Goal: Task Accomplishment & Management: Complete application form

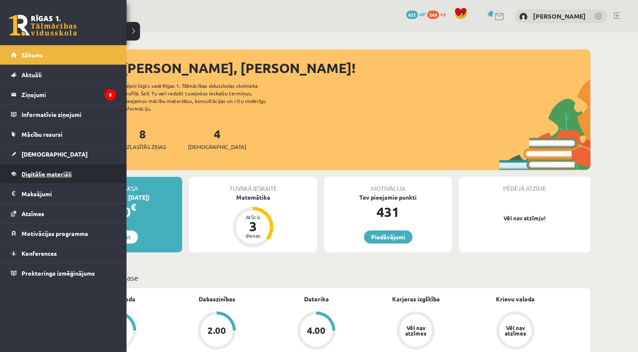
click at [35, 176] on span "Digitālie materiāli" at bounding box center [46, 174] width 50 height 8
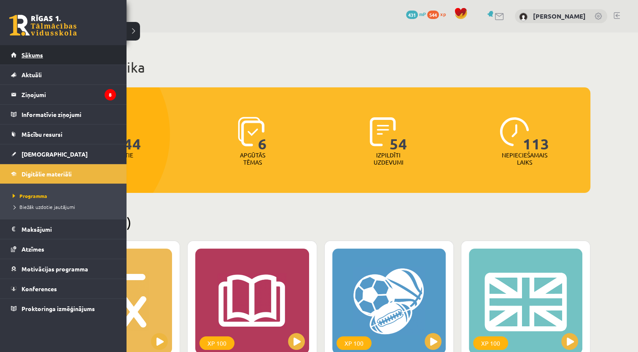
click at [41, 62] on link "Sākums" at bounding box center [63, 54] width 105 height 19
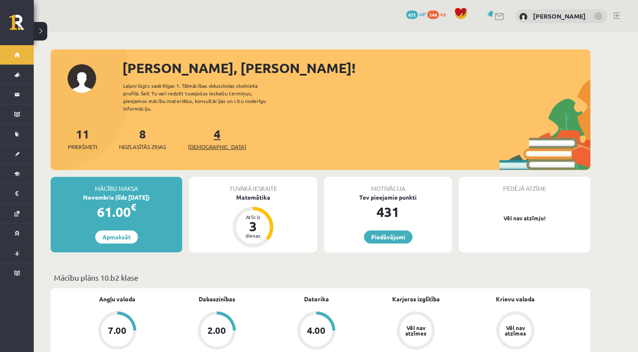
click at [204, 132] on link "4 Ieskaites" at bounding box center [217, 138] width 58 height 25
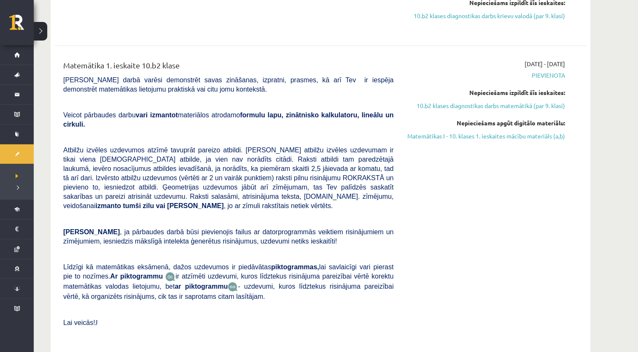
scroll to position [253, 0]
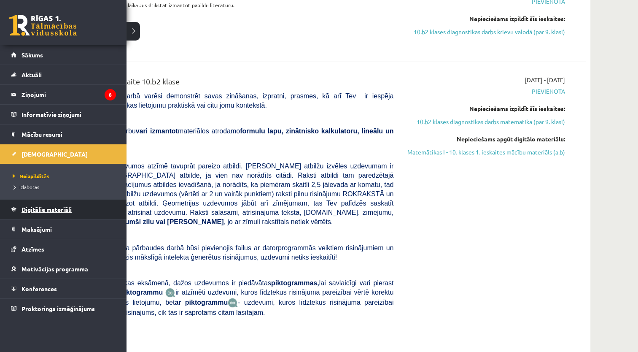
click at [18, 210] on link "Digitālie materiāli" at bounding box center [63, 208] width 105 height 19
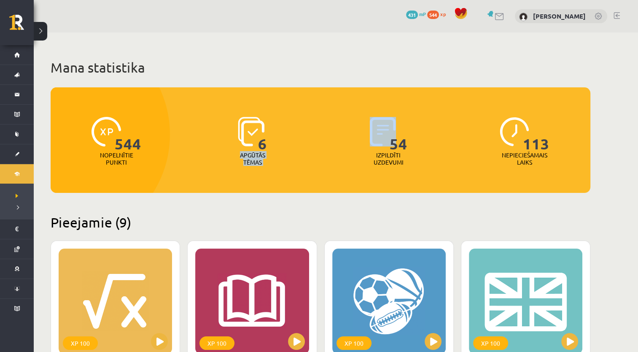
drag, startPoint x: 325, startPoint y: 114, endPoint x: 315, endPoint y: 114, distance: 10.5
click at [315, 114] on div "544 Nopelnītie punkti 6 Apgūtās tēmas 54 Izpildīti uzdevumi 113 Nepieciešamais …" at bounding box center [320, 128] width 539 height 83
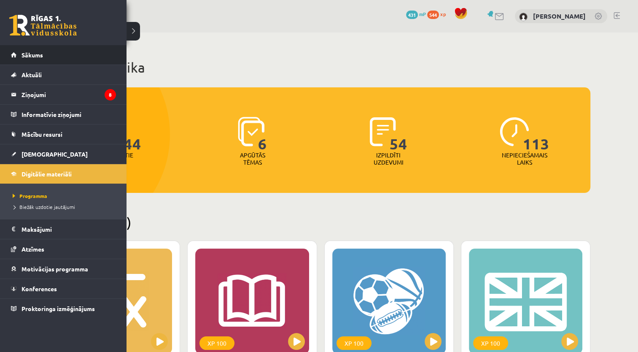
click at [8, 62] on li "Sākums" at bounding box center [63, 55] width 126 height 20
click at [23, 58] on link "Sākums" at bounding box center [63, 54] width 105 height 19
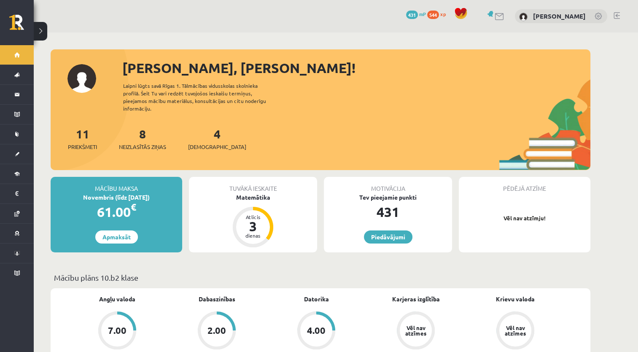
click at [212, 132] on div "4 Ieskaites" at bounding box center [217, 138] width 58 height 26
click at [209, 142] on span "[DEMOGRAPHIC_DATA]" at bounding box center [217, 146] width 58 height 8
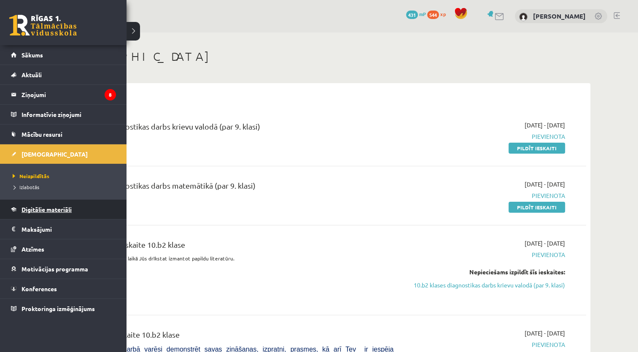
click at [36, 202] on link "Digitālie materiāli" at bounding box center [63, 208] width 105 height 19
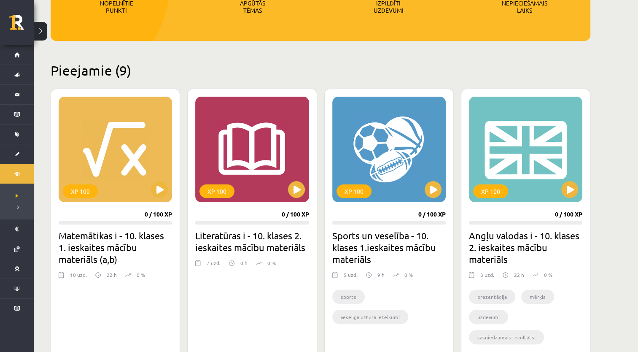
scroll to position [253, 0]
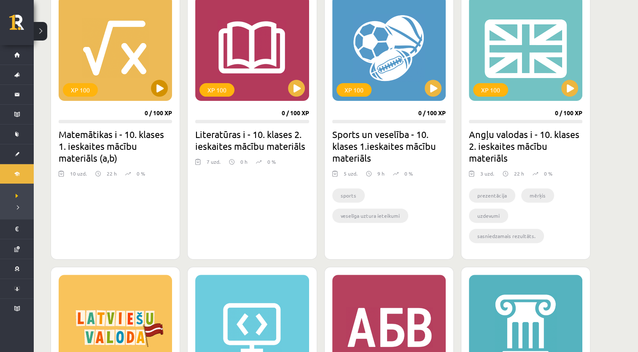
click at [128, 95] on div "XP 100" at bounding box center [115, 47] width 113 height 105
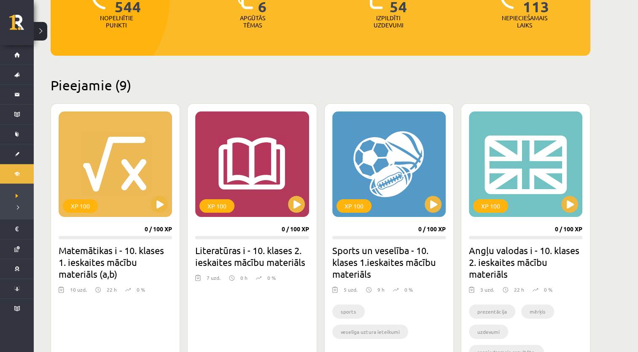
scroll to position [126, 0]
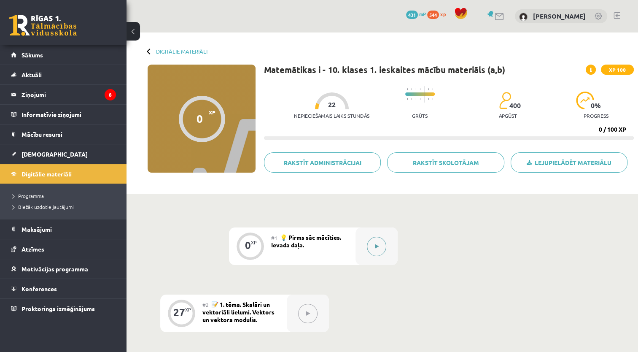
click at [375, 246] on icon at bounding box center [377, 246] width 4 height 5
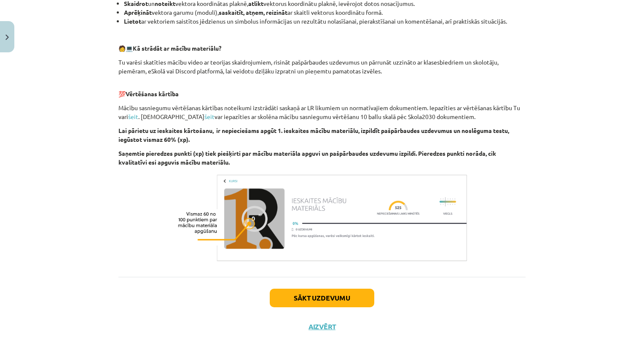
scroll to position [400, 0]
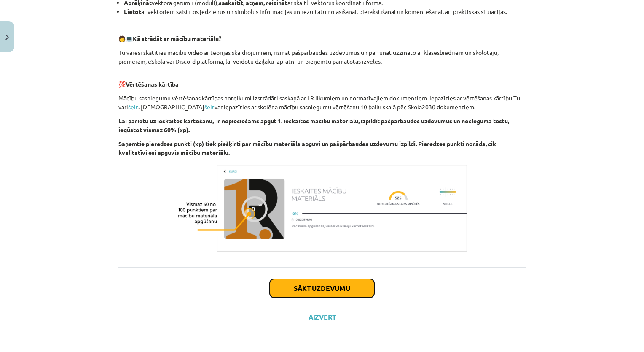
click at [322, 288] on button "Sākt uzdevumu" at bounding box center [322, 288] width 105 height 19
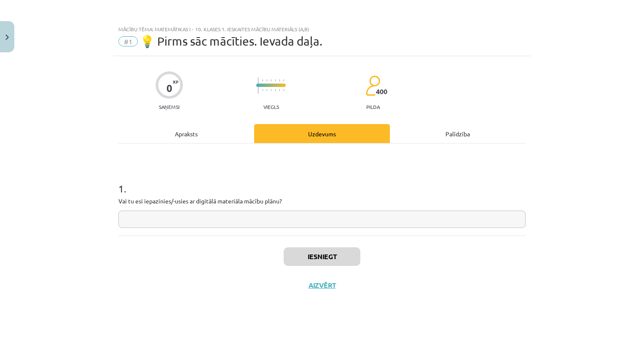
scroll to position [0, 0]
drag, startPoint x: 119, startPoint y: 188, endPoint x: 284, endPoint y: 199, distance: 165.2
click at [284, 199] on div "1 . Vai tu esi iepazinies/-usies ar digitālā materiāla mācību plānu?" at bounding box center [321, 198] width 407 height 60
drag, startPoint x: 284, startPoint y: 199, endPoint x: 259, endPoint y: 196, distance: 25.5
copy div "1 . Vai tu esi iepazinies/-usies ar digitālā materiāla mācību plānu?"
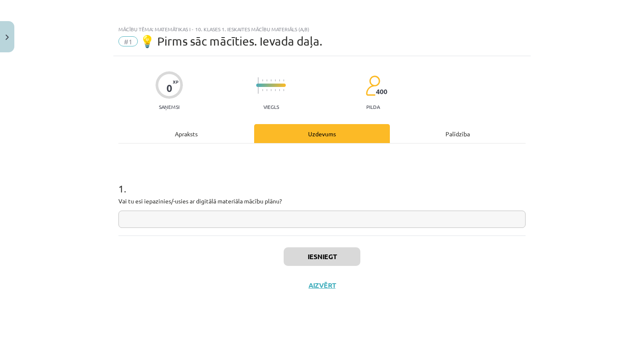
paste input "**********"
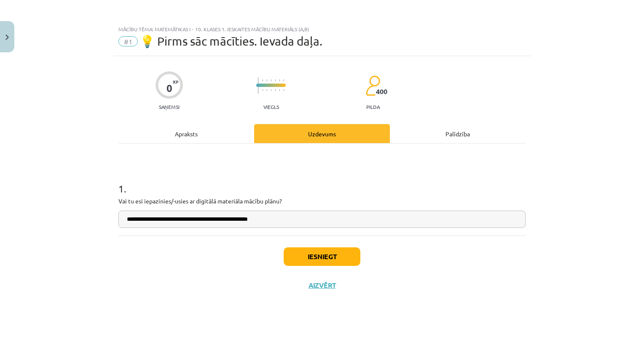
type input "**********"
click at [331, 258] on button "Iesniegt" at bounding box center [322, 256] width 77 height 19
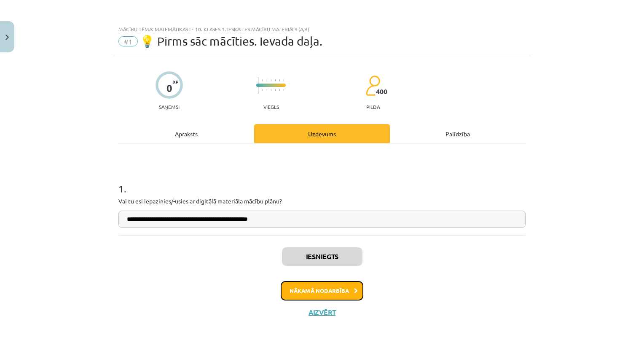
click at [296, 291] on button "Nākamā nodarbība" at bounding box center [322, 290] width 83 height 19
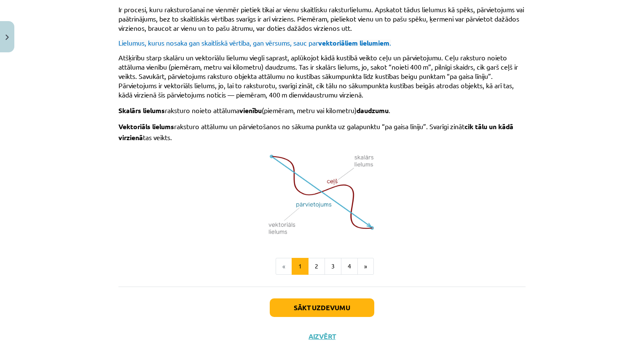
scroll to position [513, 0]
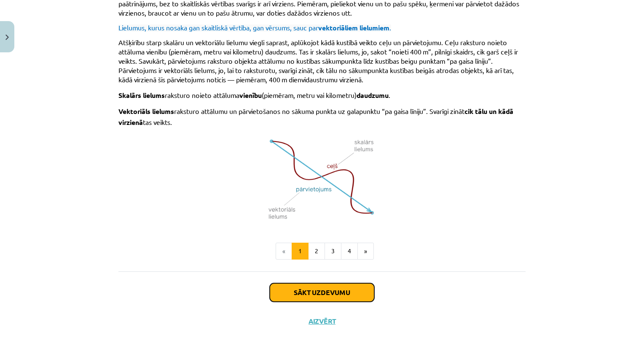
click at [306, 293] on button "Sākt uzdevumu" at bounding box center [322, 292] width 105 height 19
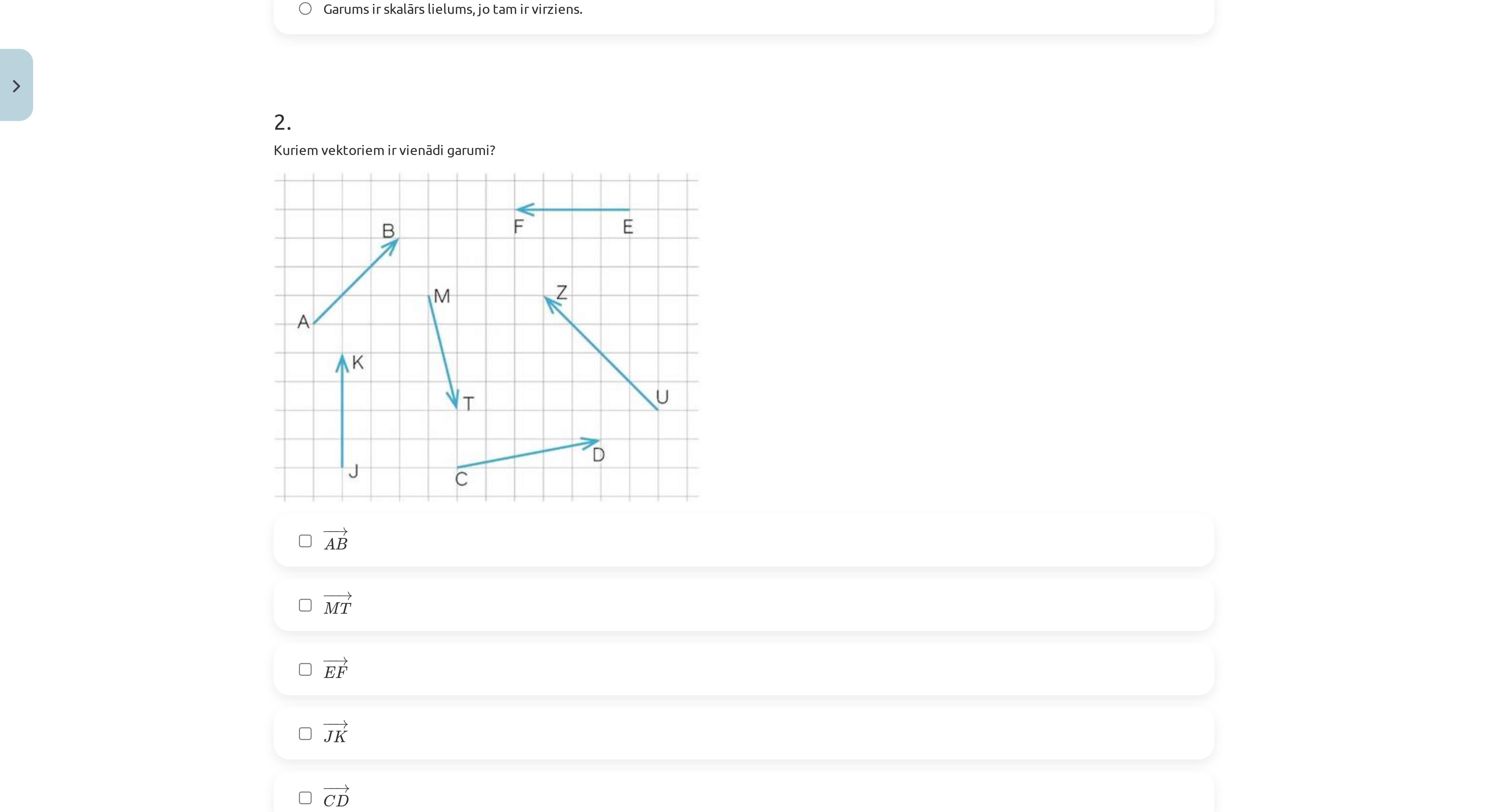
scroll to position [0, 0]
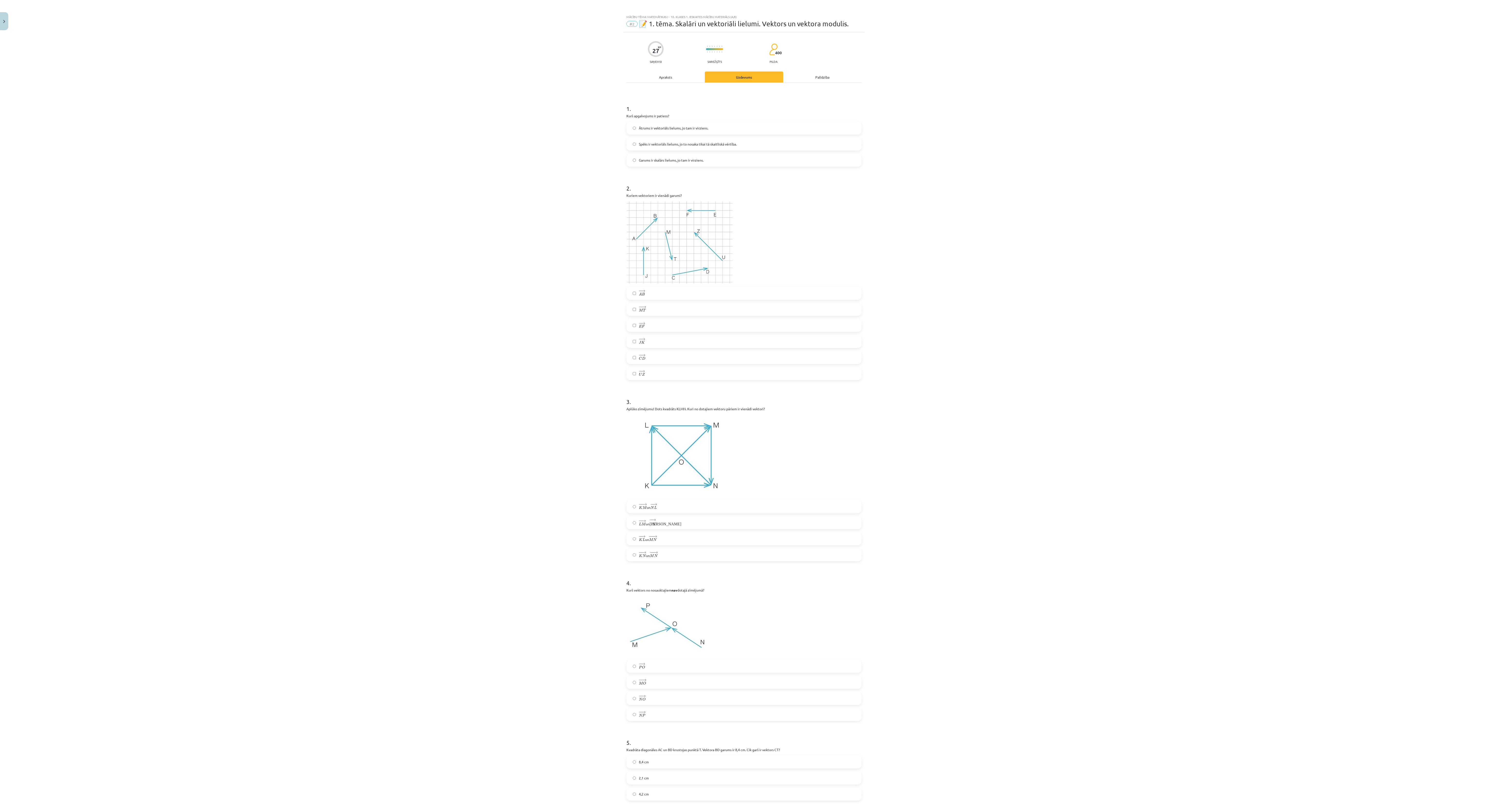
drag, startPoint x: 372, startPoint y: 14, endPoint x: 970, endPoint y: 378, distance: 700.1
click at [368, 203] on div "Mācību tēma: Matemātikas i - 10. klases 1. ieskaites mācību materiāls (a,b) #2 …" at bounding box center [744, 406] width 1488 height 812
click at [368, 5] on div "Mācību tēma: Matemātikas i - 10. klases 1. ieskaites mācību materiāls (a,b) #2 …" at bounding box center [744, 406] width 1488 height 812
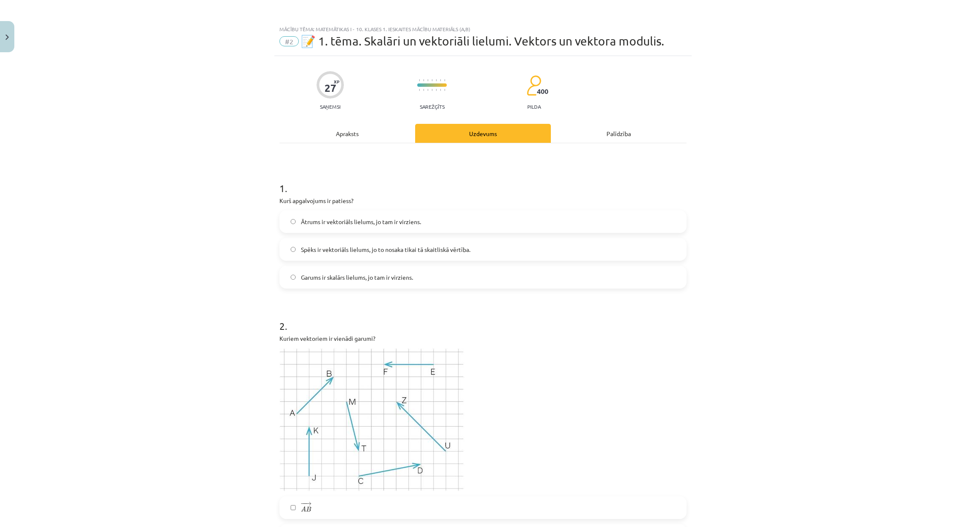
drag, startPoint x: 2468, startPoint y: 2, endPoint x: 558, endPoint y: 344, distance: 1940.6
click at [558, 344] on div "Kuriem vektoriem ir vienādi garumi?" at bounding box center [482, 412] width 407 height 157
click at [403, 228] on label "Ātrums ir vektoriāls lielums, jo tam ir virziens." at bounding box center [482, 221] width 405 height 21
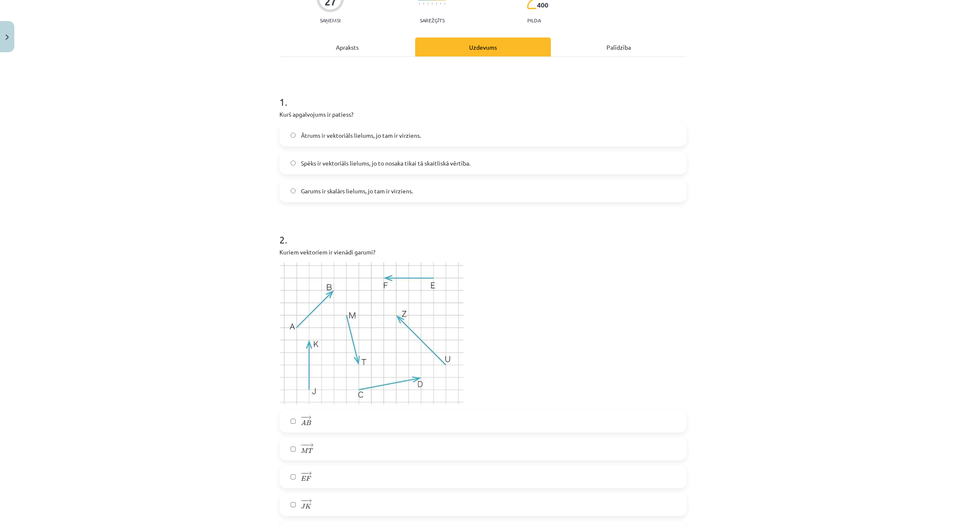
scroll to position [316, 0]
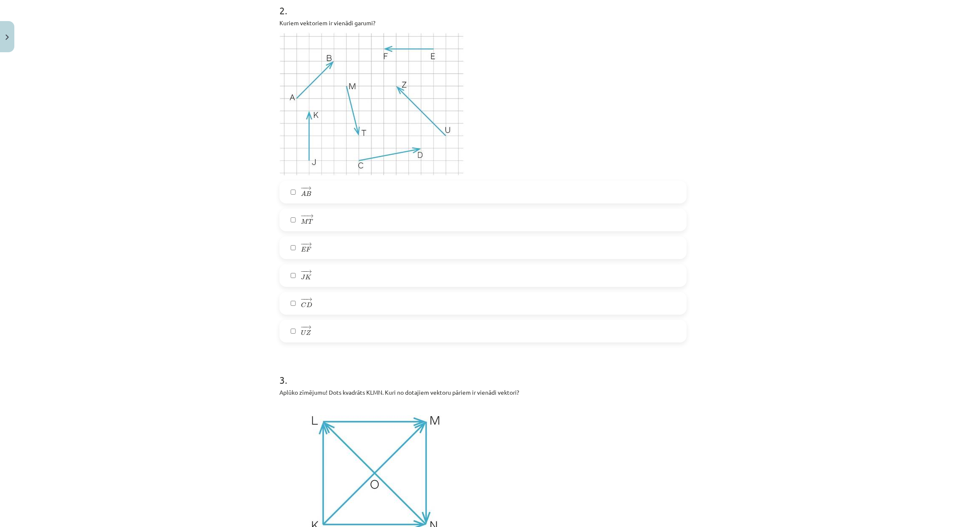
click at [322, 193] on label "− − → A B A B →" at bounding box center [482, 192] width 405 height 21
click at [306, 307] on span "D" at bounding box center [309, 304] width 6 height 5
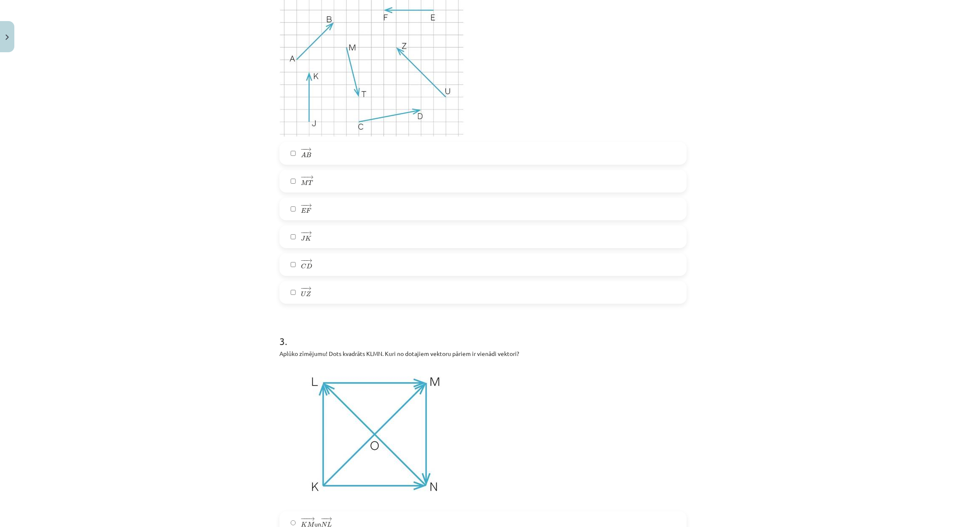
scroll to position [253, 0]
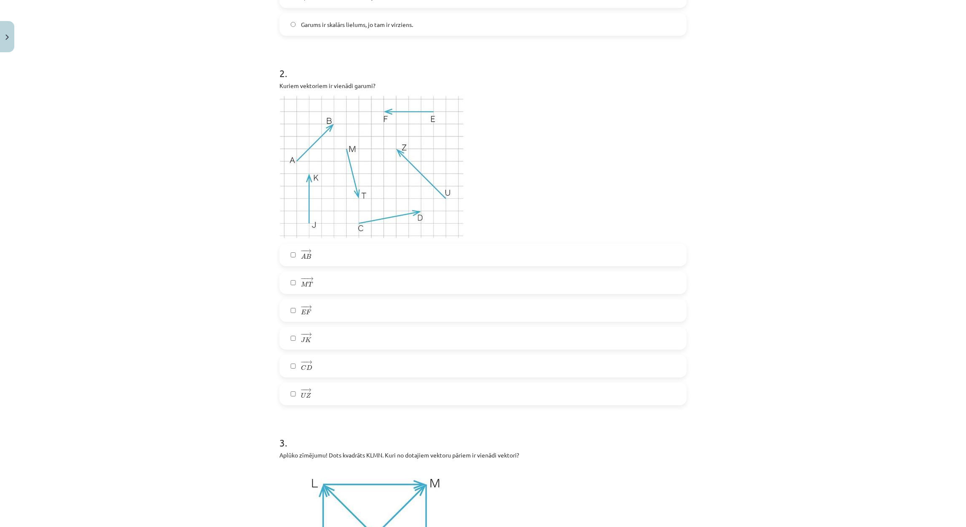
click at [313, 314] on label "− − → E F E F →" at bounding box center [482, 310] width 405 height 21
click at [457, 351] on h1 "3 ." at bounding box center [482, 435] width 407 height 26
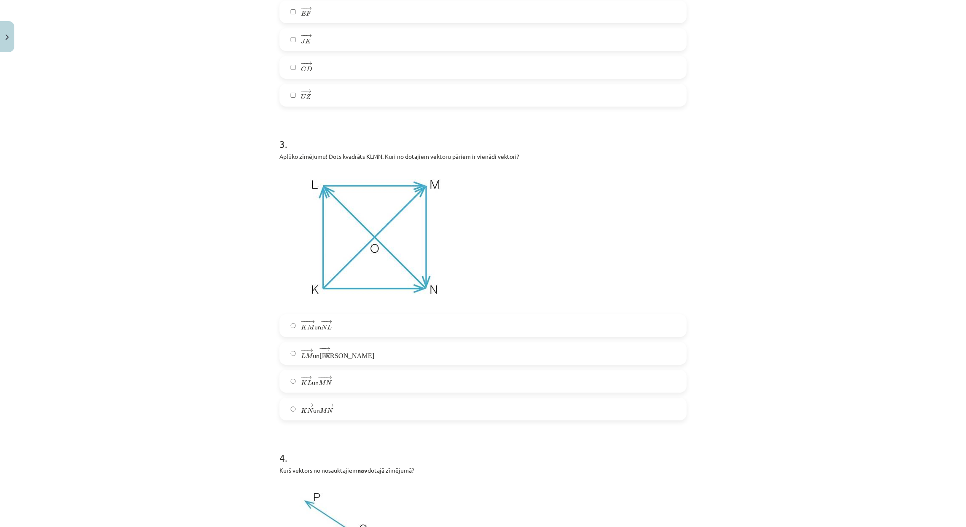
scroll to position [632, 0]
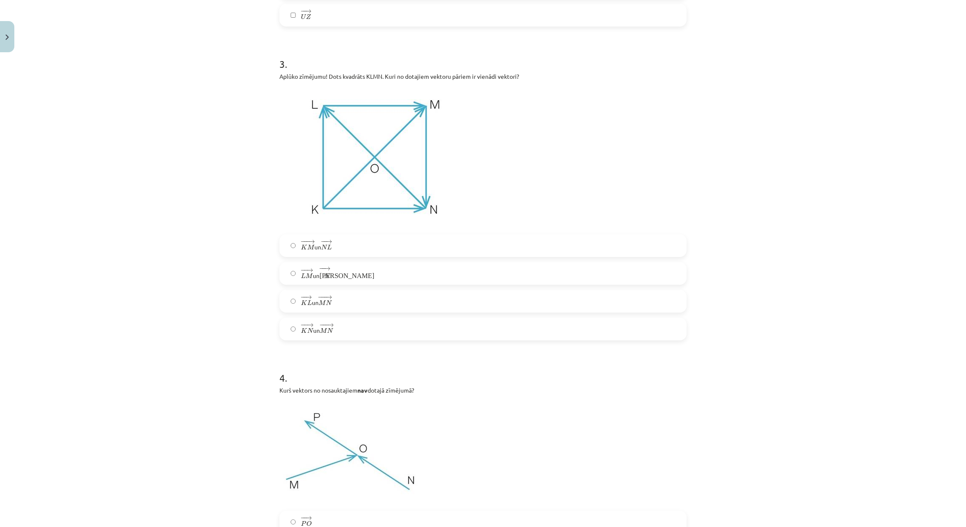
drag, startPoint x: 252, startPoint y: 56, endPoint x: 259, endPoint y: 58, distance: 7.4
click at [252, 56] on div "Mācību tēma: Matemātikas i - 10. klases 1. ieskaites mācību materiāls (a,b) #2 …" at bounding box center [483, 263] width 966 height 527
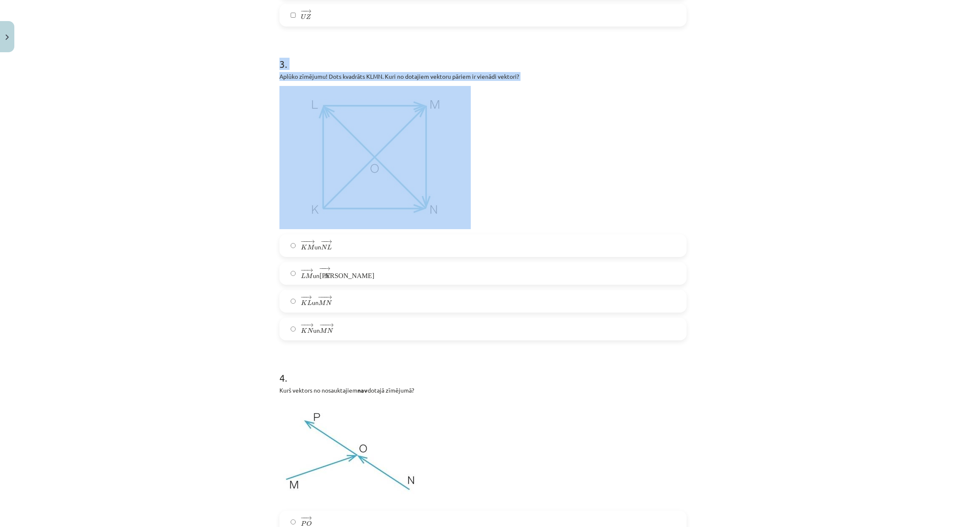
drag, startPoint x: 275, startPoint y: 63, endPoint x: 395, endPoint y: 111, distance: 129.6
click at [395, 111] on div "3 . Aplūko zīmējumu! Dots kvadrāts KLMN. Kuri no dotajiem vektoru pāriem ir vie…" at bounding box center [482, 191] width 407 height 297
drag, startPoint x: 395, startPoint y: 111, endPoint x: 317, endPoint y: 50, distance: 98.8
click at [317, 50] on h1 "3 ." at bounding box center [482, 56] width 407 height 26
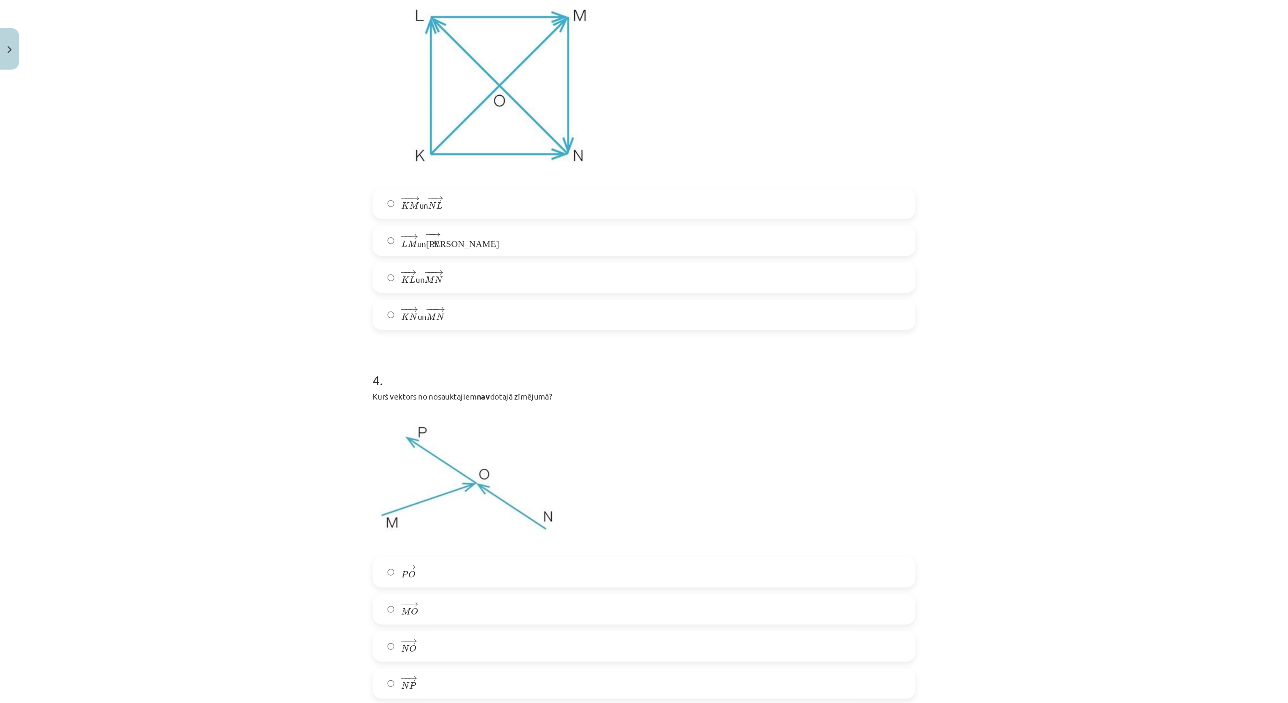
scroll to position [725, 0]
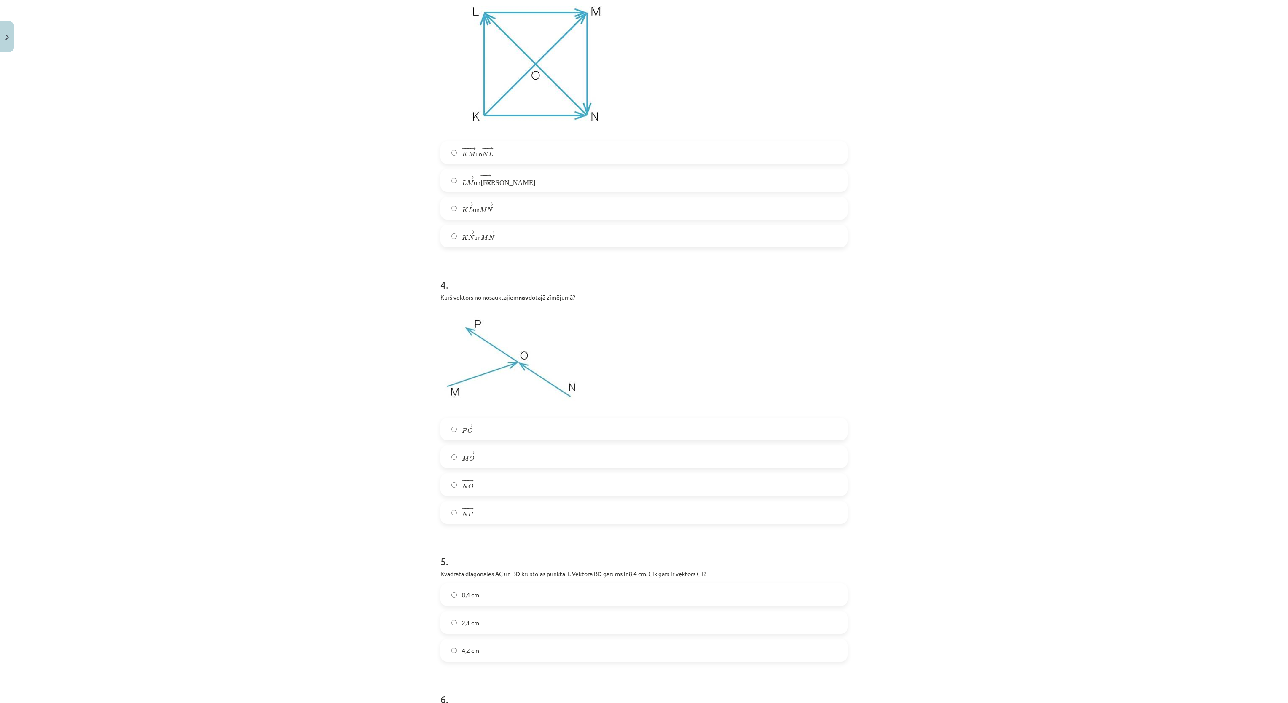
drag, startPoint x: 922, startPoint y: 1, endPoint x: 861, endPoint y: 275, distance: 280.7
click at [637, 275] on div "Mācību tēma: Matemātikas i - 10. klases 1. ieskaites mācību materiāls (a,b) #2 …" at bounding box center [644, 351] width 1288 height 703
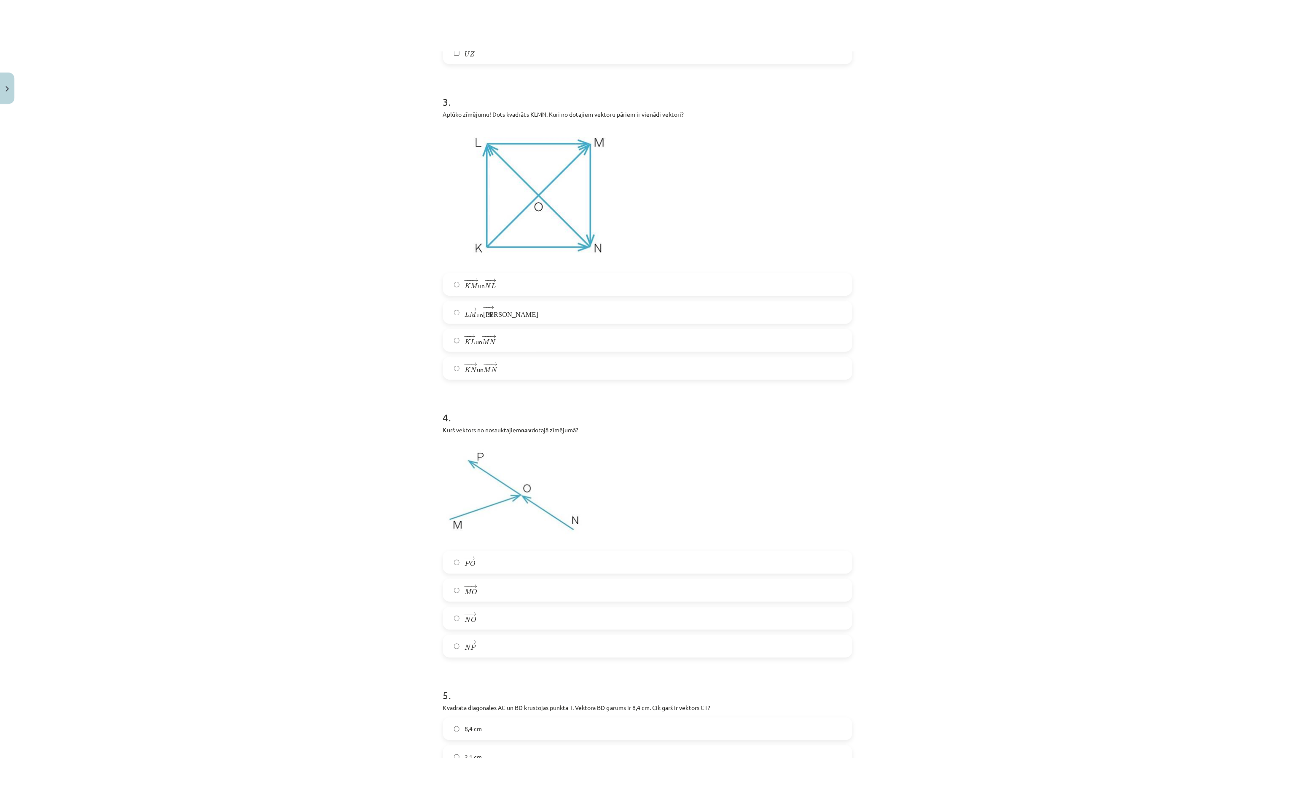
scroll to position [641, 0]
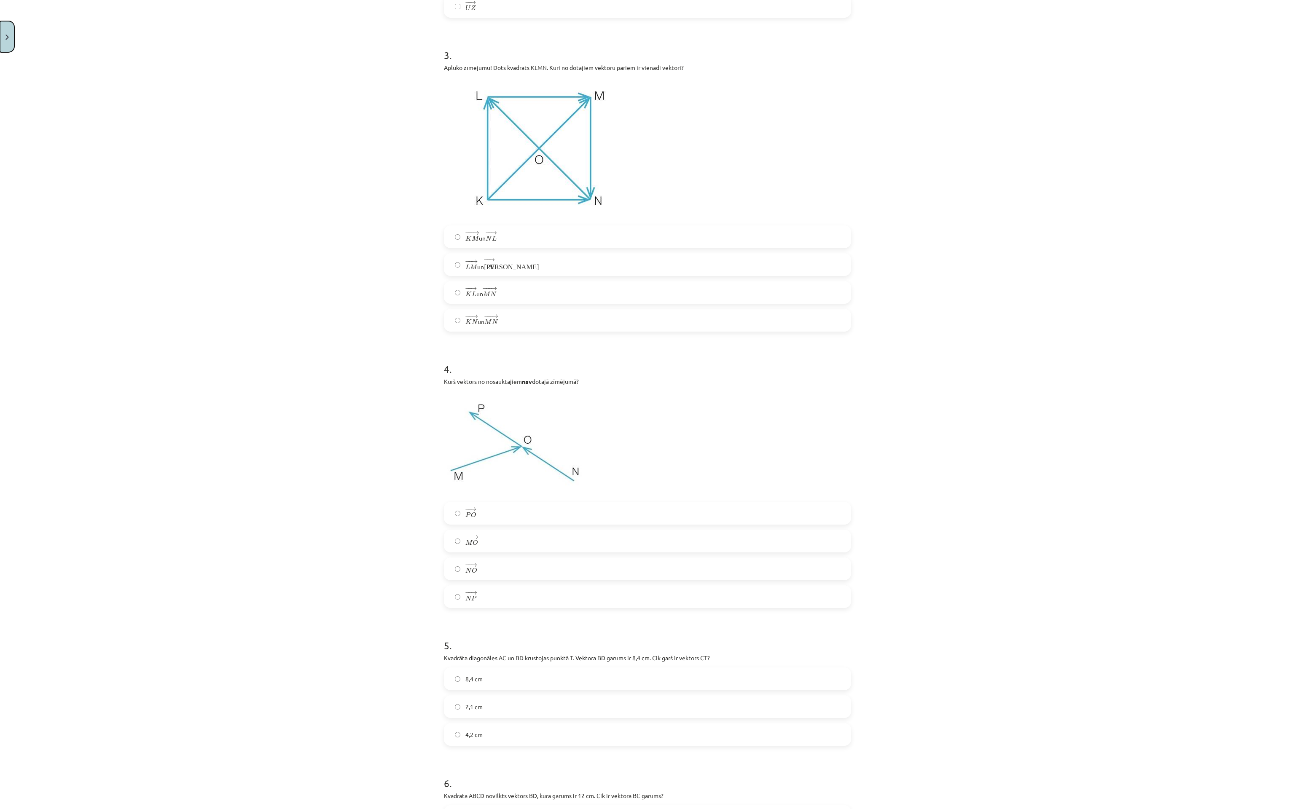
click at [11, 35] on button "Close" at bounding box center [7, 36] width 14 height 31
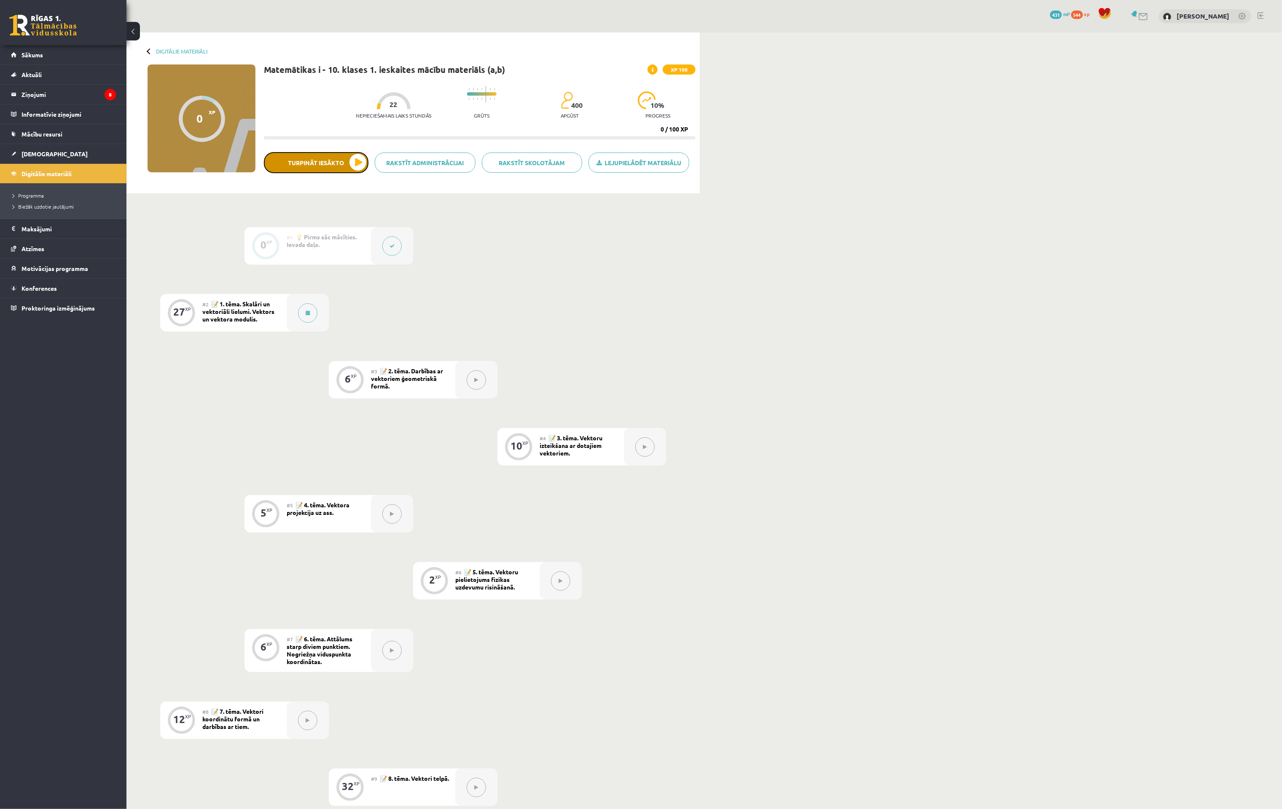
click at [320, 164] on button "Turpināt iesākto" at bounding box center [316, 162] width 105 height 21
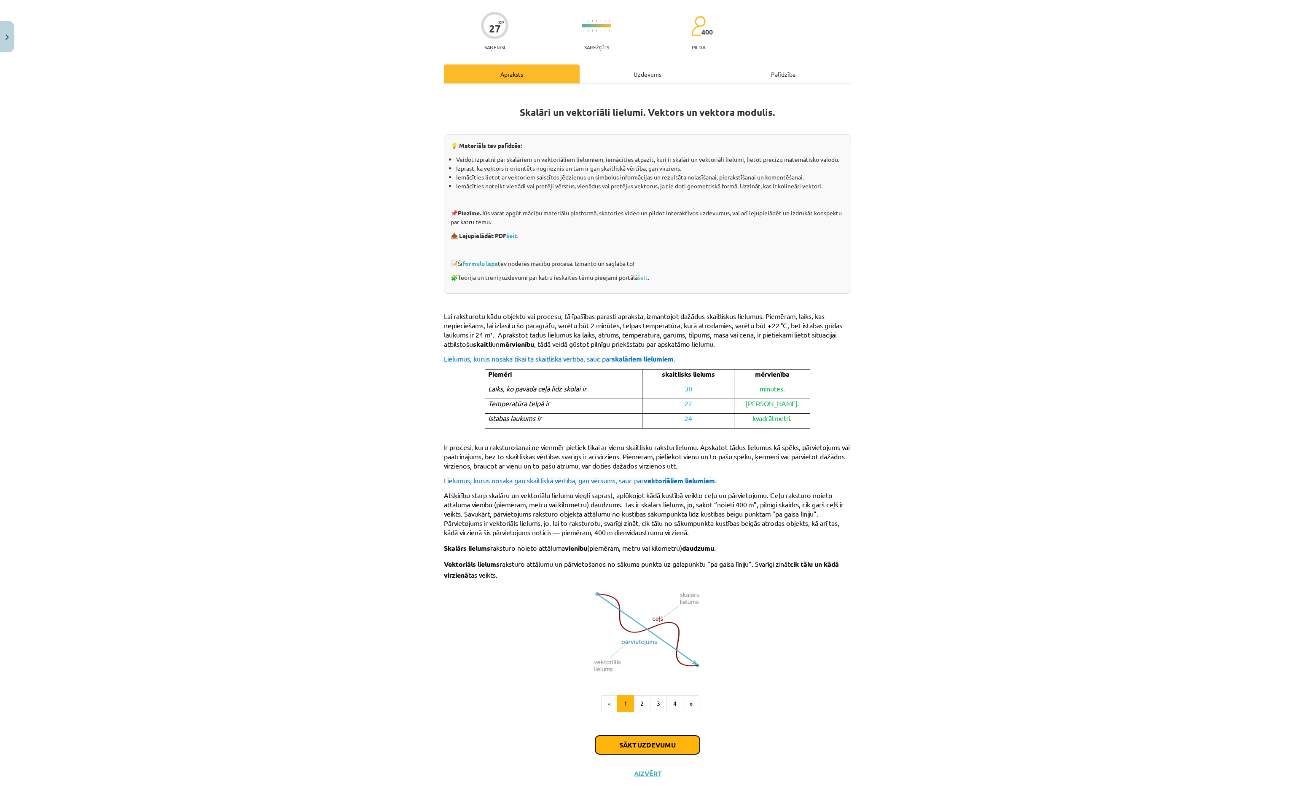
click at [614, 351] on button "Sākt uzdevumu" at bounding box center [647, 745] width 105 height 19
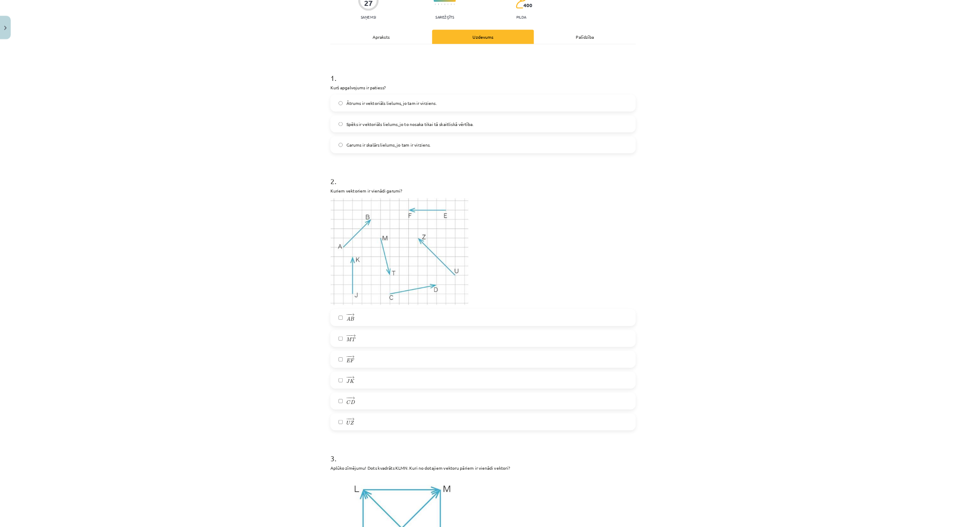
scroll to position [84, 0]
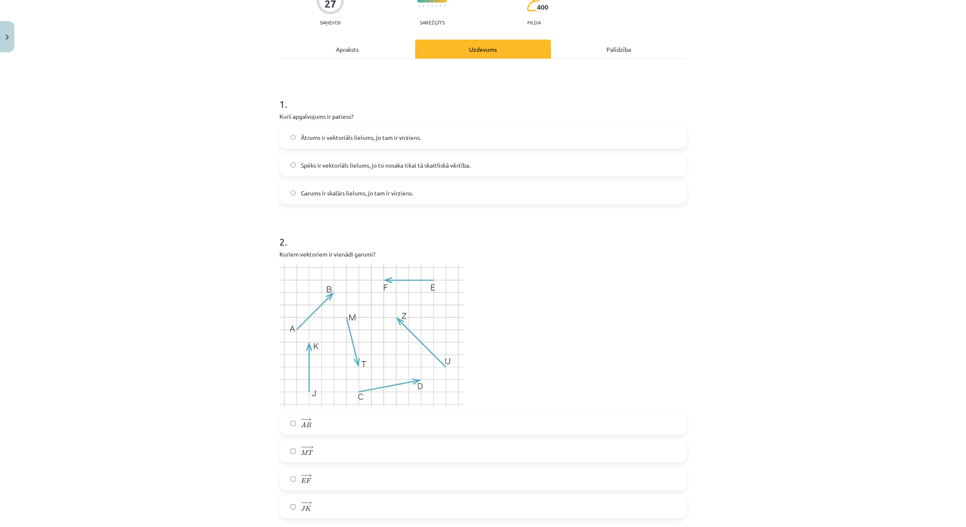
drag, startPoint x: 1168, startPoint y: 0, endPoint x: 601, endPoint y: 281, distance: 632.6
click at [601, 281] on p at bounding box center [482, 335] width 407 height 143
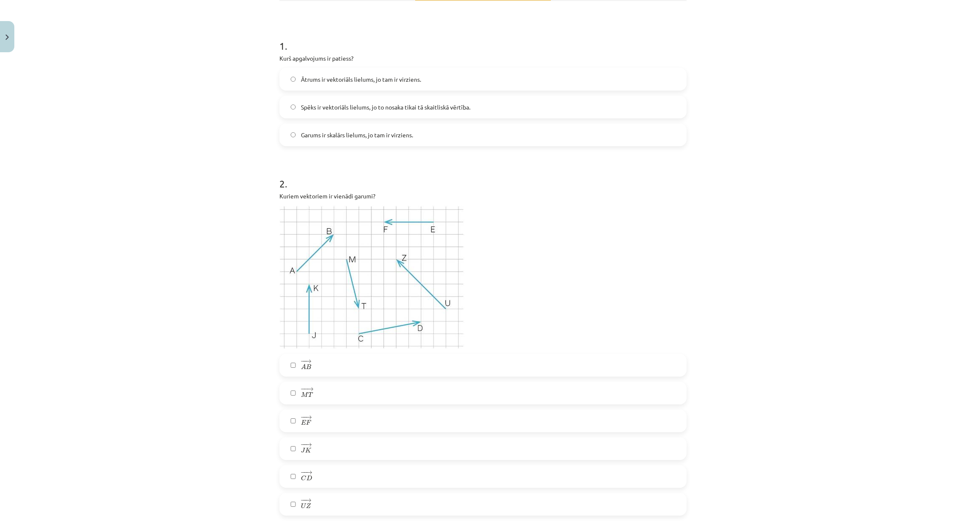
scroll to position [148, 0]
click at [335, 75] on span "Ātrums ir vektoriāls lielums, jo tam ir virziens." at bounding box center [361, 74] width 120 height 9
click at [325, 351] on label "− − → A B A B →" at bounding box center [482, 360] width 405 height 21
click at [282, 351] on label "− − → C D C D →" at bounding box center [482, 471] width 405 height 21
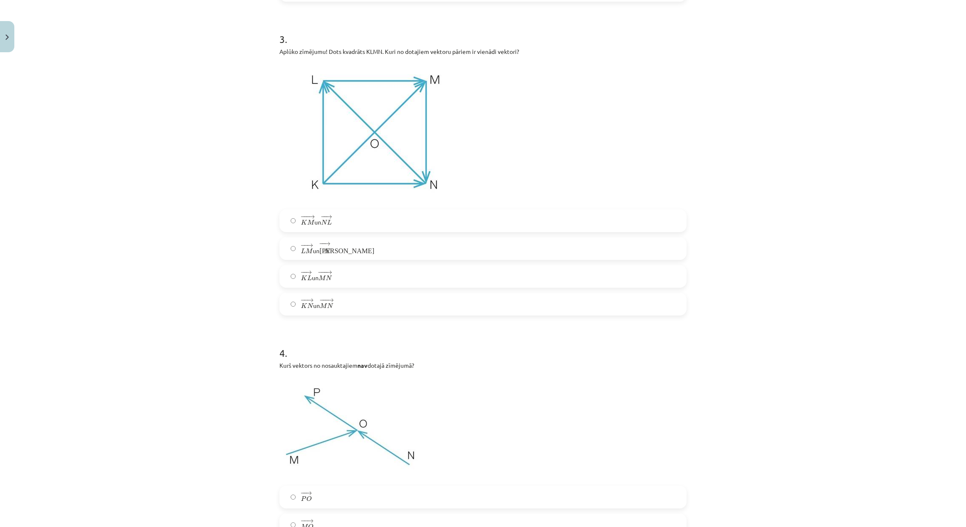
scroll to position [689, 0]
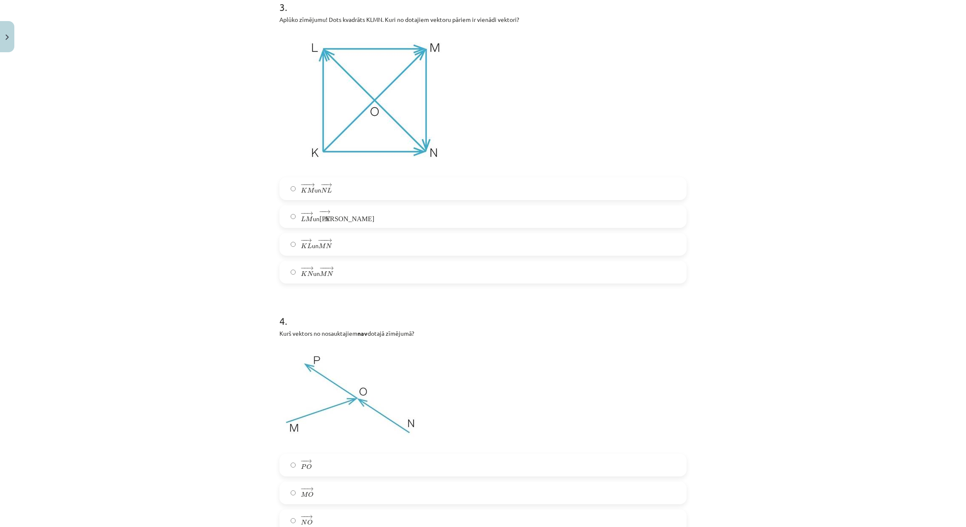
click at [313, 247] on span "− − → K L K L → un − −− → M N M N →" at bounding box center [316, 245] width 31 height 12
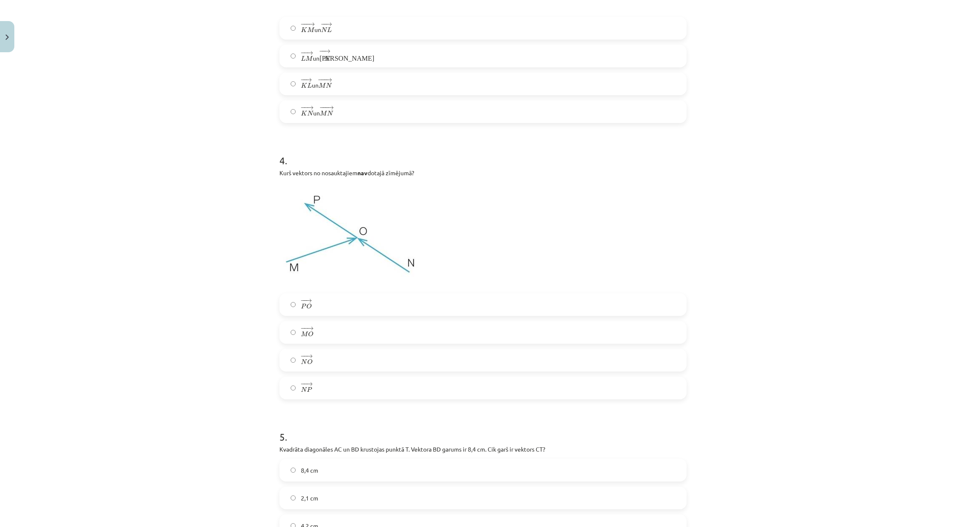
scroll to position [878, 0]
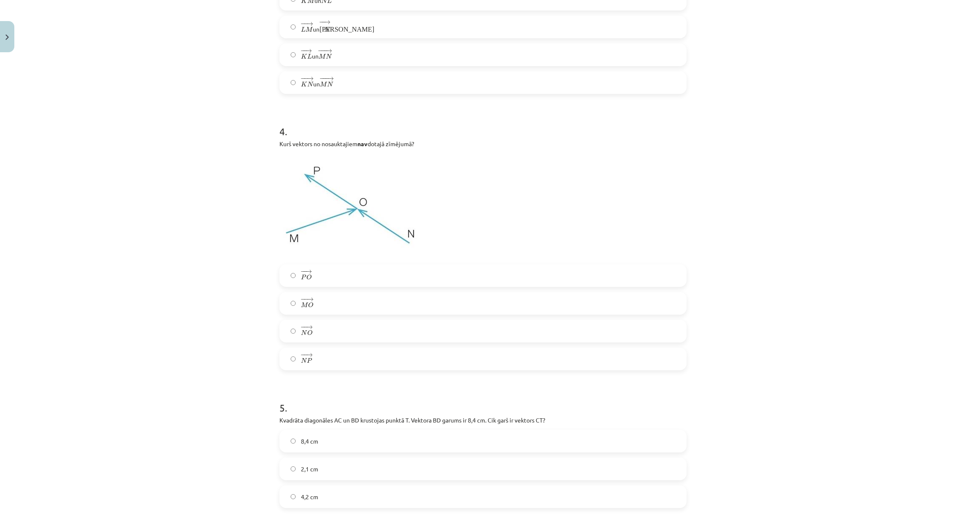
click at [310, 351] on label "− − → N P N P →" at bounding box center [482, 359] width 405 height 21
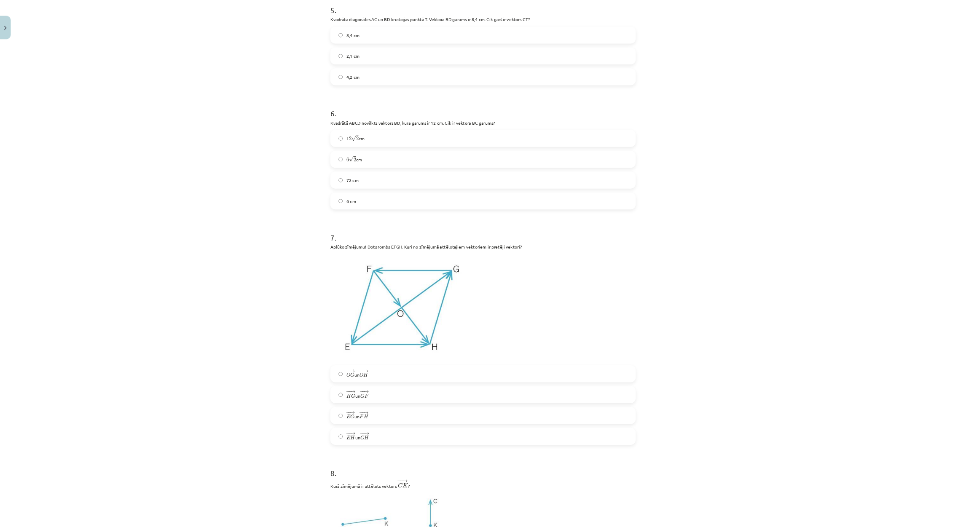
scroll to position [1273, 0]
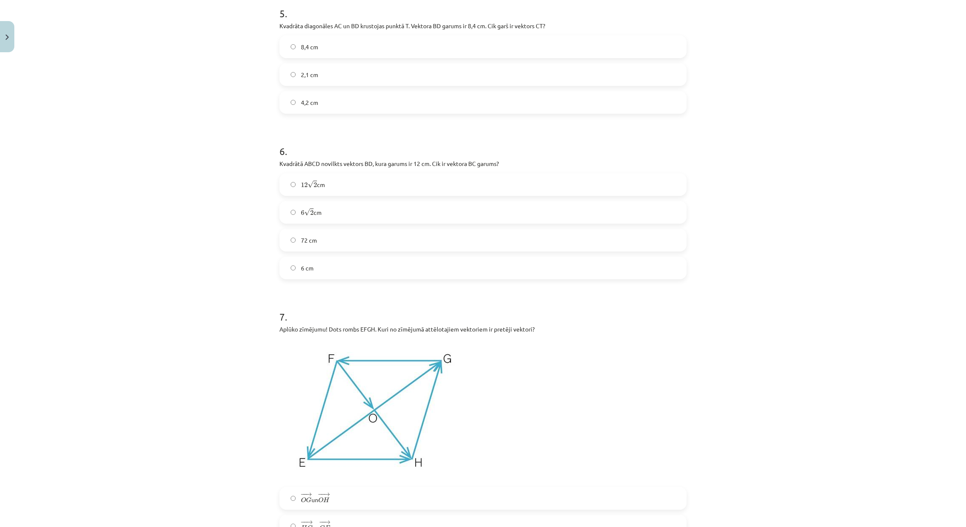
drag, startPoint x: 442, startPoint y: 0, endPoint x: 582, endPoint y: 313, distance: 343.2
click at [582, 313] on h1 "7 ." at bounding box center [482, 309] width 407 height 26
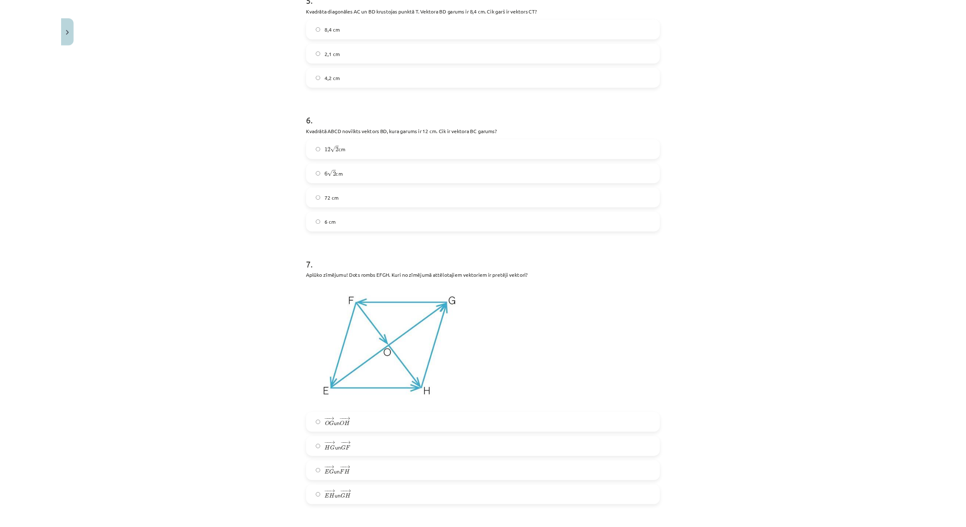
scroll to position [1273, 0]
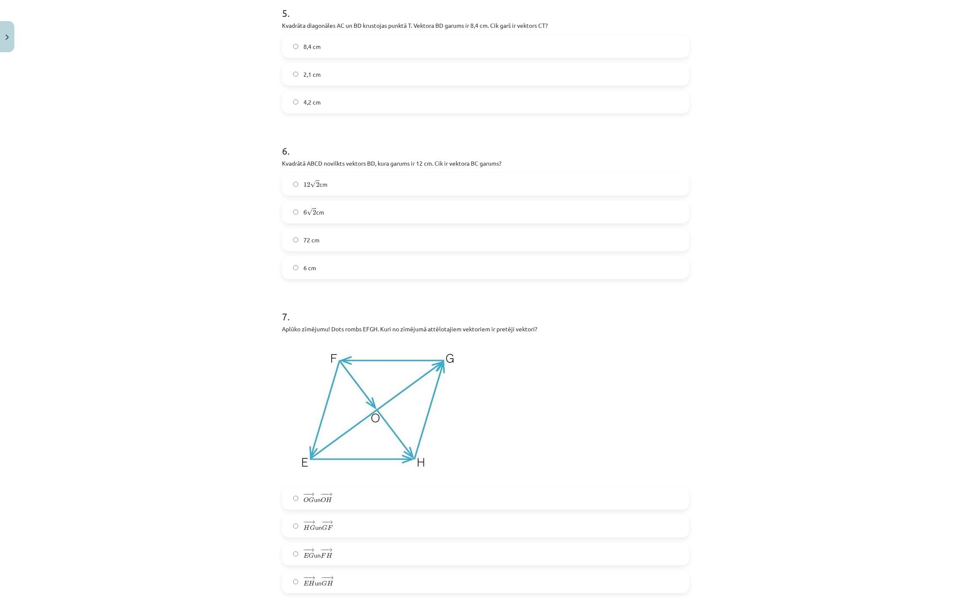
click at [297, 102] on label "4,2 cm" at bounding box center [485, 101] width 405 height 21
click at [290, 216] on label "6 √ 2 6 2 cm" at bounding box center [485, 211] width 405 height 21
click at [295, 351] on label "− − → O G O G → un − − → O H O H →" at bounding box center [485, 498] width 405 height 21
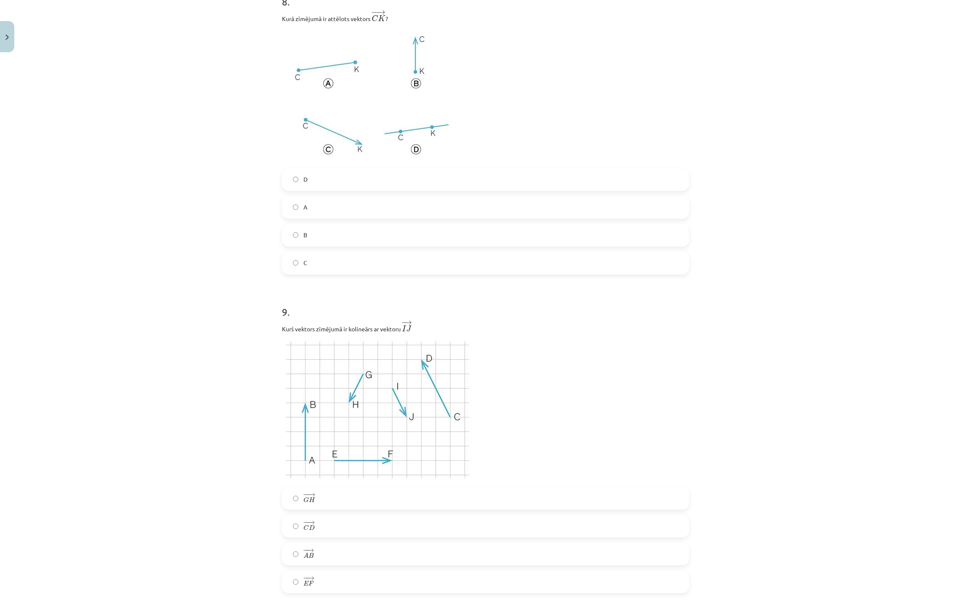
scroll to position [1896, 0]
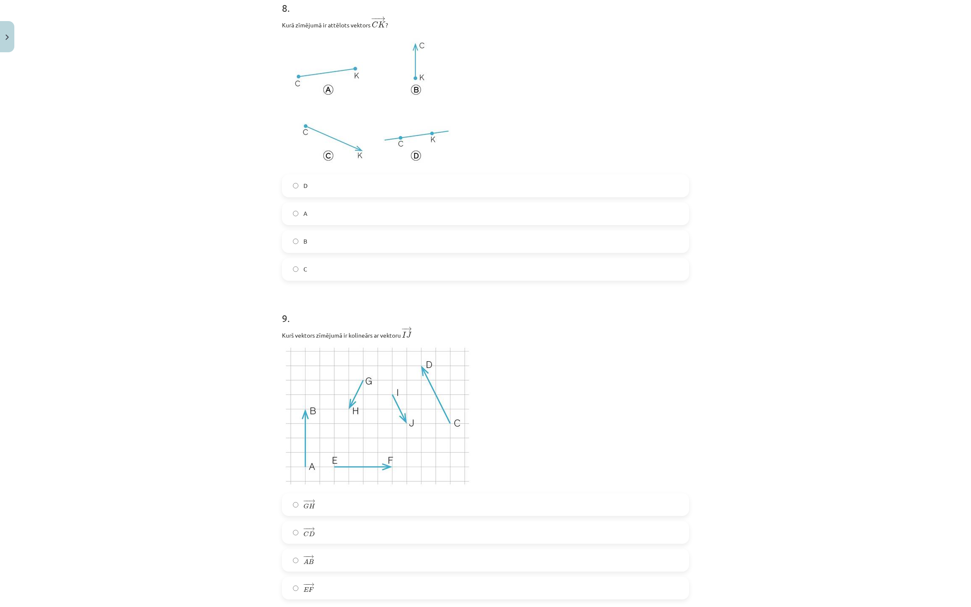
click at [331, 221] on label "A" at bounding box center [485, 213] width 405 height 21
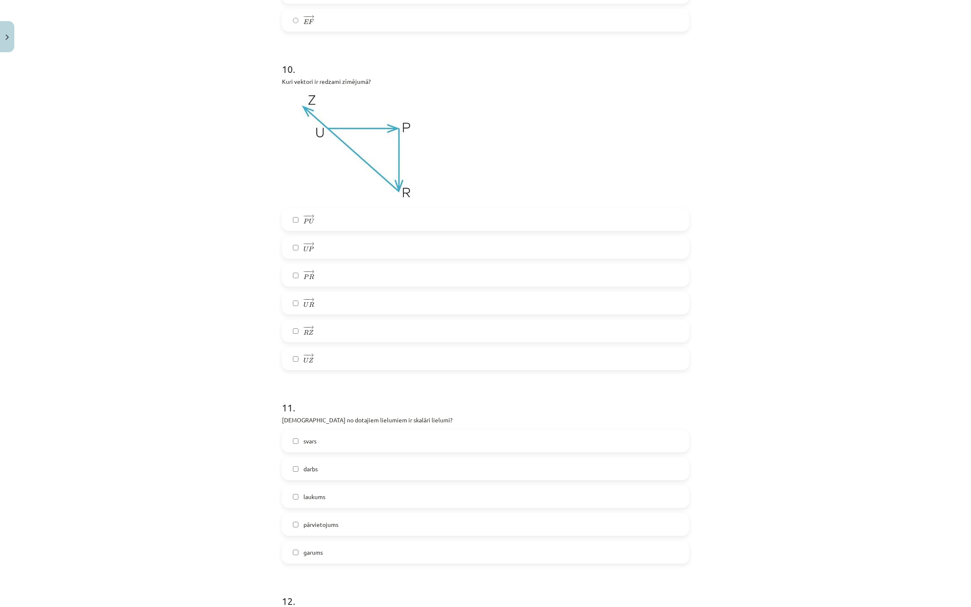
scroll to position [2457, 0]
click at [297, 256] on label "− − → U P U P →" at bounding box center [485, 254] width 405 height 21
click at [317, 279] on label "− − → P R P R →" at bounding box center [485, 281] width 405 height 21
click at [319, 335] on label "− − → R Z R Z →" at bounding box center [485, 337] width 405 height 21
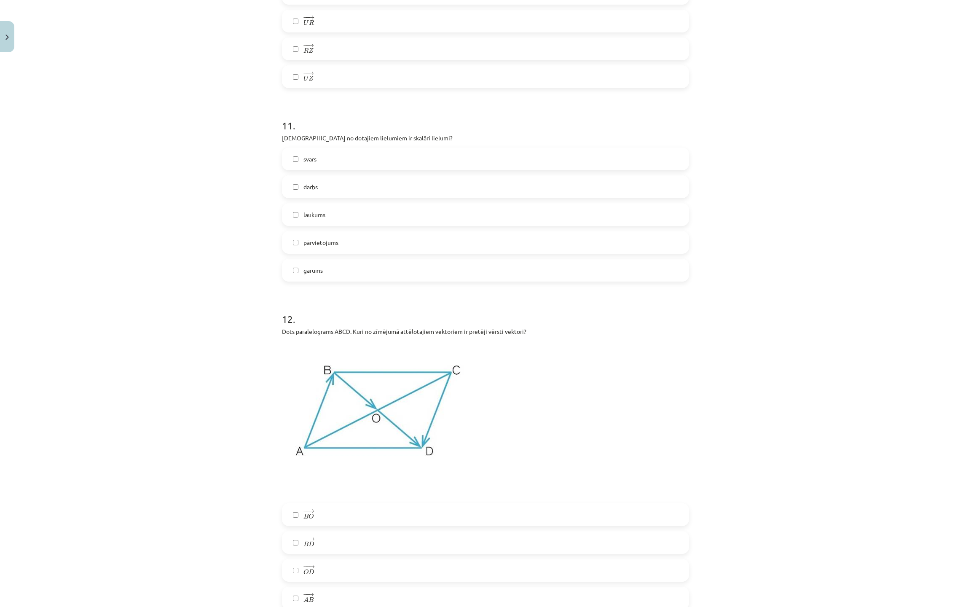
scroll to position [2773, 0]
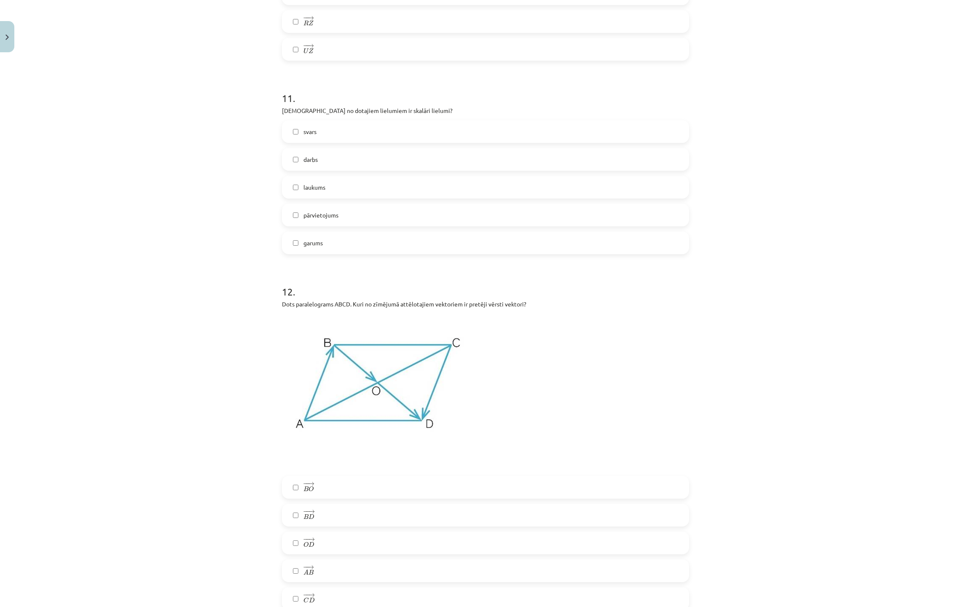
click at [322, 151] on label "darbs" at bounding box center [485, 159] width 405 height 21
click at [320, 183] on label "laukums" at bounding box center [485, 187] width 405 height 21
click at [351, 244] on label "garums" at bounding box center [485, 242] width 405 height 21
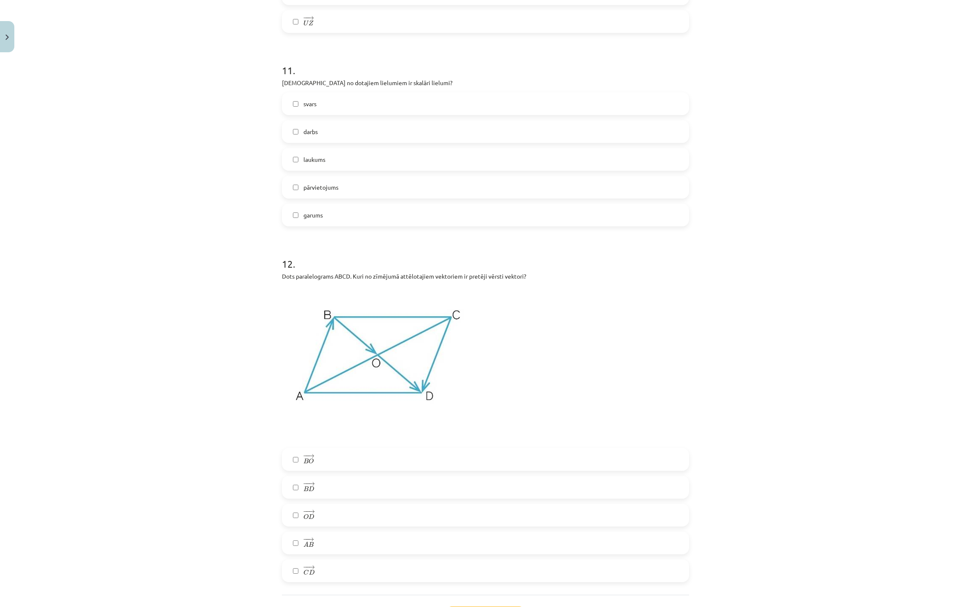
scroll to position [2875, 0]
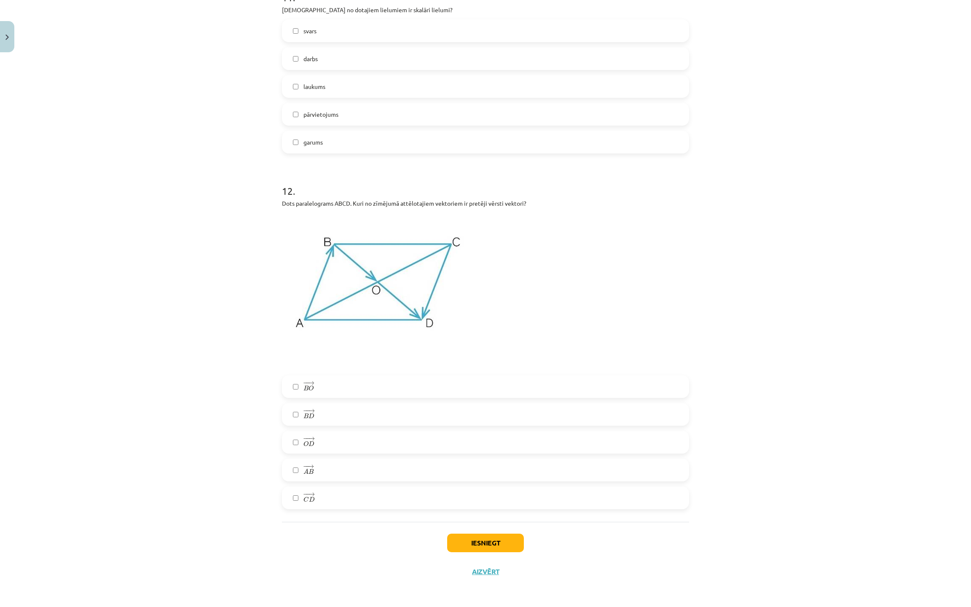
click at [303, 351] on span "B" at bounding box center [305, 387] width 5 height 5
click at [303, 351] on span "O" at bounding box center [305, 443] width 5 height 5
click at [495, 351] on button "Iesniegt" at bounding box center [485, 543] width 77 height 19
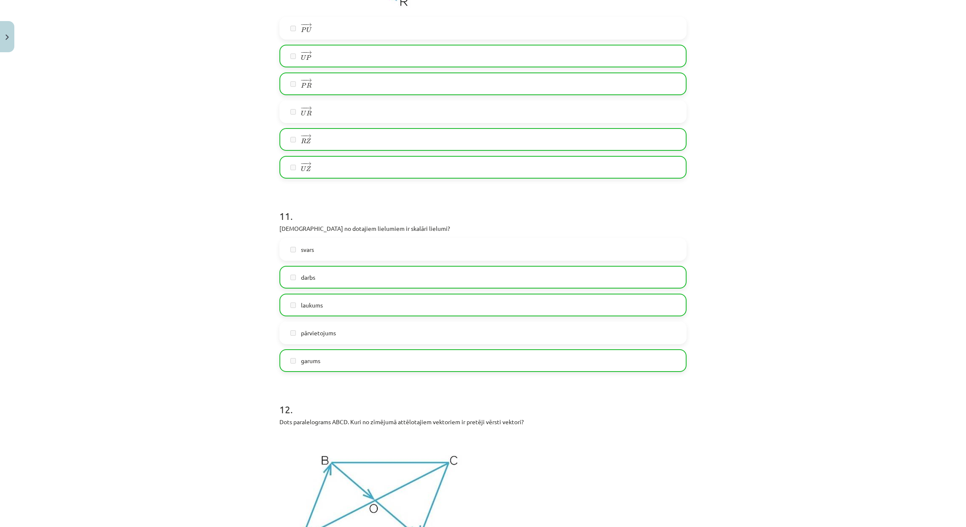
scroll to position [2981, 0]
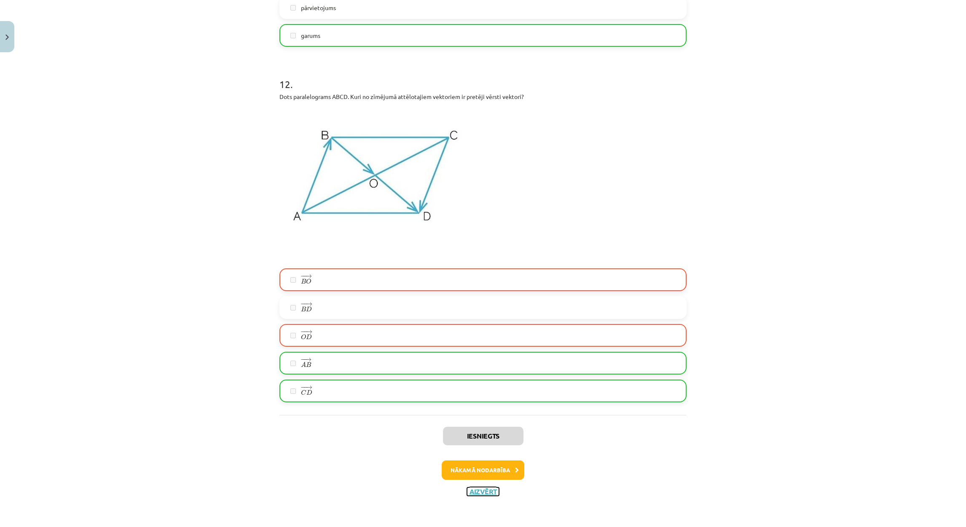
click at [477, 351] on button "Aizvērt" at bounding box center [483, 492] width 32 height 8
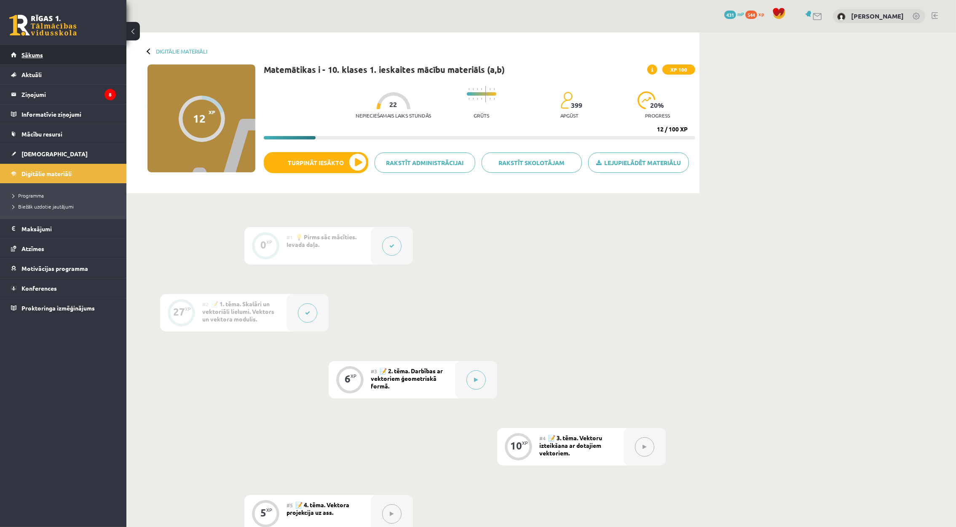
click at [60, 60] on link "Sākums" at bounding box center [63, 54] width 105 height 19
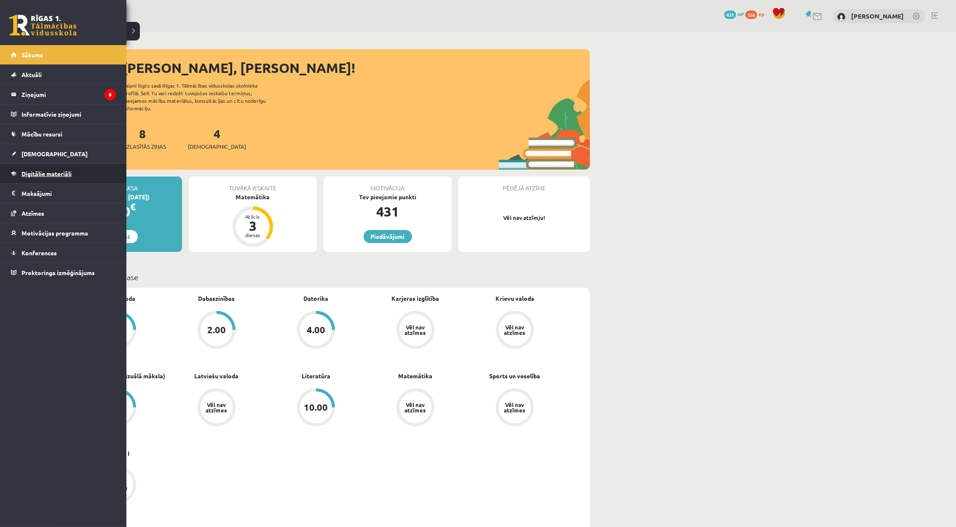
click at [27, 170] on span "Digitālie materiāli" at bounding box center [46, 174] width 50 height 8
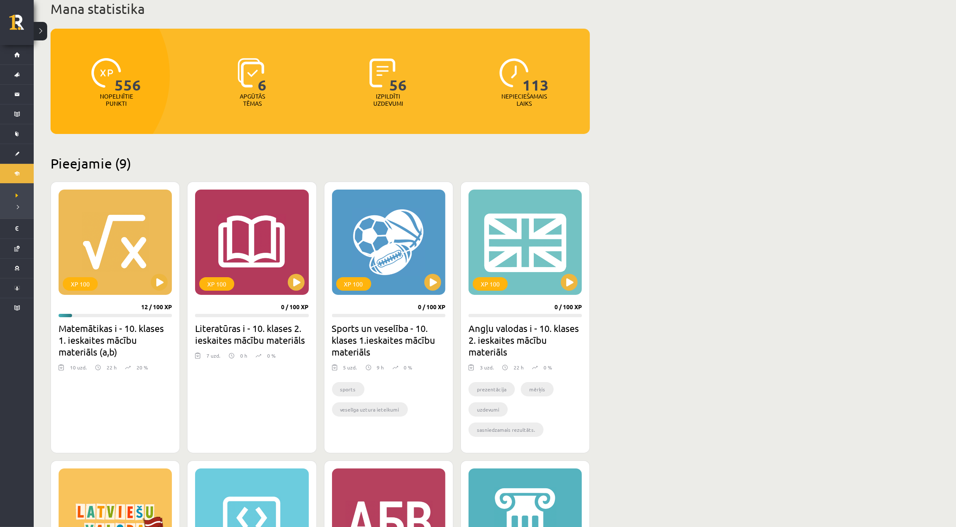
scroll to position [63, 0]
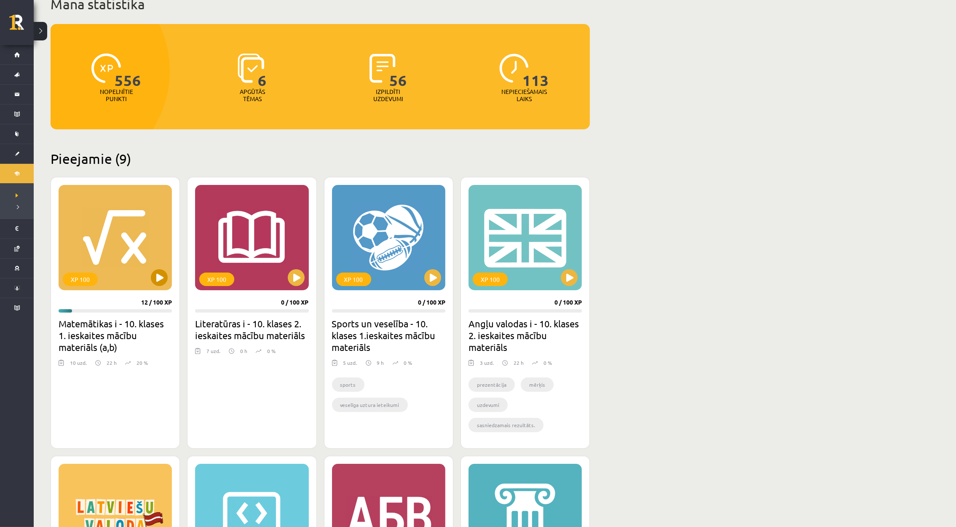
click at [148, 290] on div "XP 100" at bounding box center [115, 237] width 113 height 105
click at [141, 280] on div "XP 100" at bounding box center [115, 237] width 113 height 105
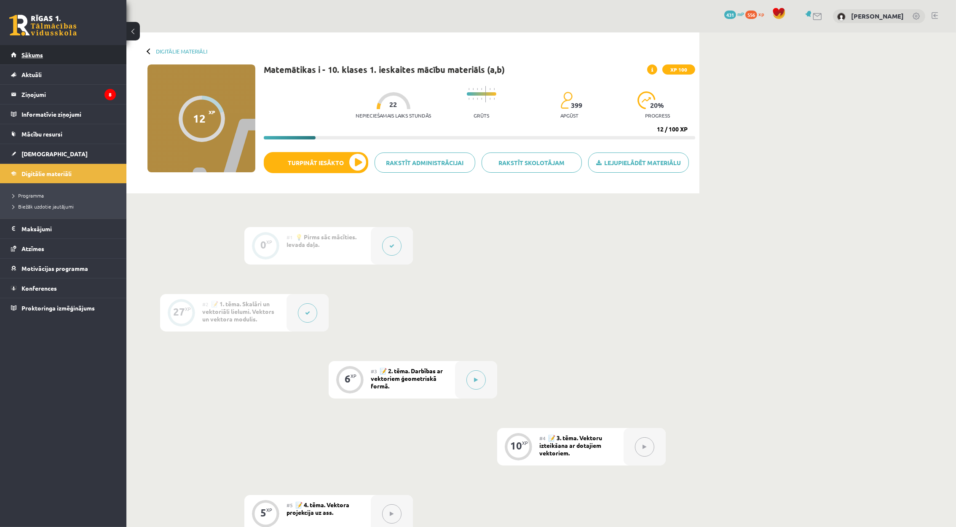
click at [17, 48] on link "Sākums" at bounding box center [63, 54] width 105 height 19
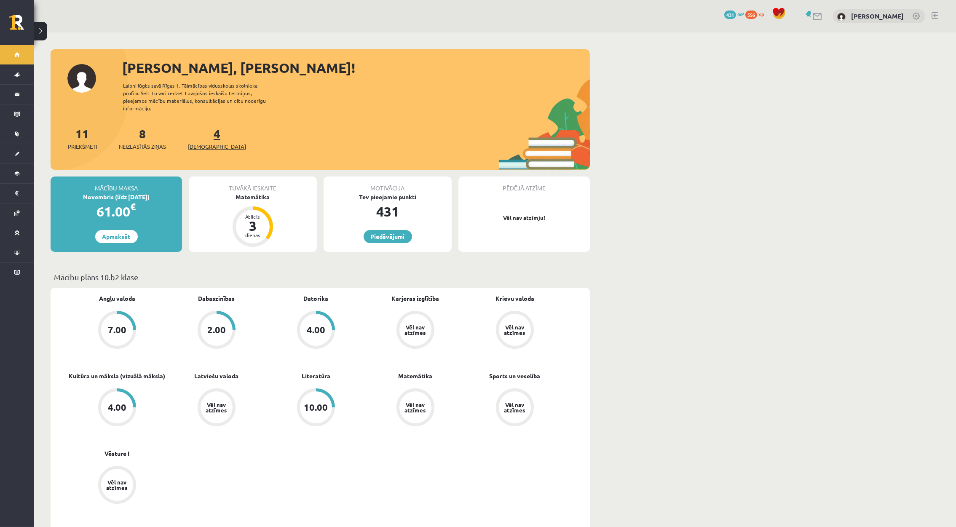
click at [206, 126] on link "4 Ieskaites" at bounding box center [217, 138] width 58 height 25
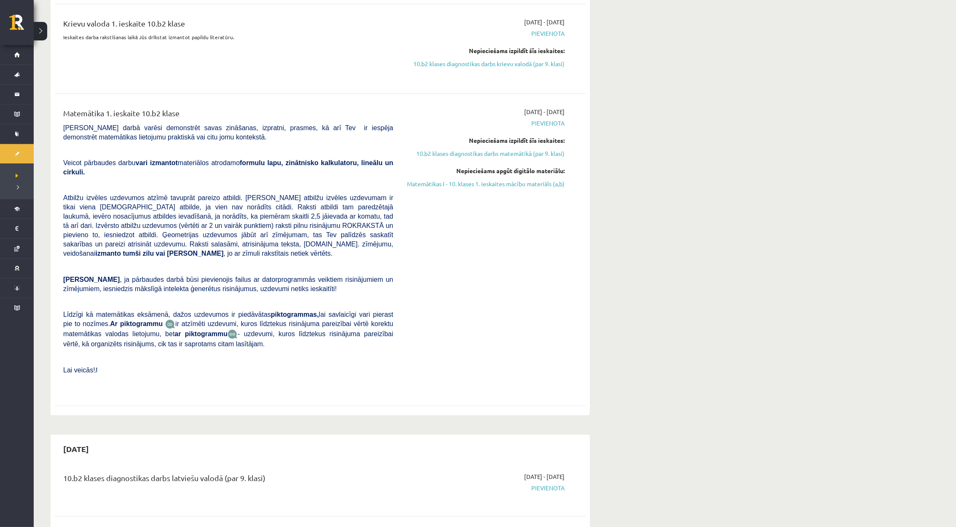
scroll to position [189, 0]
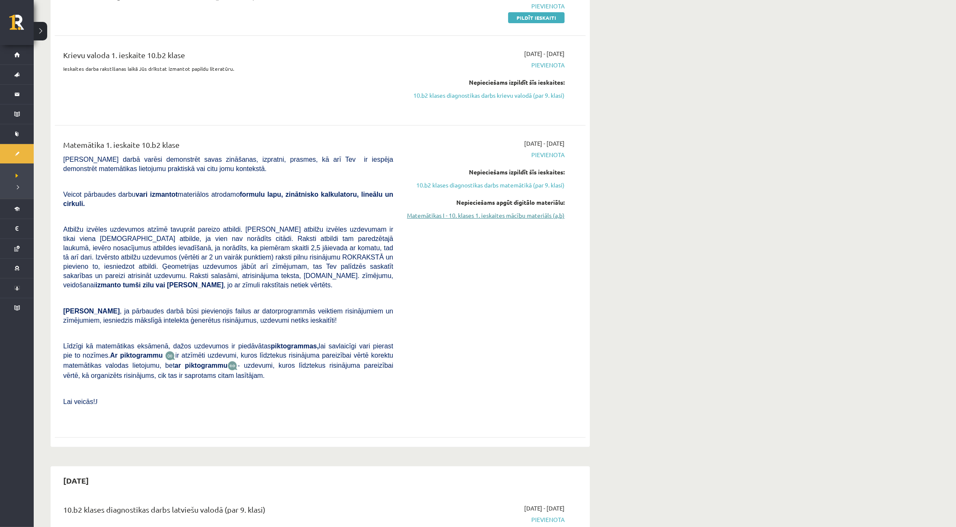
click at [499, 215] on link "Matemātikas I - 10. klases 1. ieskaites mācību materiāls (a,b)" at bounding box center [485, 215] width 159 height 9
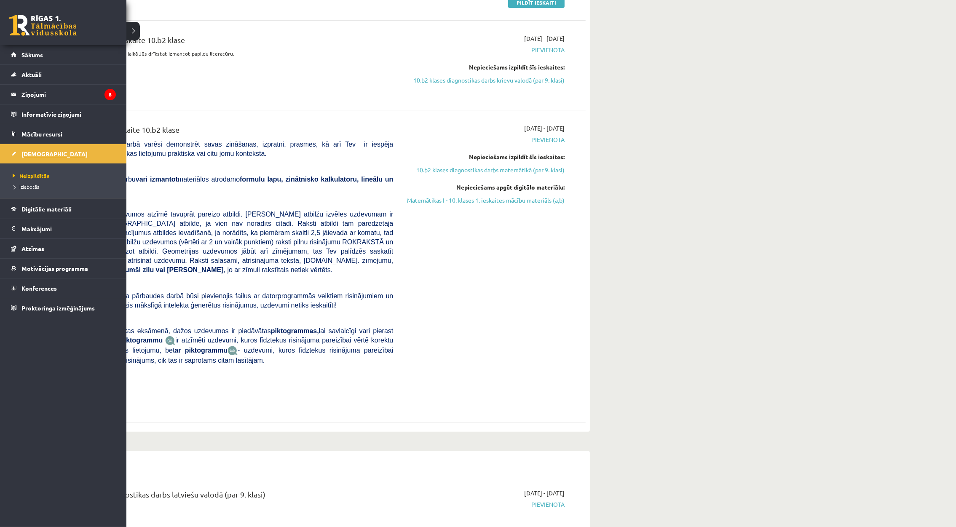
scroll to position [253, 0]
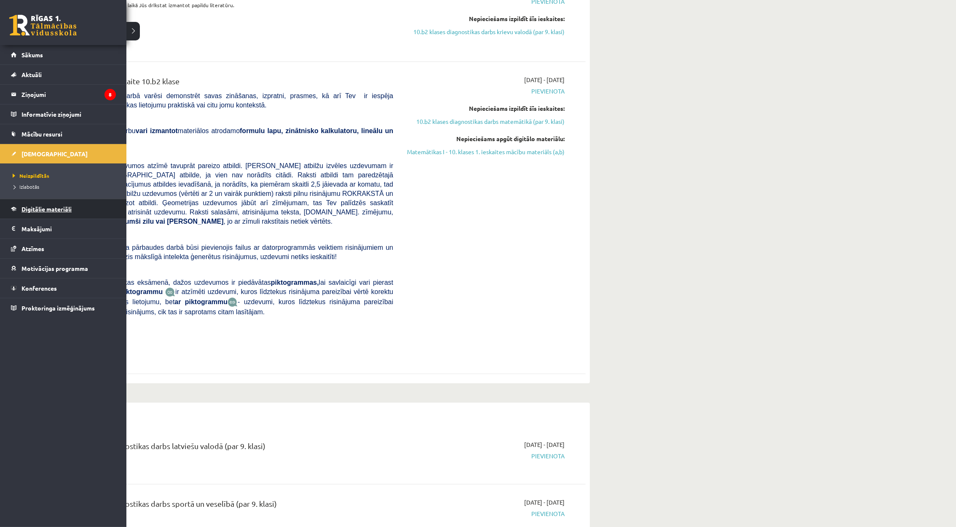
click at [42, 215] on link "Digitālie materiāli" at bounding box center [63, 208] width 105 height 19
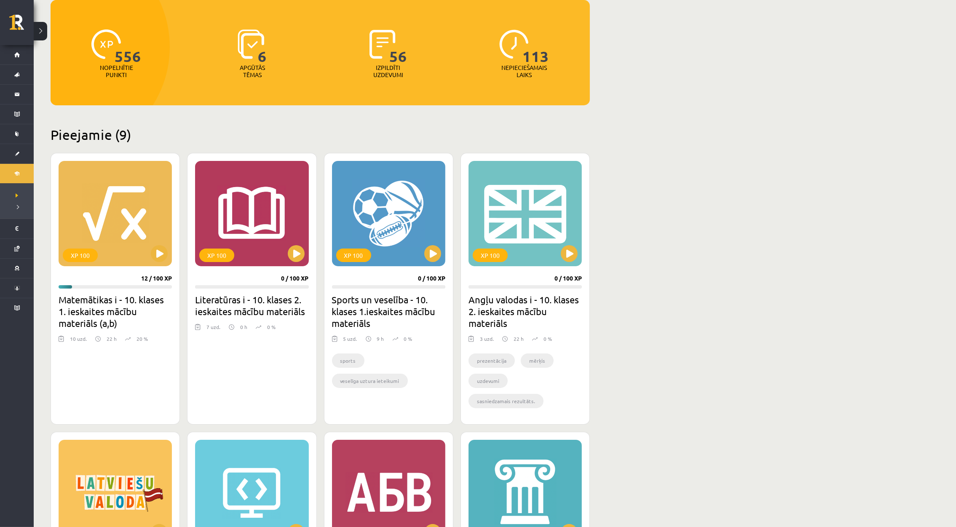
scroll to position [63, 0]
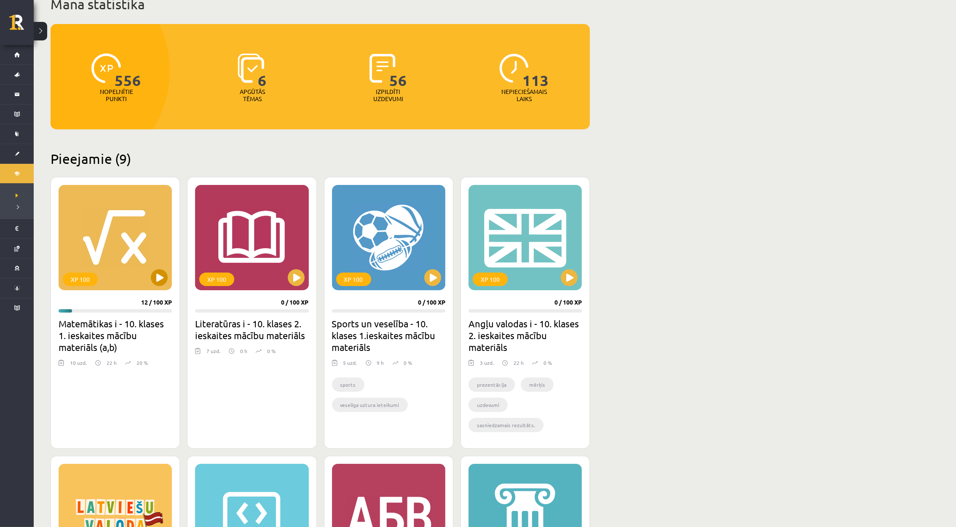
click at [126, 250] on div "XP 100" at bounding box center [115, 237] width 113 height 105
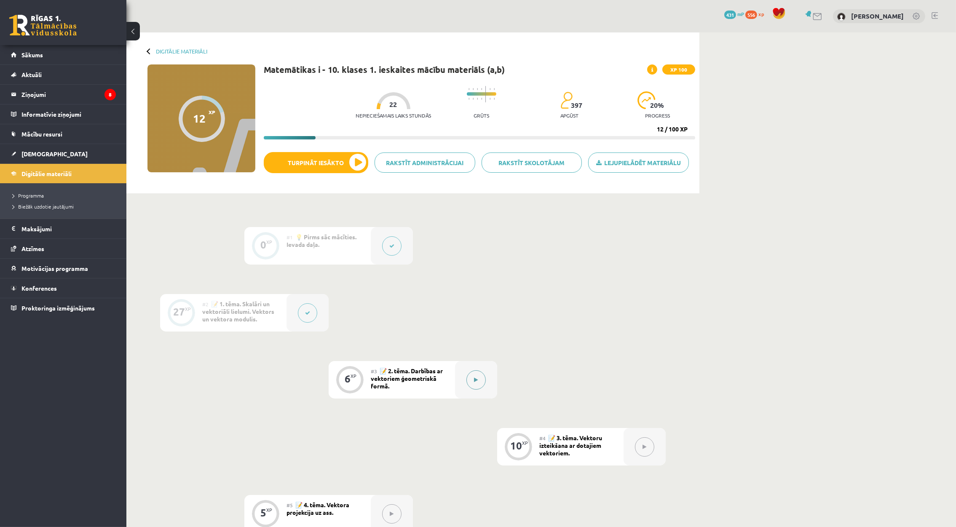
click at [476, 379] on icon at bounding box center [477, 380] width 4 height 5
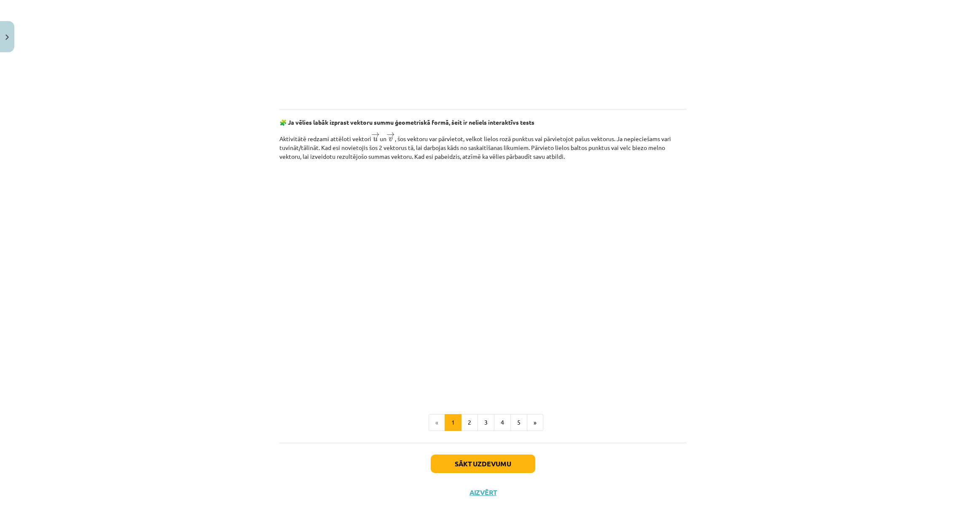
scroll to position [1076, 0]
click at [462, 455] on button "Sākt uzdevumu" at bounding box center [483, 463] width 105 height 19
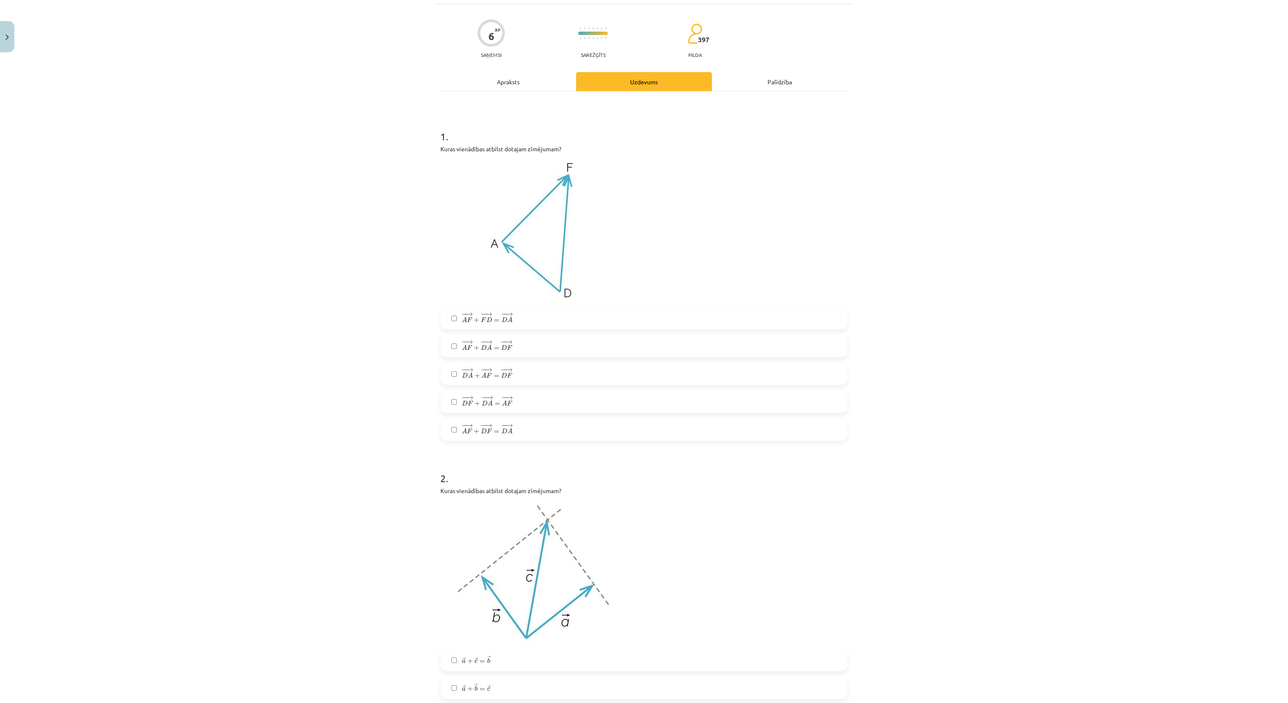
scroll to position [0, 0]
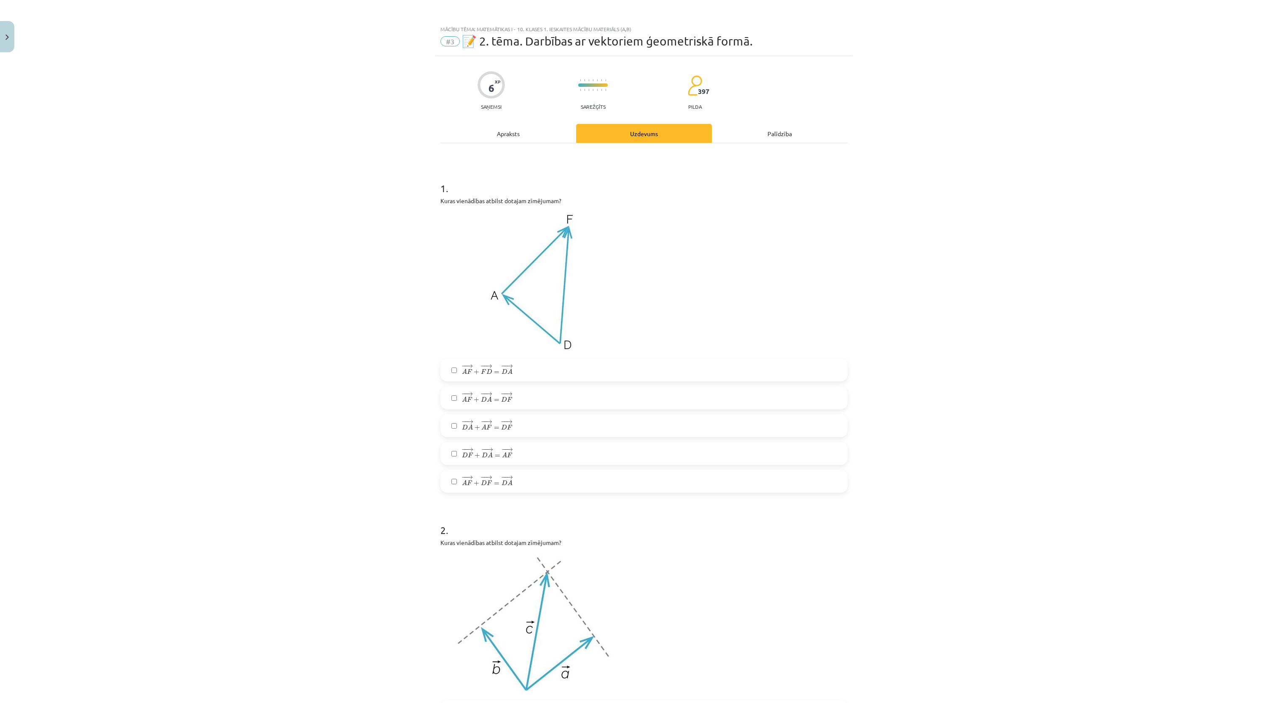
click at [504, 459] on span "− − → D F + − − → D A = − − → A F D F → + D A → = A F →" at bounding box center [487, 454] width 51 height 12
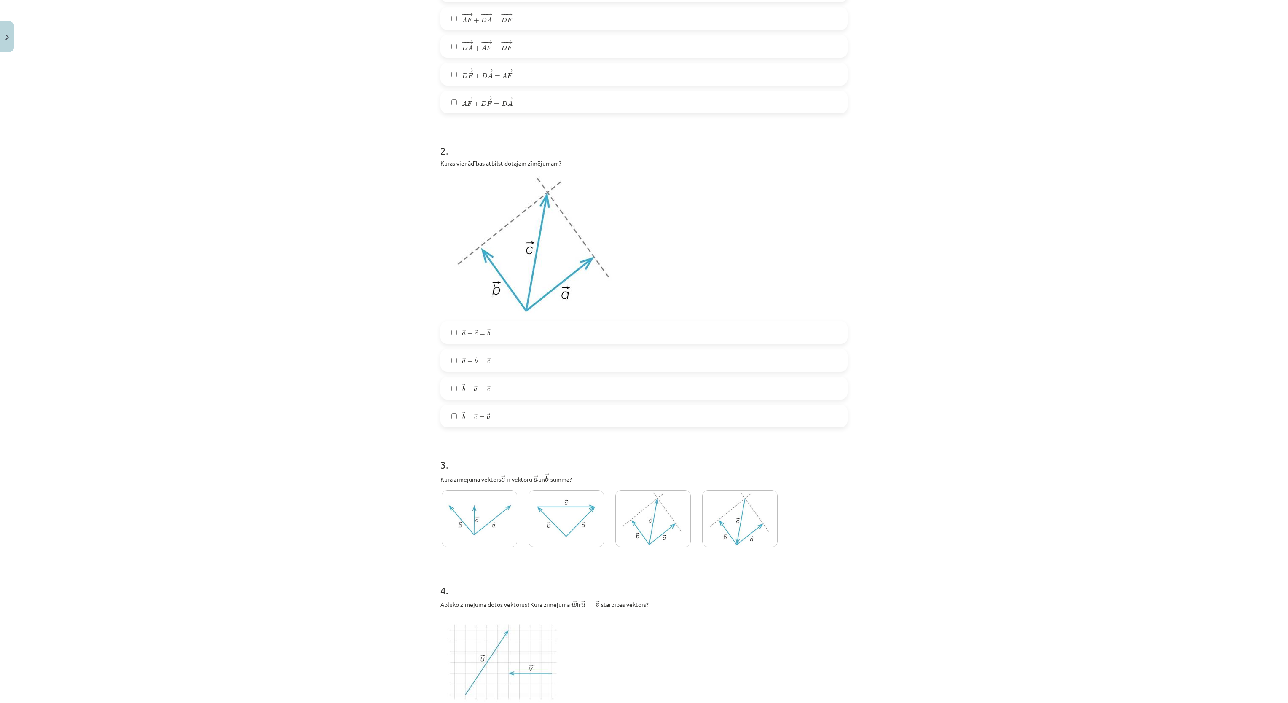
scroll to position [337, 0]
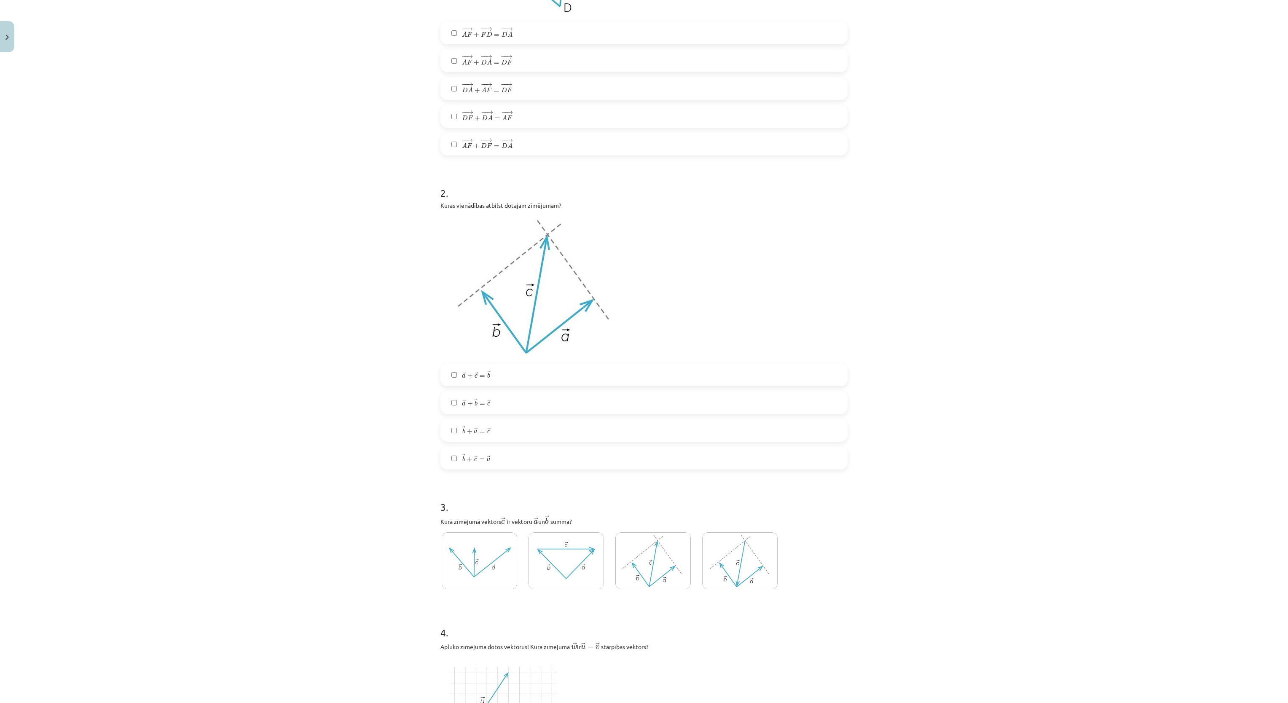
click at [489, 410] on label "→ a + → b = → c a → + b → = c →" at bounding box center [643, 402] width 405 height 21
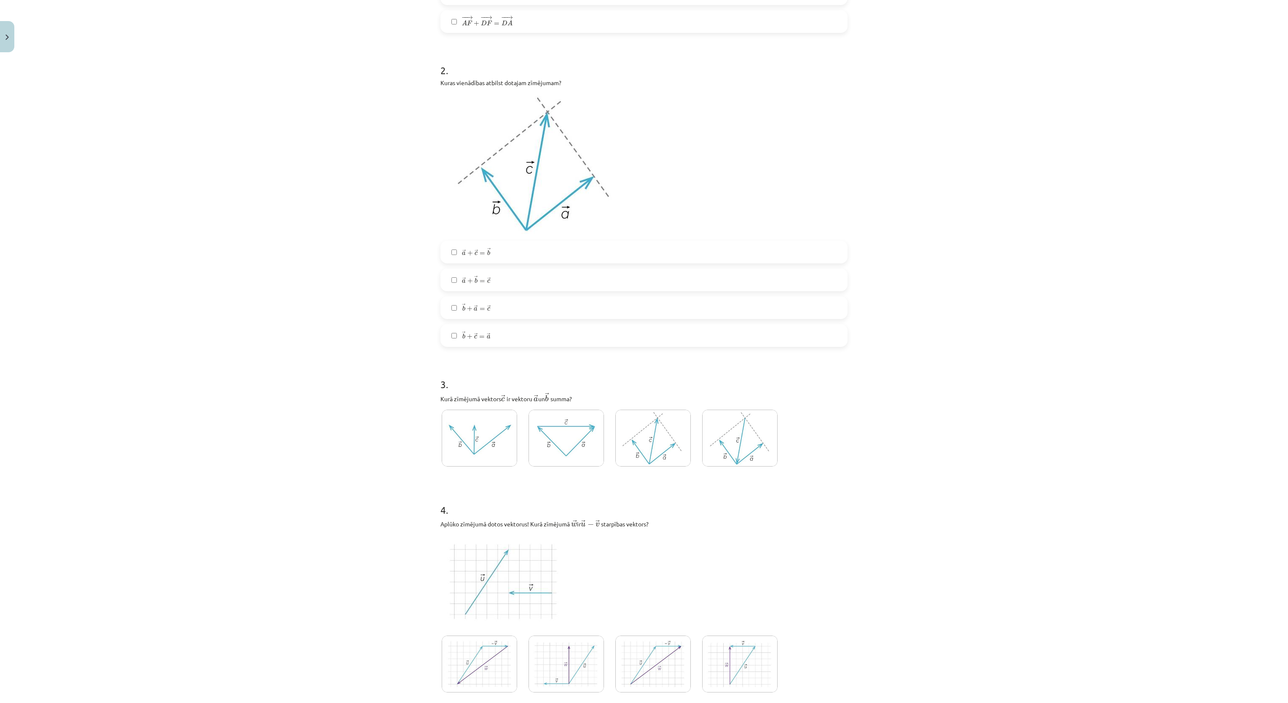
scroll to position [506, 0]
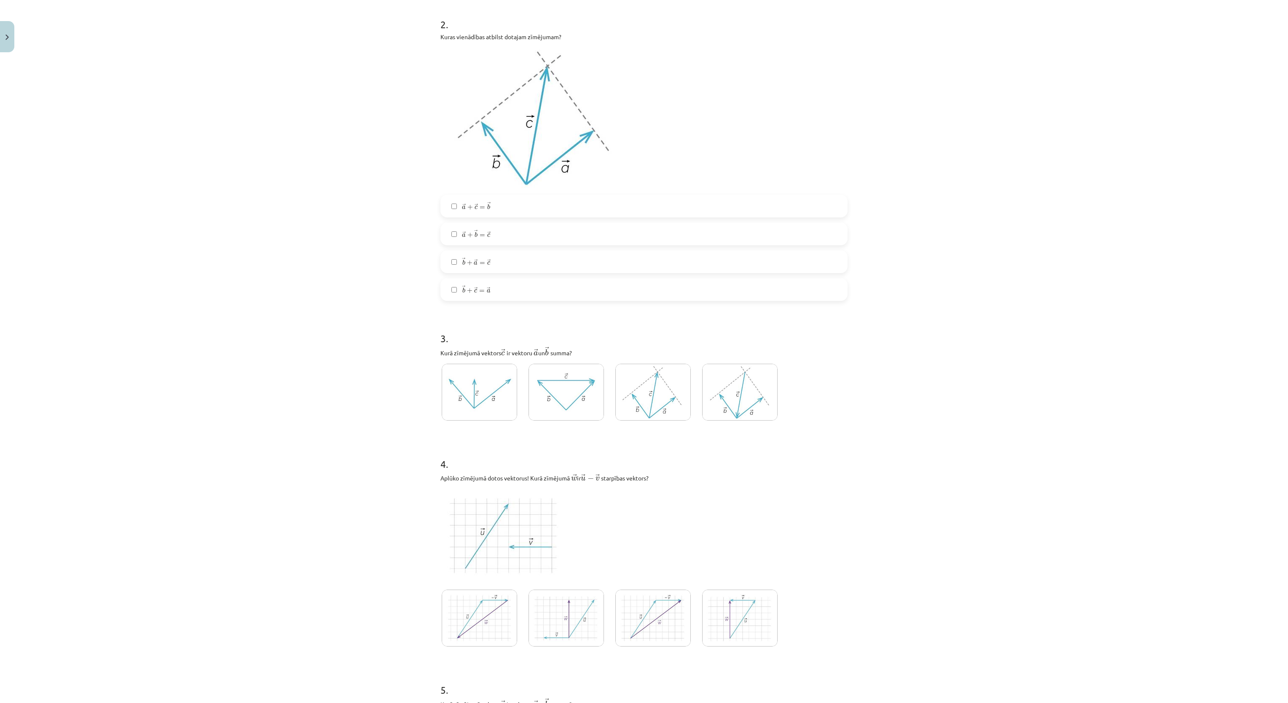
click at [455, 394] on img at bounding box center [479, 392] width 75 height 57
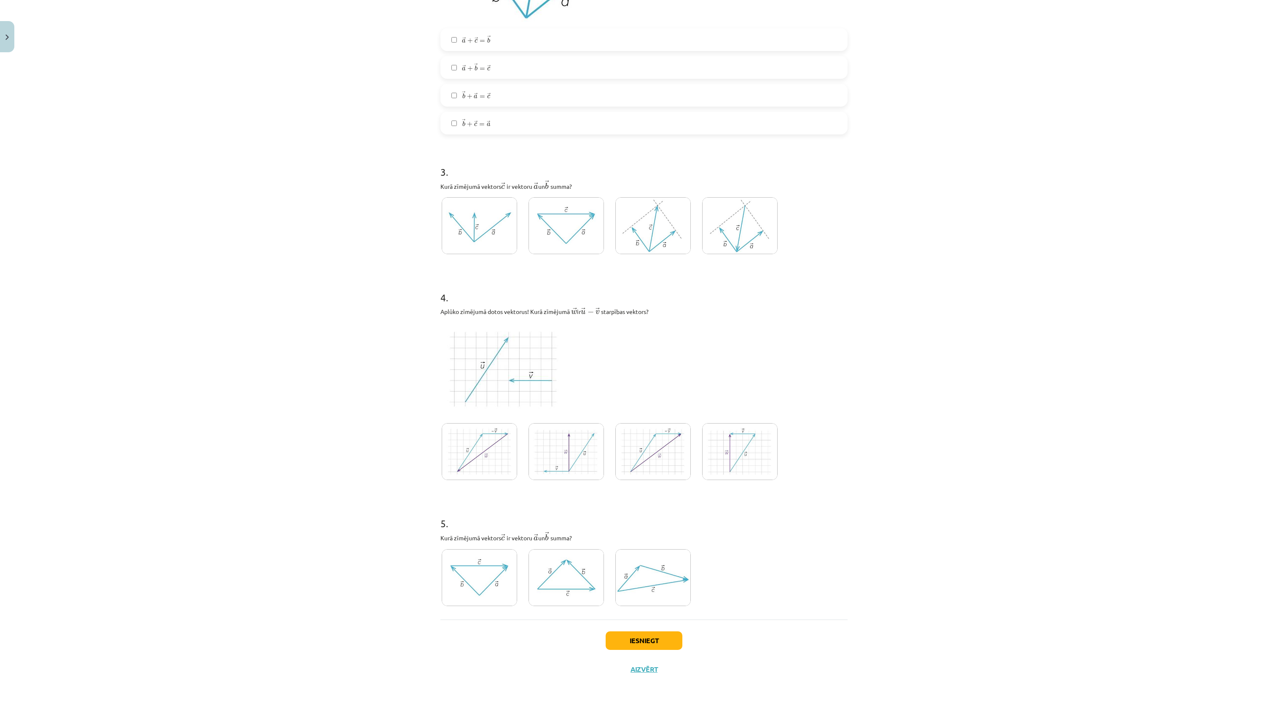
scroll to position [674, 0]
click at [645, 456] on img at bounding box center [652, 449] width 75 height 57
click at [443, 527] on img at bounding box center [479, 575] width 75 height 57
click at [645, 527] on button "Iesniegt" at bounding box center [644, 639] width 77 height 19
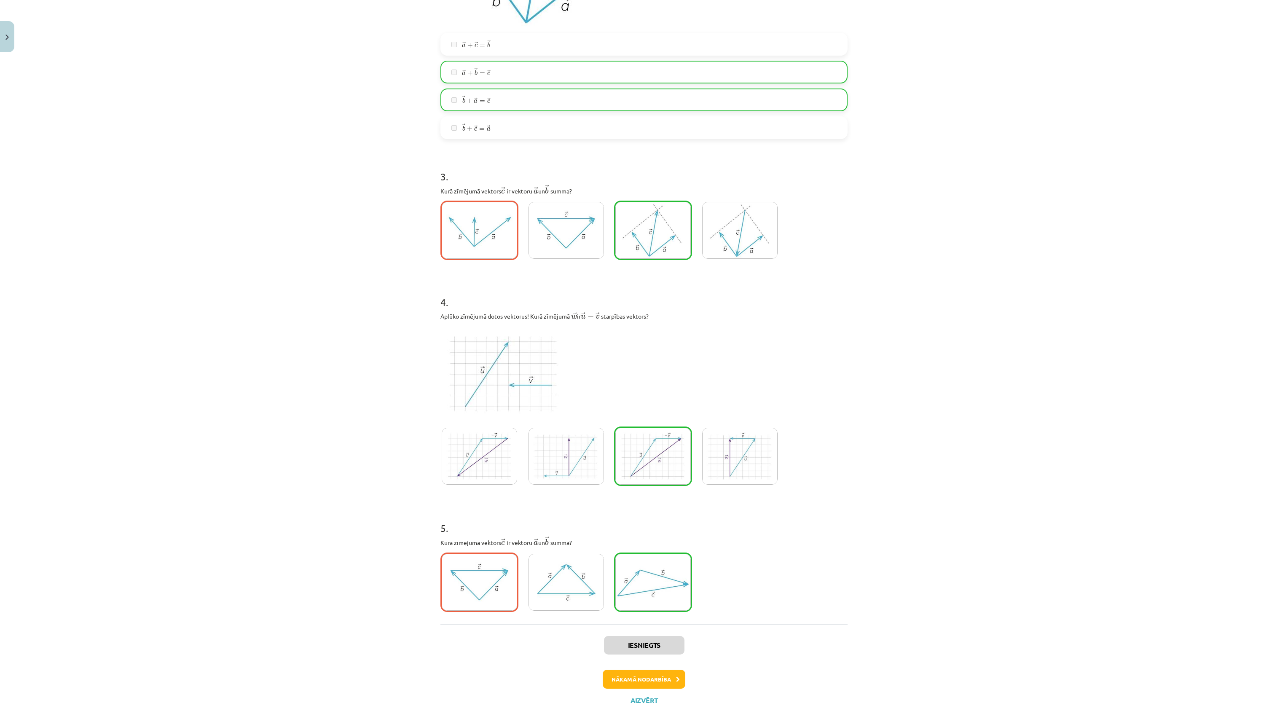
scroll to position [702, 0]
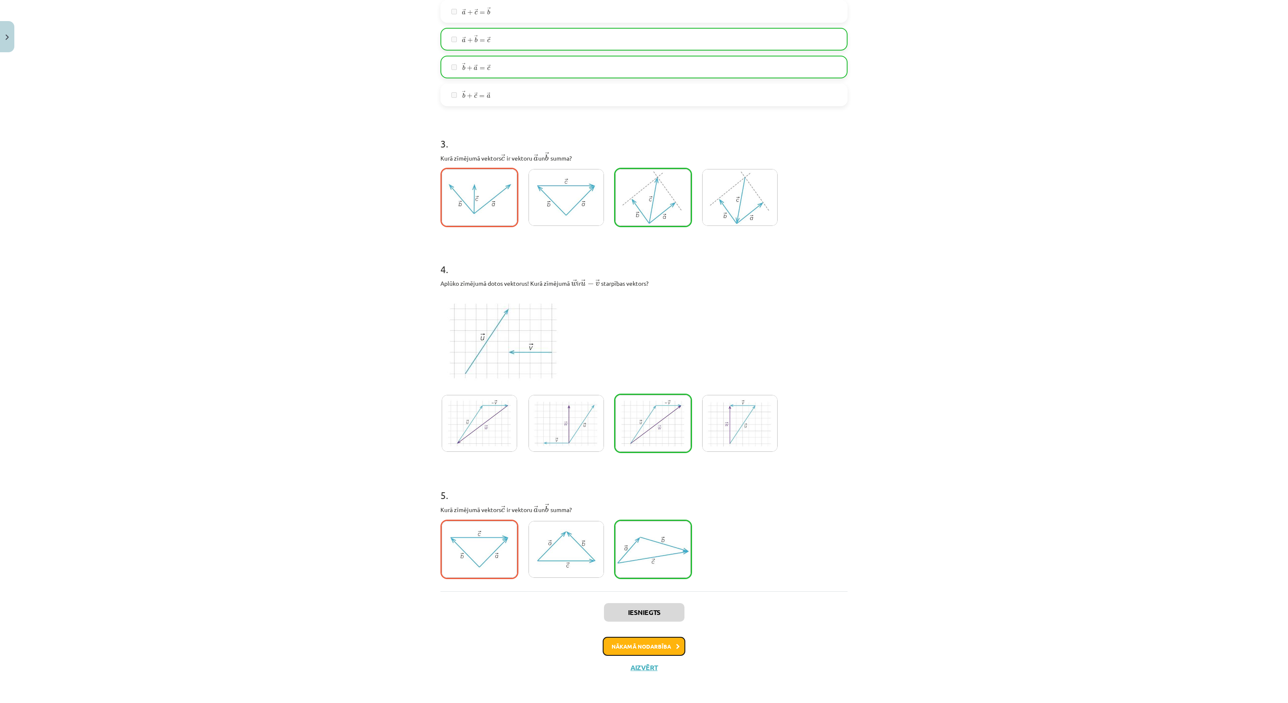
click at [622, 527] on button "Nākamā nodarbība" at bounding box center [644, 646] width 83 height 19
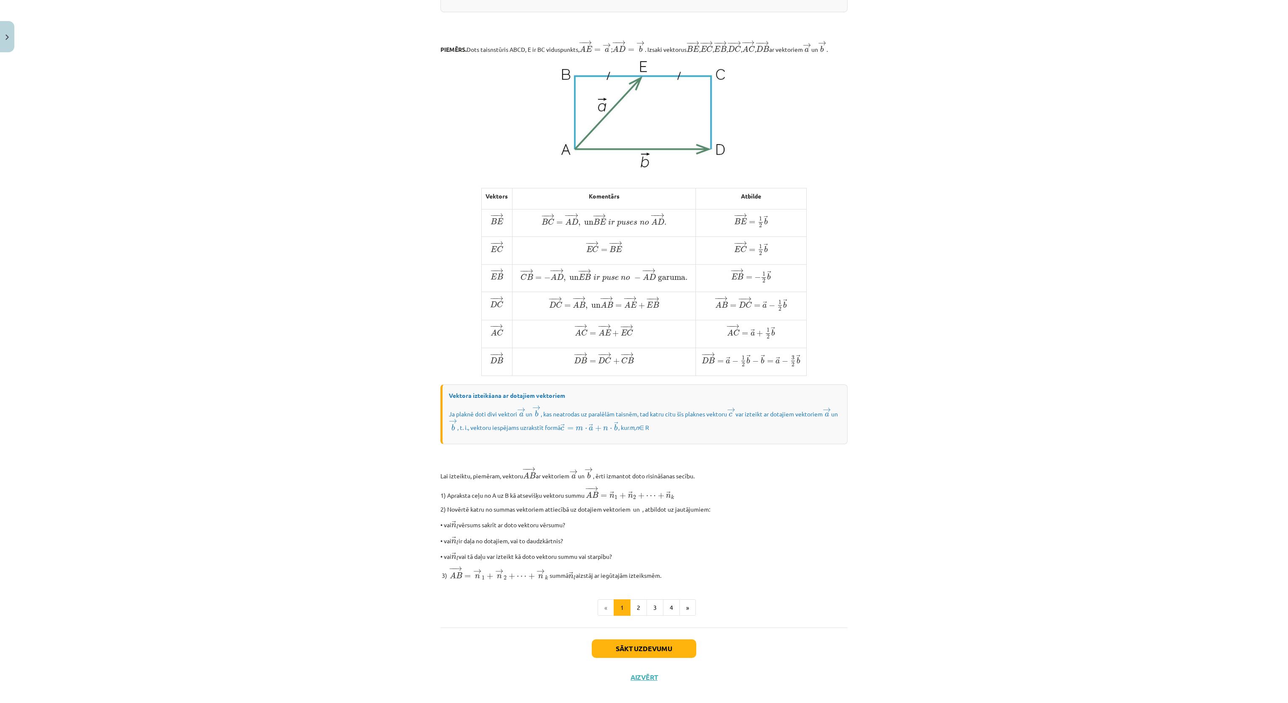
scroll to position [314, 0]
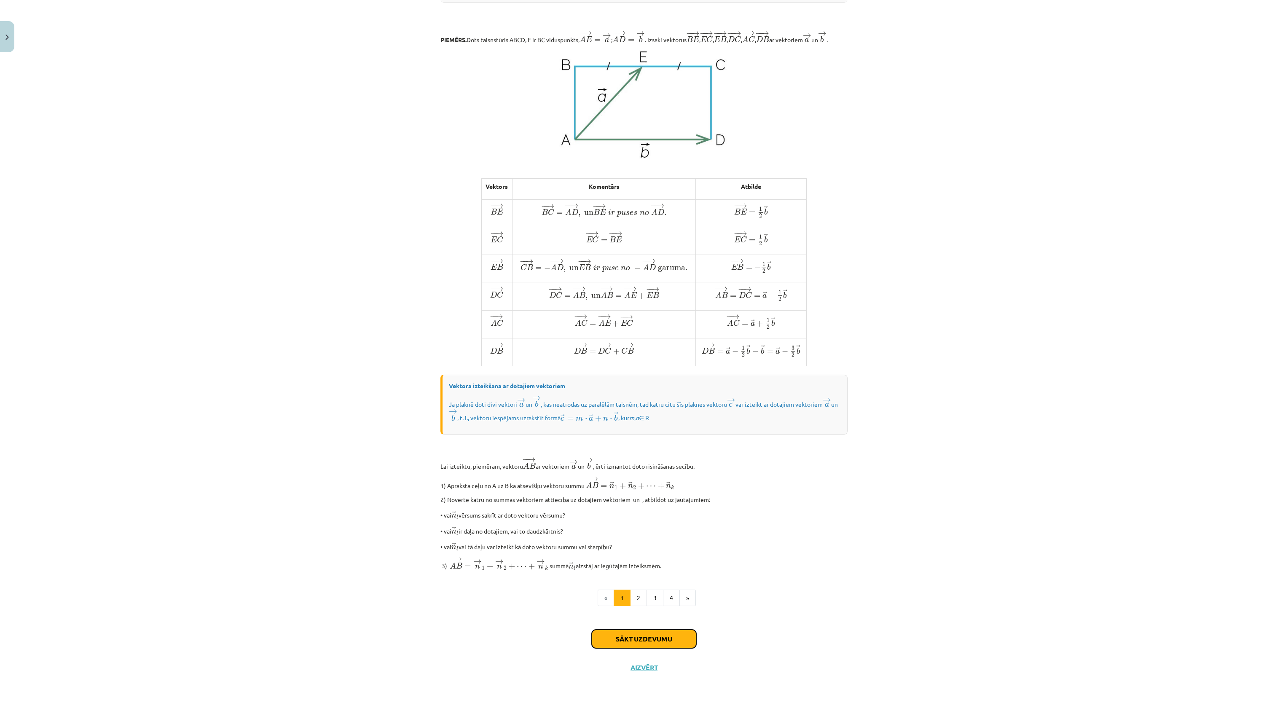
click at [616, 527] on button "Sākt uzdevumu" at bounding box center [644, 639] width 105 height 19
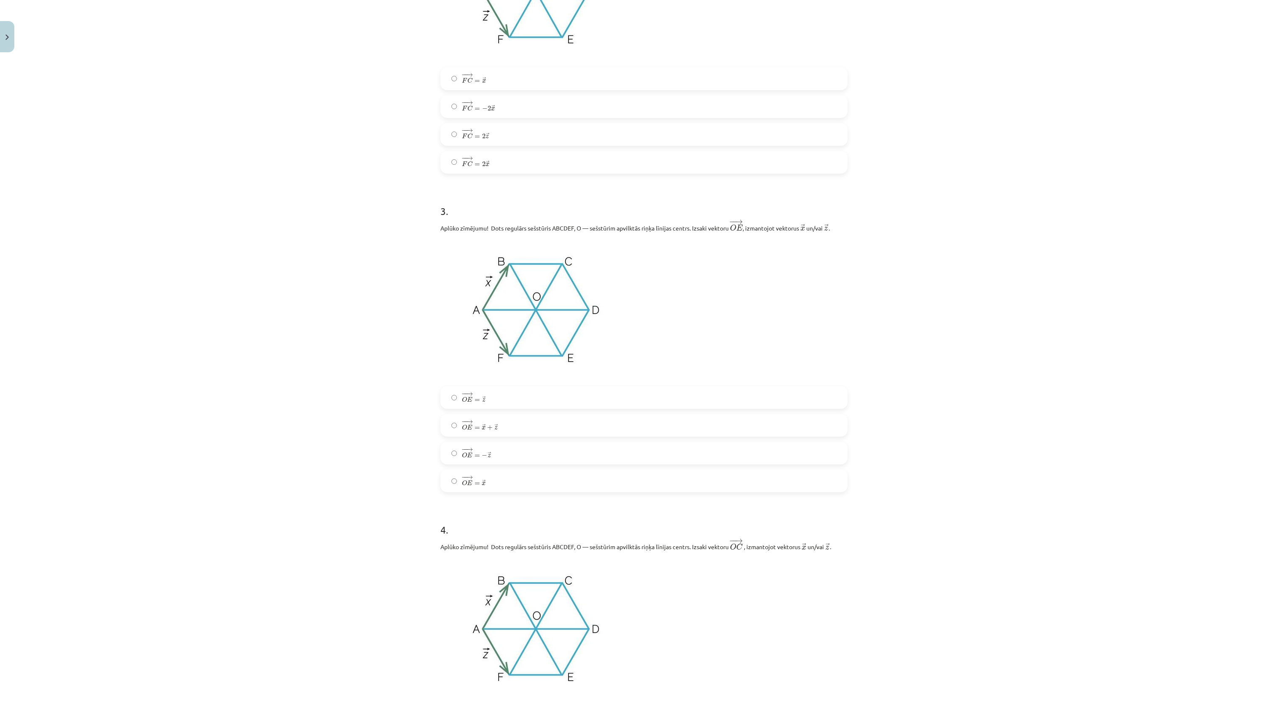
scroll to position [1169, 0]
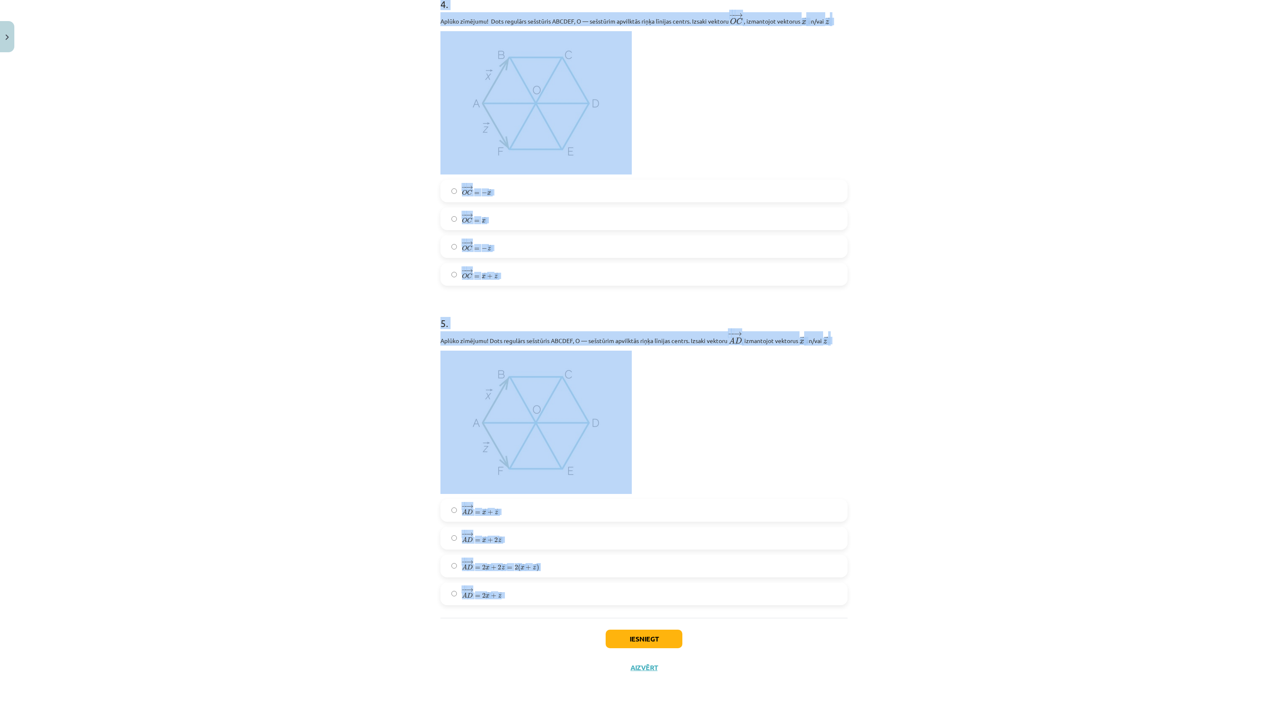
drag, startPoint x: 432, startPoint y: 110, endPoint x: 871, endPoint y: 605, distance: 661.9
click at [871, 527] on div "Mācību tēma: Matemātikas i - 10. klases 1. ieskaites mācību materiāls (a,b) #4 …" at bounding box center [644, 351] width 1288 height 703
copy form "1 . Aplūko zīmējumu! Dots regulārs sešstūris ABCDEF, O — sešstūrim apvilktās ri…"
click at [417, 481] on div "Mācību tēma: Matemātikas i - 10. klases 1. ieskaites mācību materiāls (a,b) #4 …" at bounding box center [644, 351] width 1288 height 703
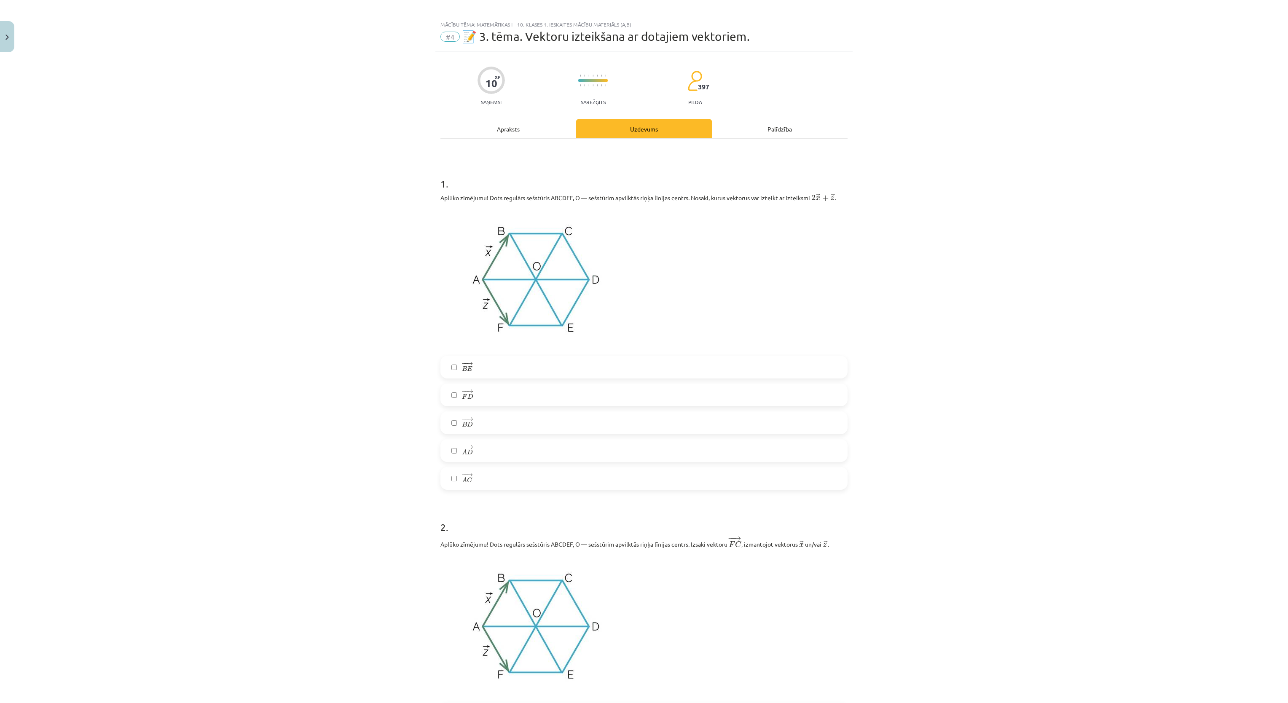
scroll to position [0, 0]
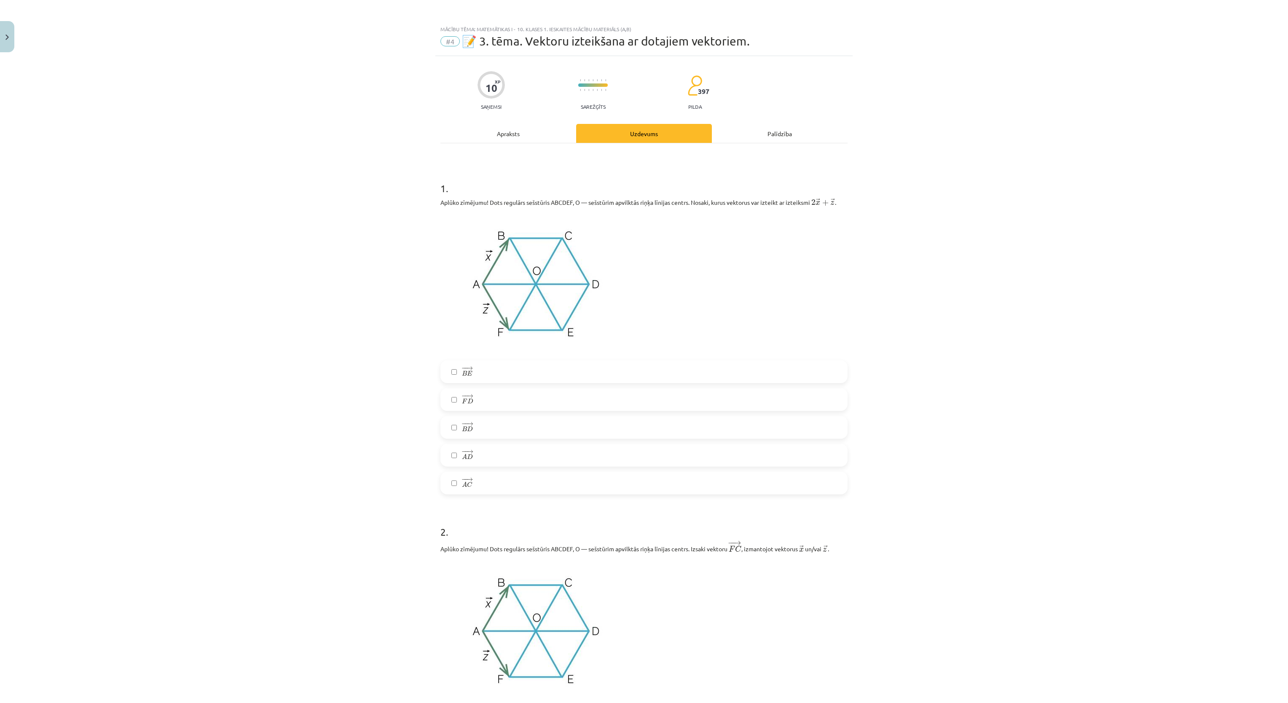
click at [514, 478] on label "− − → A C A C →" at bounding box center [643, 482] width 405 height 21
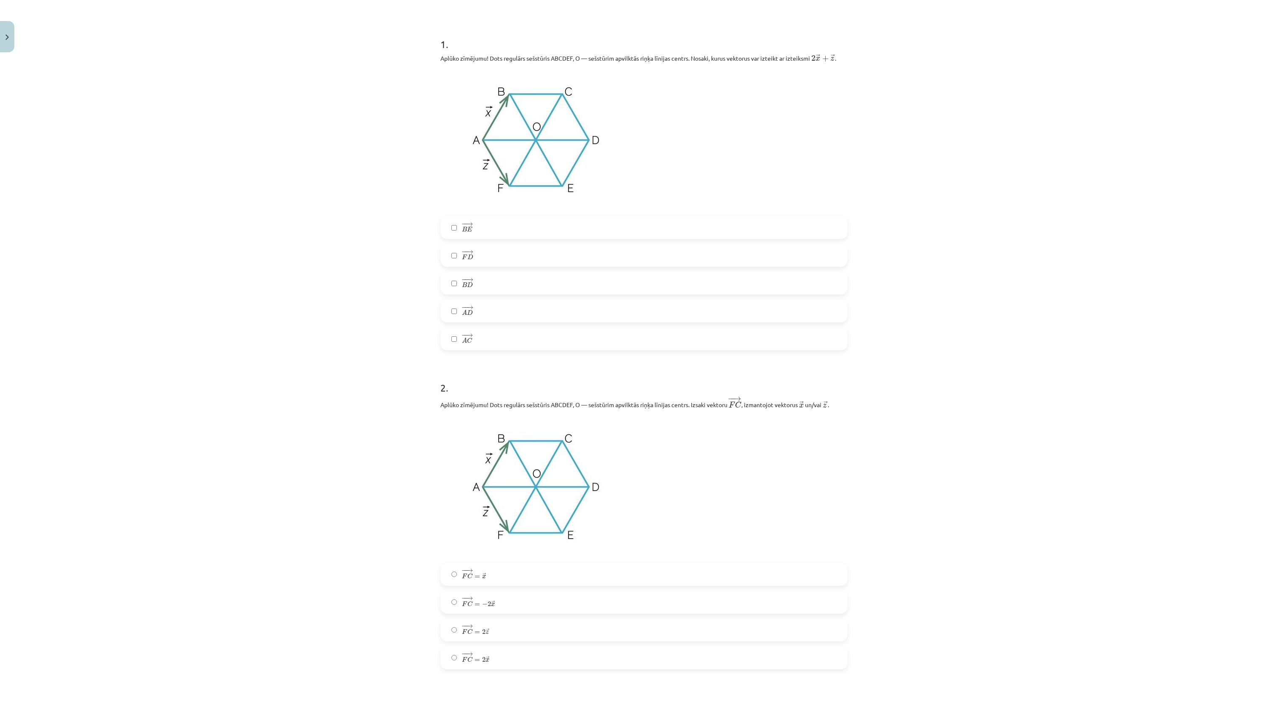
scroll to position [337, 0]
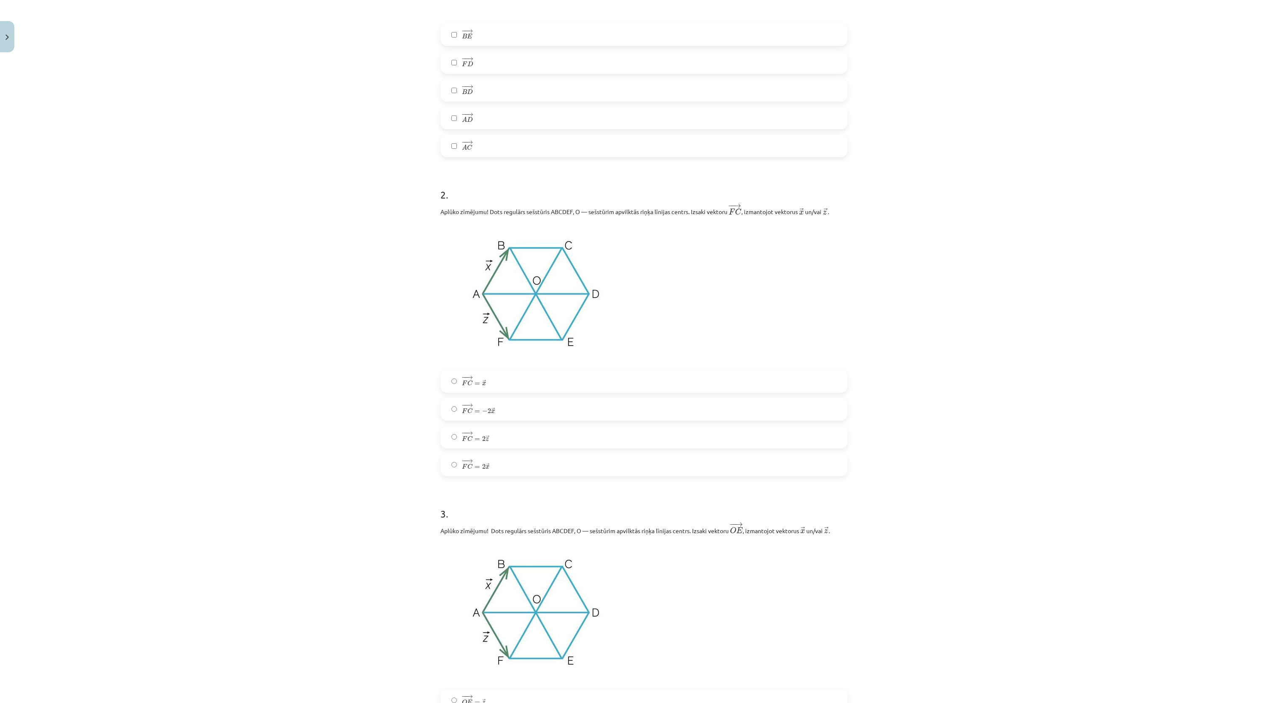
click at [496, 408] on label "− − → F C = − 2 → x F C → = − 2 x →" at bounding box center [643, 409] width 405 height 21
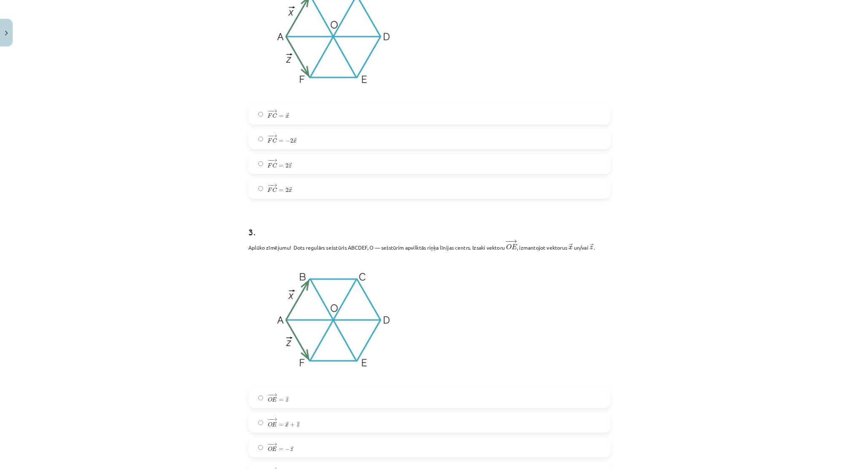
scroll to position [590, 0]
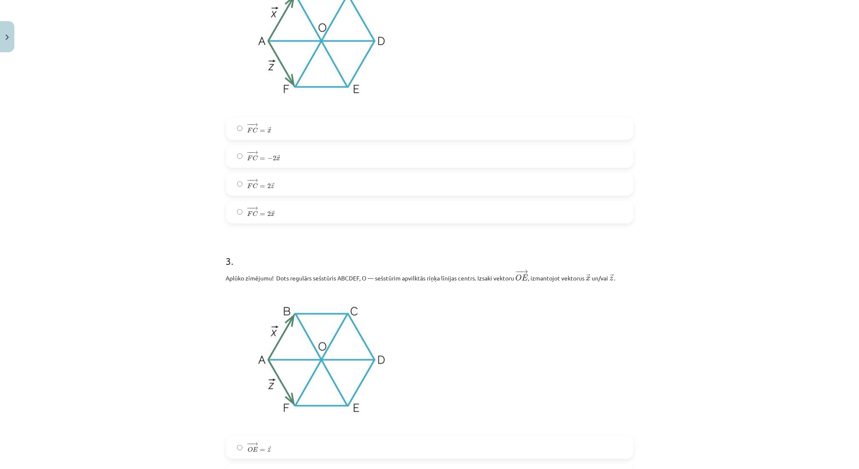
drag, startPoint x: 1081, startPoint y: 24, endPoint x: 139, endPoint y: 279, distance: 975.8
click at [139, 279] on div "Mācību tēma: Matemātikas i - 10. klases 1. ieskaites mācību materiāls (a,b) #4 …" at bounding box center [429, 234] width 859 height 469
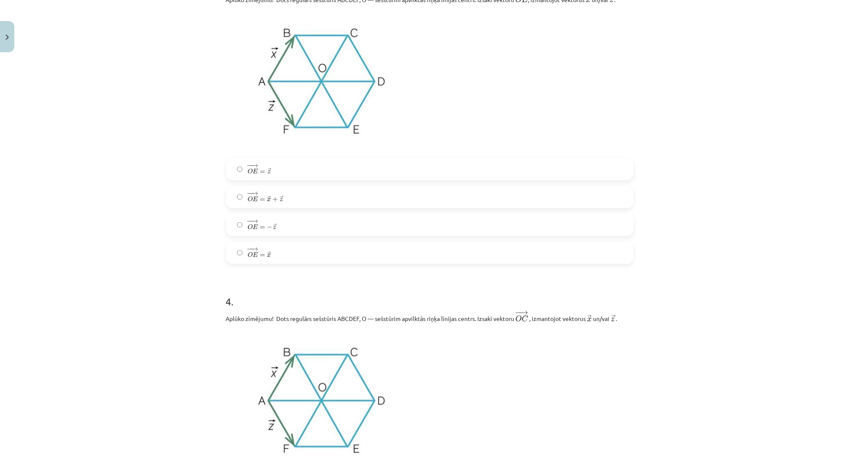
scroll to position [871, 0]
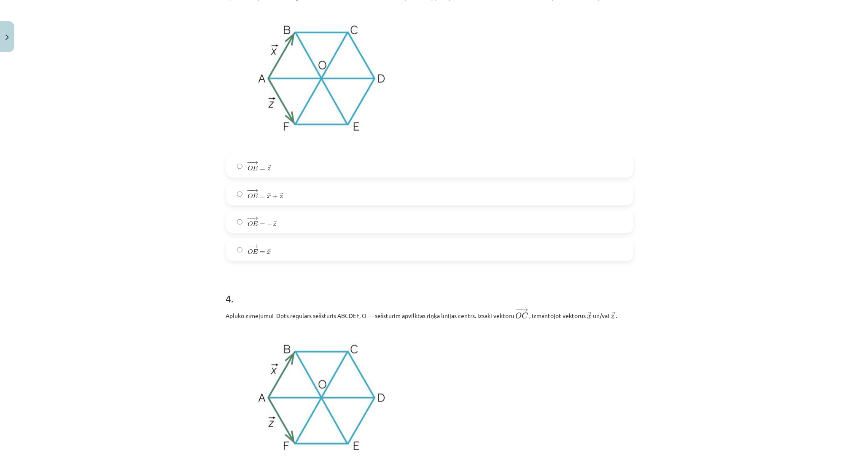
click at [302, 173] on label "− − → O E = → z O E → = z →" at bounding box center [429, 166] width 405 height 21
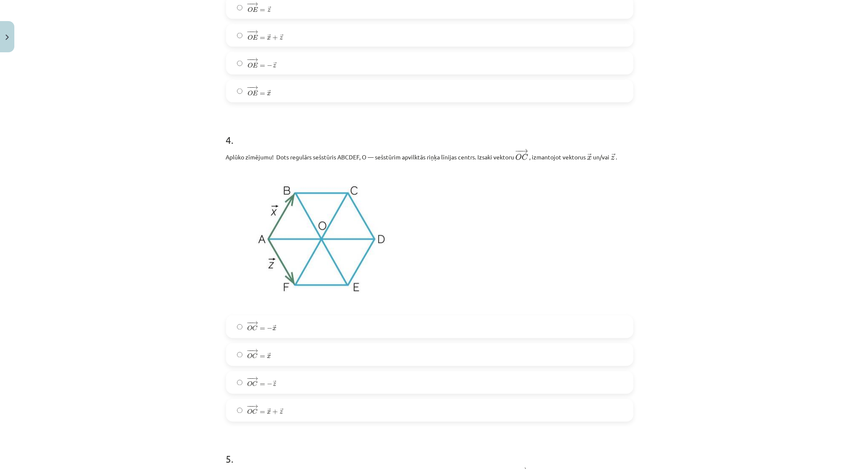
scroll to position [1040, 0]
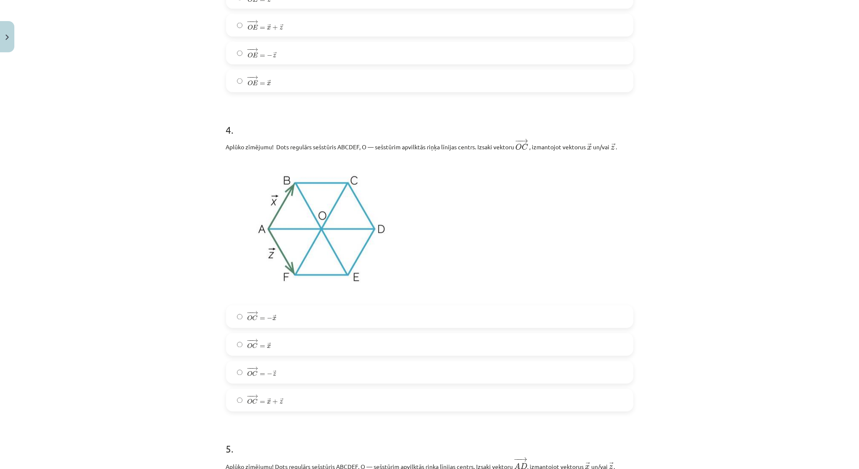
click at [285, 314] on label "− − → O C = − → x O C → = − x →" at bounding box center [429, 316] width 405 height 21
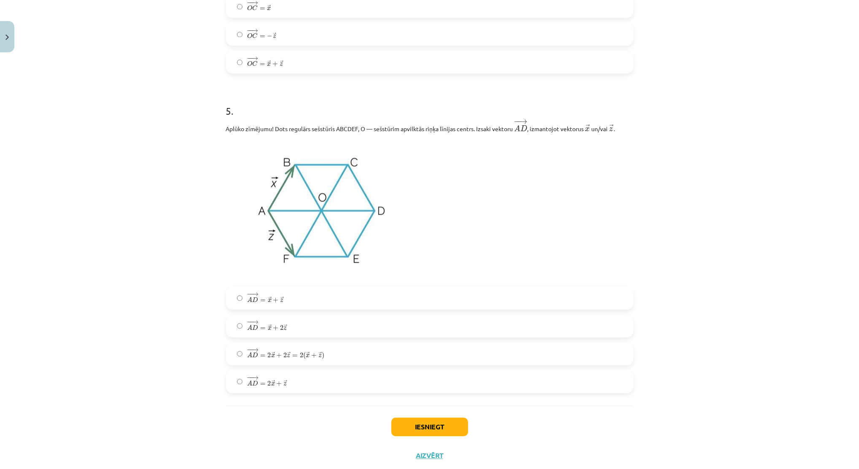
scroll to position [1401, 0]
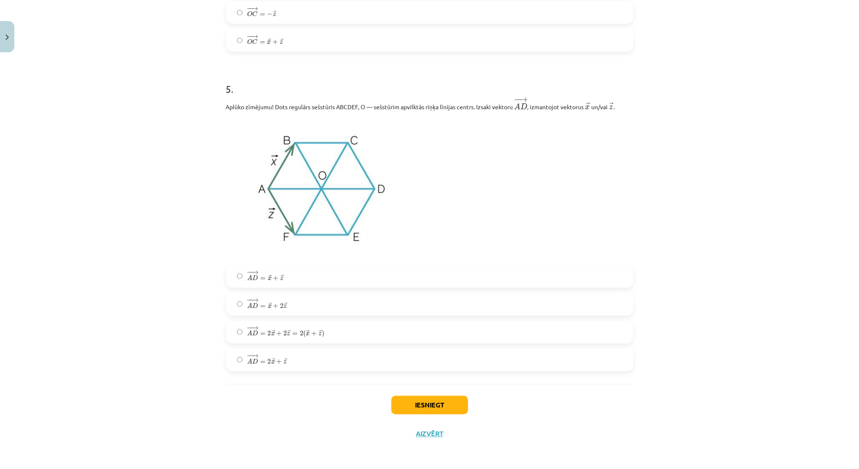
click at [322, 334] on span ")" at bounding box center [323, 334] width 3 height 8
click at [415, 400] on button "Iesniegt" at bounding box center [429, 404] width 77 height 19
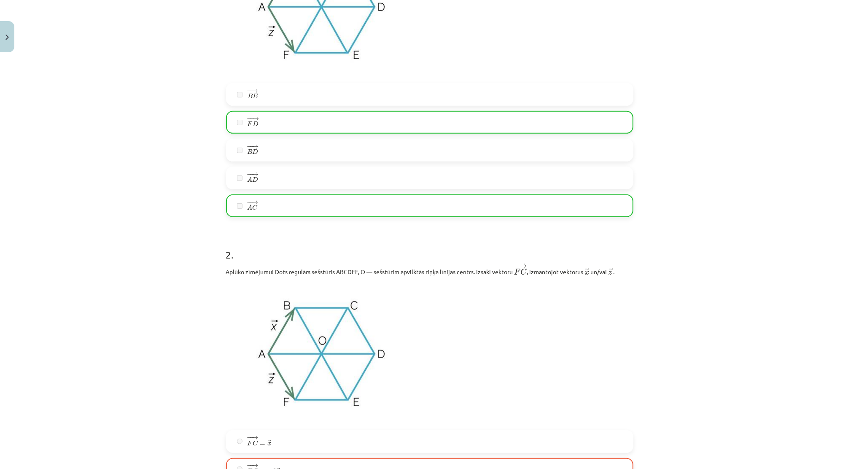
scroll to position [0, 0]
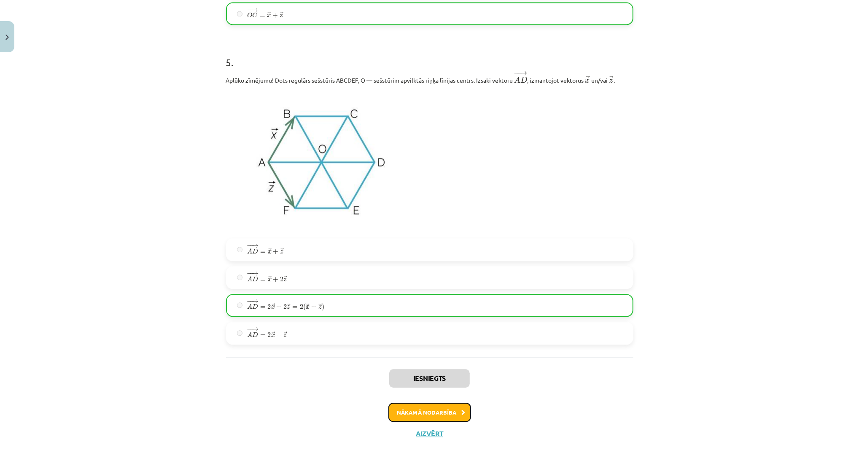
click at [454, 419] on button "Nākamā nodarbība" at bounding box center [429, 411] width 83 height 19
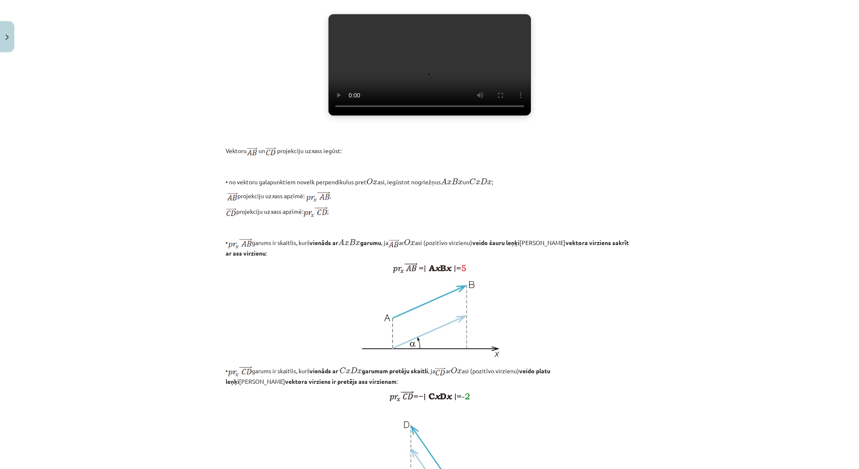
scroll to position [531, 0]
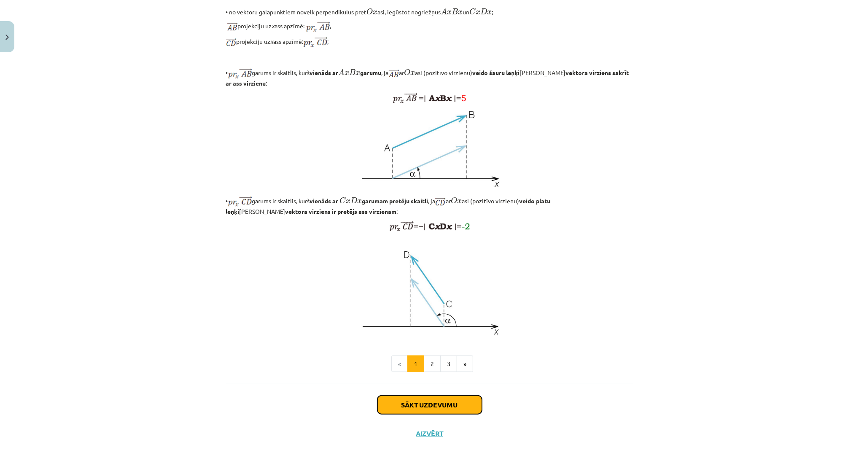
click at [389, 397] on button "Sākt uzdevumu" at bounding box center [429, 404] width 105 height 19
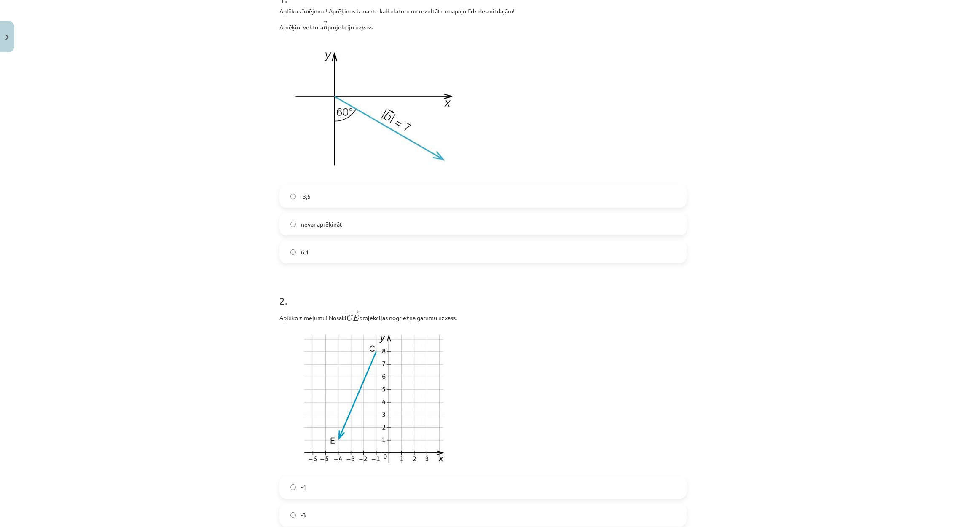
scroll to position [189, 0]
drag, startPoint x: 858, startPoint y: 0, endPoint x: 196, endPoint y: 322, distance: 736.3
click at [196, 322] on div "Mācību tēma: Matemātikas i - 10. klases 1. ieskaites mācību materiāls (a,b) #5 …" at bounding box center [483, 263] width 966 height 527
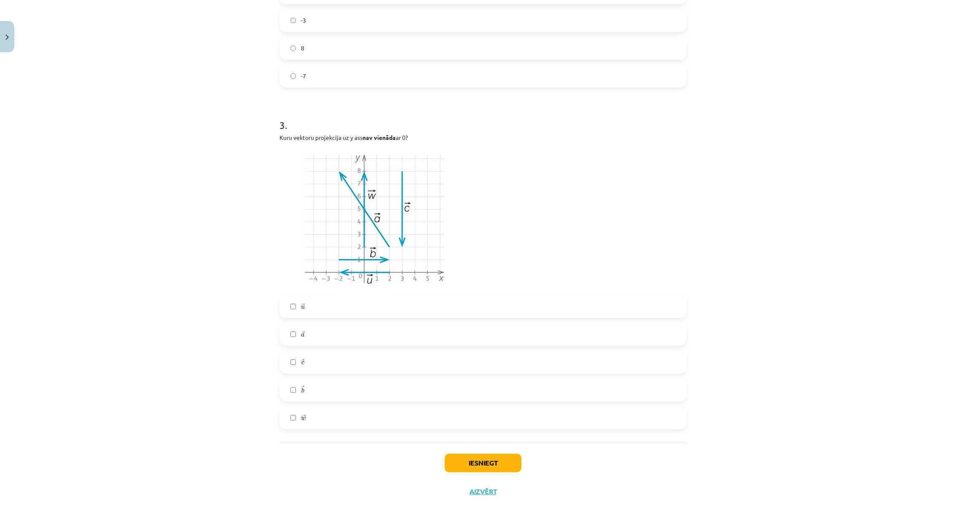
scroll to position [243, 0]
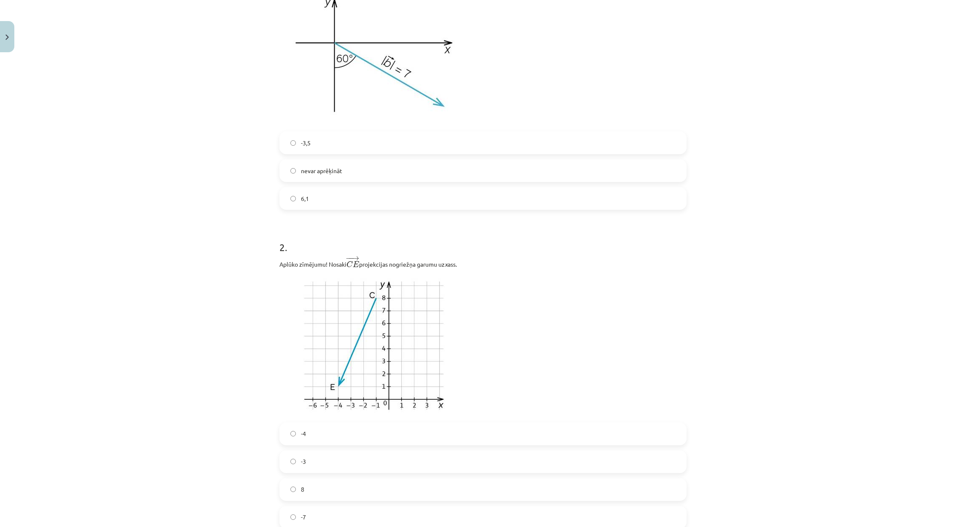
click at [102, 227] on div "Mācību tēma: Matemātikas i - 10. klases 1. ieskaites mācību materiāls (a,b) #5 …" at bounding box center [483, 263] width 966 height 527
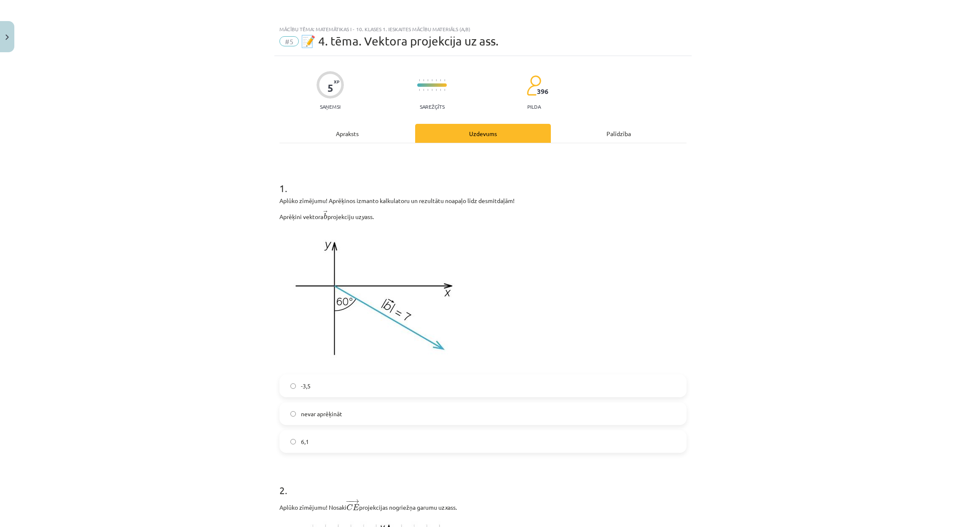
click at [403, 447] on label "6,1" at bounding box center [482, 441] width 405 height 21
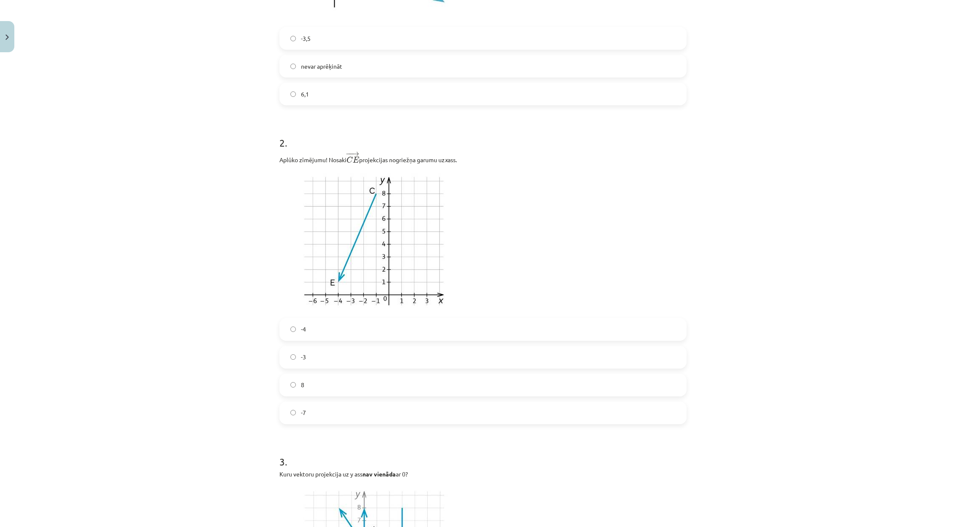
scroll to position [379, 0]
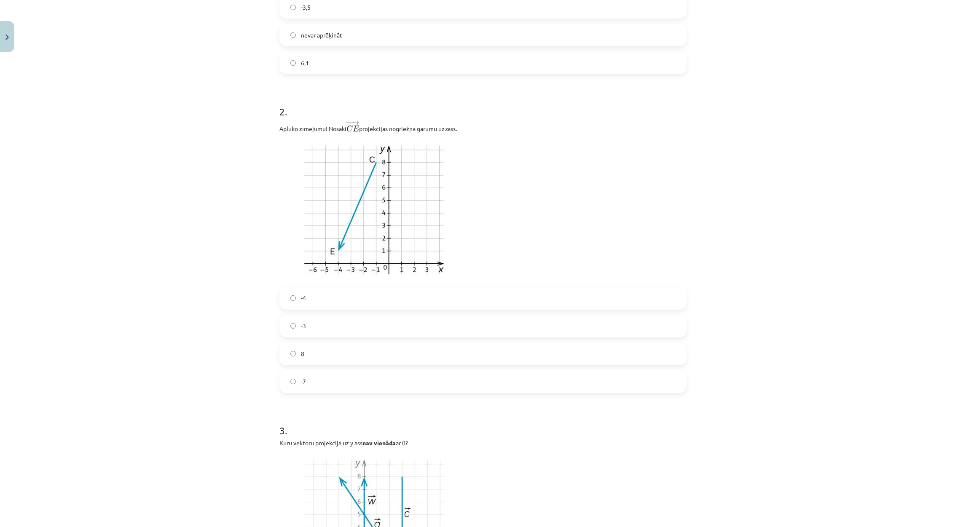
click at [331, 297] on label "-4" at bounding box center [482, 298] width 405 height 21
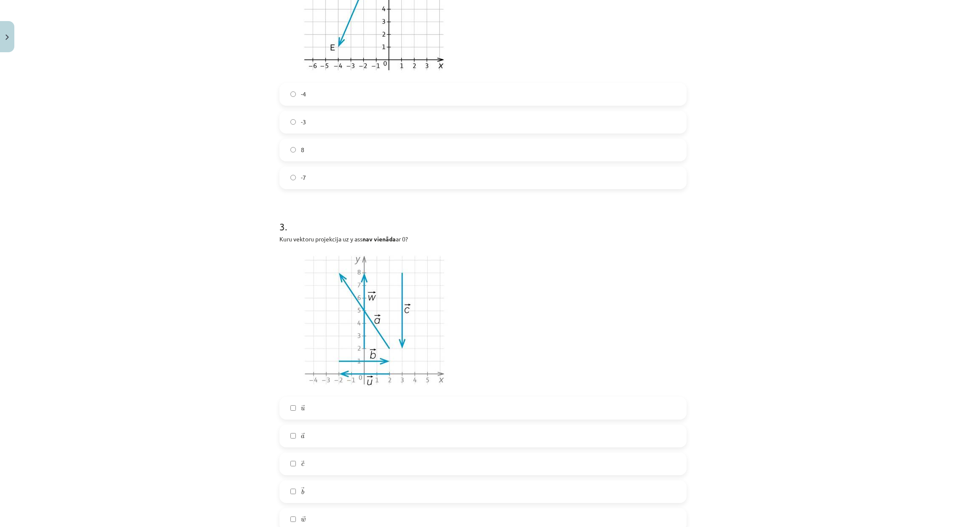
scroll to position [686, 0]
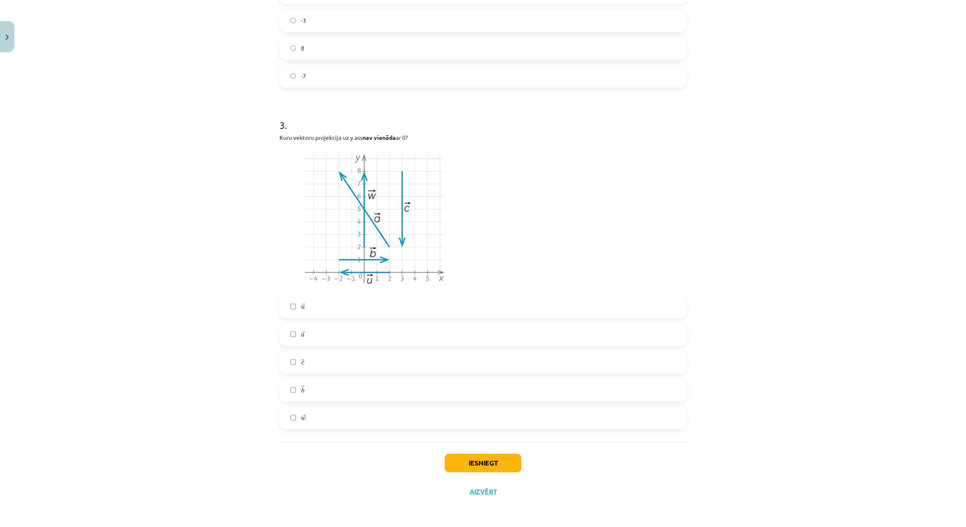
click at [330, 332] on label "→ a a →" at bounding box center [482, 334] width 405 height 21
click at [300, 359] on label "→ c c →" at bounding box center [482, 362] width 405 height 21
click at [310, 424] on label "→ w w →" at bounding box center [482, 418] width 405 height 21
click at [489, 460] on button "Iesniegt" at bounding box center [483, 463] width 77 height 19
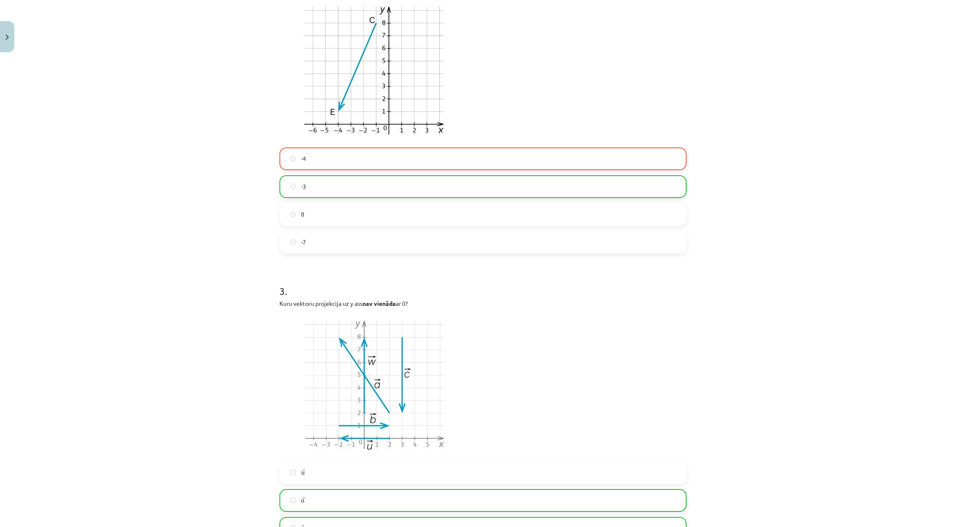
scroll to position [712, 0]
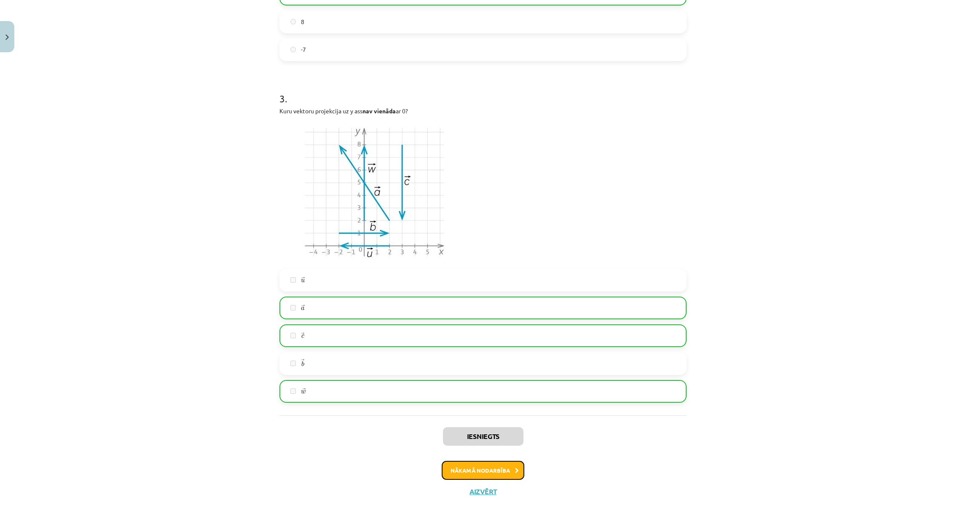
click at [468, 462] on button "Nākamā nodarbība" at bounding box center [483, 470] width 83 height 19
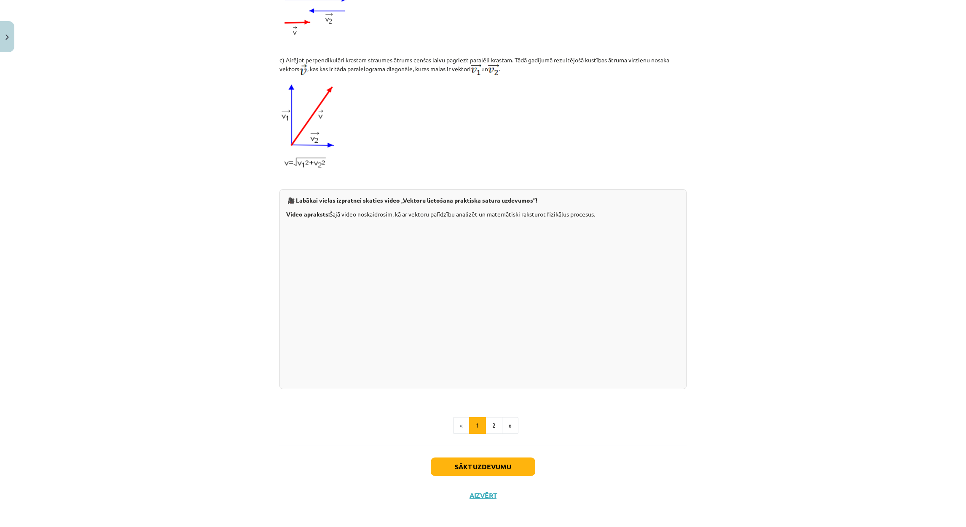
scroll to position [661, 0]
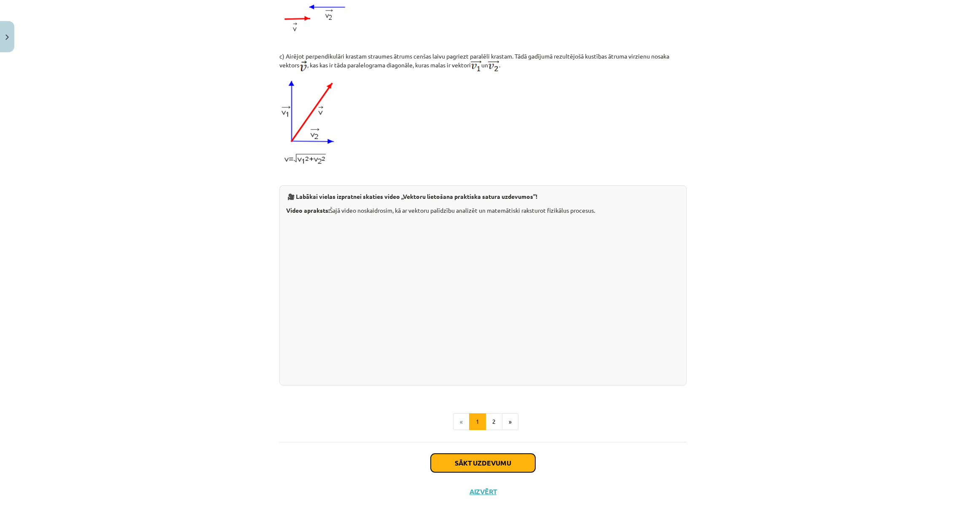
click at [504, 465] on button "Sākt uzdevumu" at bounding box center [483, 463] width 105 height 19
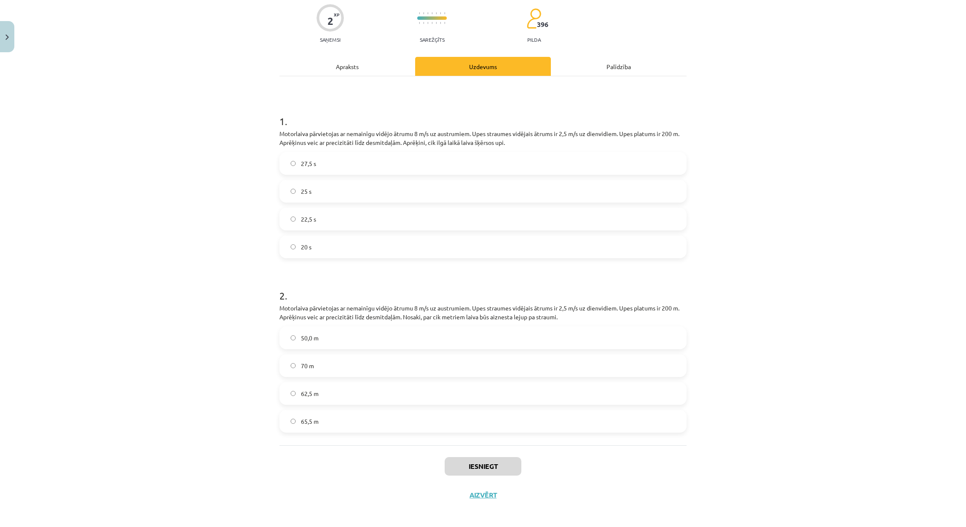
scroll to position [70, 0]
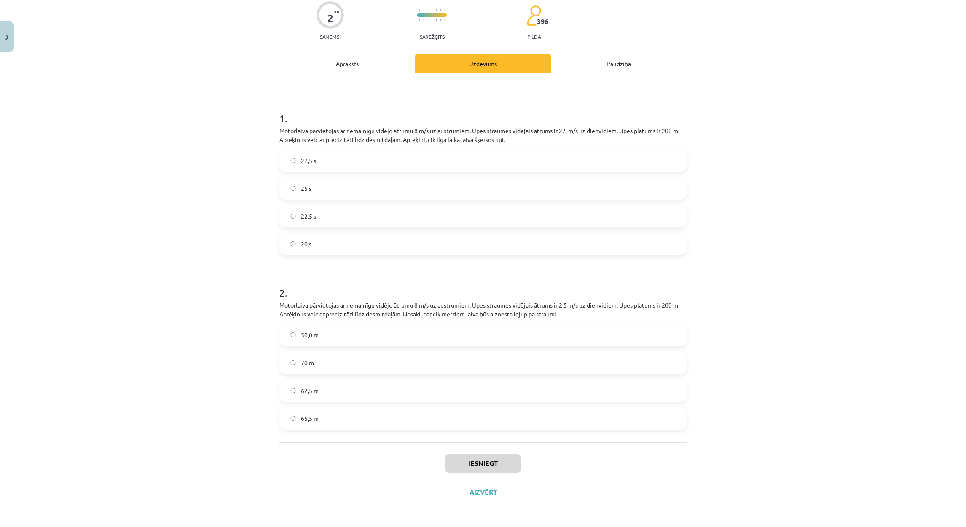
click at [302, 184] on span "25 s" at bounding box center [306, 188] width 11 height 9
click at [343, 390] on label "62,5 m" at bounding box center [482, 390] width 405 height 21
click at [469, 470] on button "Iesniegt" at bounding box center [483, 463] width 77 height 19
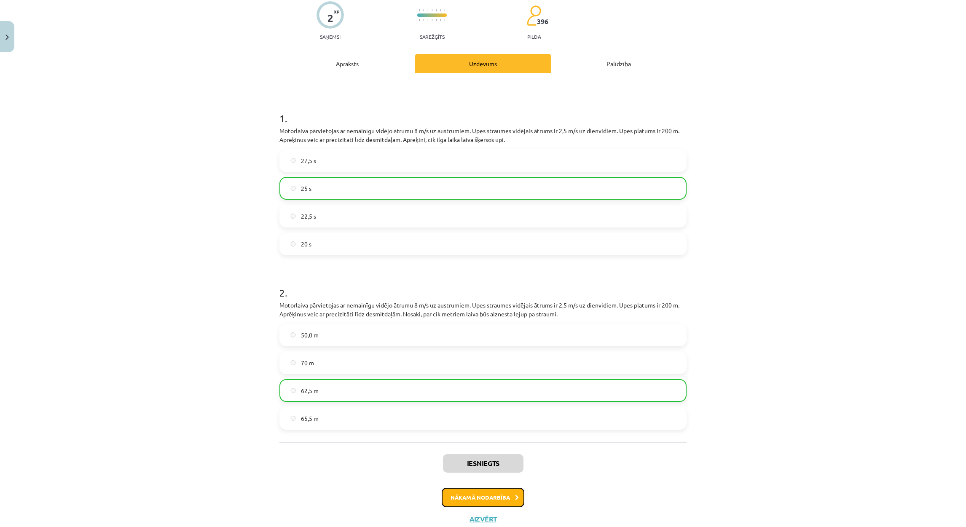
click at [499, 490] on button "Nākamā nodarbība" at bounding box center [483, 497] width 83 height 19
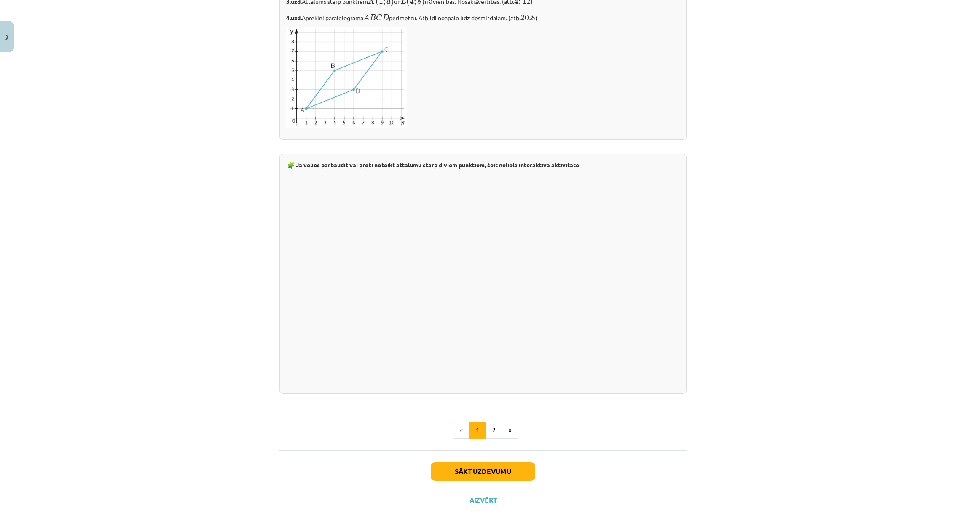
scroll to position [1269, 0]
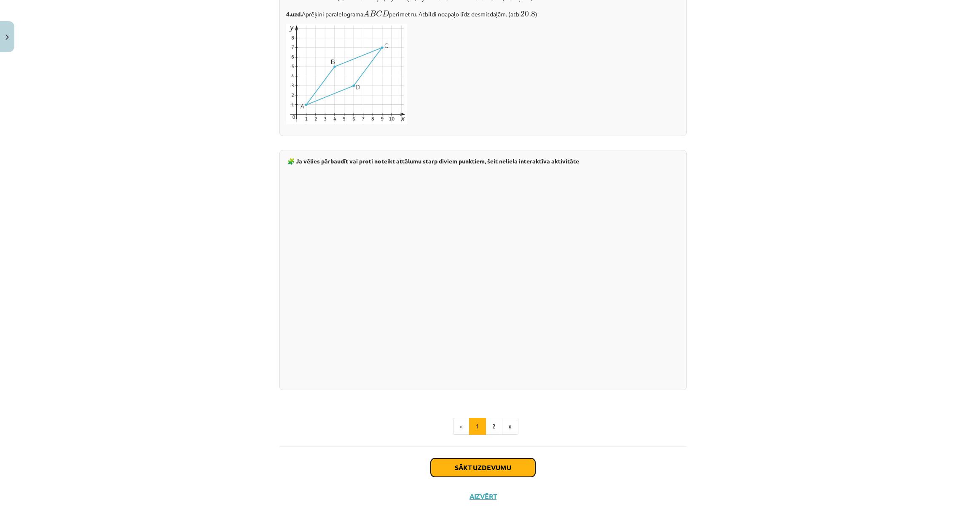
click at [436, 472] on button "Sākt uzdevumu" at bounding box center [483, 468] width 105 height 19
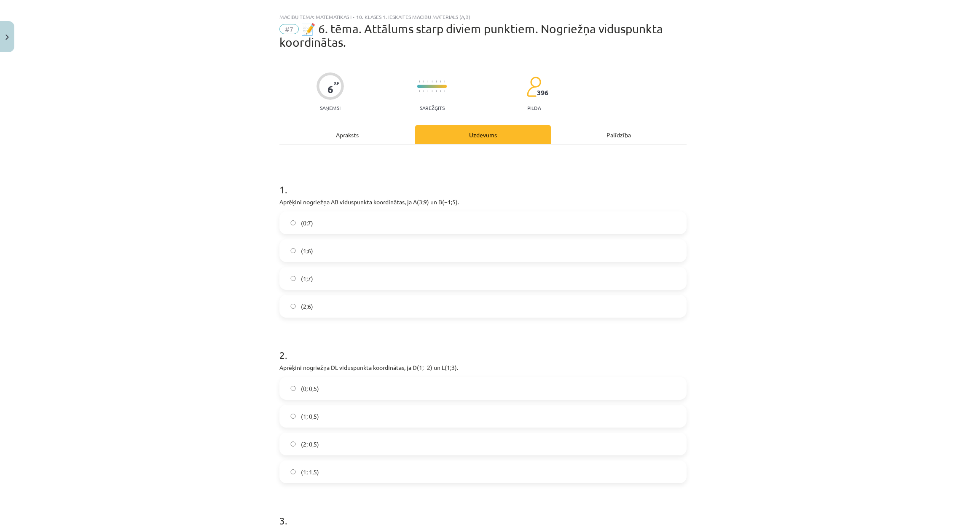
scroll to position [6, 0]
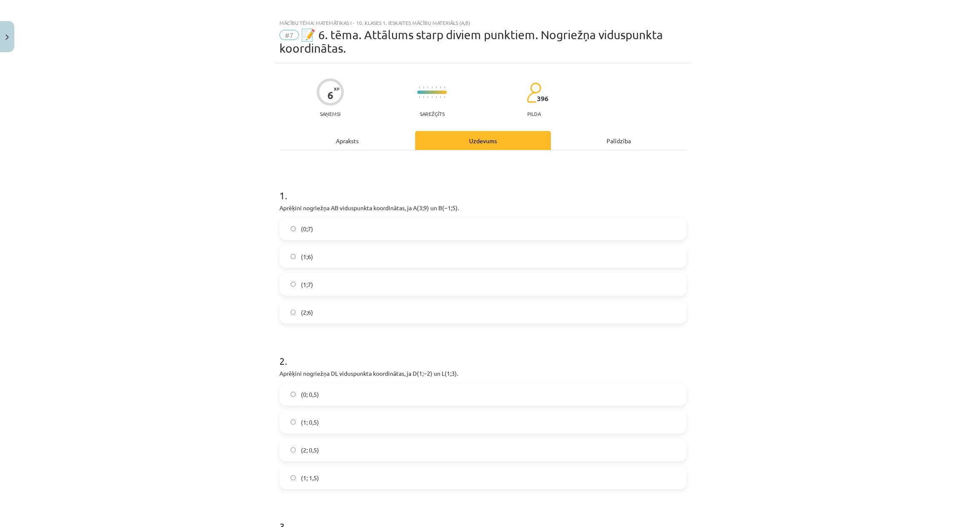
drag, startPoint x: 965, startPoint y: 3, endPoint x: 666, endPoint y: 362, distance: 467.2
click at [666, 362] on h1 "2 ." at bounding box center [482, 354] width 407 height 26
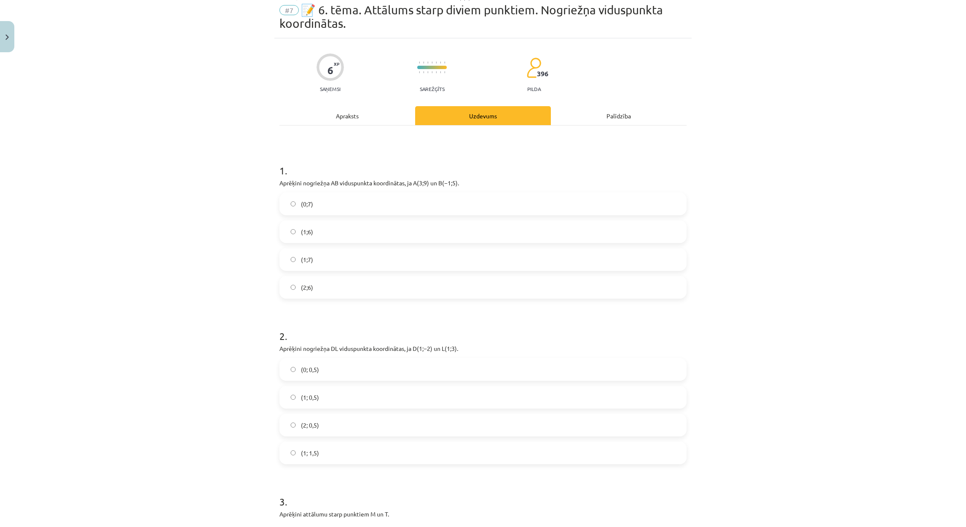
scroll to position [0, 0]
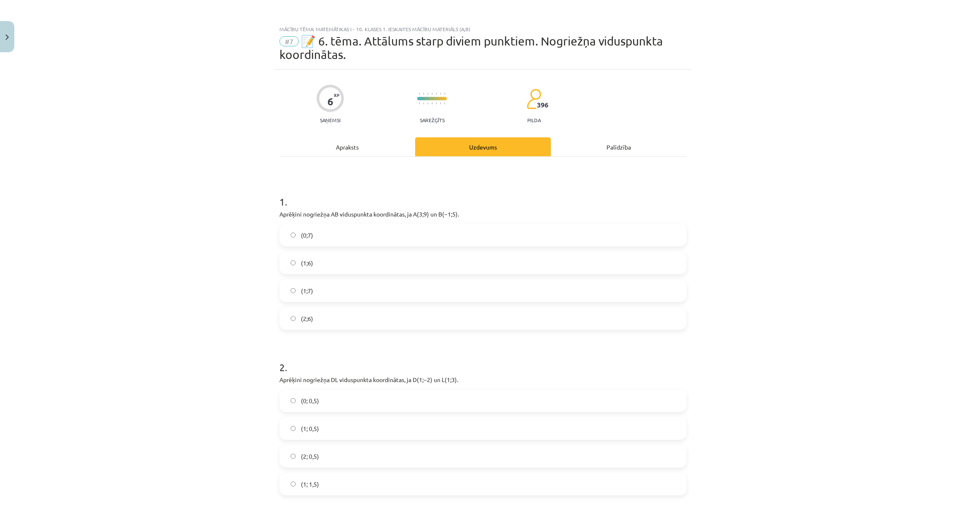
click at [317, 292] on label "(1;7)" at bounding box center [482, 290] width 405 height 21
click at [329, 429] on label "(1; 0,5)" at bounding box center [482, 428] width 405 height 21
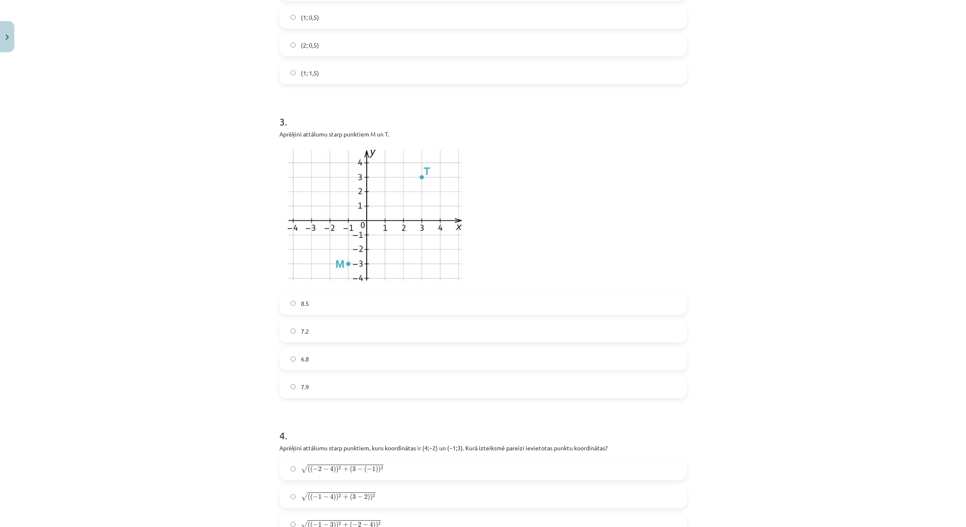
scroll to position [443, 0]
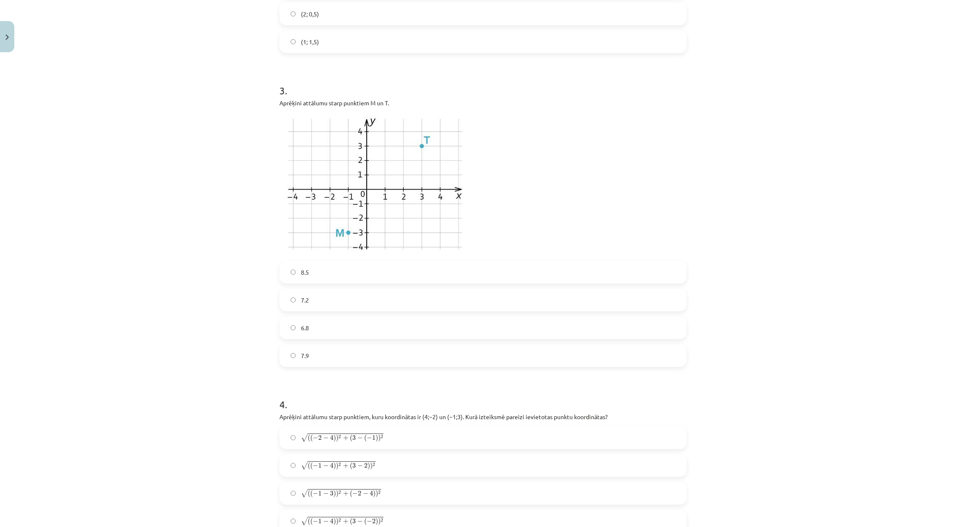
click at [308, 306] on label "7.2" at bounding box center [482, 300] width 405 height 21
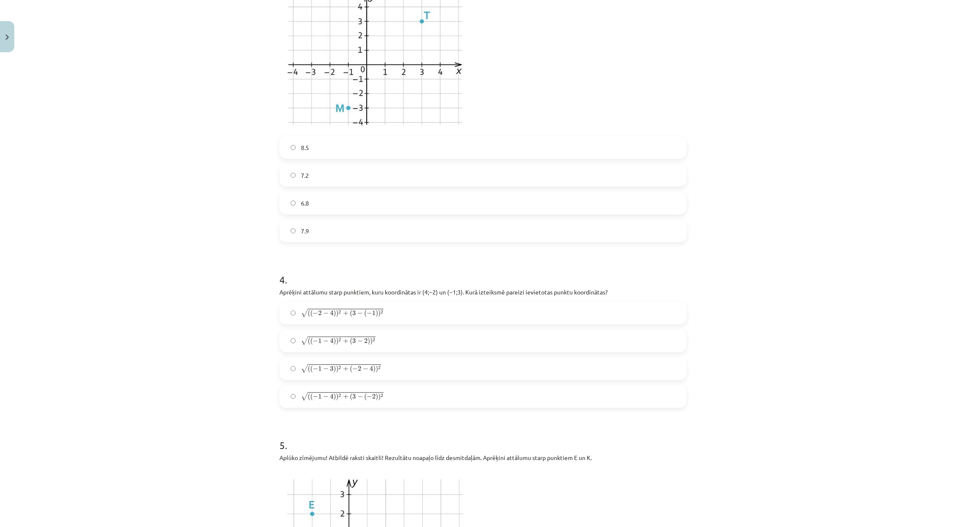
scroll to position [569, 0]
click at [310, 341] on span "(" at bounding box center [311, 340] width 3 height 8
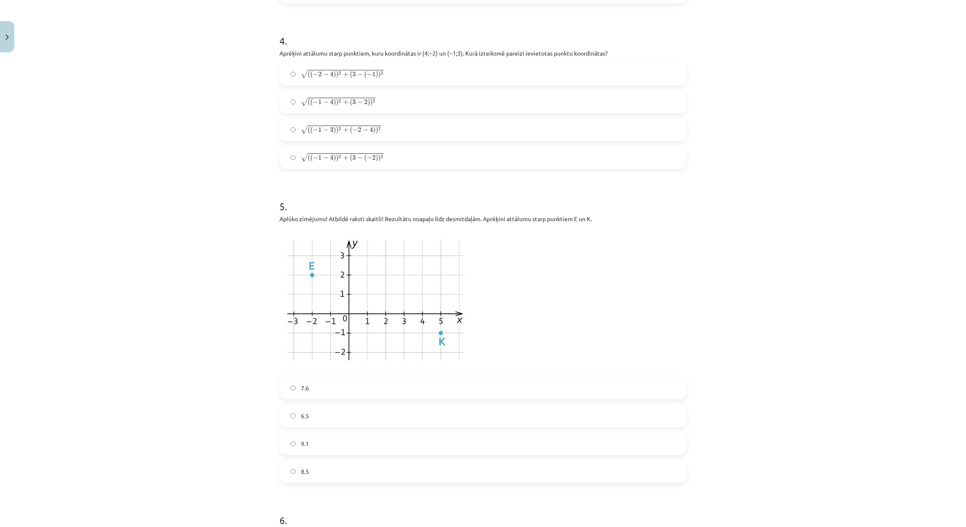
scroll to position [821, 0]
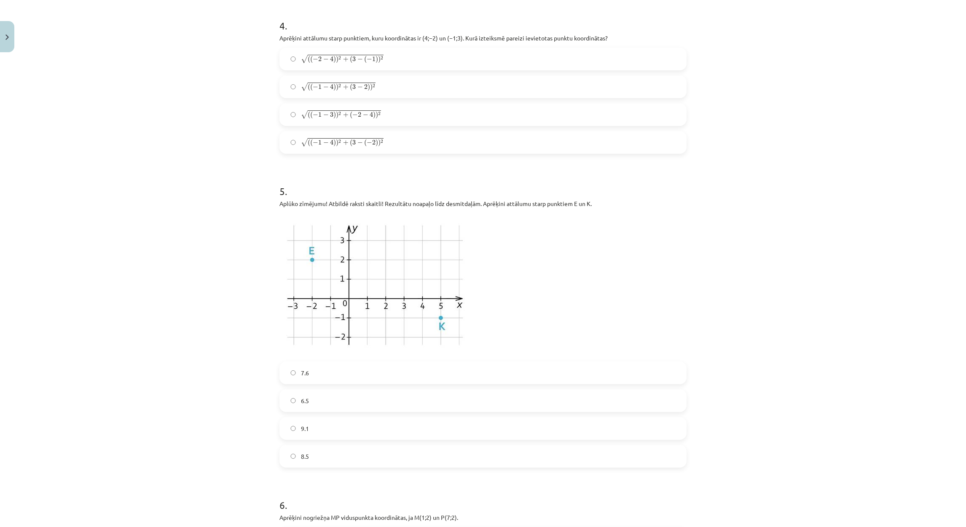
click at [304, 464] on label "8.5" at bounding box center [482, 456] width 405 height 21
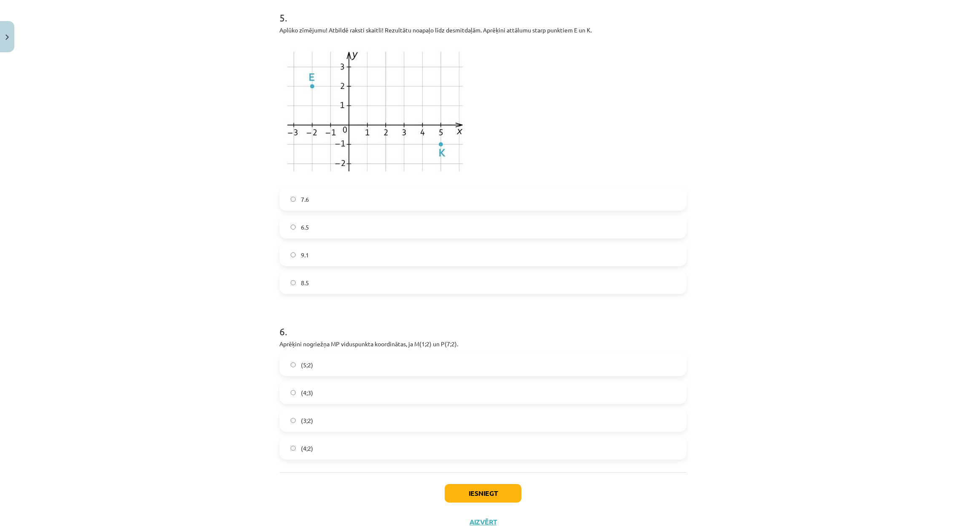
scroll to position [1012, 0]
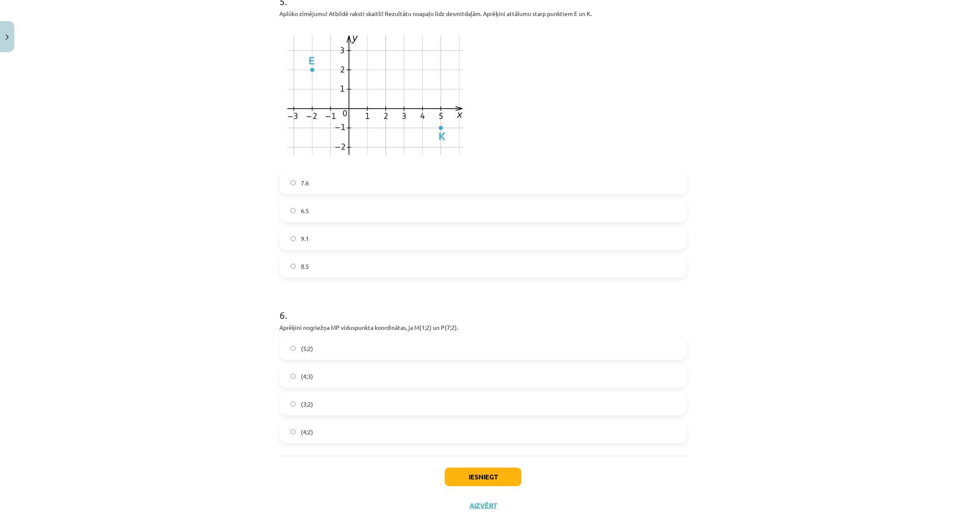
drag, startPoint x: 311, startPoint y: 438, endPoint x: 494, endPoint y: 505, distance: 194.4
click at [314, 441] on label "(4;2)" at bounding box center [482, 431] width 405 height 21
click at [460, 481] on button "Iesniegt" at bounding box center [483, 477] width 77 height 19
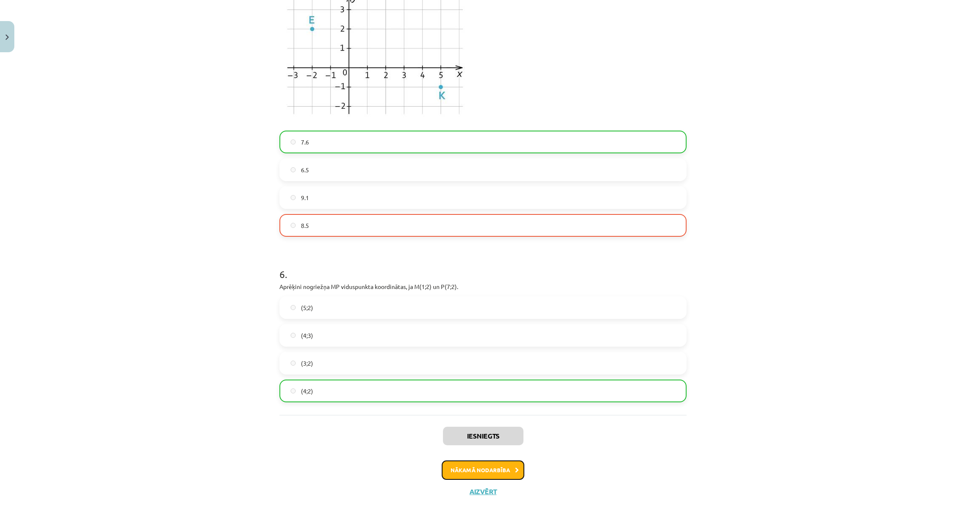
click at [515, 473] on icon at bounding box center [517, 470] width 4 height 5
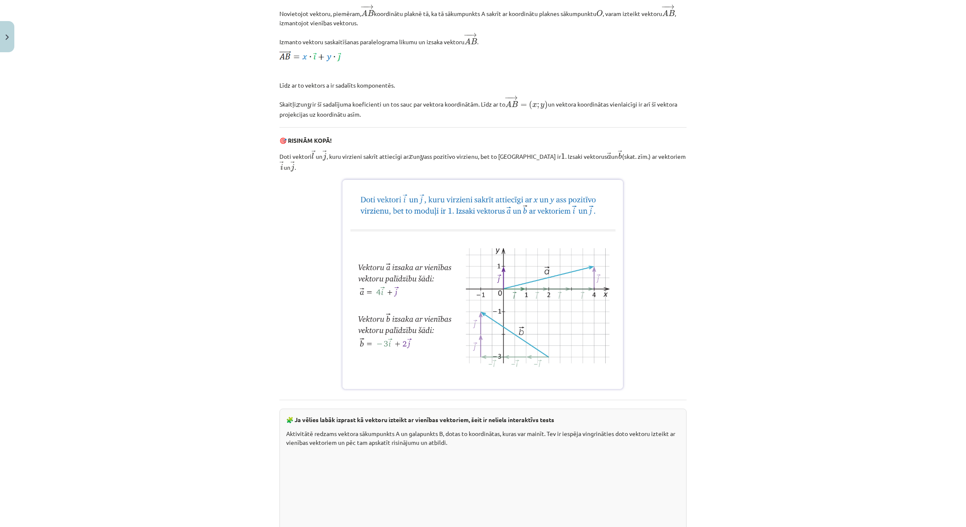
scroll to position [956, 0]
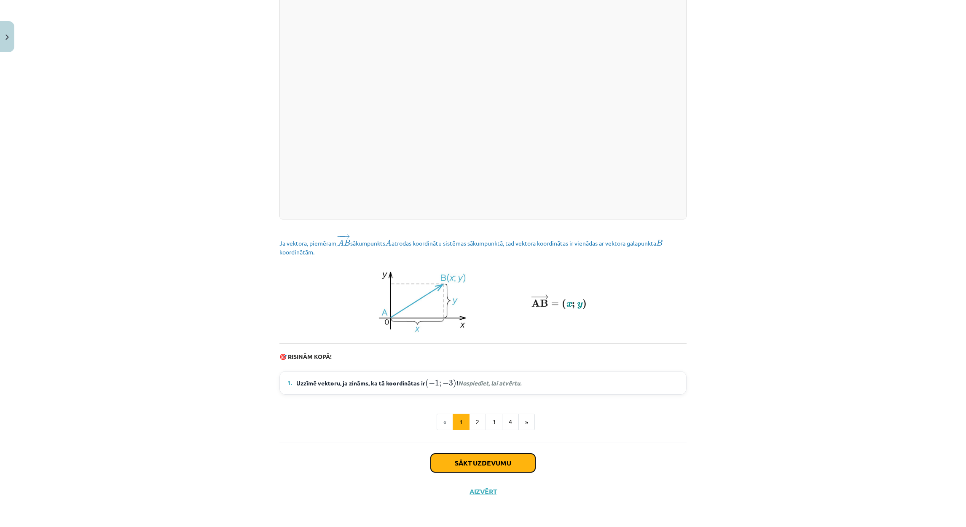
click at [437, 461] on button "Sākt uzdevumu" at bounding box center [483, 463] width 105 height 19
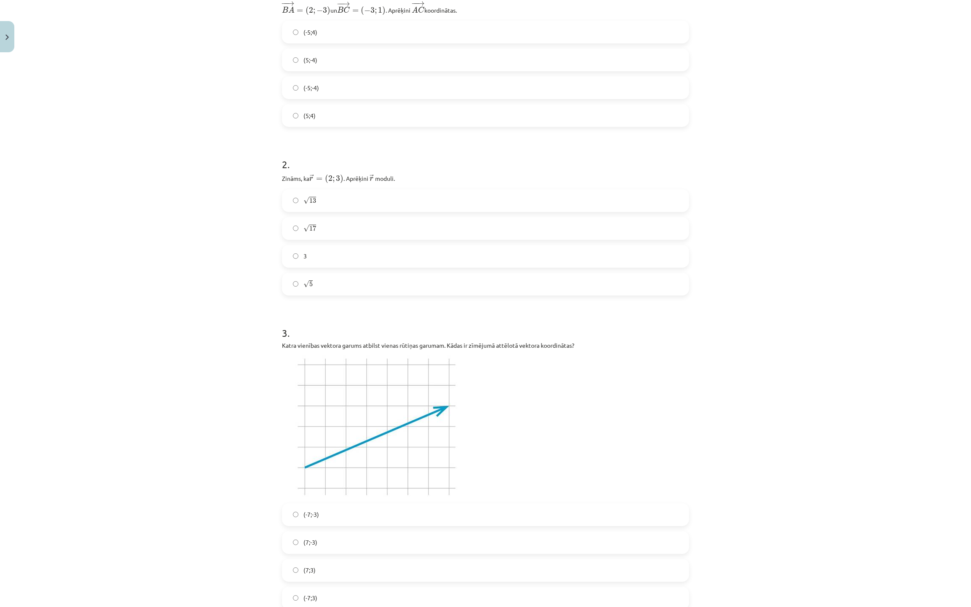
scroll to position [193, 0]
drag, startPoint x: 269, startPoint y: 6, endPoint x: 281, endPoint y: 13, distance: 14.2
click at [281, 13] on div "Mācību tēma: Matemātikas i - 10. klases 1. ieskaites mācību materiāls (a,b) #8 …" at bounding box center [485, 303] width 971 height 607
drag, startPoint x: 281, startPoint y: 13, endPoint x: 265, endPoint y: 22, distance: 18.7
click at [265, 22] on div "Mācību tēma: Matemātikas i - 10. klases 1. ieskaites mācību materiāls (a,b) #8 …" at bounding box center [485, 303] width 971 height 607
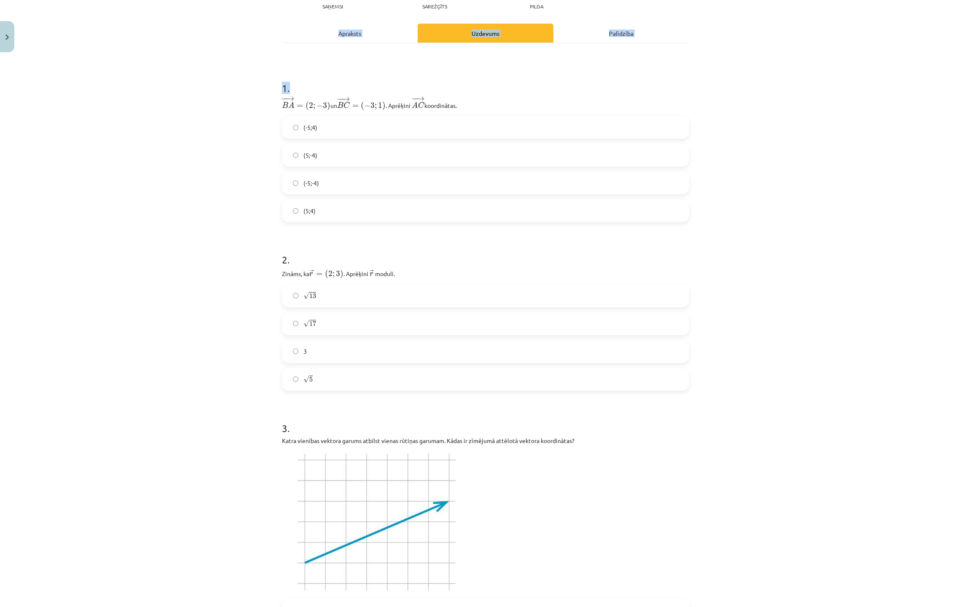
drag, startPoint x: 272, startPoint y: 4, endPoint x: 279, endPoint y: 8, distance: 8.0
drag, startPoint x: 279, startPoint y: 8, endPoint x: 271, endPoint y: 184, distance: 175.9
click at [271, 184] on div "Mācību tēma: Matemātikas i - 10. klases 1. ieskaites mācību materiāls (a,b) #8 …" at bounding box center [485, 303] width 971 height 607
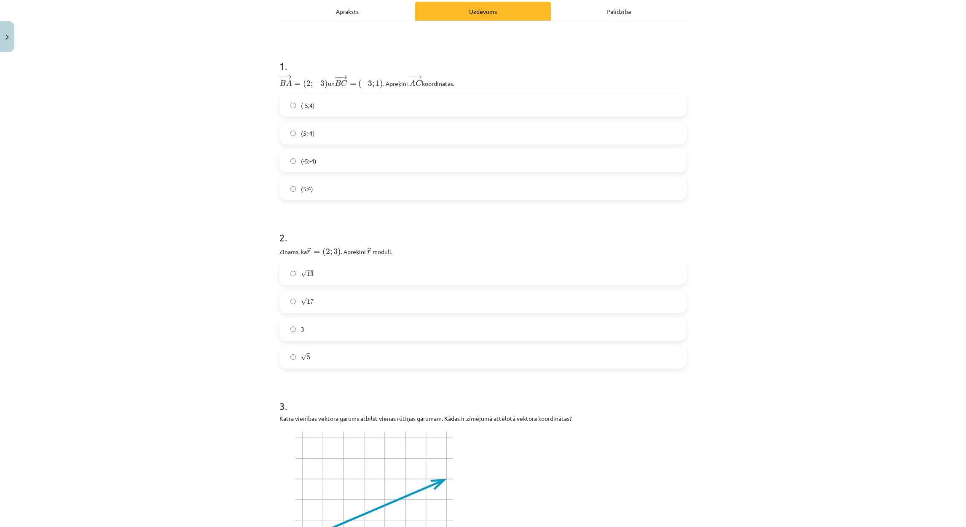
scroll to position [126, 0]
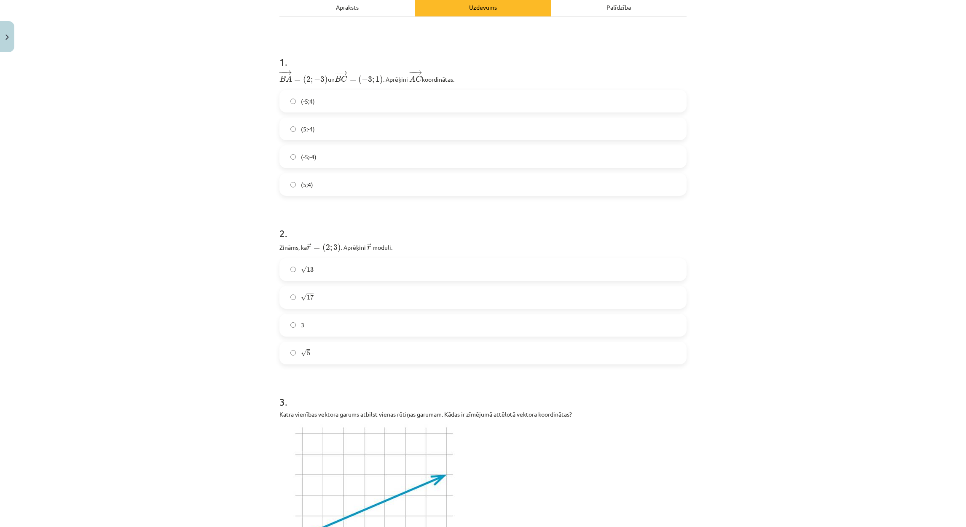
click at [340, 94] on label "(-5;4)" at bounding box center [482, 101] width 405 height 21
click at [325, 273] on label "√ 13 13" at bounding box center [482, 269] width 405 height 21
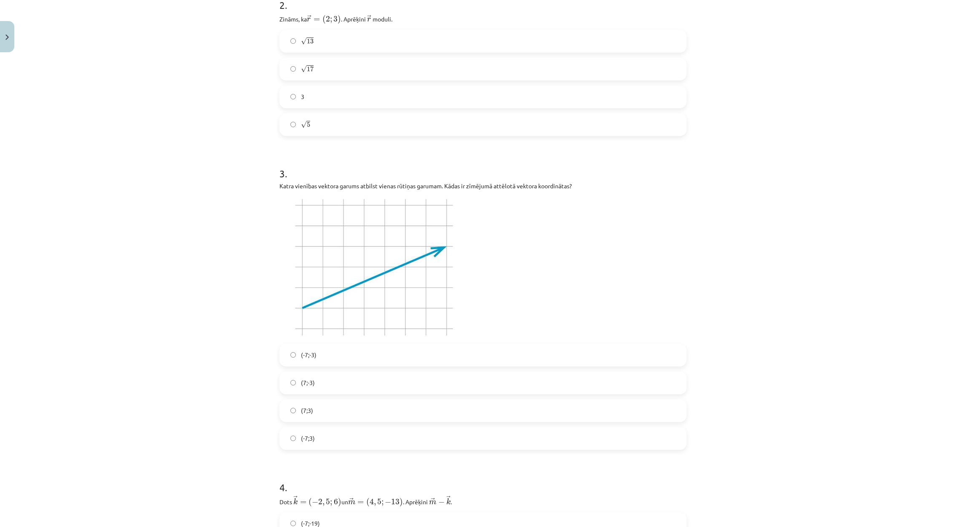
scroll to position [379, 0]
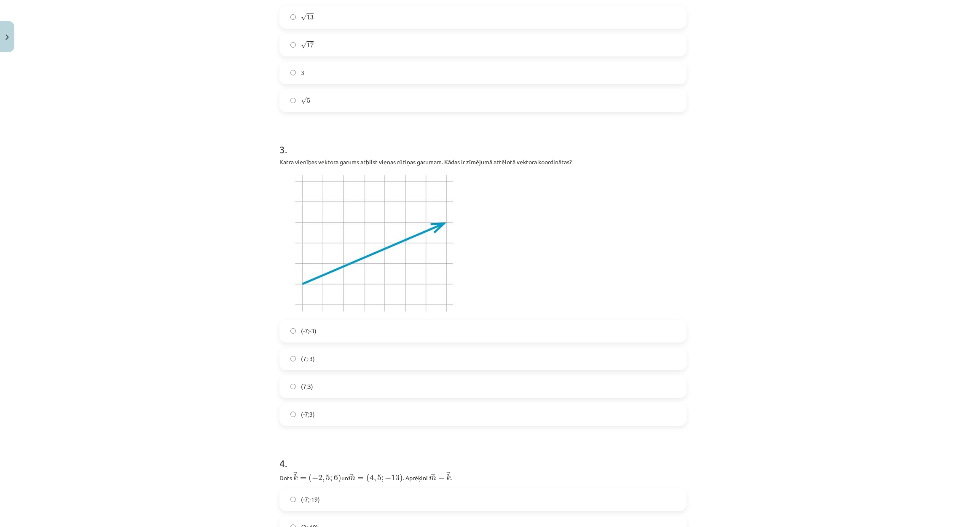
click at [311, 360] on label "(7;-3)" at bounding box center [482, 359] width 405 height 21
click at [301, 385] on span "(7;3)" at bounding box center [307, 386] width 12 height 9
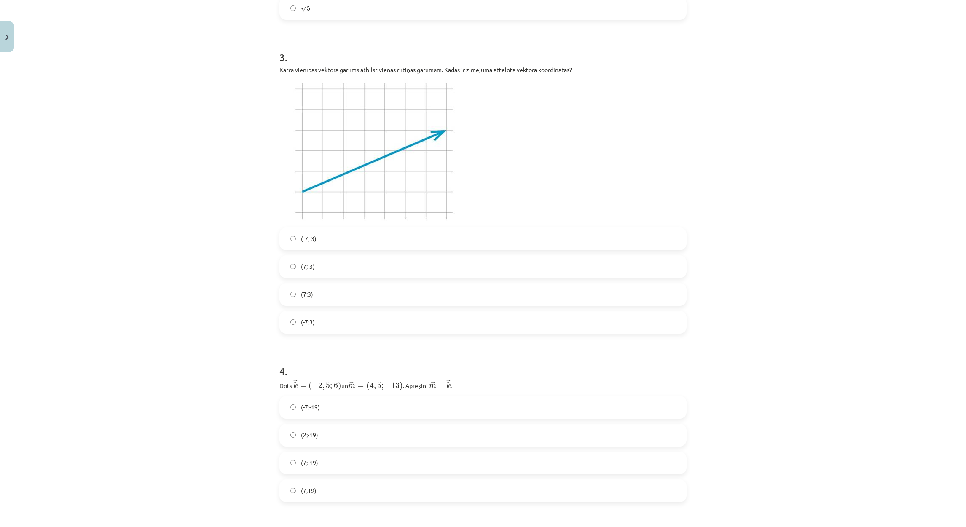
scroll to position [569, 0]
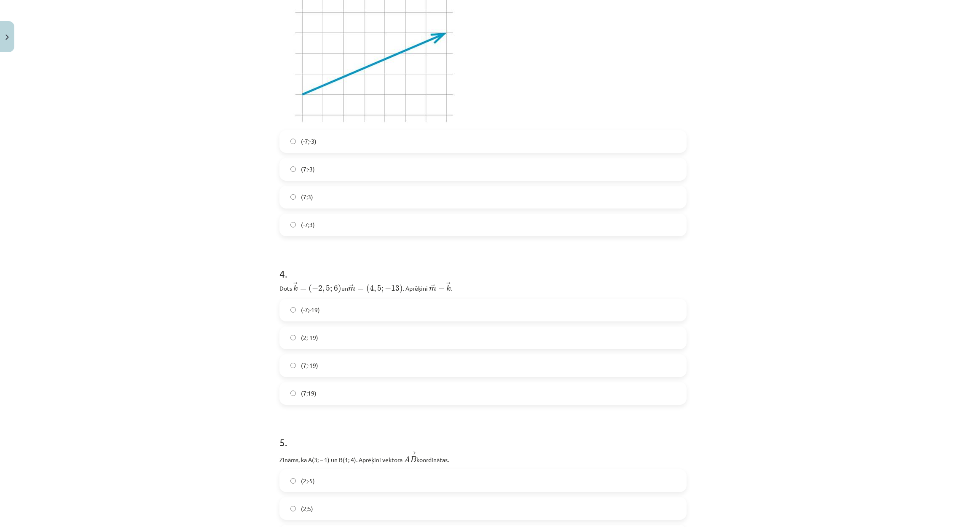
click at [302, 311] on span "(-7;-19)" at bounding box center [310, 310] width 19 height 9
click at [380, 355] on label "(7;-19)" at bounding box center [482, 365] width 405 height 21
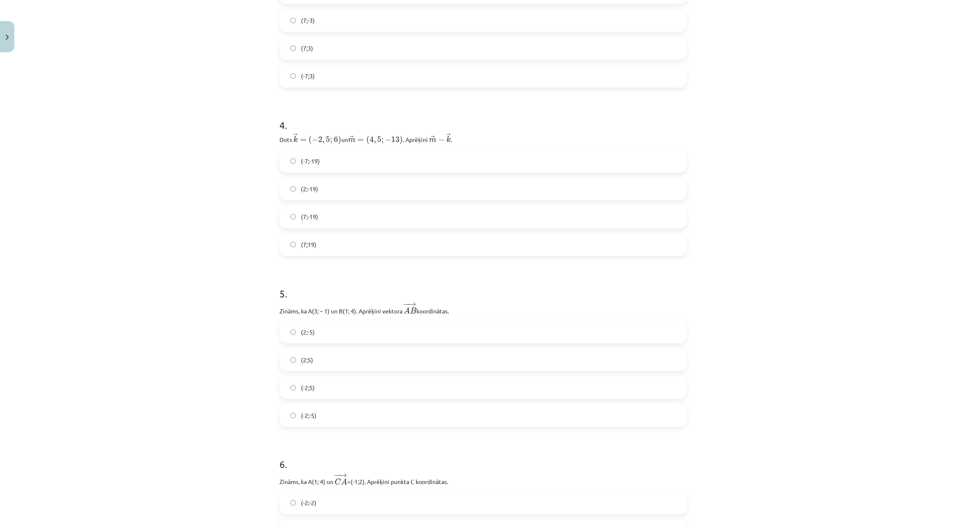
scroll to position [821, 0]
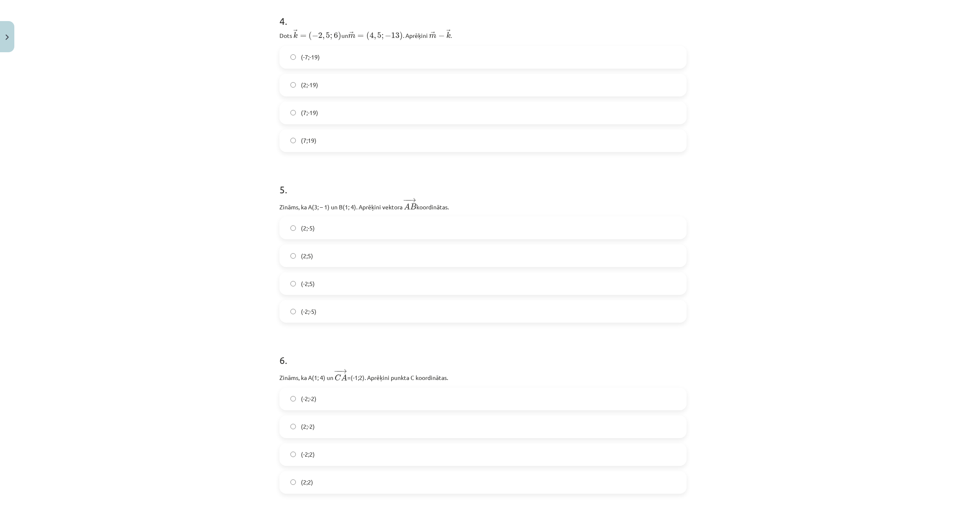
click at [354, 291] on label "(-2;5)" at bounding box center [482, 283] width 405 height 21
click at [315, 490] on label "(2;2)" at bounding box center [482, 482] width 405 height 21
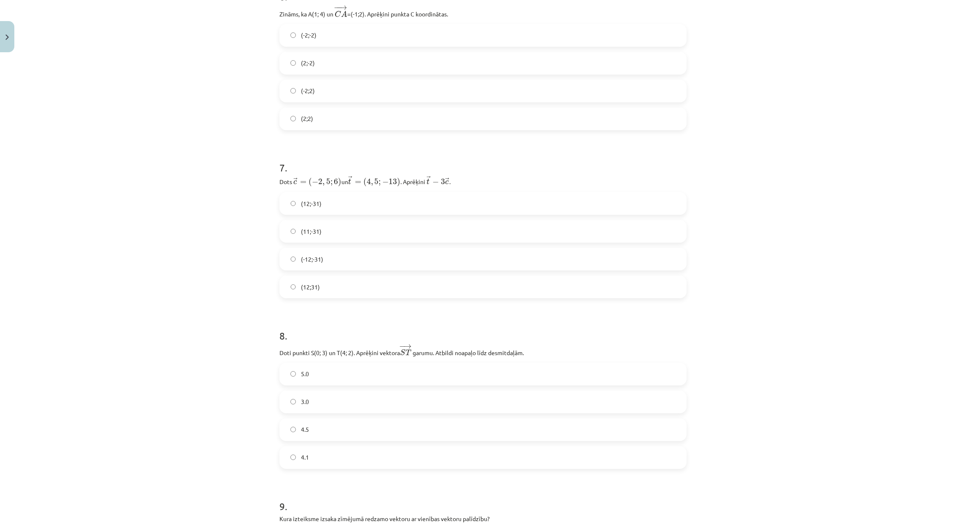
scroll to position [1264, 0]
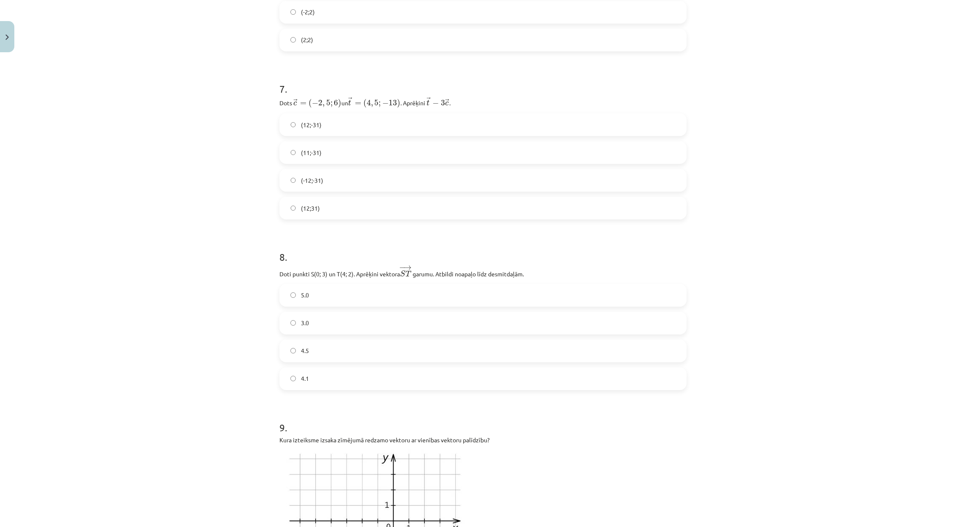
click at [313, 215] on label "(12;31)" at bounding box center [482, 208] width 405 height 21
click at [330, 380] on label "4.1" at bounding box center [482, 378] width 405 height 21
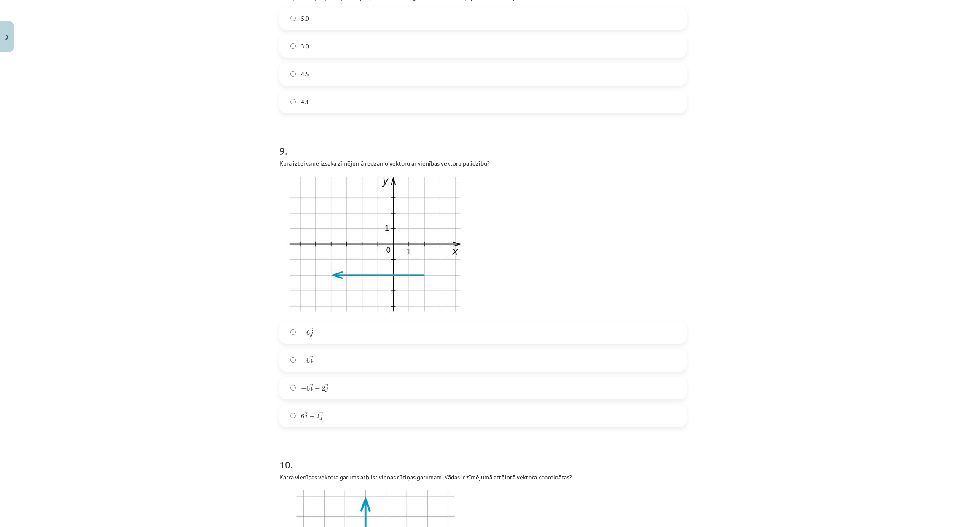
scroll to position [1580, 0]
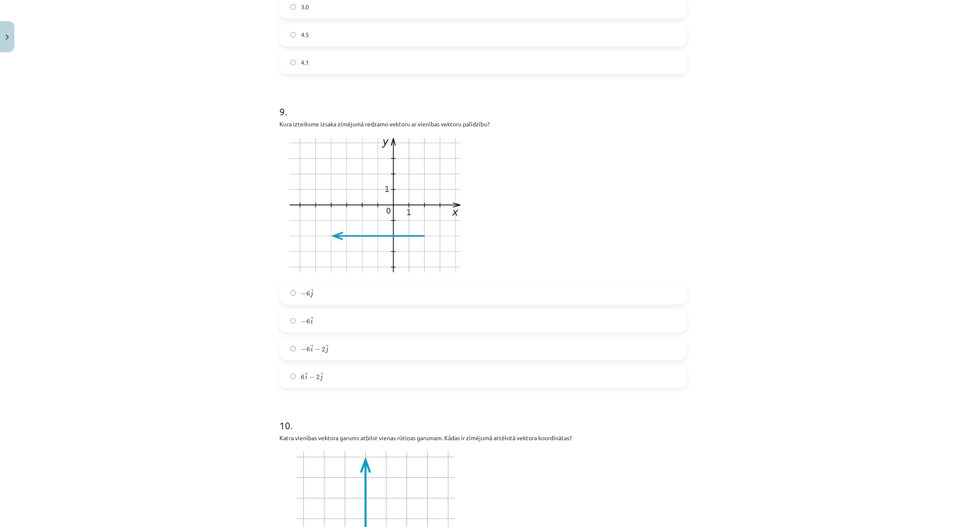
click at [317, 324] on label "− 6 → i − 6 i →" at bounding box center [482, 321] width 405 height 21
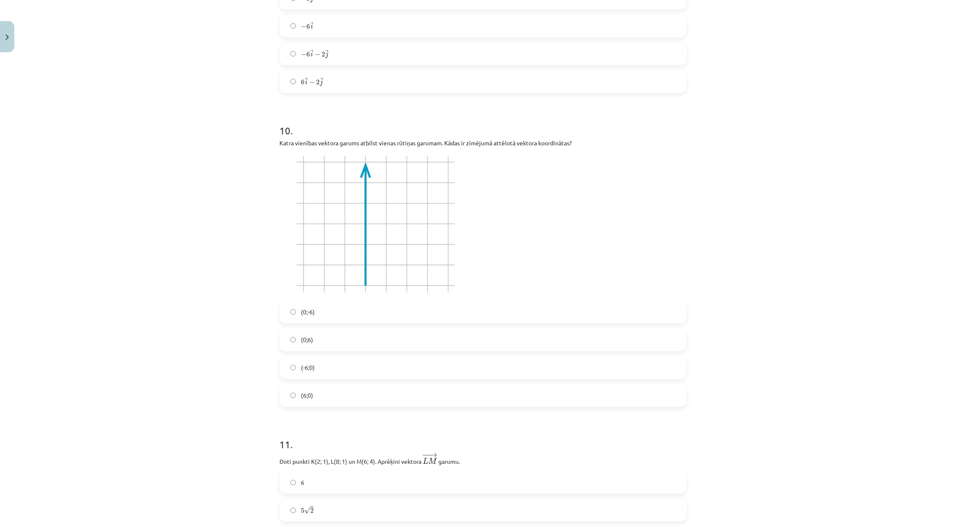
scroll to position [1897, 0]
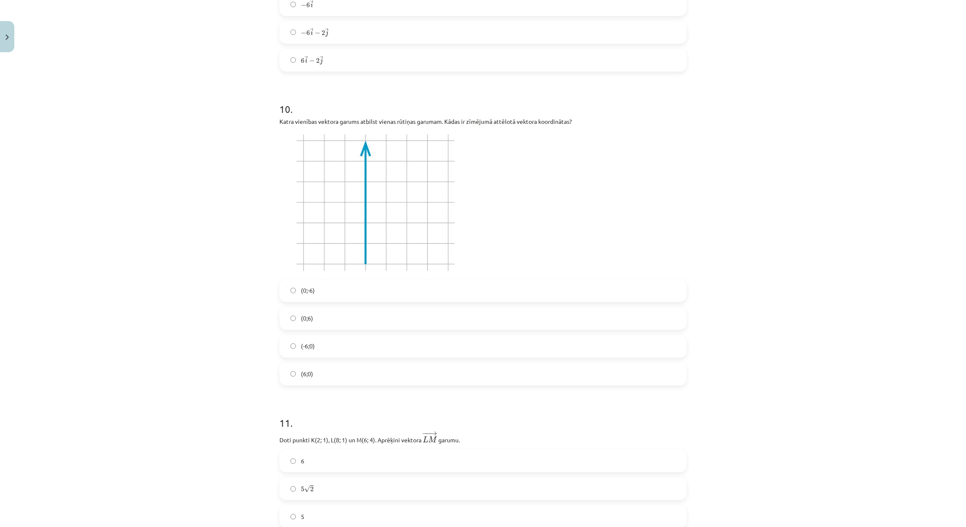
click at [316, 319] on label "(0;6)" at bounding box center [482, 318] width 405 height 21
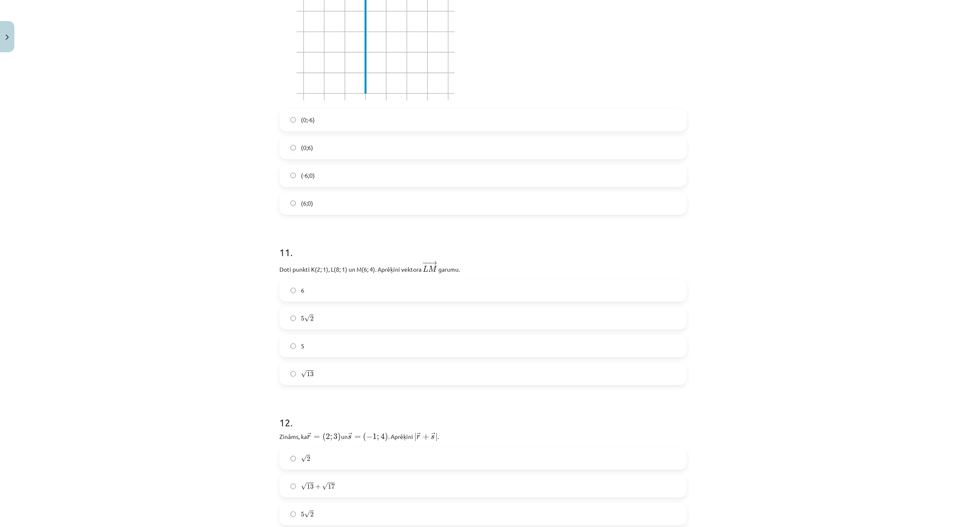
scroll to position [2149, 0]
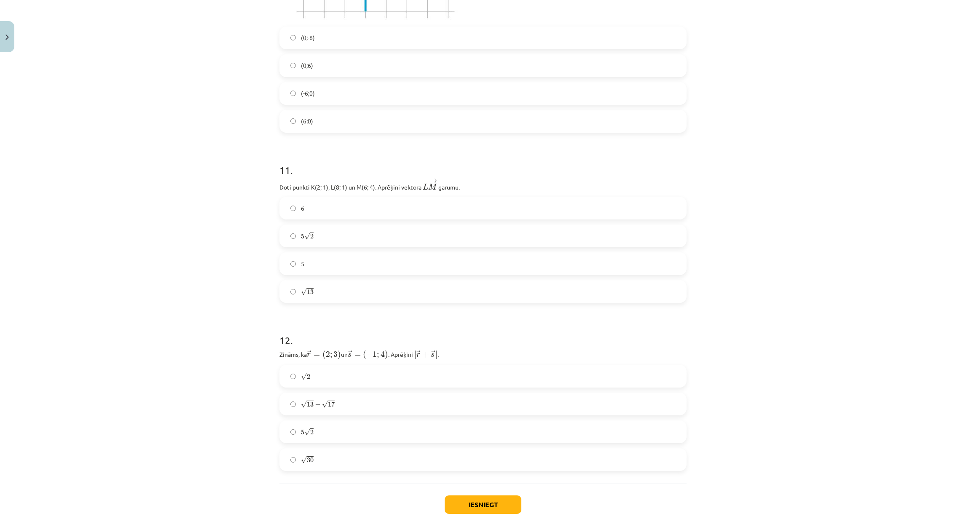
click at [322, 292] on label "√ 13 13" at bounding box center [482, 291] width 405 height 21
click at [322, 440] on label "5 √ 2 5 2" at bounding box center [482, 431] width 405 height 21
click at [480, 507] on button "Iesniegt" at bounding box center [483, 505] width 77 height 19
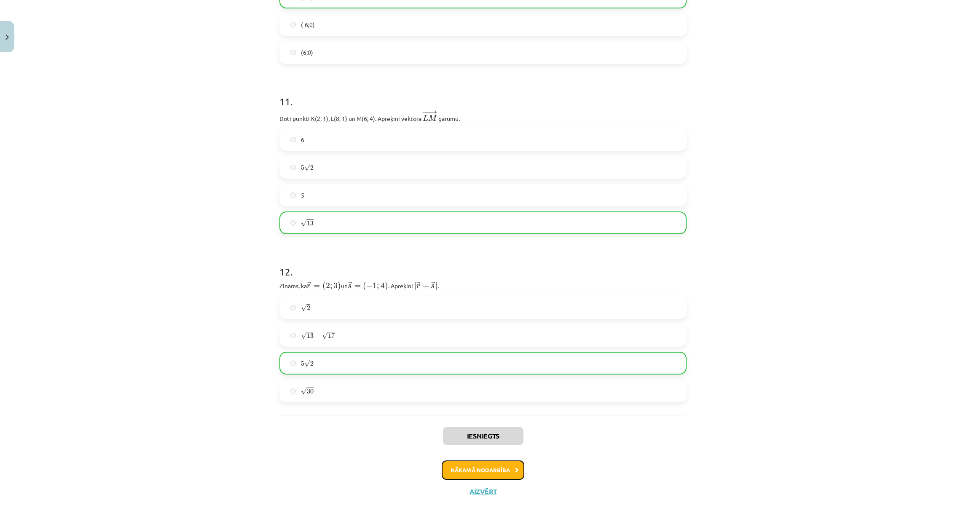
click at [443, 471] on button "Nākamā nodarbība" at bounding box center [483, 470] width 83 height 19
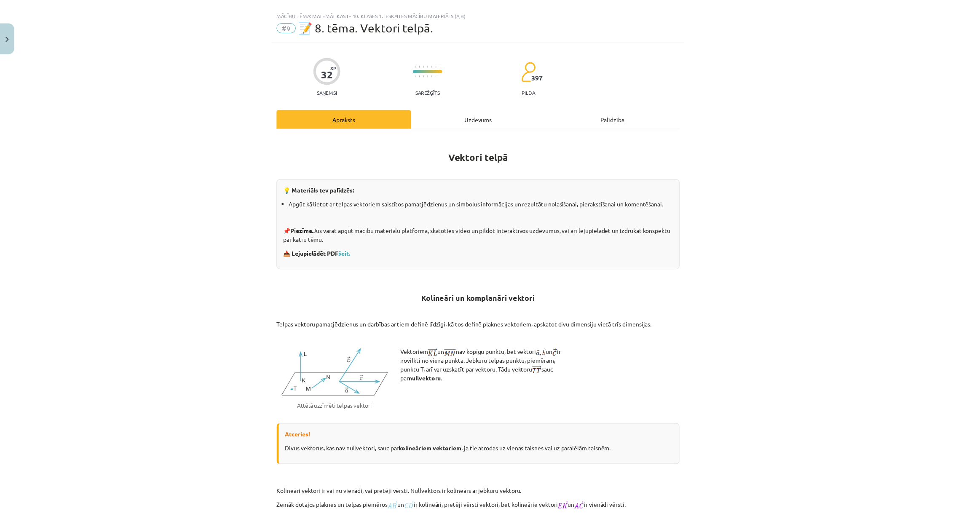
scroll to position [0, 0]
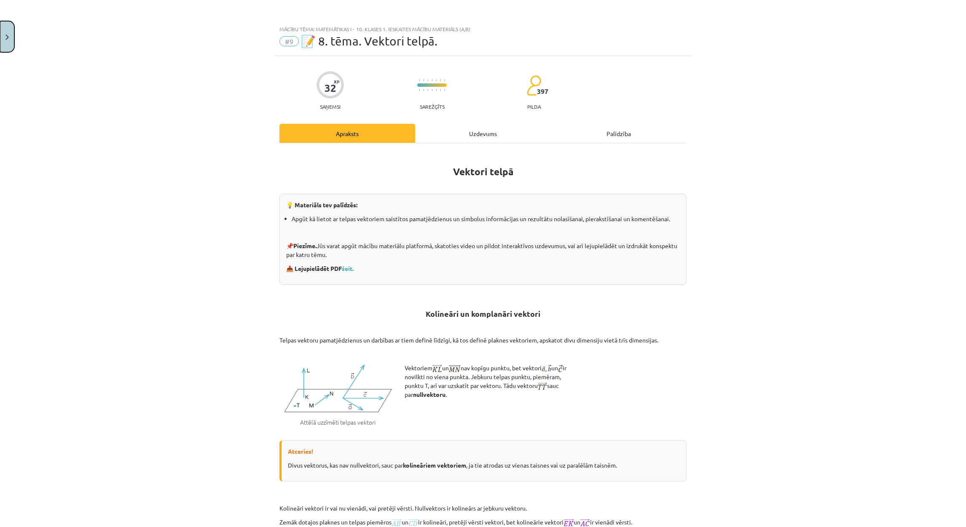
click at [9, 36] on button "Close" at bounding box center [7, 36] width 14 height 31
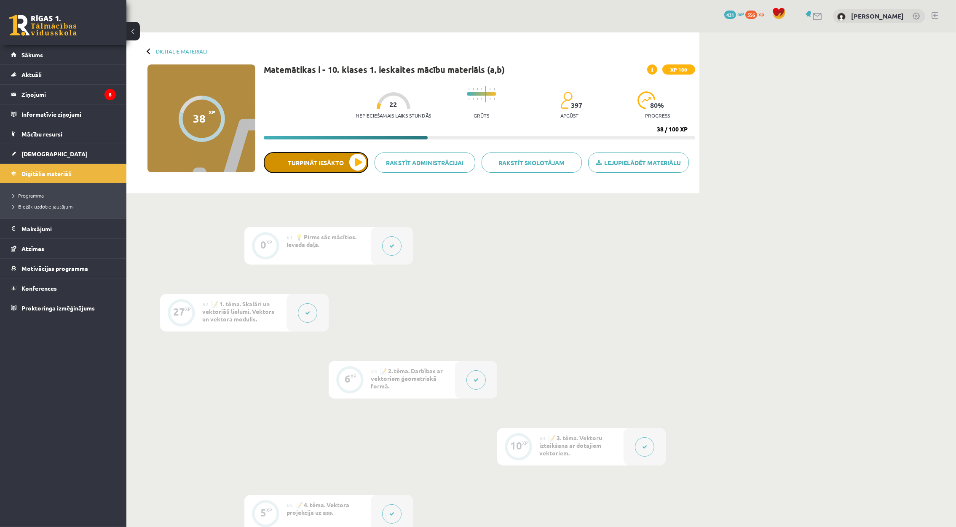
click at [322, 155] on button "Turpināt iesākto" at bounding box center [316, 162] width 105 height 21
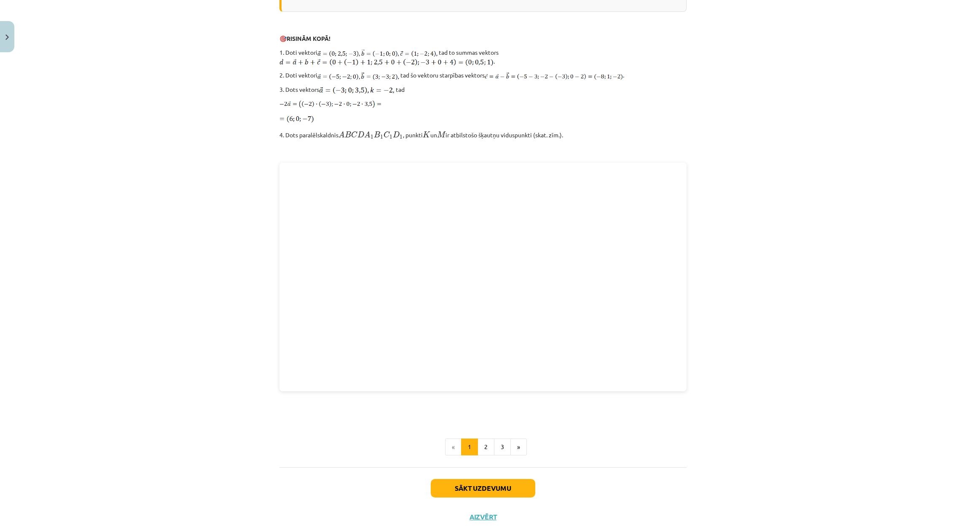
scroll to position [951, 0]
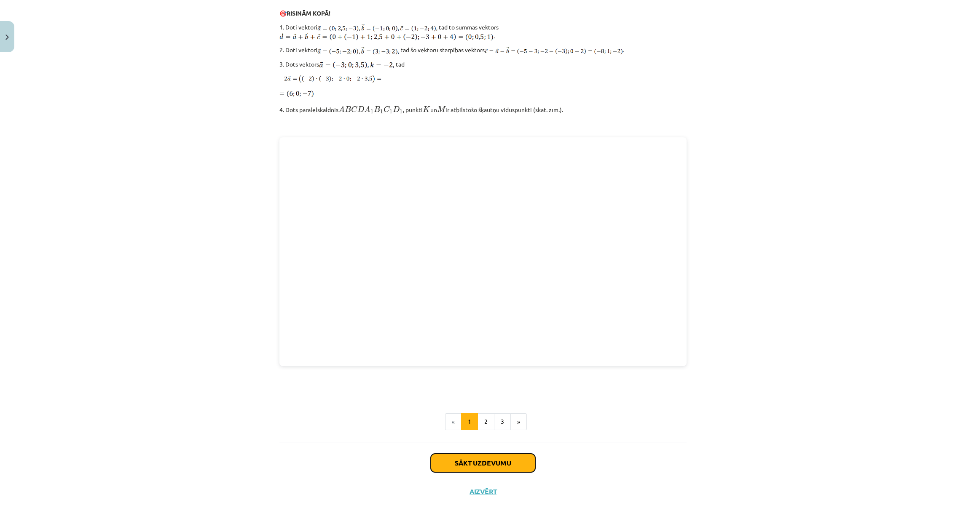
click at [474, 471] on button "Sākt uzdevumu" at bounding box center [483, 463] width 105 height 19
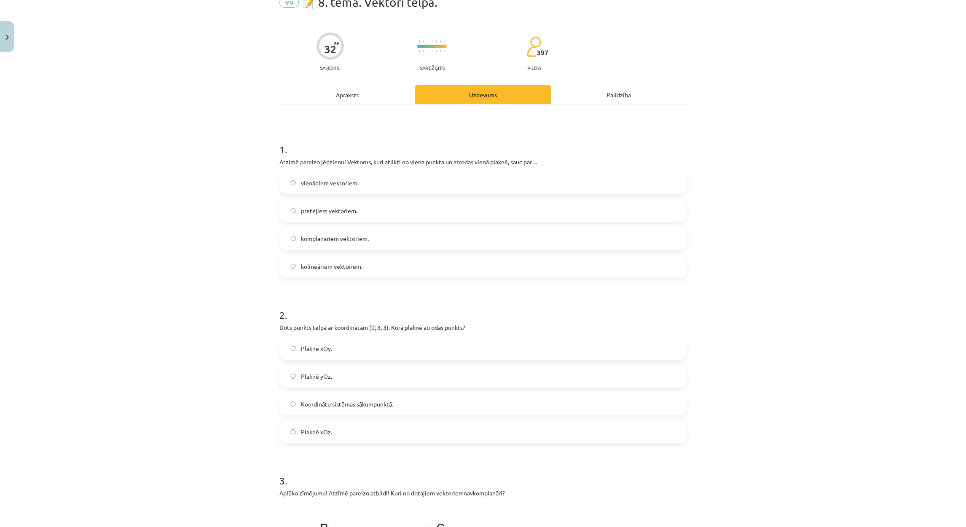
scroll to position [21, 0]
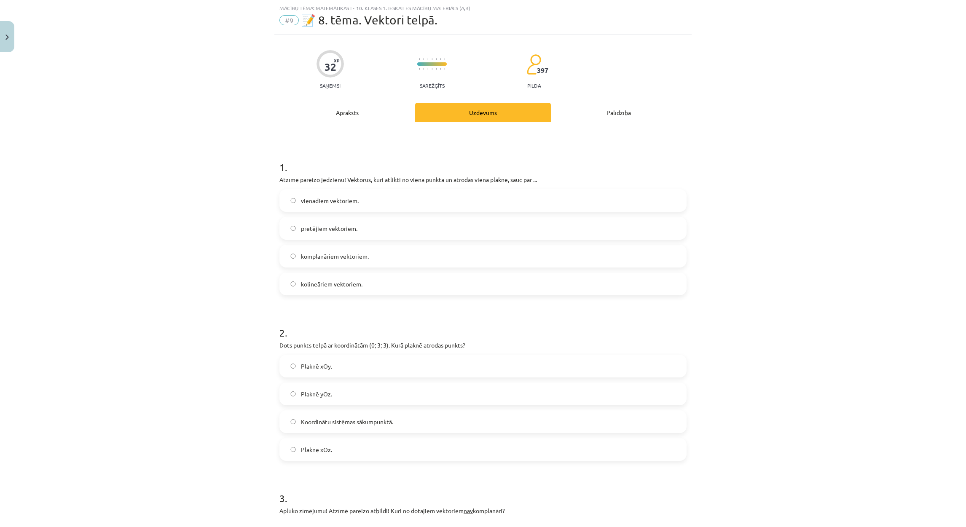
click at [952, 46] on div "Mācību tēma: Matemātikas i - 10. klases 1. ieskaites mācību materiāls (a,b) #9 …" at bounding box center [483, 263] width 966 height 527
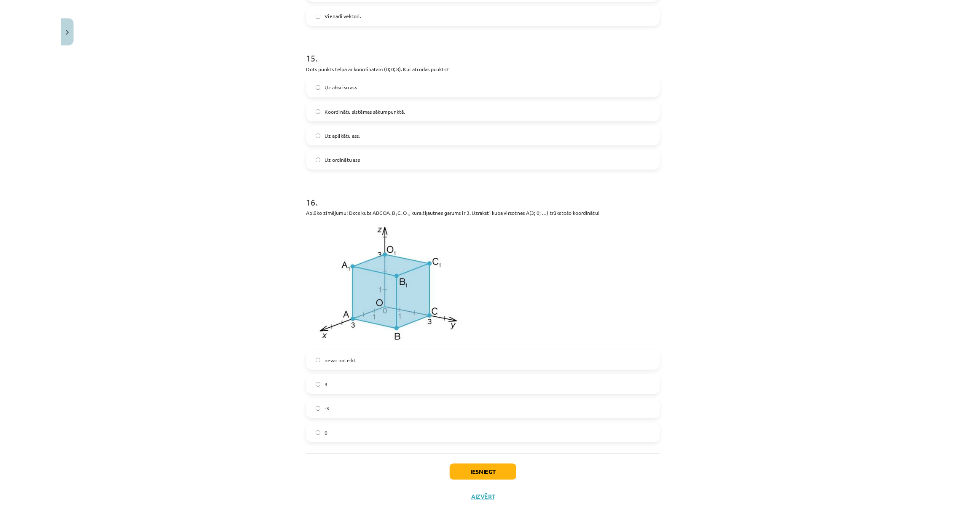
scroll to position [3204, 0]
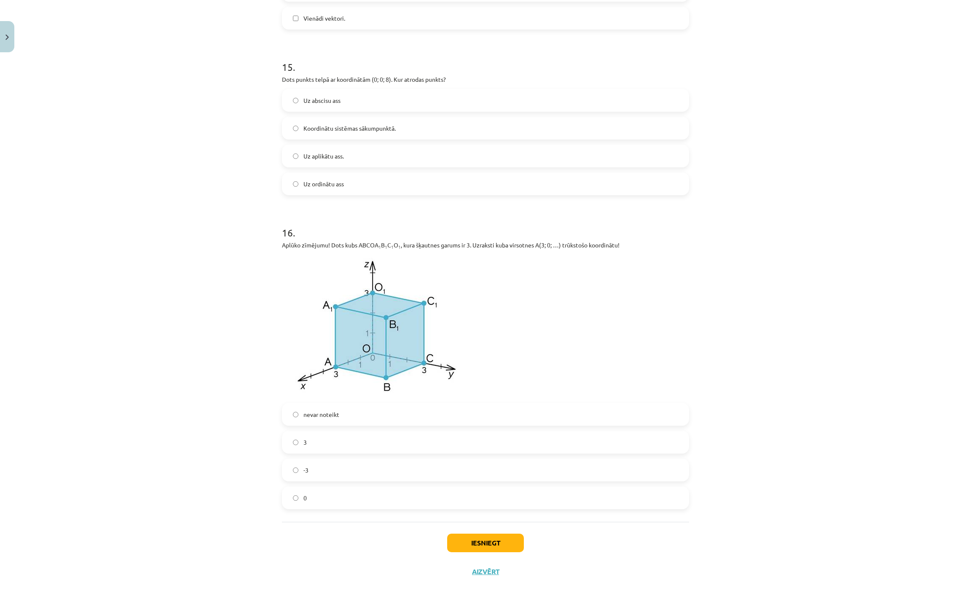
click at [231, 26] on div "Mācību tēma: Matemātikas i - 10. klases 1. ieskaites mācību materiāls (a,b) #9 …" at bounding box center [485, 303] width 971 height 607
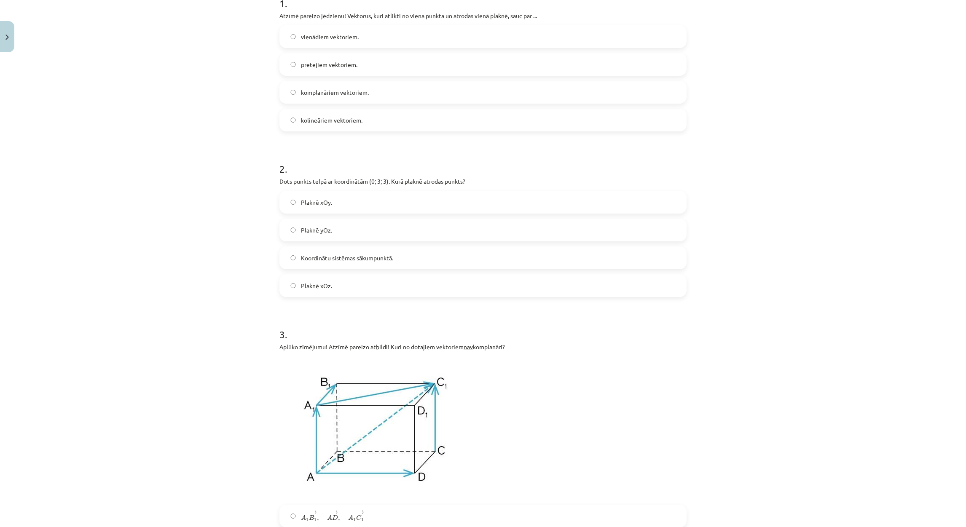
scroll to position [0, 0]
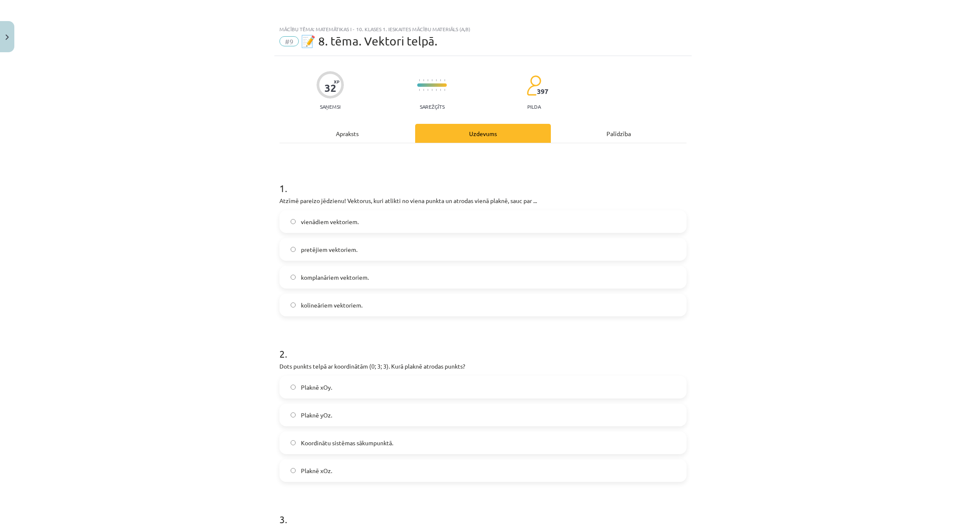
click at [116, 329] on div "Mācību tēma: Matemātikas i - 10. klases 1. ieskaites mācību materiāls (a,b) #9 …" at bounding box center [483, 263] width 966 height 527
click at [342, 279] on span "komplanāriem vektoriem." at bounding box center [335, 277] width 68 height 9
click at [362, 418] on label "Plaknē yOz." at bounding box center [482, 415] width 405 height 21
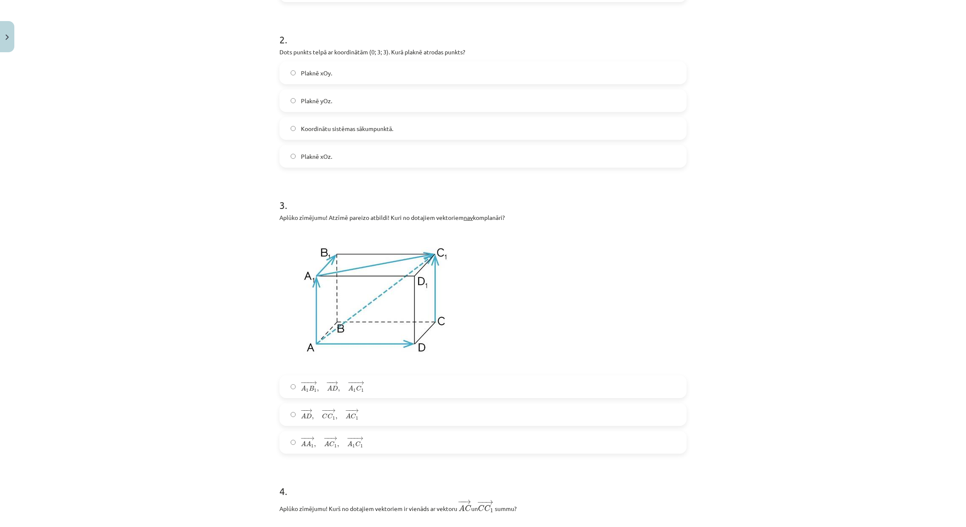
scroll to position [316, 0]
click at [386, 381] on label "− −− → A 1 B 1 , − − → A D , − −− → A 1 C 1 A 1 B 1 → , A D → , A 1 C 1 →" at bounding box center [482, 385] width 405 height 21
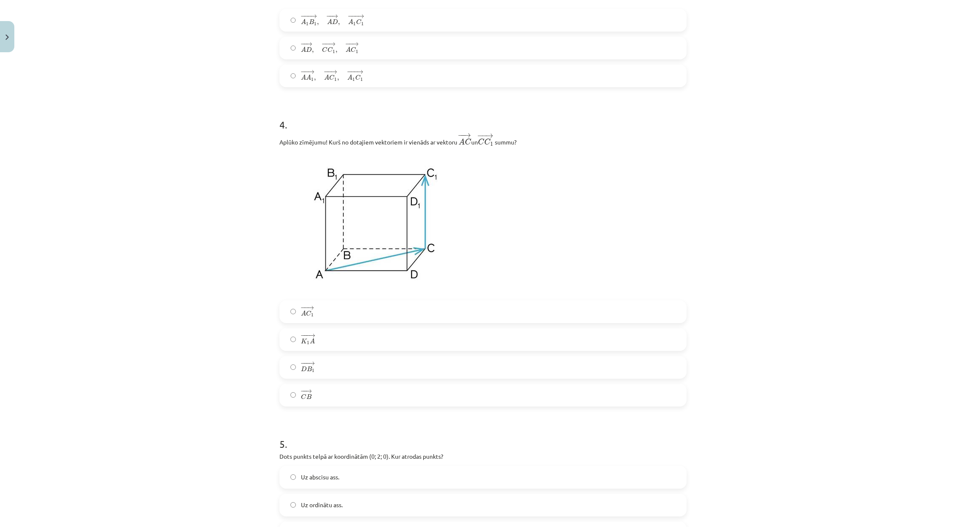
scroll to position [695, 0]
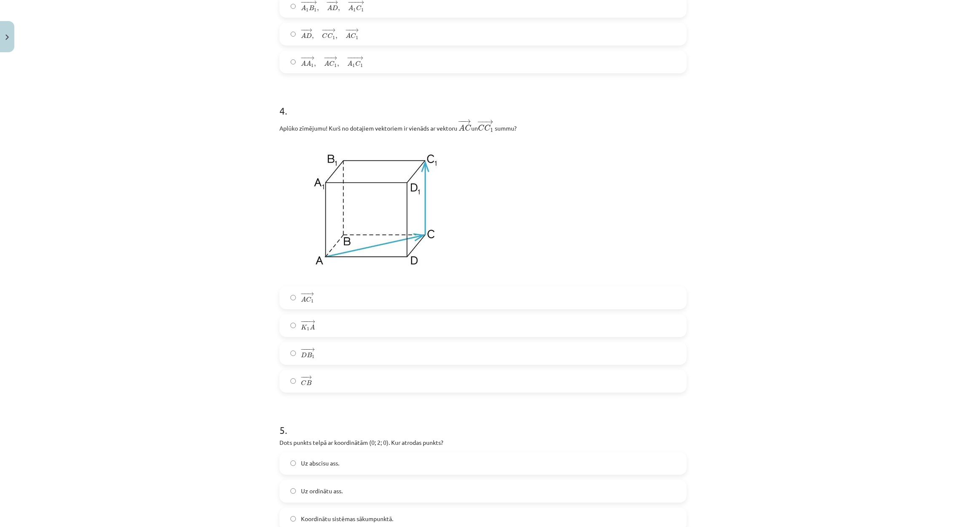
click at [335, 292] on label "− − → A C 1 A C 1 →" at bounding box center [482, 297] width 405 height 21
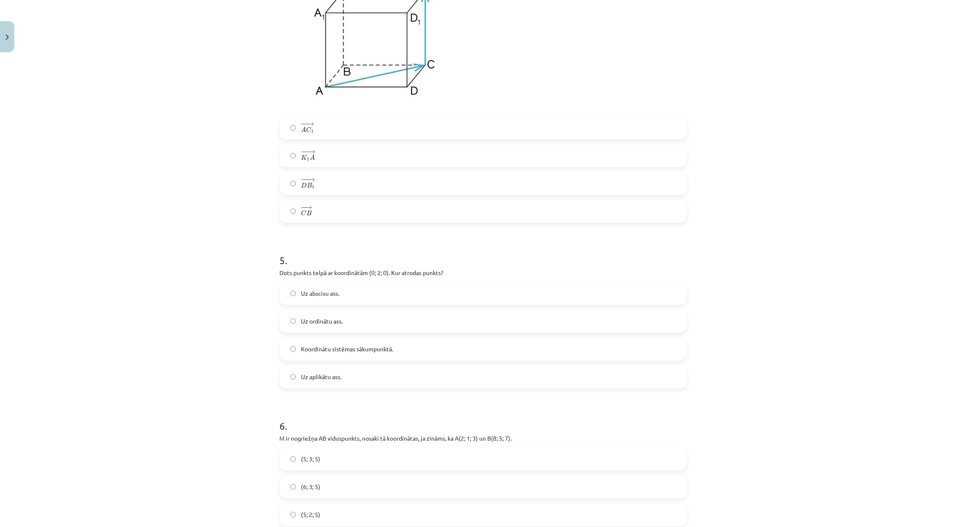
scroll to position [948, 0]
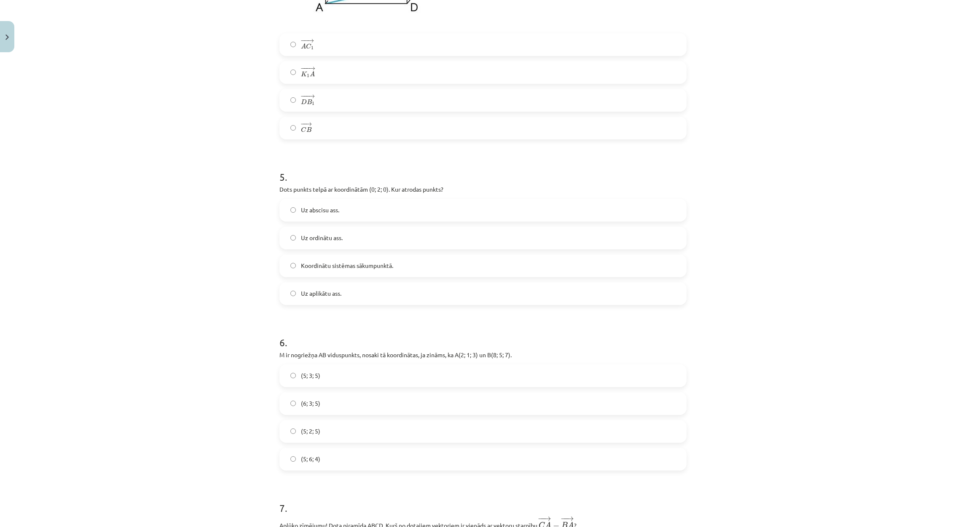
click at [362, 240] on label "Uz ordinātu ass." at bounding box center [482, 238] width 405 height 21
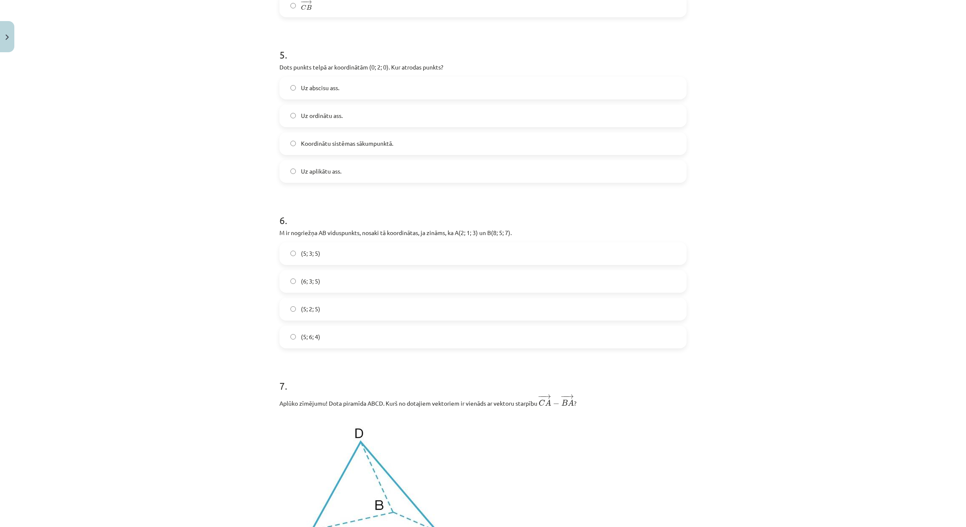
scroll to position [1075, 0]
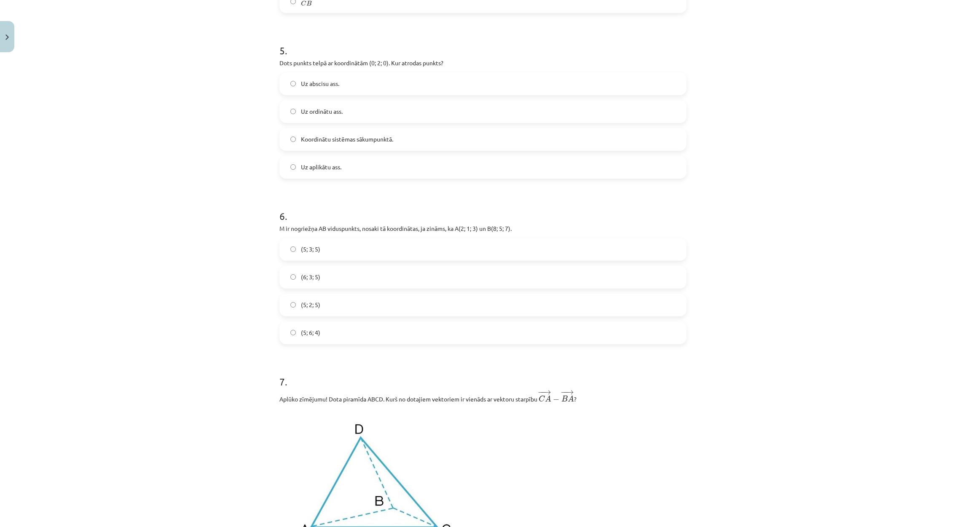
click at [318, 250] on label "(5; 3; 5)" at bounding box center [482, 249] width 405 height 21
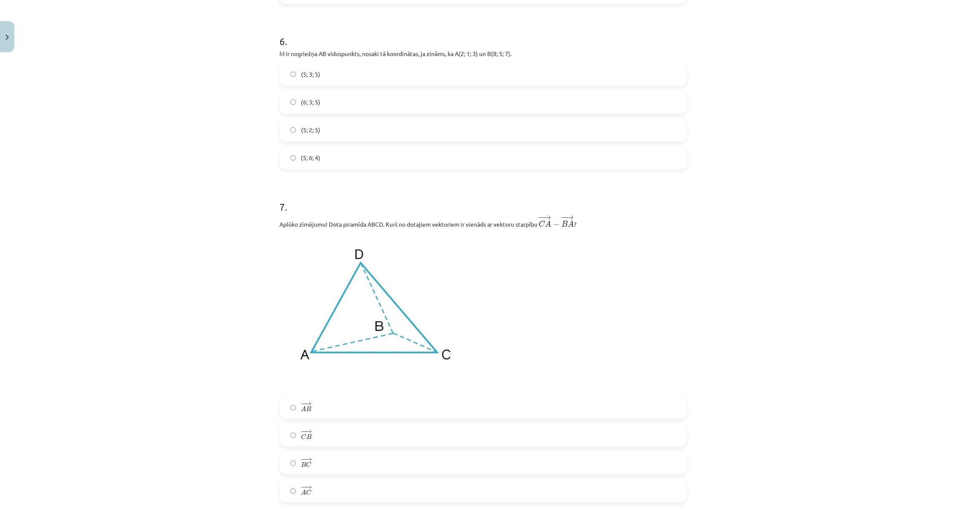
scroll to position [1327, 0]
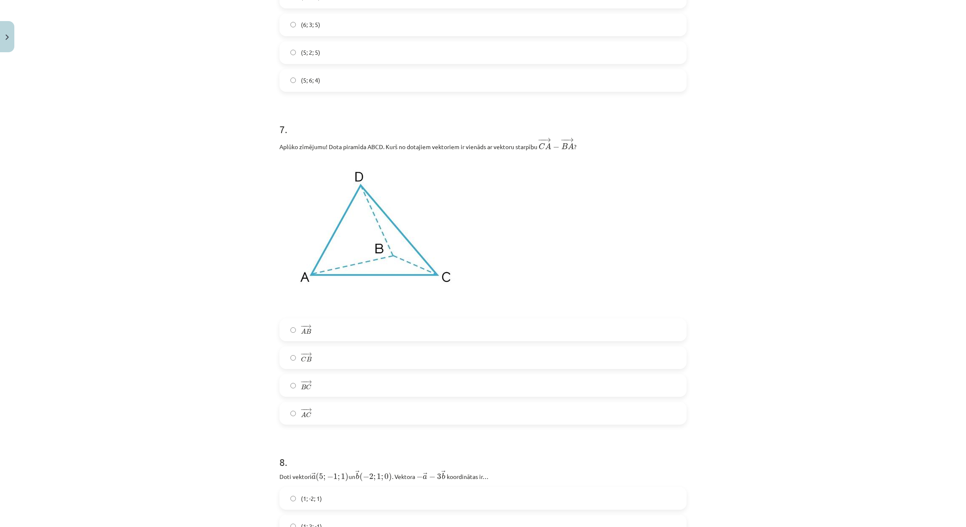
click at [327, 392] on label "− − → B C B C →" at bounding box center [482, 385] width 405 height 21
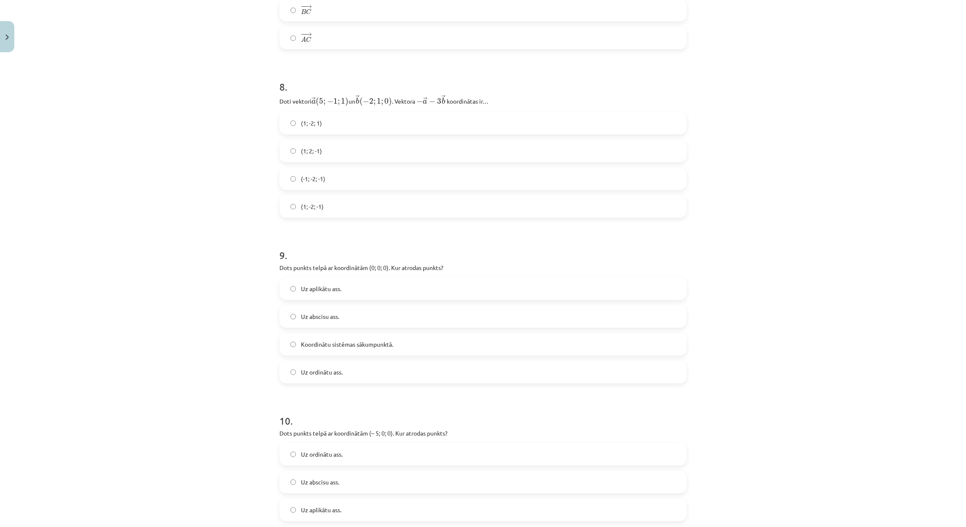
scroll to position [1707, 0]
click at [332, 146] on label "(1; 2; -1)" at bounding box center [482, 147] width 405 height 21
click at [335, 207] on label "(1; -2; -1)" at bounding box center [482, 202] width 405 height 21
click at [406, 351] on label "Koordinātu sistēmas sākumpunktā." at bounding box center [482, 340] width 405 height 21
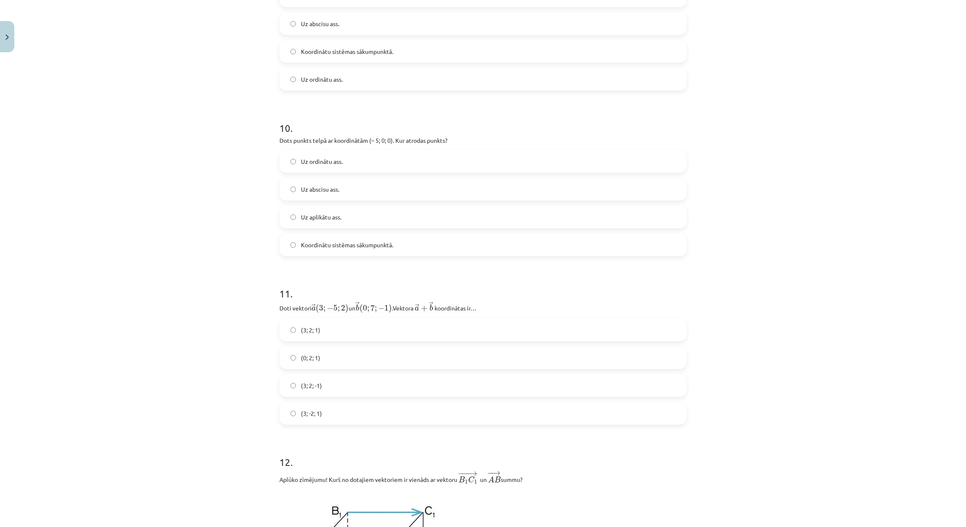
scroll to position [2023, 0]
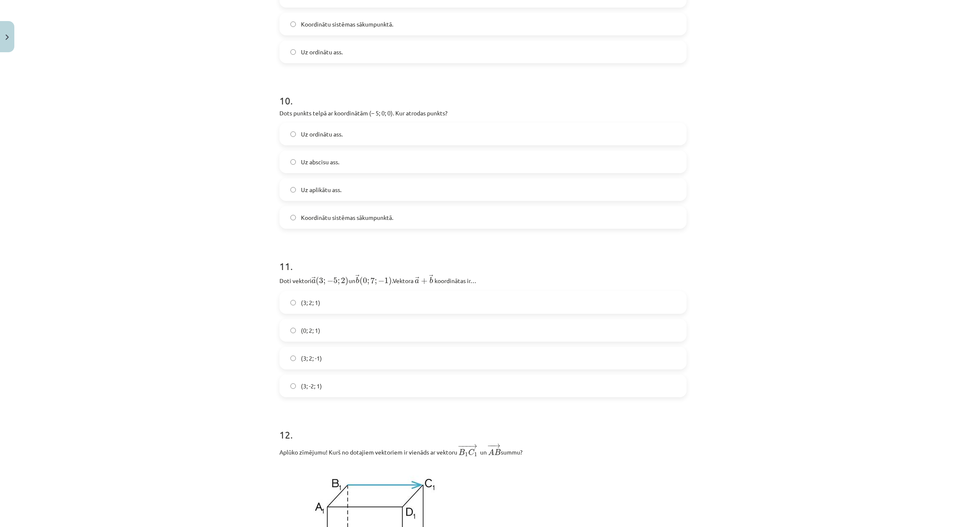
click at [342, 162] on label "Uz abscisu ass." at bounding box center [482, 161] width 405 height 21
click at [328, 301] on label "(3; 2; 1)" at bounding box center [482, 302] width 405 height 21
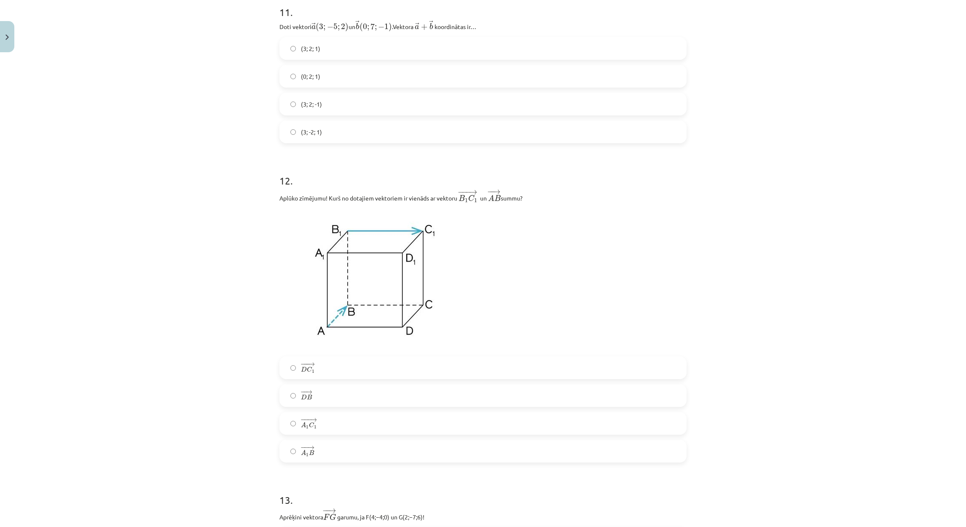
scroll to position [2339, 0]
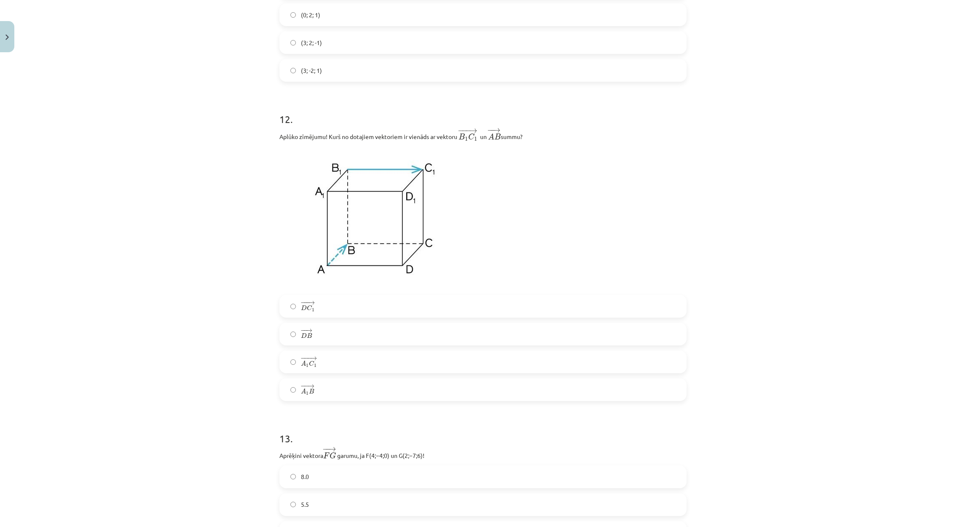
click at [332, 370] on label "− −− → A 1 C 1 A 1 C 1 →" at bounding box center [482, 362] width 405 height 21
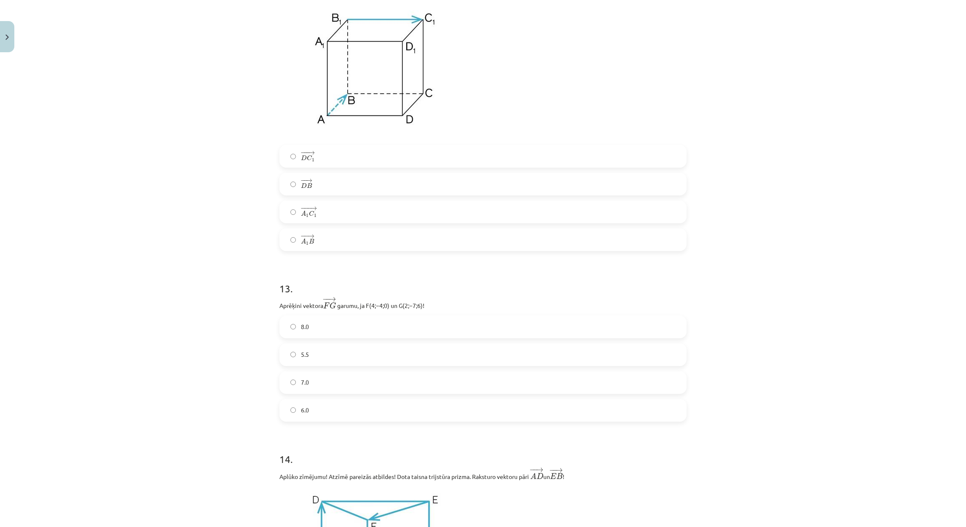
scroll to position [2528, 0]
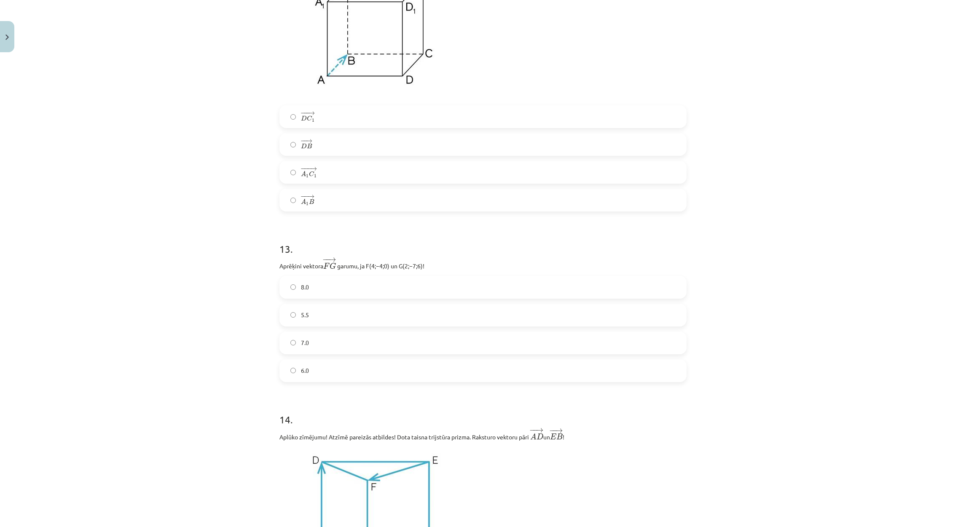
click at [322, 343] on label "7.0" at bounding box center [482, 343] width 405 height 21
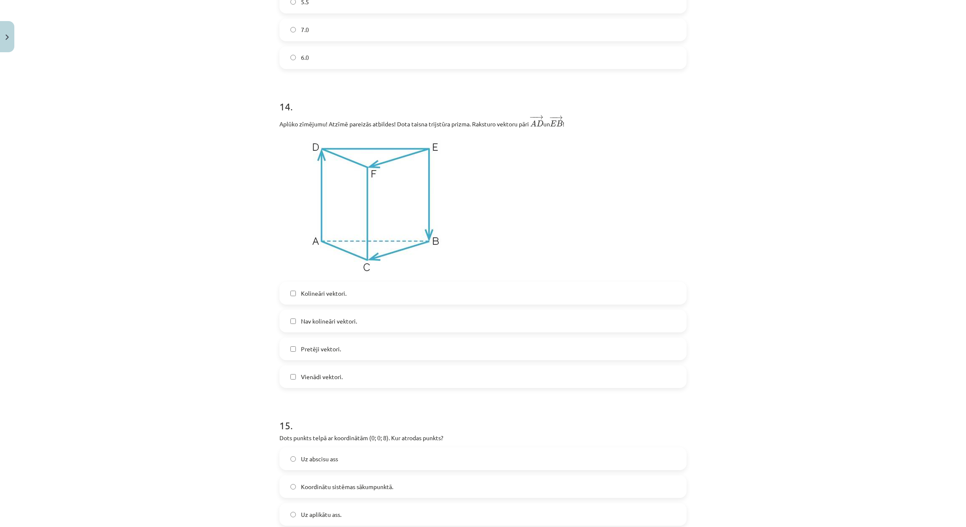
scroll to position [2844, 0]
click at [338, 320] on span "Nav kolineāri vektori." at bounding box center [329, 318] width 56 height 9
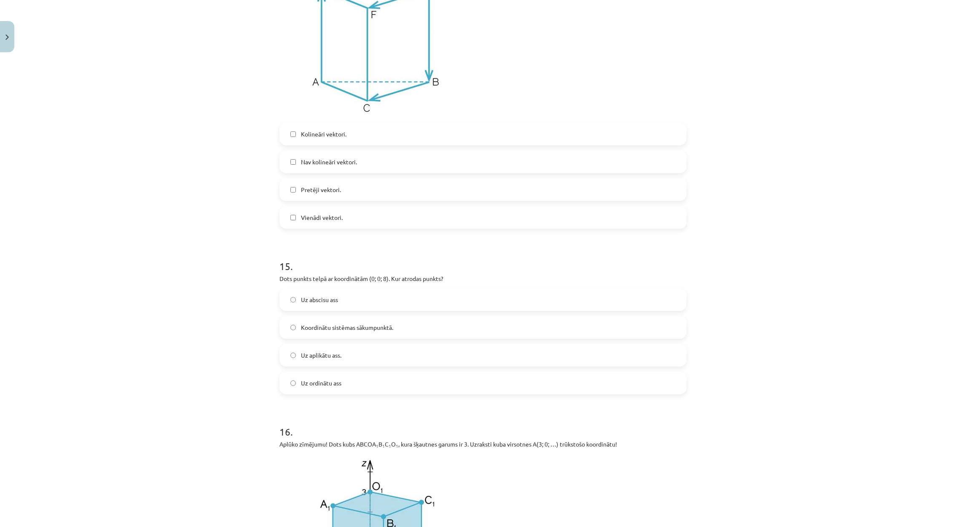
scroll to position [3034, 0]
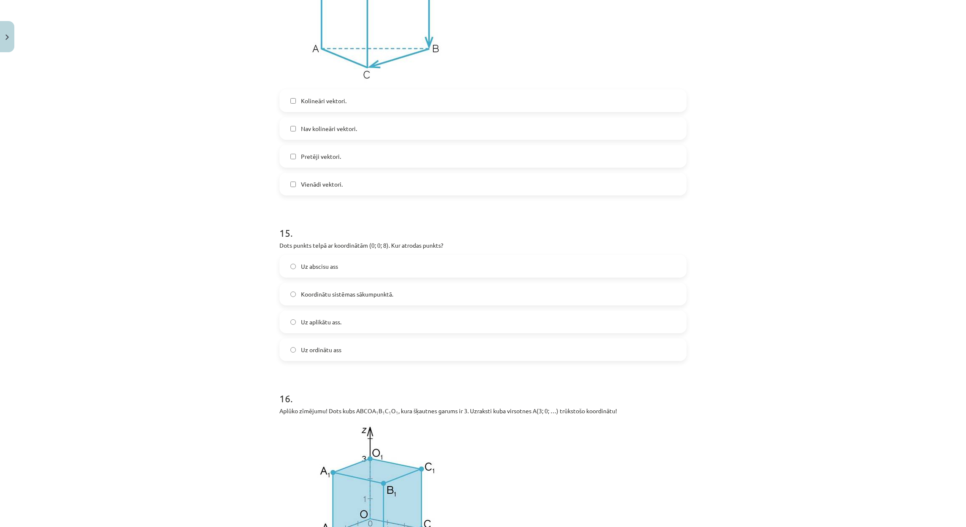
click at [383, 326] on label "Uz aplikātu ass." at bounding box center [482, 321] width 405 height 21
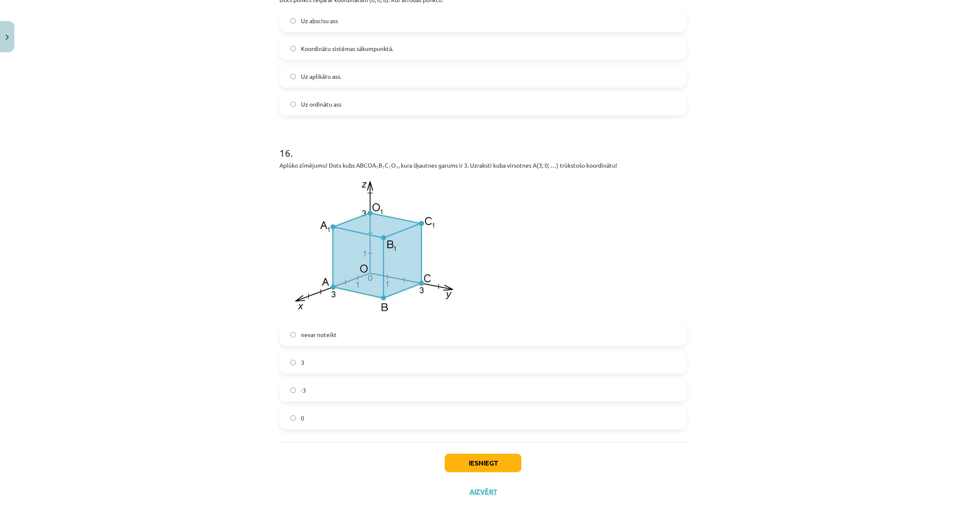
scroll to position [3283, 0]
click at [339, 424] on label "0" at bounding box center [482, 418] width 405 height 21
click at [502, 460] on button "Iesniegt" at bounding box center [483, 463] width 77 height 19
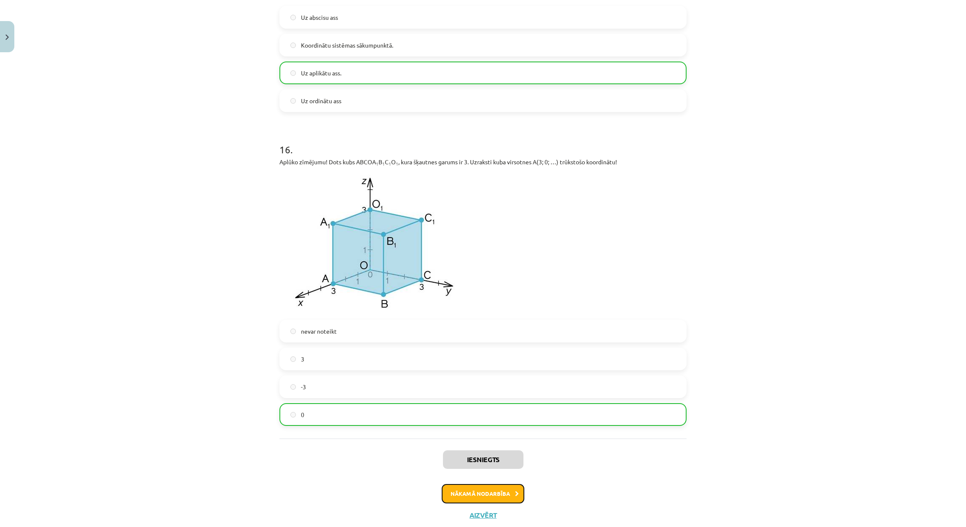
click at [455, 493] on button "Nākamā nodarbība" at bounding box center [483, 493] width 83 height 19
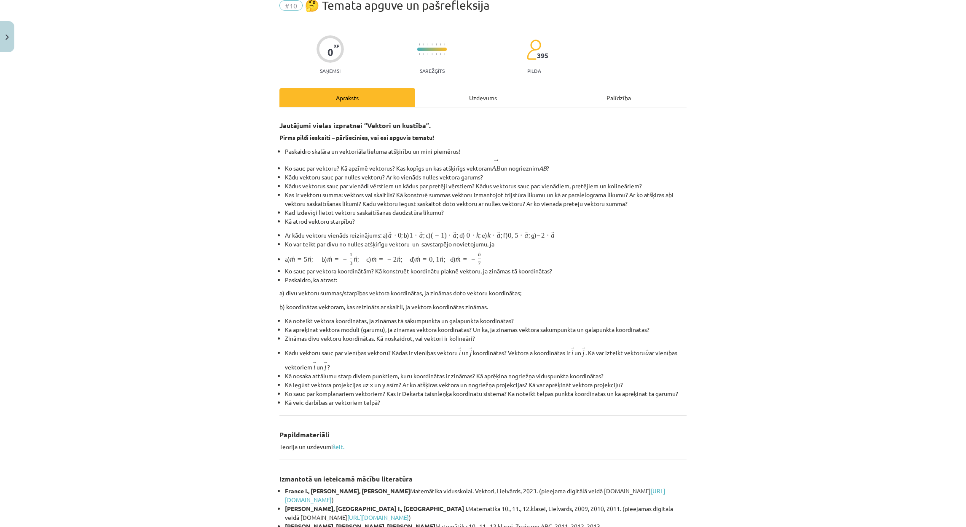
scroll to position [21, 0]
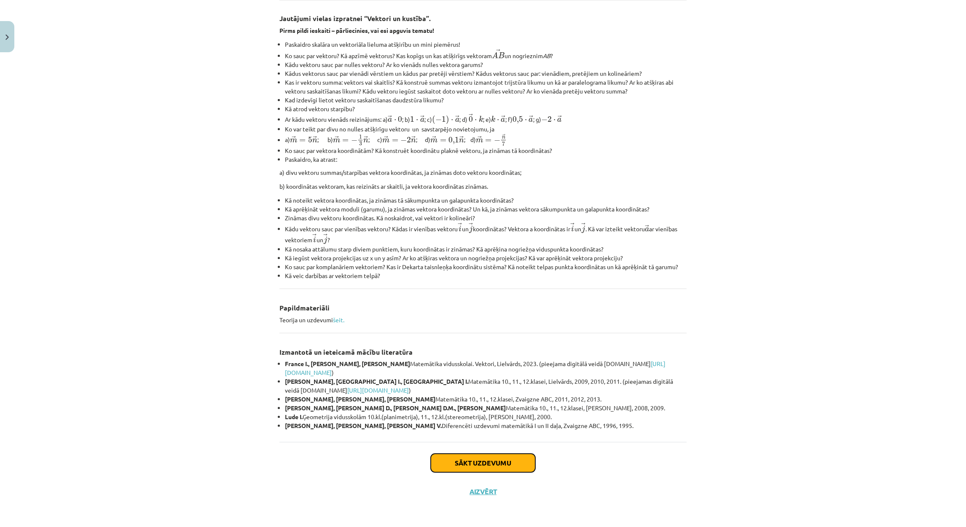
click at [456, 466] on button "Sākt uzdevumu" at bounding box center [483, 463] width 105 height 19
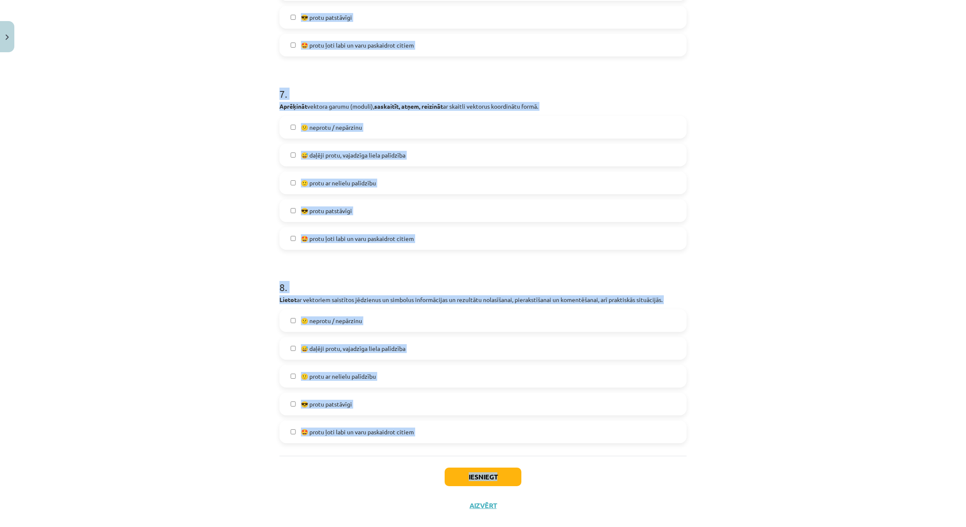
scroll to position [1355, 0]
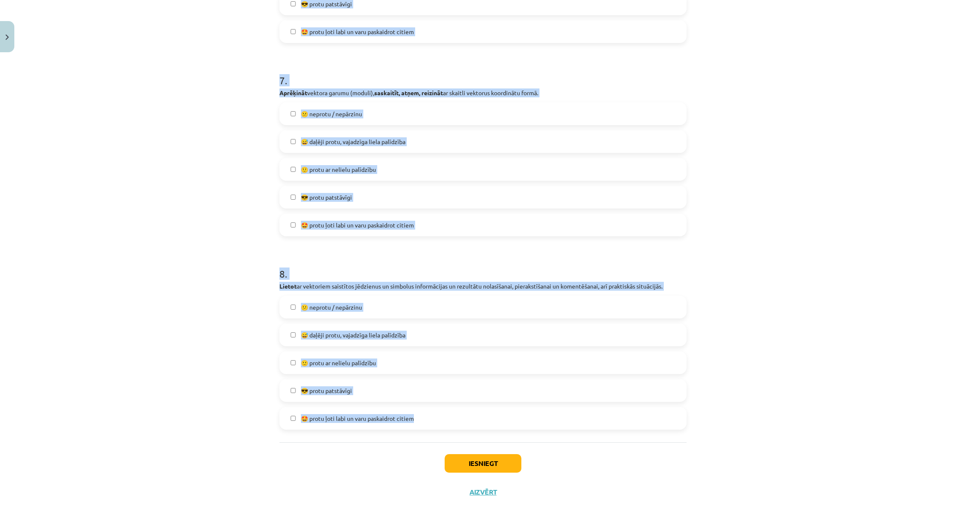
drag, startPoint x: 276, startPoint y: 189, endPoint x: 575, endPoint y: 428, distance: 382.6
drag, startPoint x: 335, startPoint y: 281, endPoint x: 330, endPoint y: 284, distance: 6.2
copy form "1 . Pašvērtējuma tabulu ar vērtēšanas skalu no 1 līdz 5 , kur: 1 – neprotu / ne…"
click at [188, 296] on div "Mācību tēma: Matemātikas i - 10. klases 1. ieskaites mācību materiāls (a,b) #10…" at bounding box center [483, 263] width 966 height 527
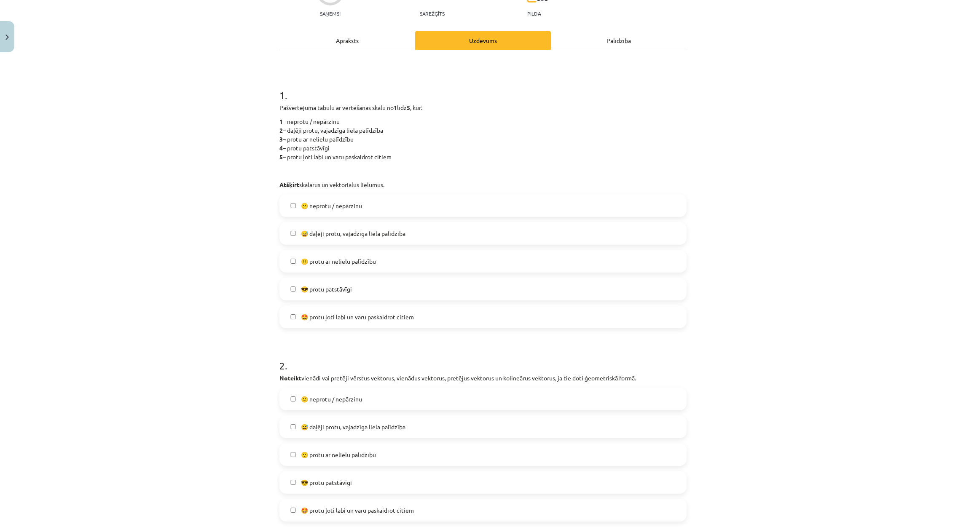
scroll to position [0, 0]
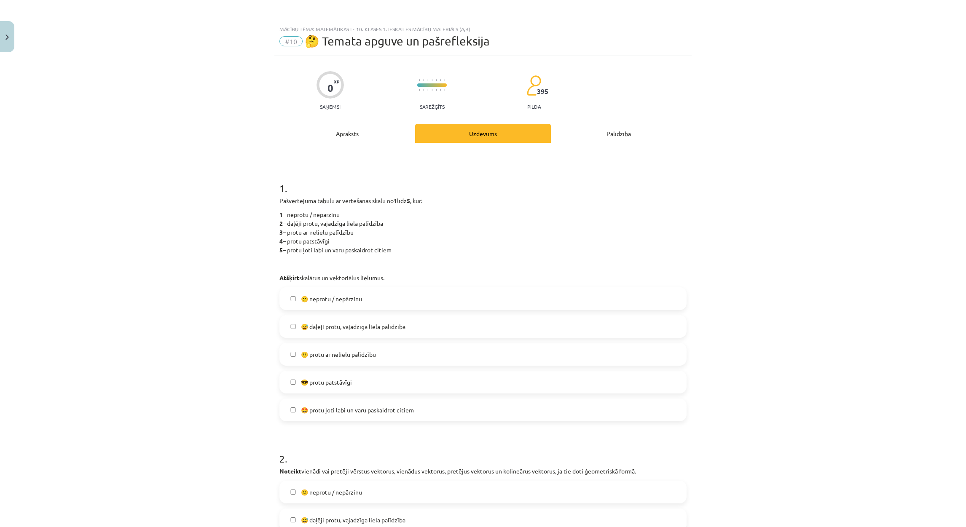
click at [301, 409] on span "🤩 protu ļoti labi un varu paskaidrot citiem" at bounding box center [357, 410] width 113 height 9
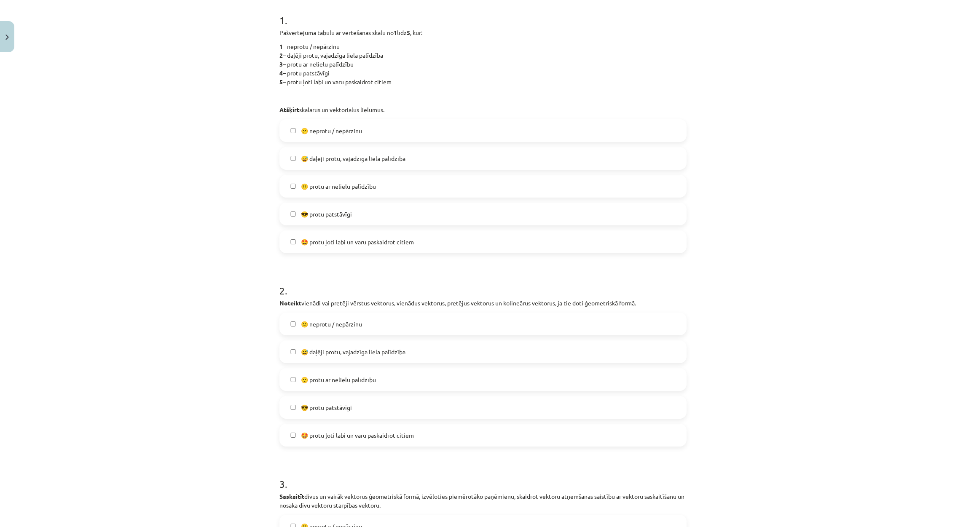
scroll to position [316, 0]
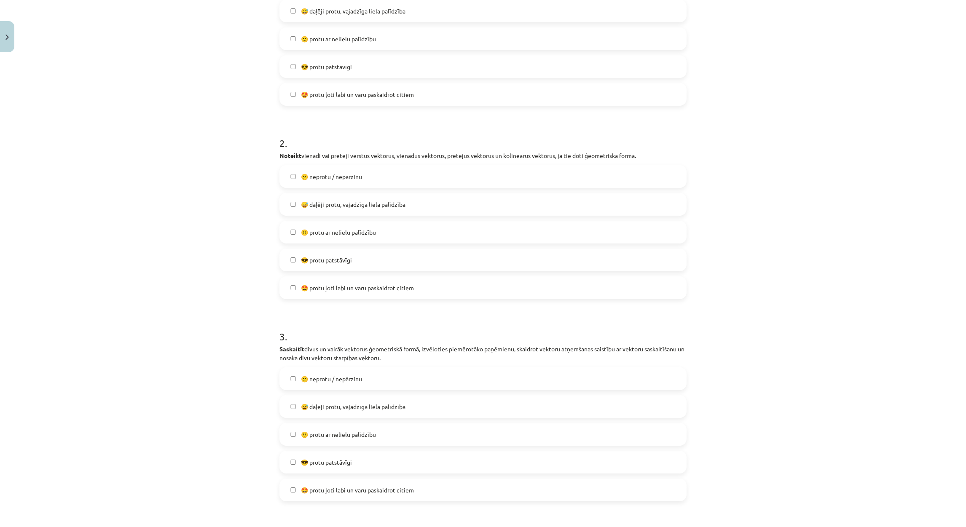
click at [301, 292] on label "🤩 protu ļoti labi un varu paskaidrot citiem" at bounding box center [482, 287] width 405 height 21
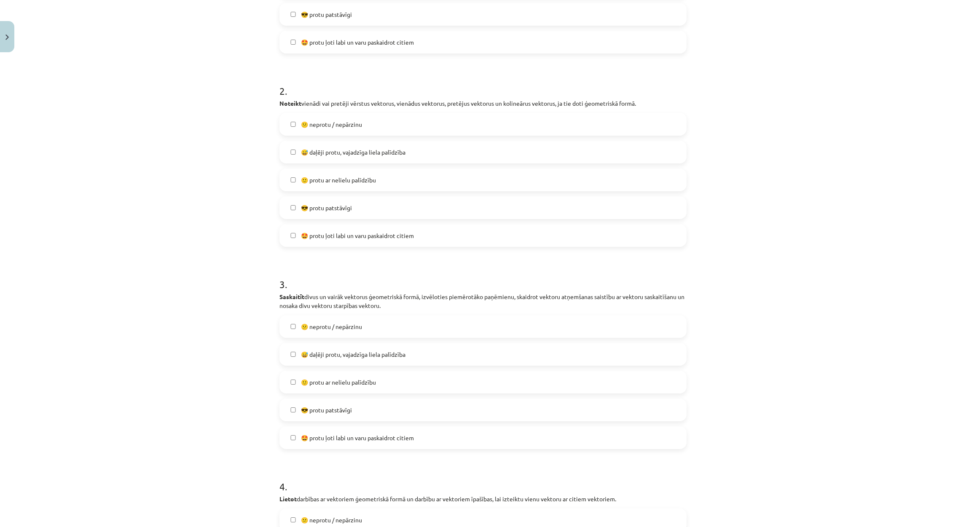
scroll to position [569, 0]
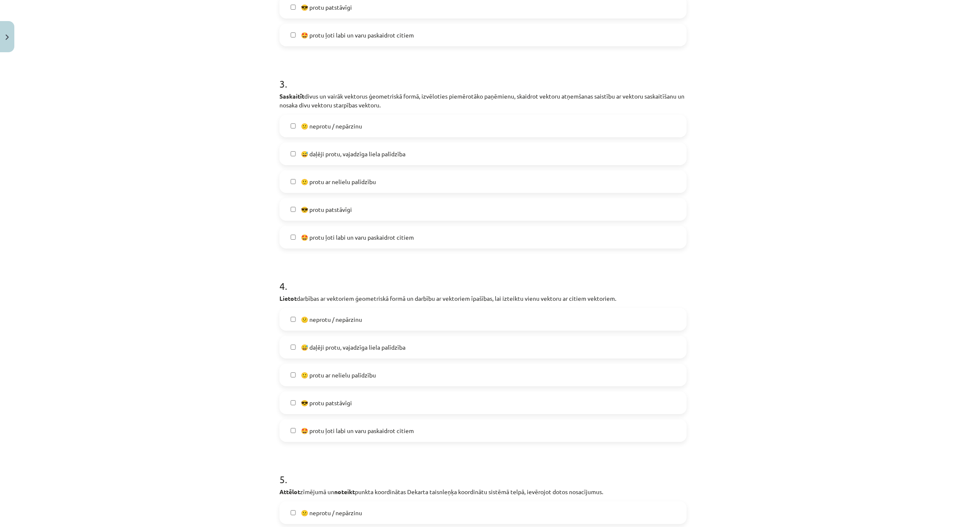
click at [301, 430] on span "🤩 protu ļoti labi un varu paskaidrot citiem" at bounding box center [357, 431] width 113 height 9
click at [306, 233] on span "🤩 protu ļoti labi un varu paskaidrot citiem" at bounding box center [357, 237] width 113 height 9
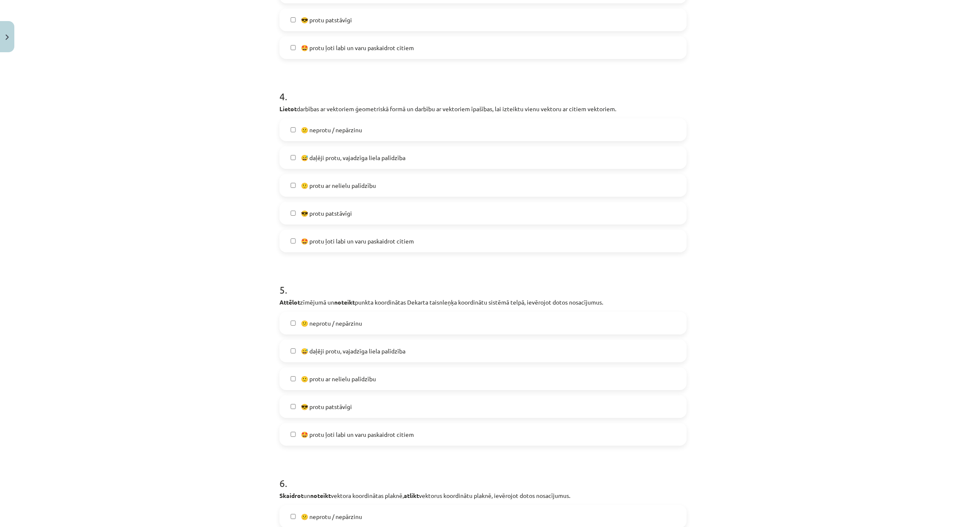
click at [280, 438] on label "🤩 protu ļoti labi un varu paskaidrot citiem" at bounding box center [482, 434] width 405 height 21
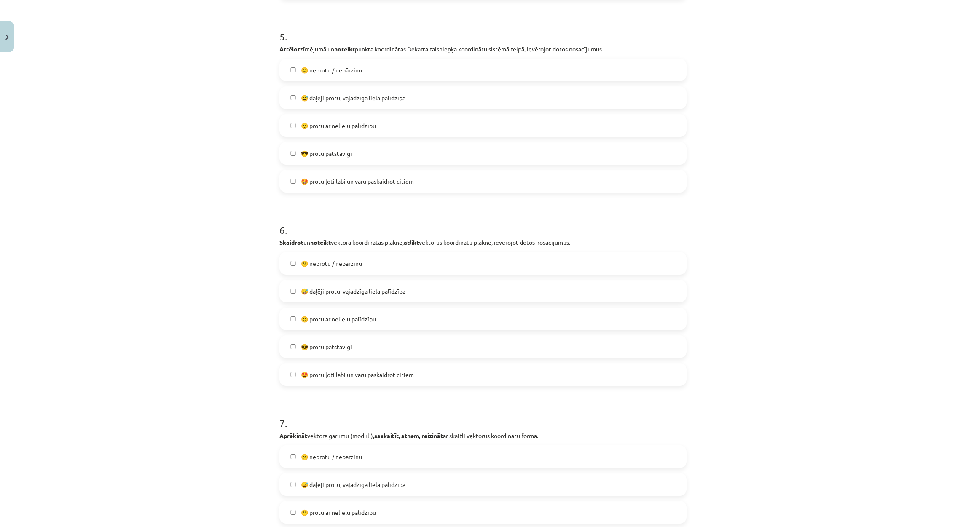
click at [327, 381] on label "🤩 protu ļoti labi un varu paskaidrot citiem" at bounding box center [482, 374] width 405 height 21
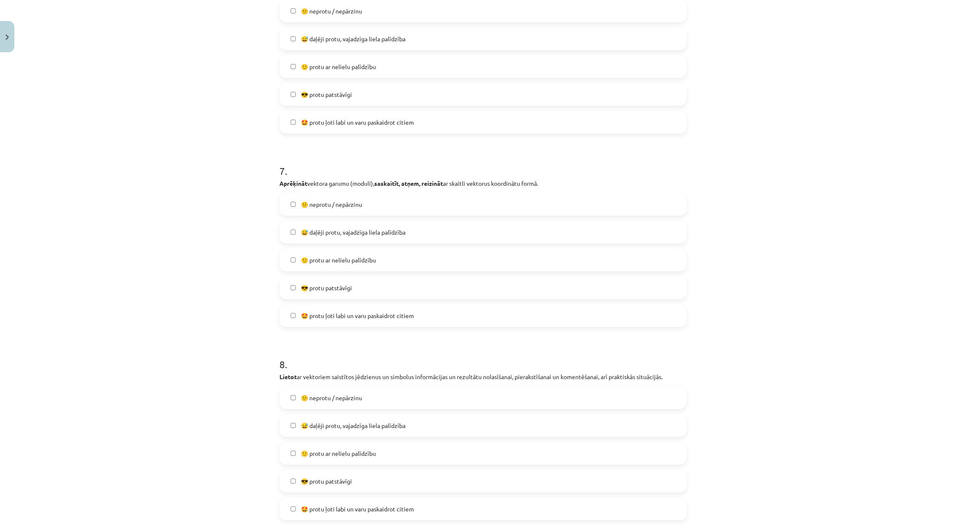
click at [319, 308] on label "🤩 protu ļoti labi un varu paskaidrot citiem" at bounding box center [482, 315] width 405 height 21
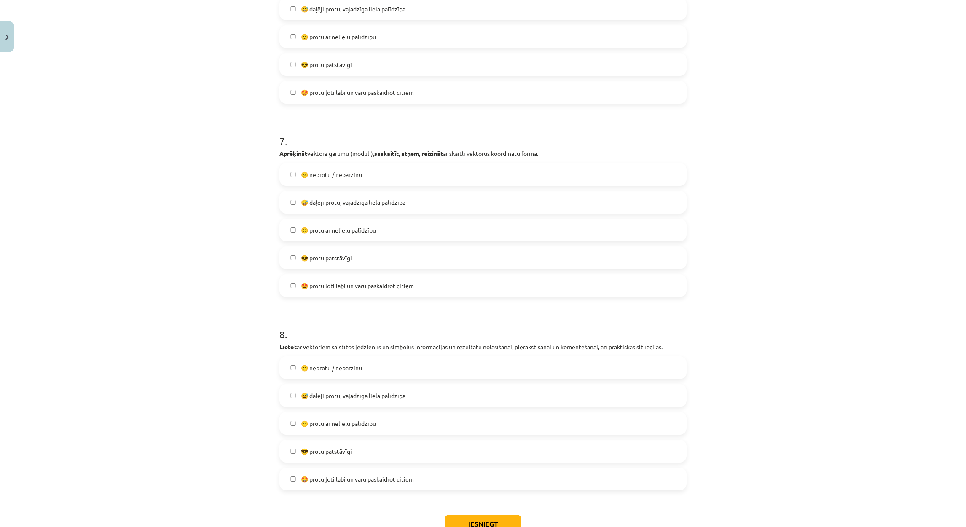
scroll to position [1355, 0]
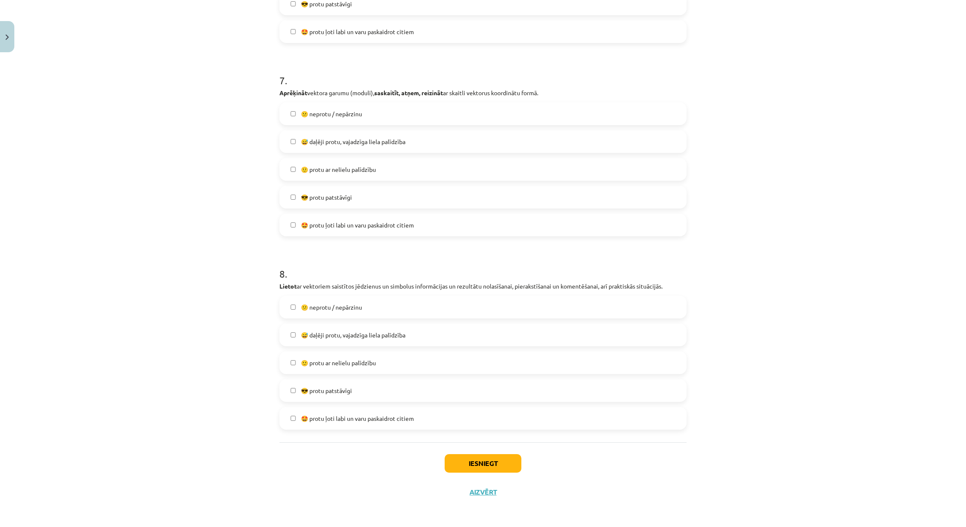
click at [309, 419] on span "🤩 protu ļoti labi un varu paskaidrot citiem" at bounding box center [357, 418] width 113 height 9
click at [471, 466] on button "Iesniegt" at bounding box center [483, 463] width 77 height 19
click at [804, 184] on div "Mācību tēma: Matemātikas i - 10. klases 1. ieskaites mācību materiāls (a,b) #10…" at bounding box center [483, 263] width 966 height 527
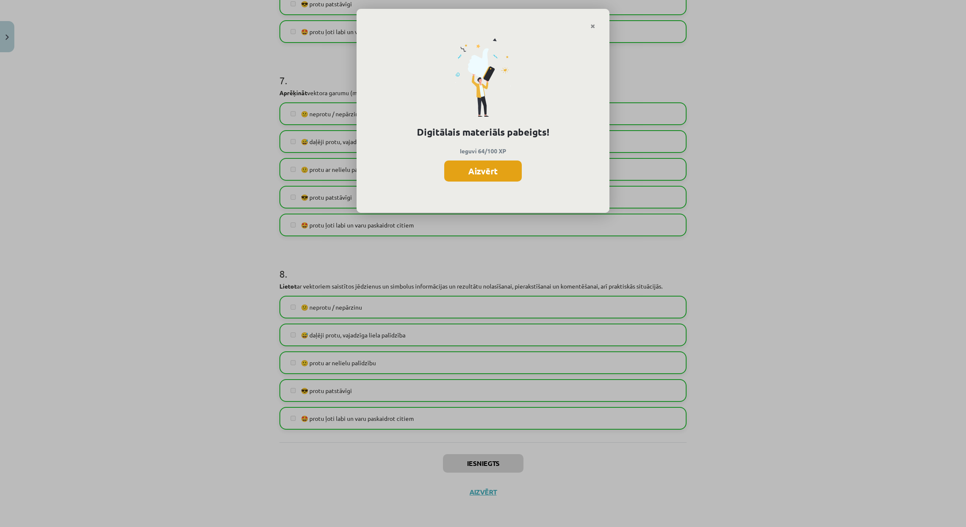
click at [484, 171] on button "Aizvērt" at bounding box center [483, 171] width 78 height 21
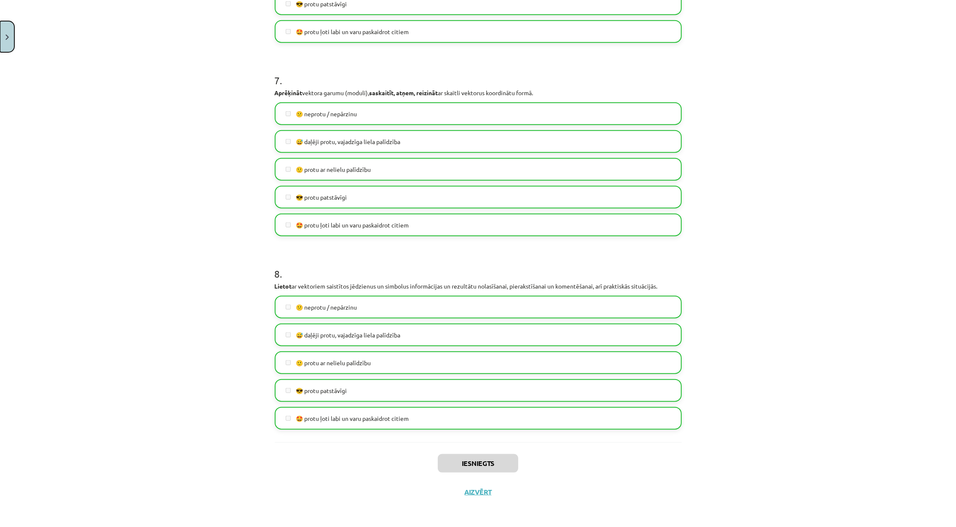
click at [4, 34] on button "Close" at bounding box center [7, 36] width 14 height 31
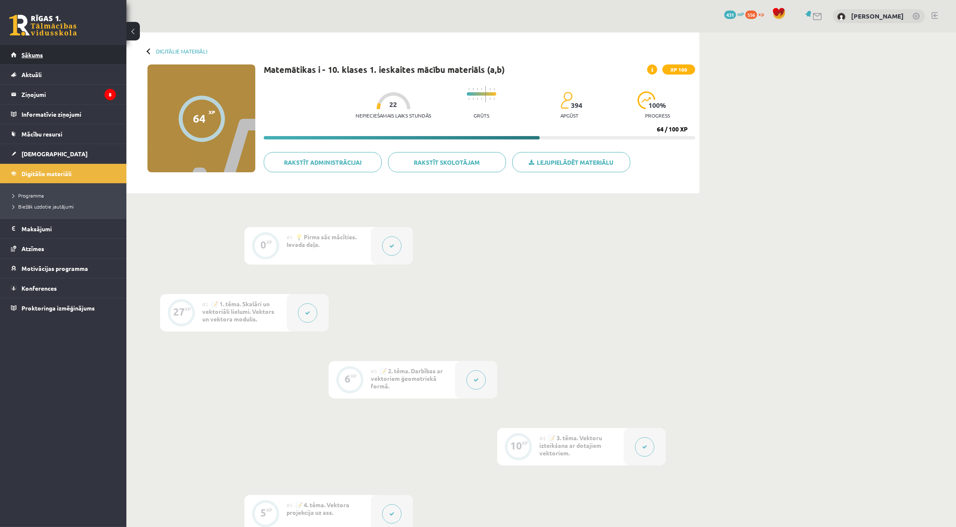
click at [51, 54] on link "Sākums" at bounding box center [63, 54] width 105 height 19
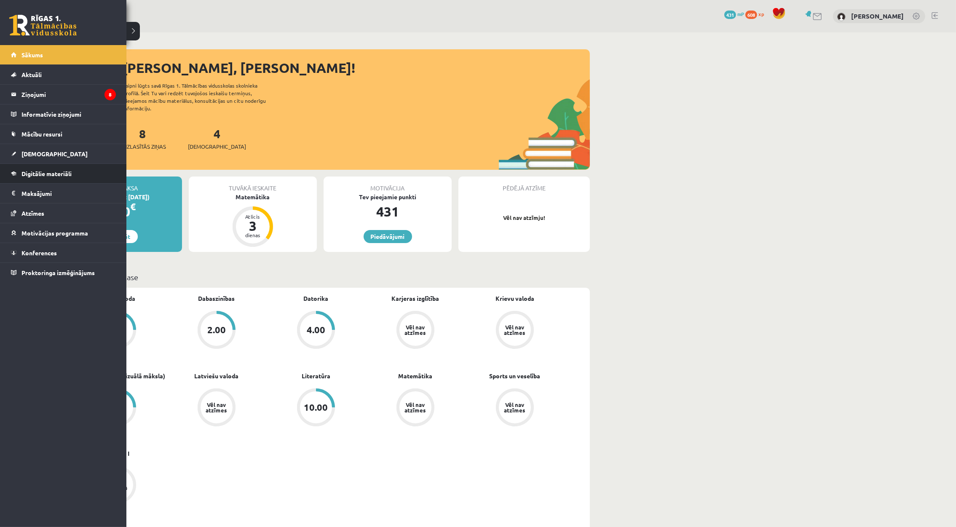
click at [2, 175] on li "Digitālie materiāli Programma Biežāk uzdotie jautājumi" at bounding box center [63, 174] width 126 height 20
click at [8, 174] on li "Digitālie materiāli Programma Biežāk uzdotie jautājumi" at bounding box center [63, 174] width 126 height 20
click at [16, 172] on link "Digitālie materiāli" at bounding box center [63, 173] width 105 height 19
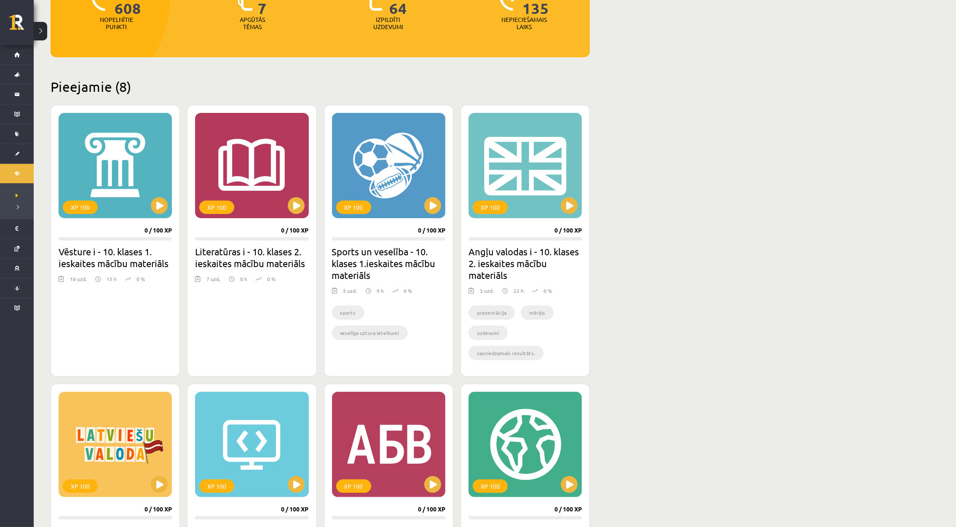
scroll to position [126, 0]
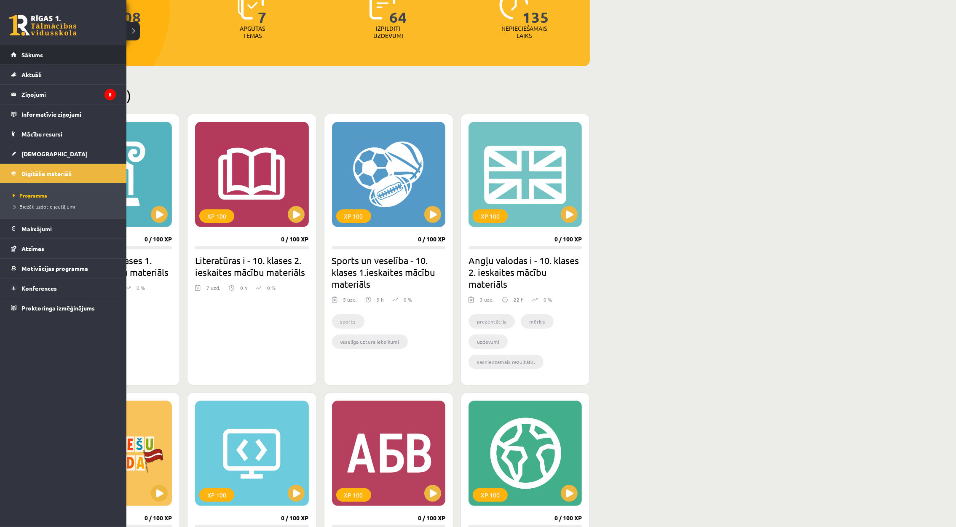
click at [11, 56] on link "Sākums" at bounding box center [63, 54] width 105 height 19
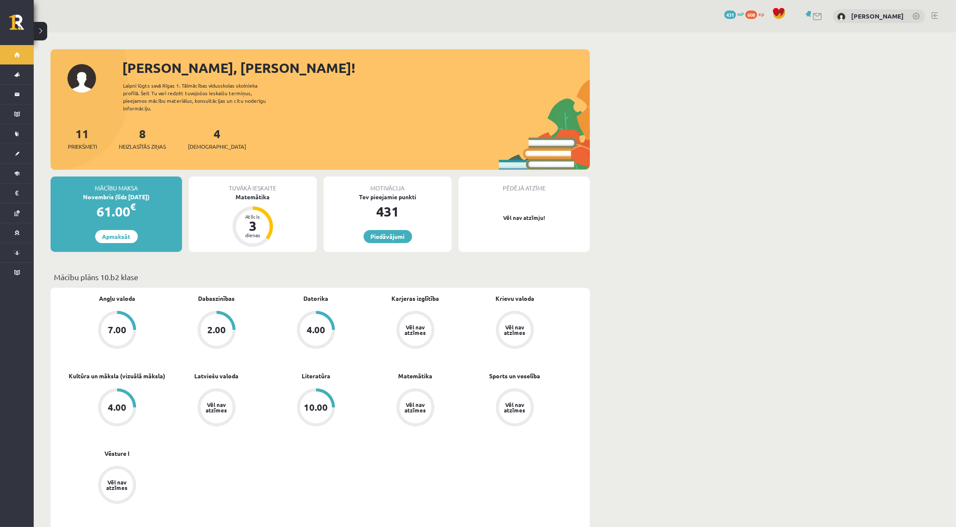
click at [198, 125] on div "4 Ieskaites" at bounding box center [217, 138] width 58 height 26
click at [198, 142] on span "[DEMOGRAPHIC_DATA]" at bounding box center [217, 146] width 58 height 8
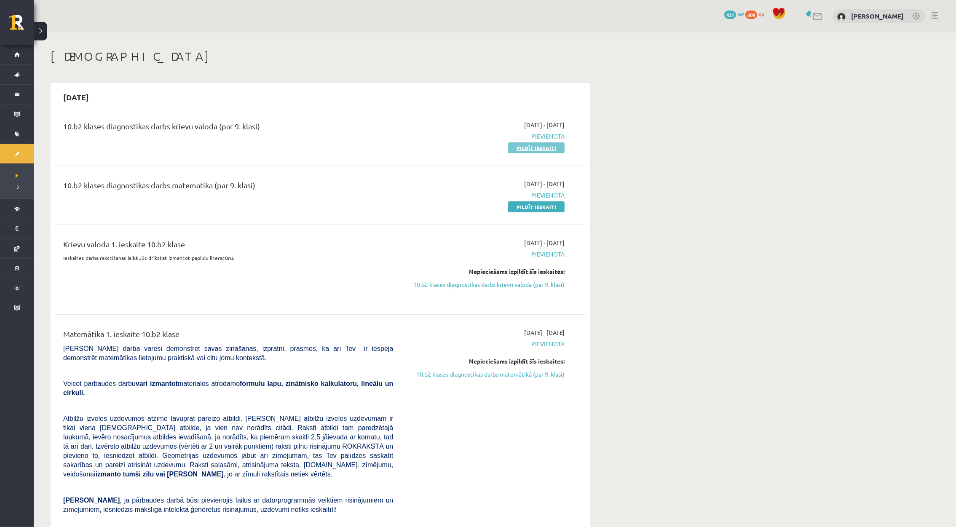
click at [537, 147] on link "Pildīt ieskaiti" at bounding box center [536, 147] width 56 height 11
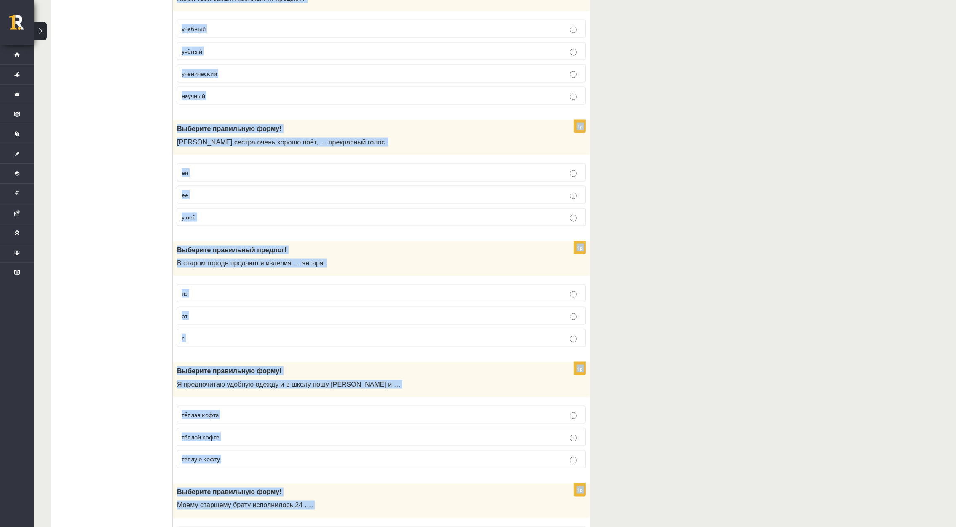
scroll to position [2319, 0]
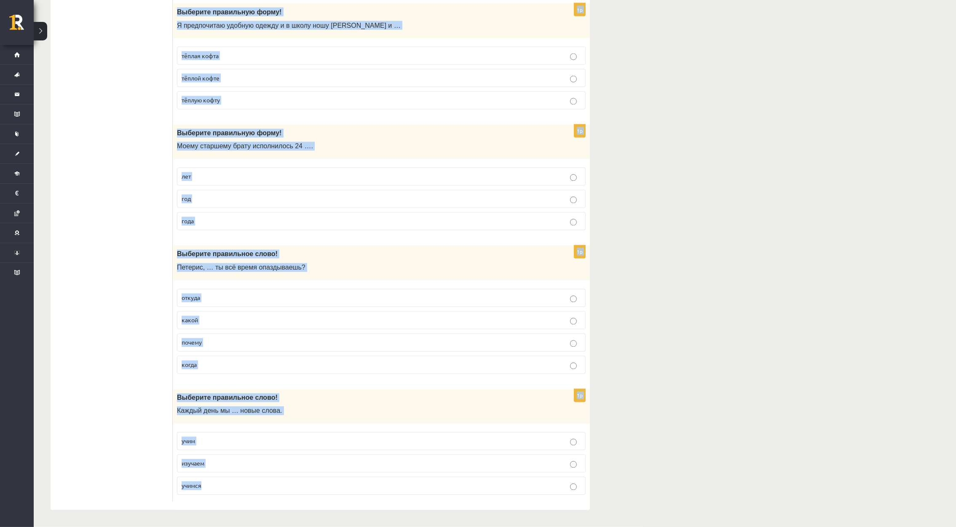
drag, startPoint x: 176, startPoint y: 167, endPoint x: 476, endPoint y: 493, distance: 442.9
copy form "Выберите правильную форму! Наш класс часто ходит на … экскурсии экскурсия экску…"
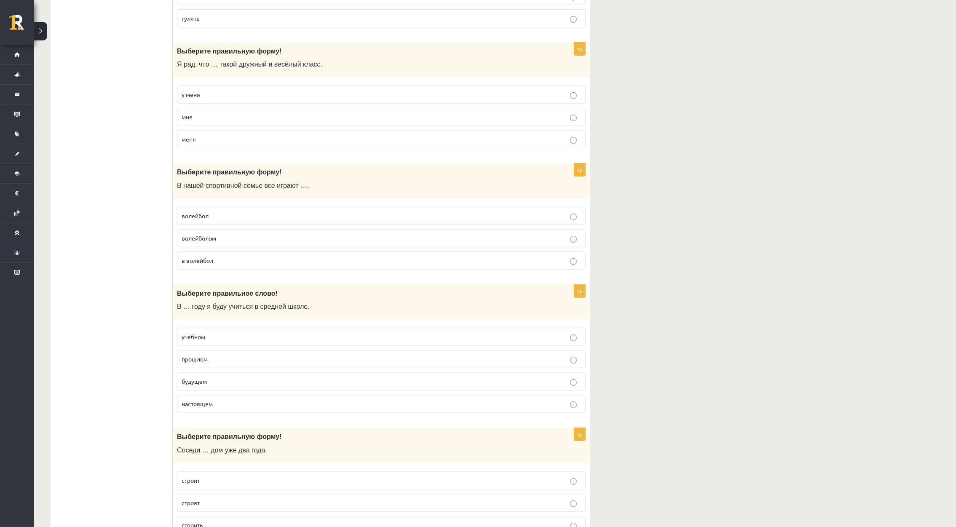
scroll to position [0, 0]
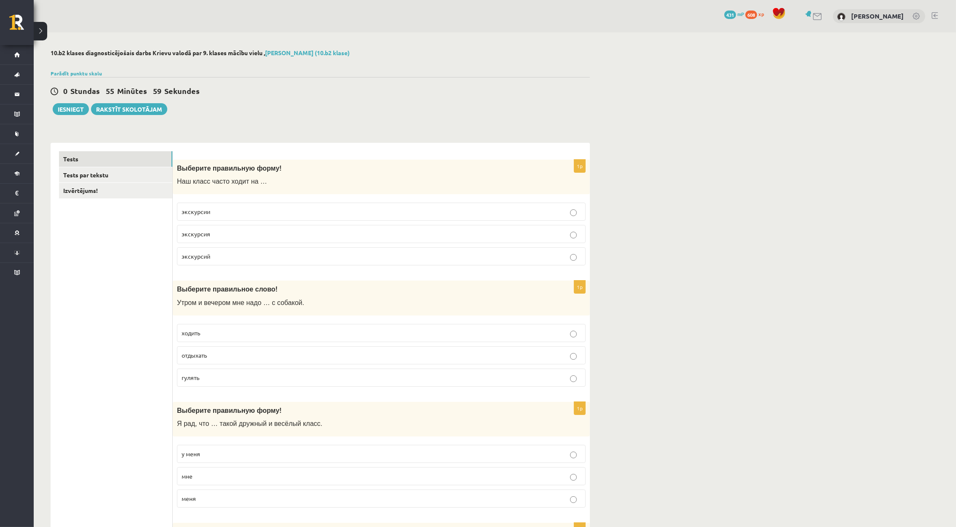
click at [359, 215] on p "экскурсии" at bounding box center [382, 211] width 400 height 9
click at [263, 387] on label "гулять" at bounding box center [381, 378] width 409 height 18
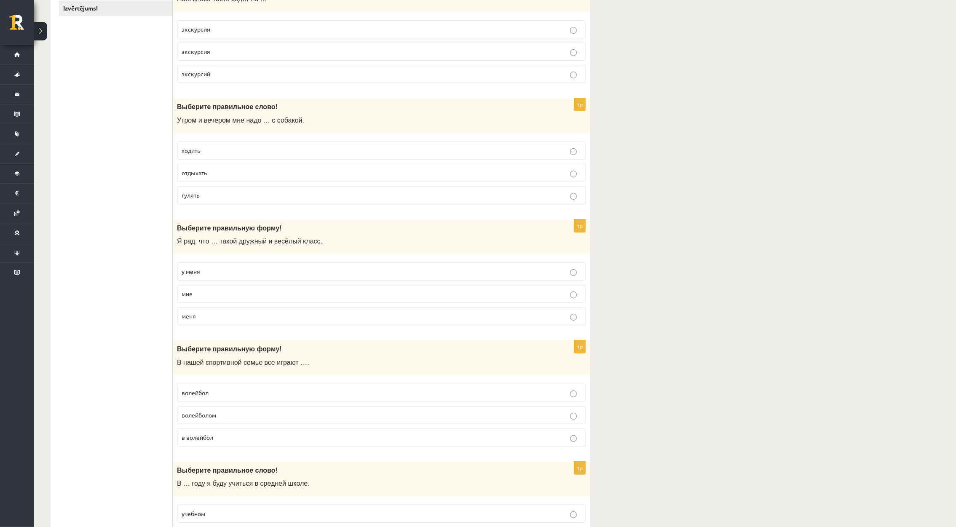
scroll to position [189, 0]
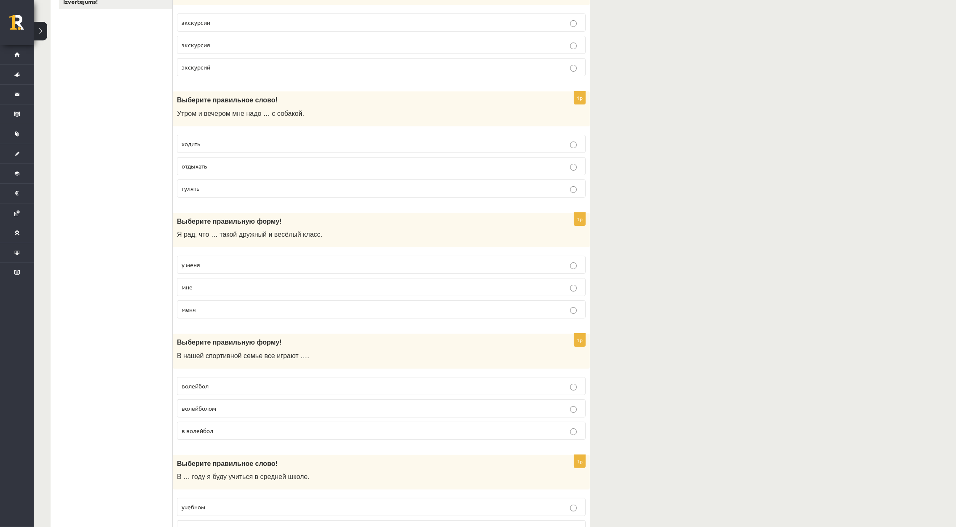
click at [304, 269] on p "у меня" at bounding box center [382, 264] width 400 height 9
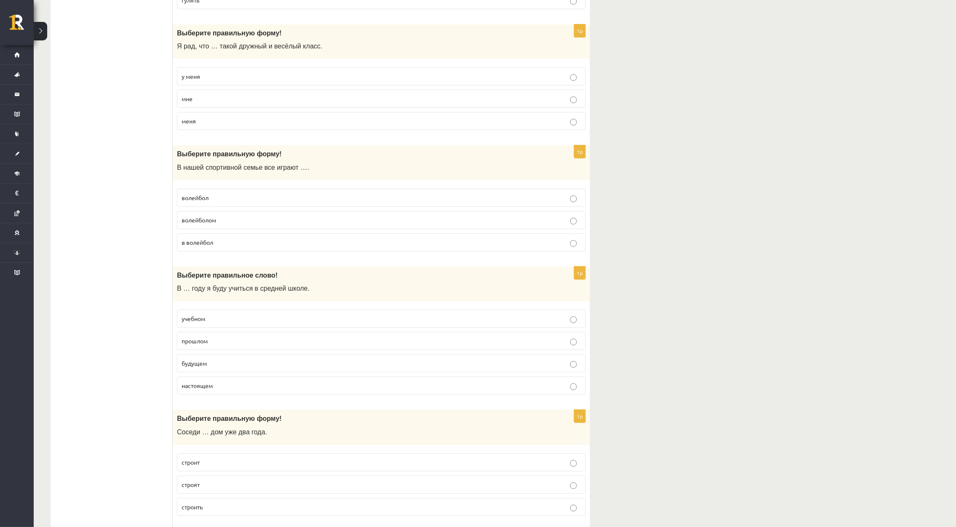
scroll to position [379, 0]
click at [260, 241] on p "в волейбол" at bounding box center [382, 241] width 400 height 9
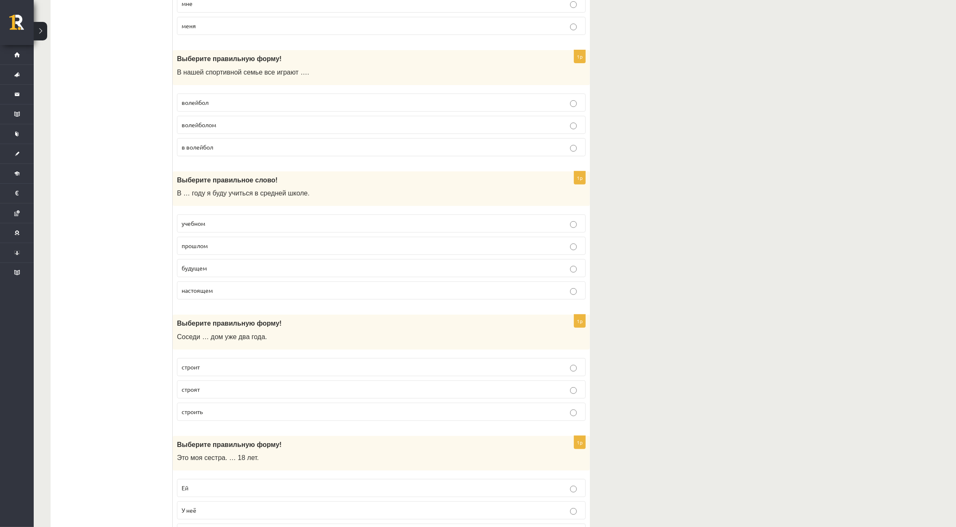
scroll to position [506, 0]
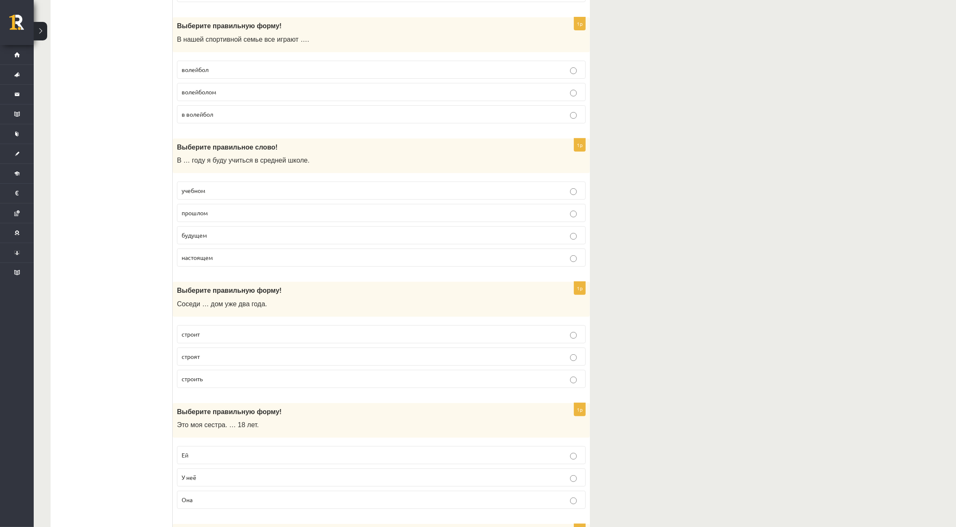
click at [231, 234] on p "будущем" at bounding box center [382, 235] width 400 height 9
click at [236, 361] on p "строят" at bounding box center [382, 356] width 400 height 9
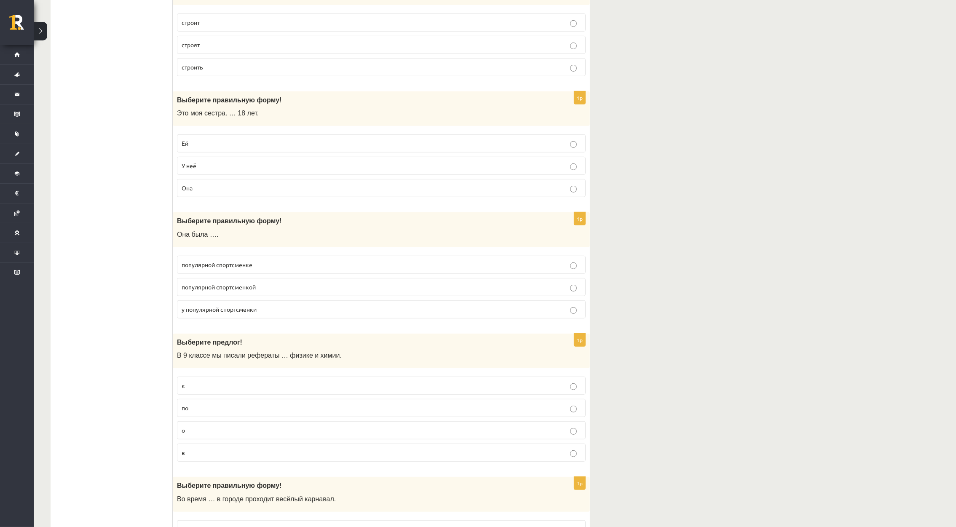
scroll to position [821, 0]
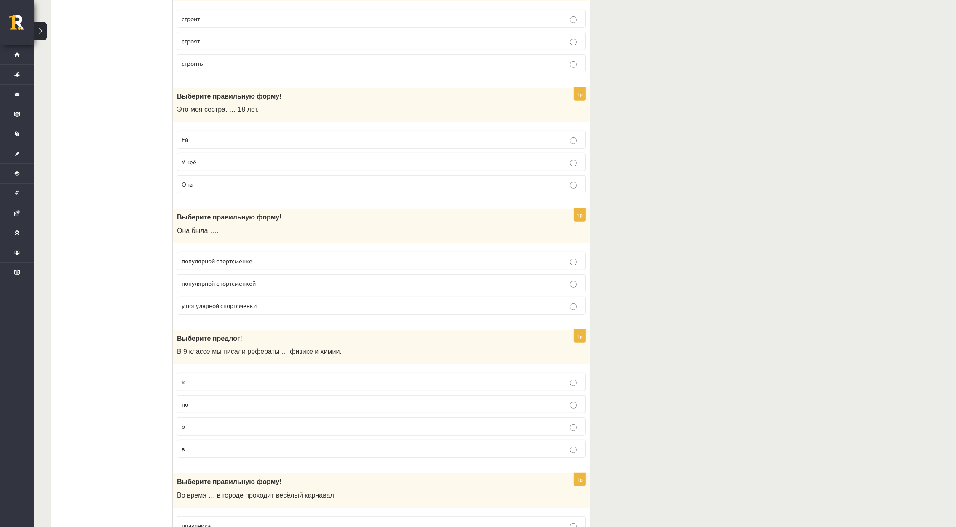
click at [237, 136] on label "Ей" at bounding box center [381, 140] width 409 height 18
click at [320, 288] on p "популярной спортсменкой" at bounding box center [382, 283] width 400 height 9
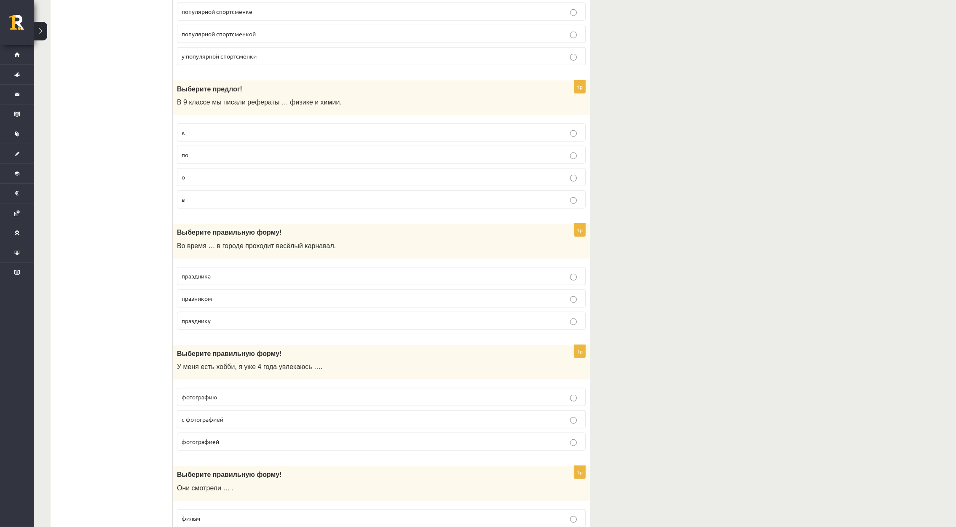
scroll to position [1075, 0]
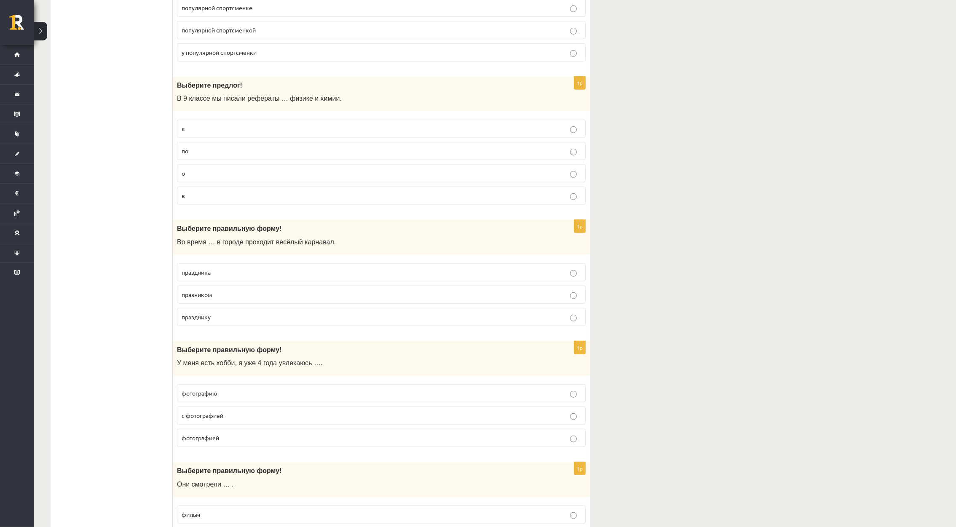
click at [196, 156] on p "по" at bounding box center [382, 151] width 400 height 9
click at [225, 277] on p "праздника" at bounding box center [382, 272] width 400 height 9
click at [264, 443] on p "фотографией" at bounding box center [382, 438] width 400 height 9
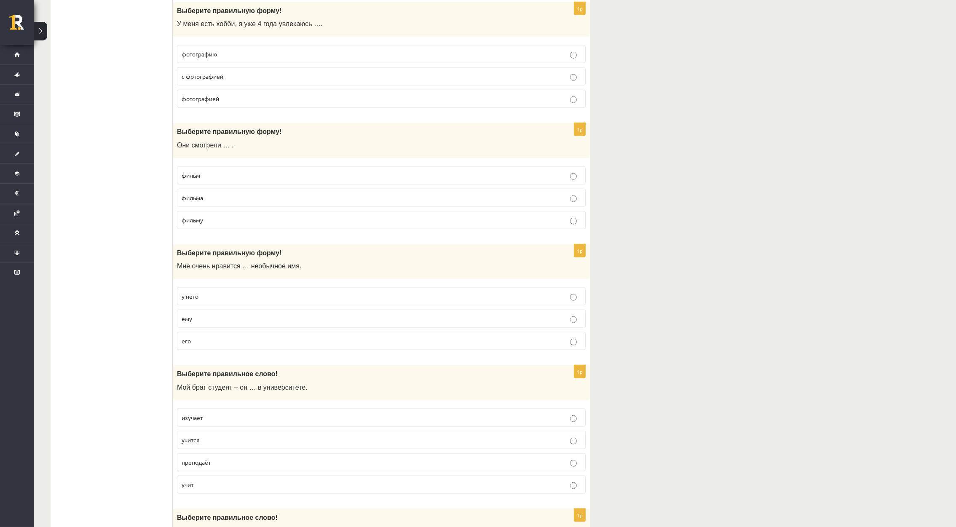
scroll to position [1517, 0]
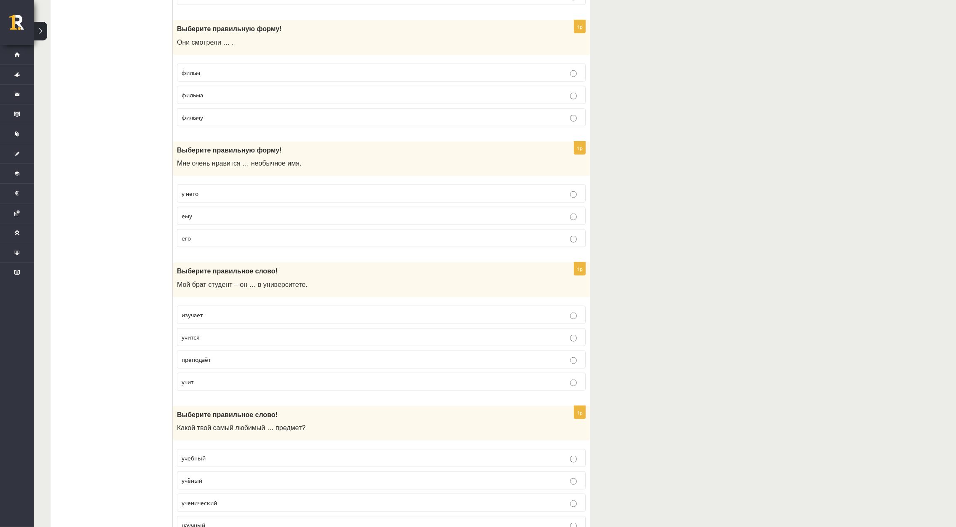
click at [236, 77] on p "фильм" at bounding box center [382, 72] width 400 height 9
click at [251, 247] on label "его" at bounding box center [381, 238] width 409 height 18
click at [259, 342] on p "учится" at bounding box center [382, 337] width 400 height 9
click at [204, 342] on p "учится" at bounding box center [382, 337] width 400 height 9
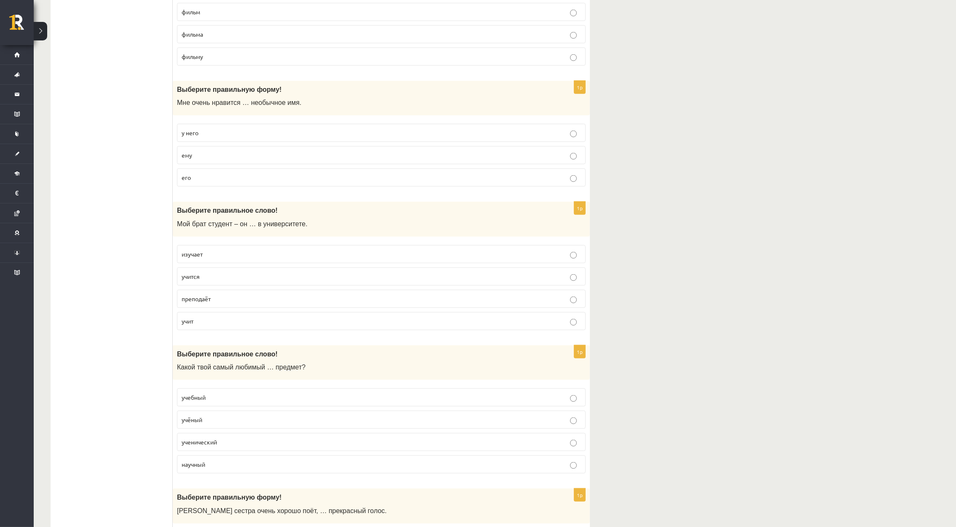
scroll to position [1643, 0]
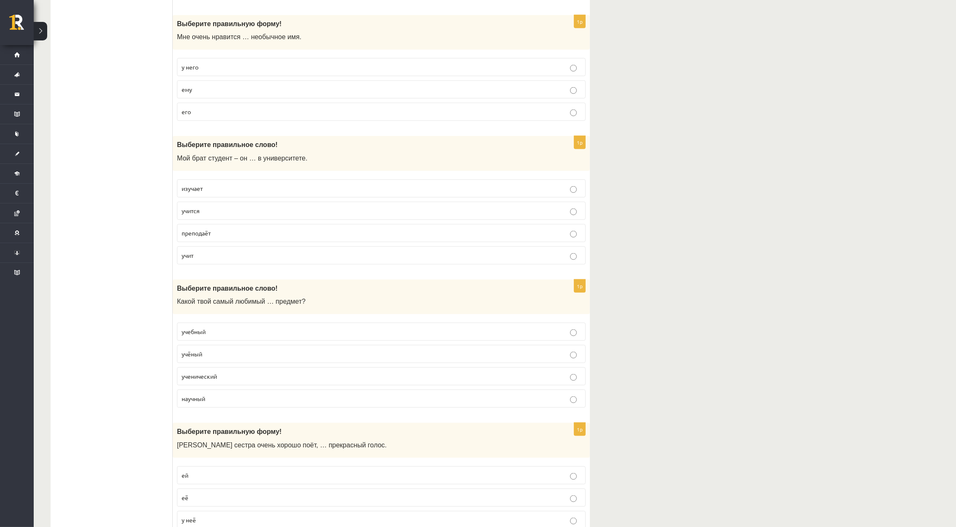
click at [216, 336] on p "учебный" at bounding box center [382, 331] width 400 height 9
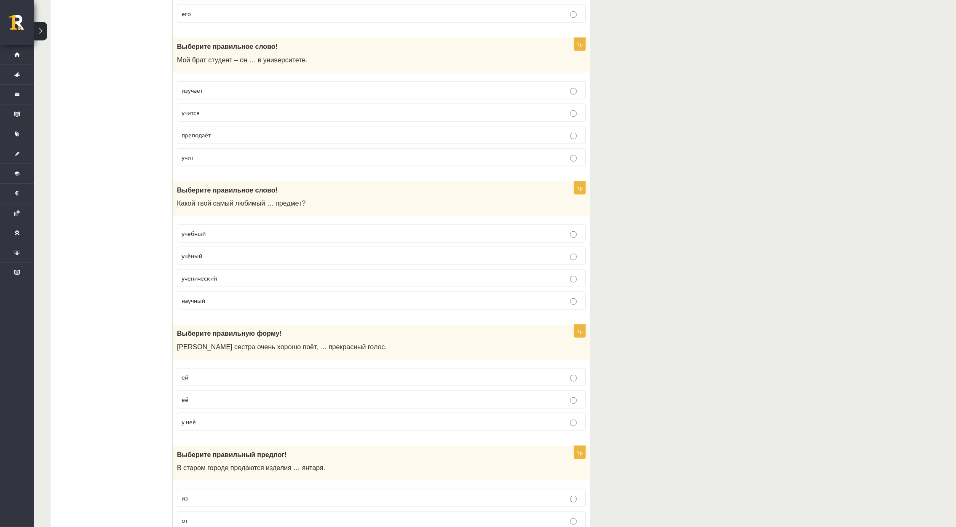
scroll to position [1897, 0]
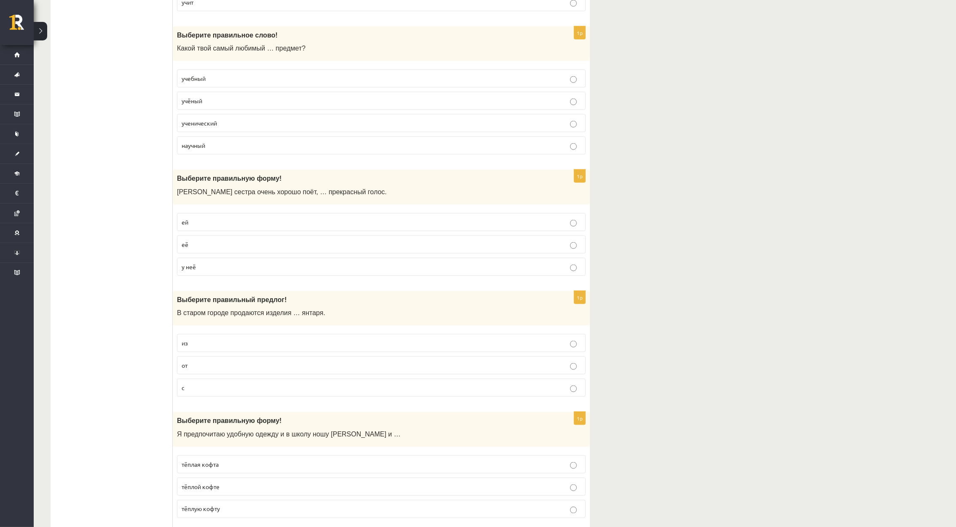
click at [258, 271] on p "у неё" at bounding box center [382, 267] width 400 height 9
click at [241, 348] on p "из" at bounding box center [382, 343] width 400 height 9
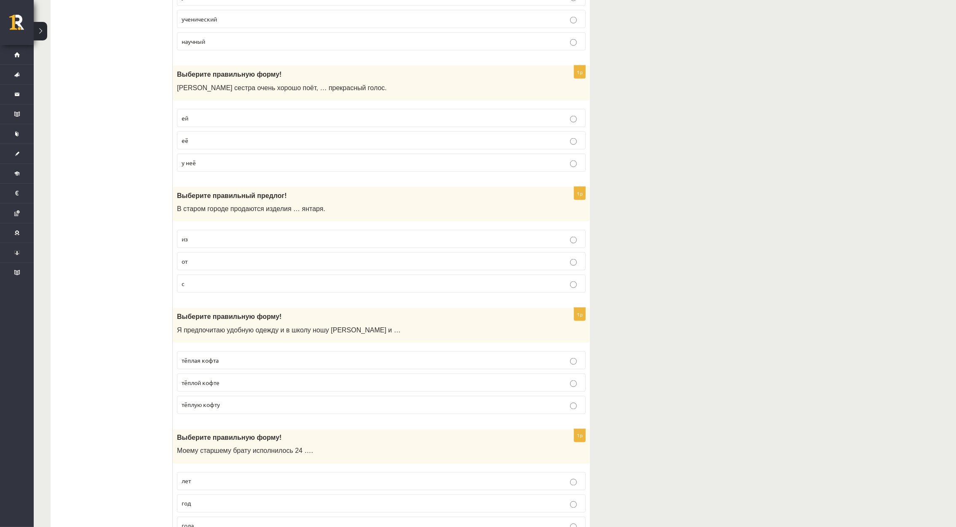
scroll to position [2023, 0]
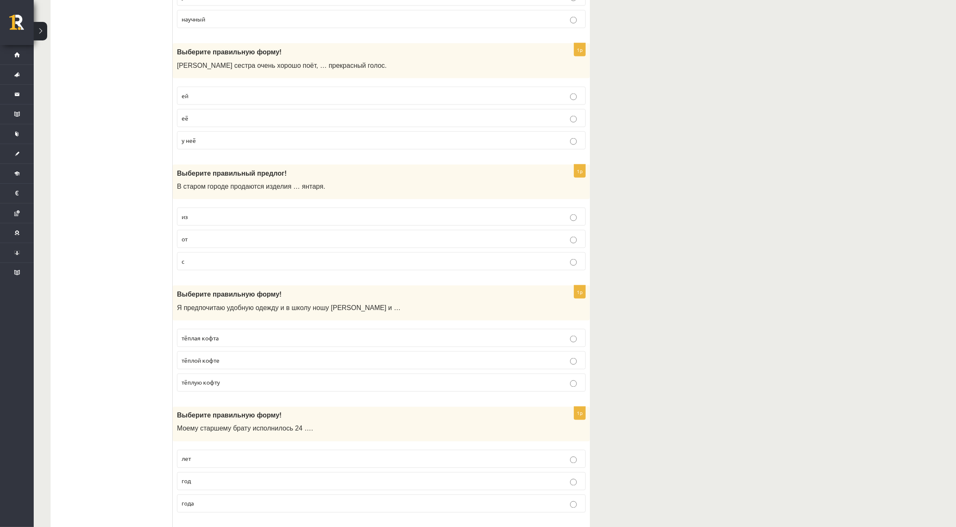
click at [209, 386] on span "тёплую кофту" at bounding box center [201, 383] width 38 height 8
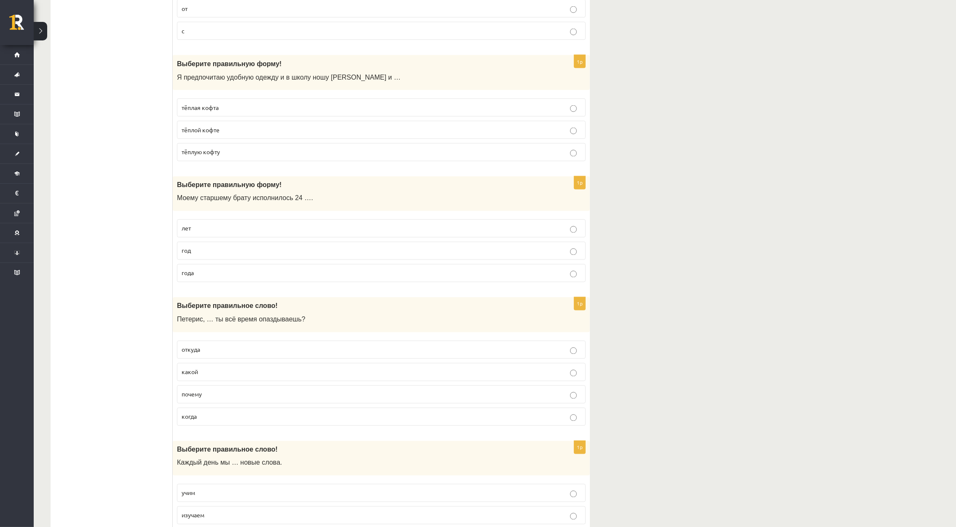
scroll to position [2319, 0]
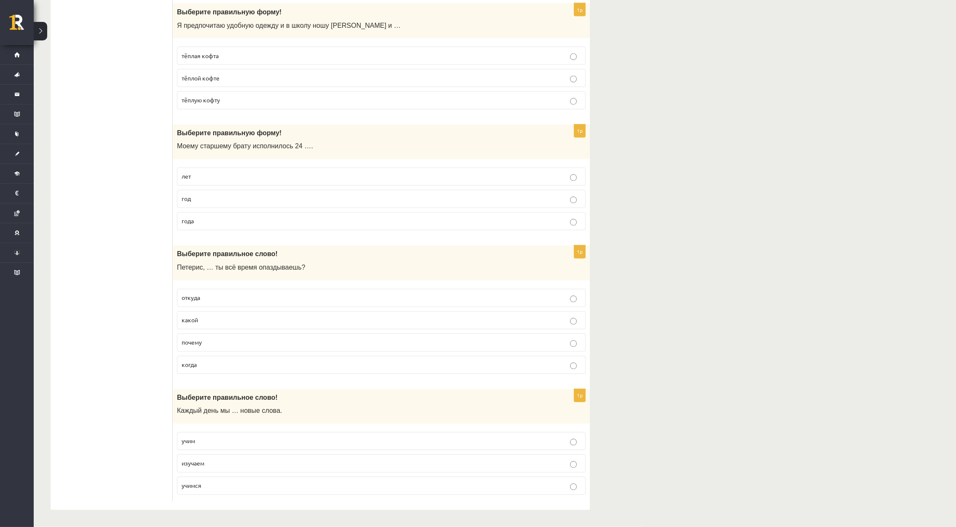
click at [209, 220] on p "года" at bounding box center [382, 221] width 400 height 9
click at [220, 343] on p "почему" at bounding box center [382, 342] width 400 height 9
click at [221, 442] on p "учим" at bounding box center [382, 441] width 400 height 9
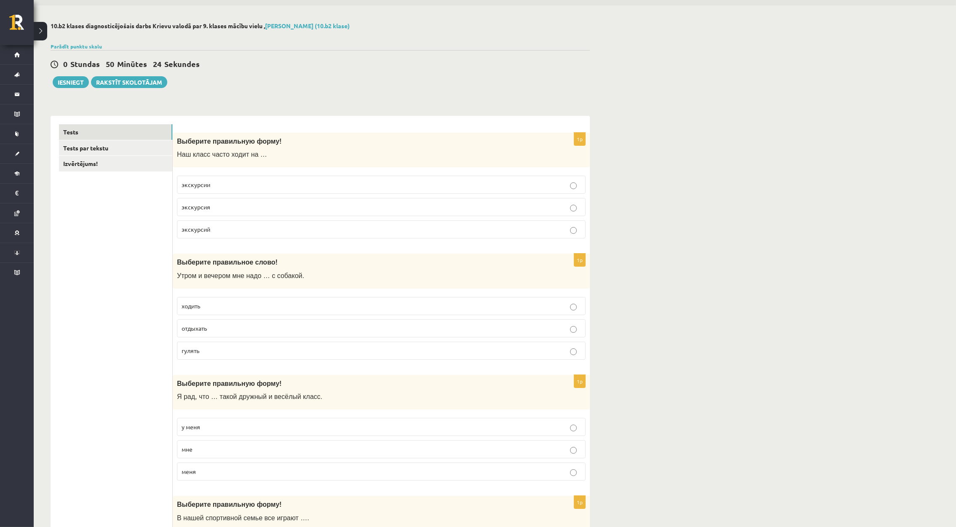
scroll to position [0, 0]
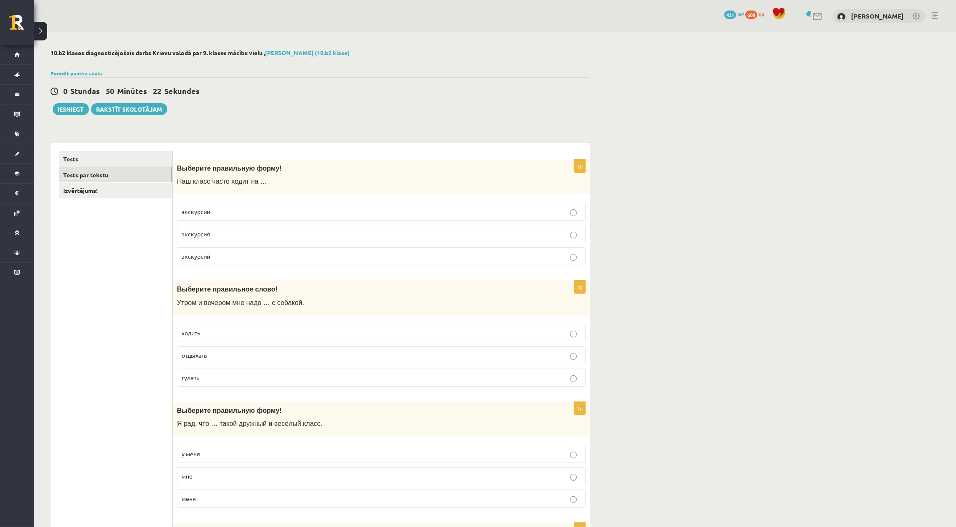
click at [123, 176] on link "Tests par tekstu" at bounding box center [115, 175] width 113 height 16
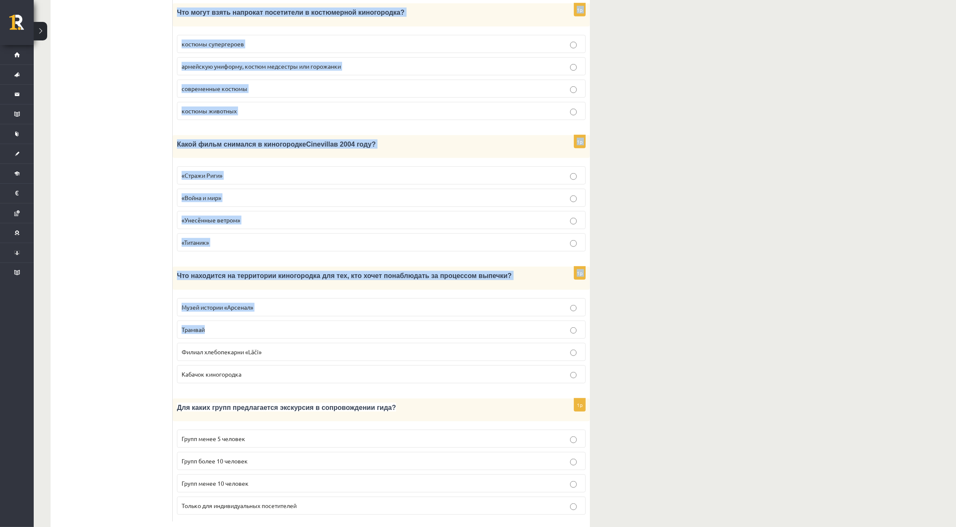
scroll to position [950, 0]
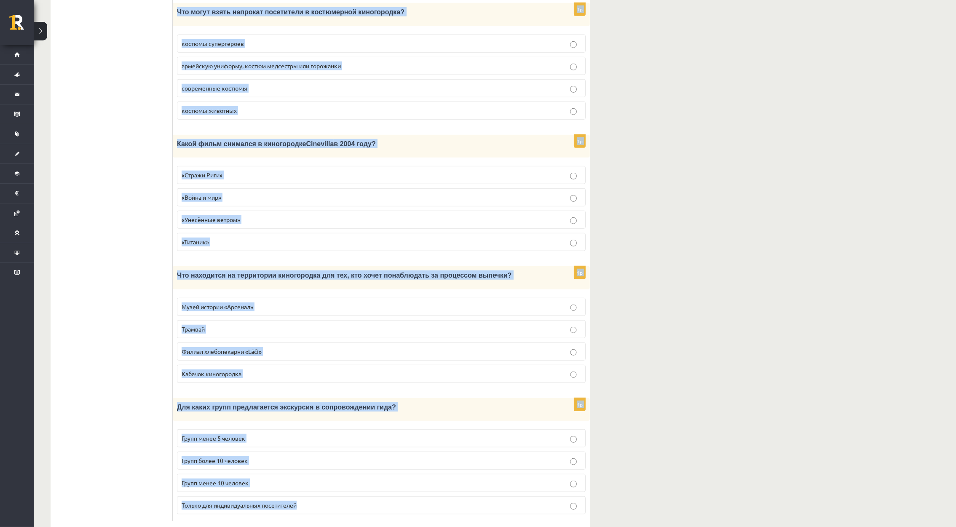
drag, startPoint x: 180, startPoint y: 155, endPoint x: 591, endPoint y: 500, distance: 536.9
copy form "Прочитайте текст «Киногородок Cinevilla », выберите правильный вариант. Киногор…"
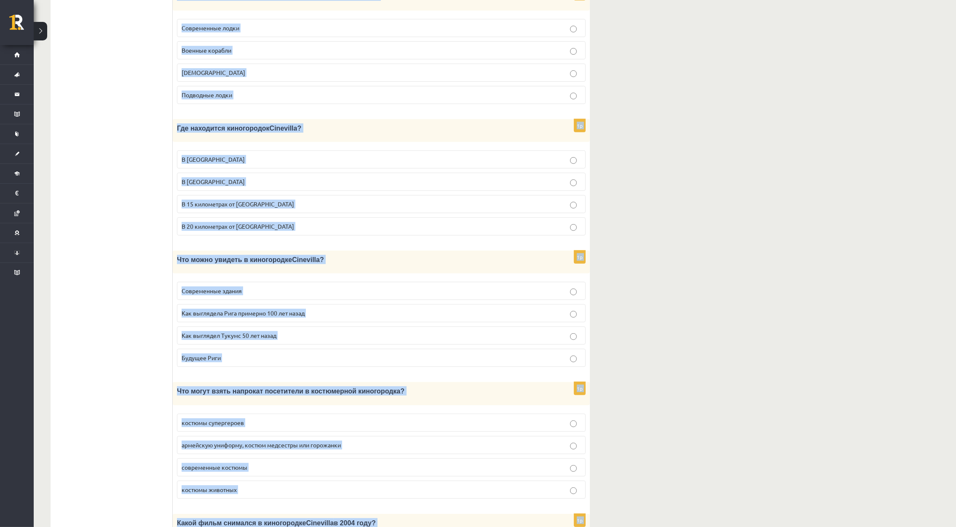
click at [684, 153] on div "**********" at bounding box center [495, 194] width 923 height 1464
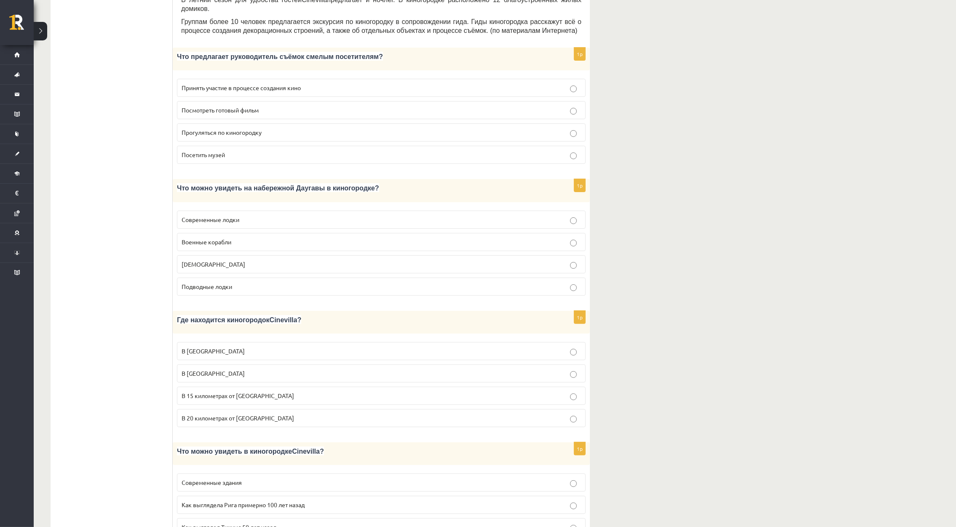
scroll to position [379, 0]
click at [245, 83] on span "Принять участие в процессе создания кино" at bounding box center [241, 87] width 119 height 8
click at [202, 260] on span "Кораблики" at bounding box center [214, 264] width 64 height 8
click at [256, 392] on span "В 15 километрах от Тукумса" at bounding box center [238, 396] width 113 height 8
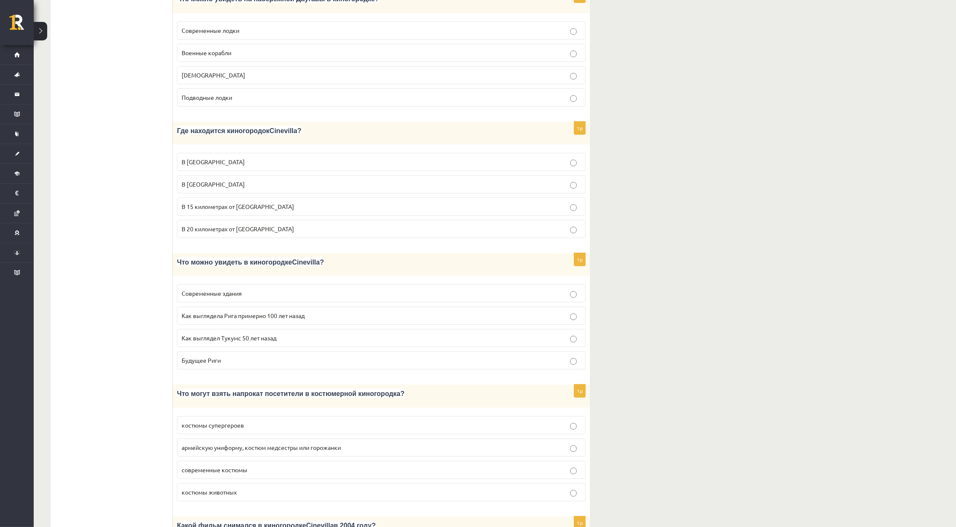
scroll to position [569, 0]
click at [285, 311] on span "Как выглядела Рига примерно 100 лет назад" at bounding box center [243, 315] width 123 height 8
click at [290, 443] on span "армейскую униформу, костюм медсестры или горожанки" at bounding box center [261, 447] width 159 height 8
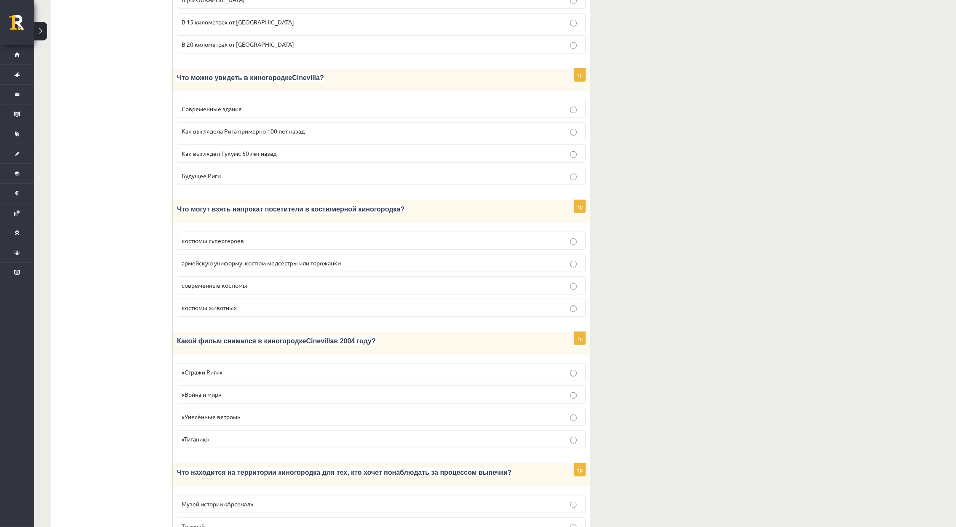
scroll to position [758, 0]
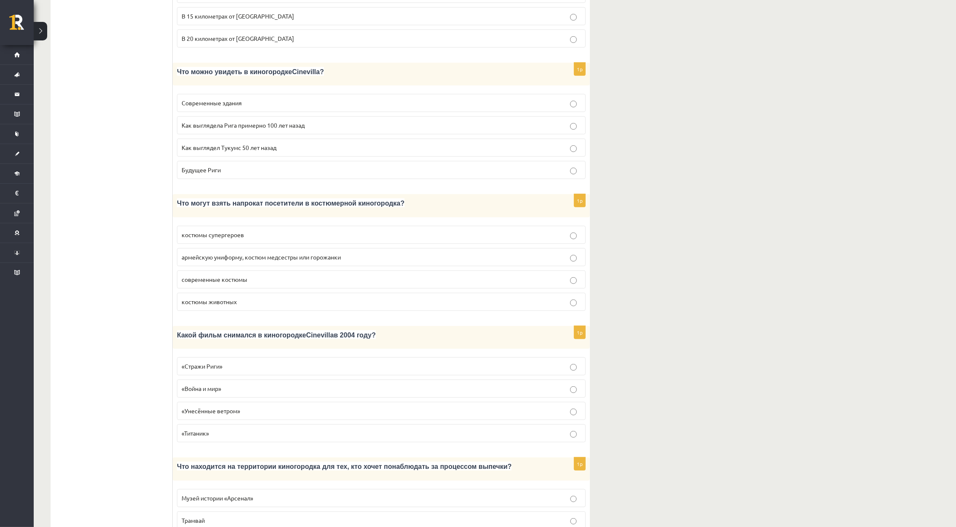
click at [205, 362] on span "«Стражи Риги»" at bounding box center [202, 366] width 41 height 8
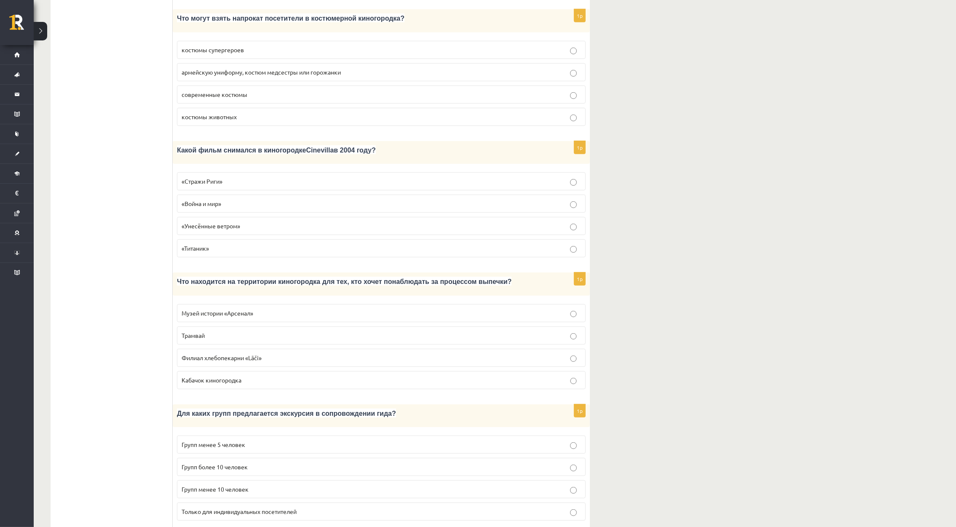
scroll to position [950, 0]
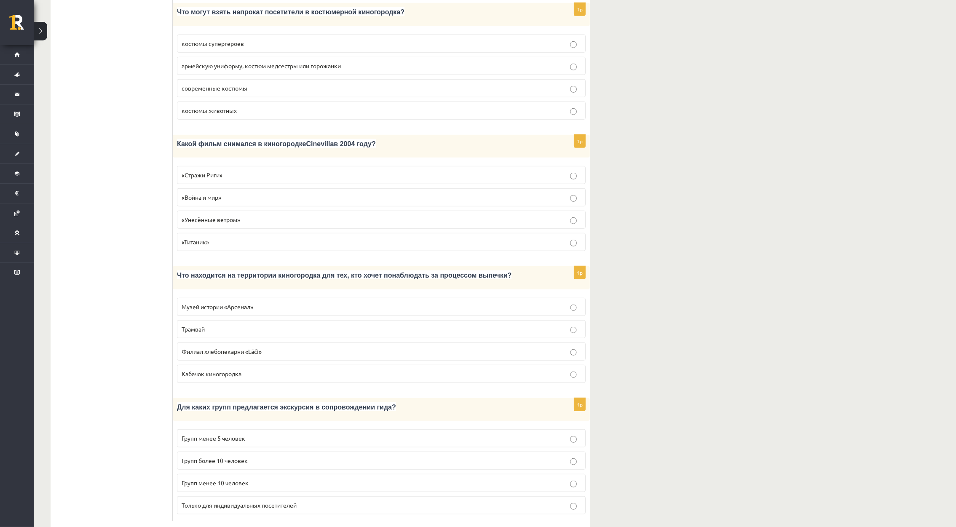
click at [251, 343] on label "Филиал хлебопекарни «Lāči»" at bounding box center [381, 352] width 409 height 18
click at [244, 457] on span "Групп более 10 человек" at bounding box center [215, 461] width 66 height 8
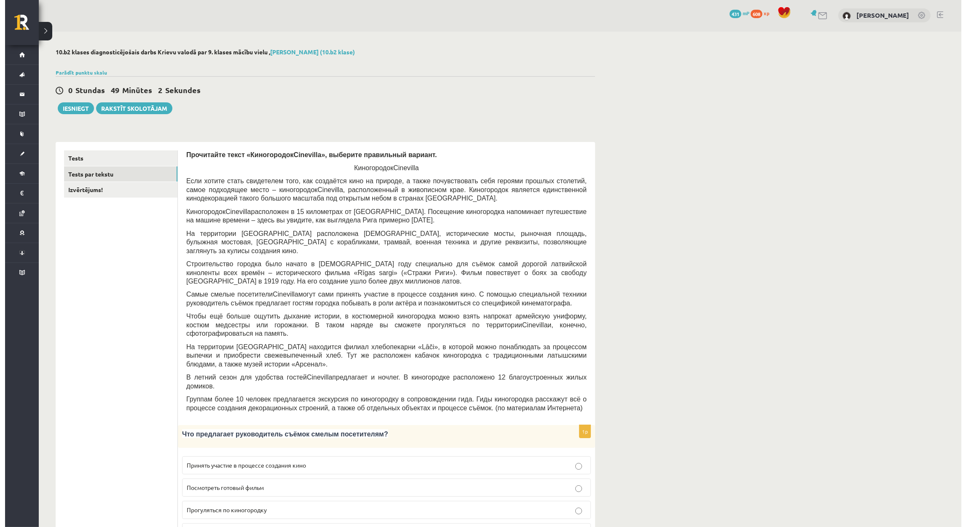
scroll to position [0, 0]
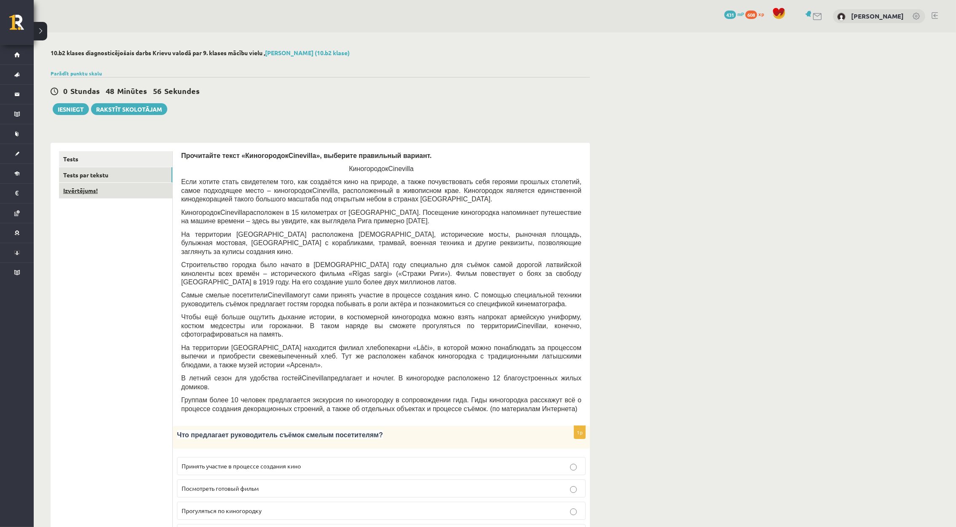
click at [127, 195] on link "Izvērtējums!" at bounding box center [115, 191] width 113 height 16
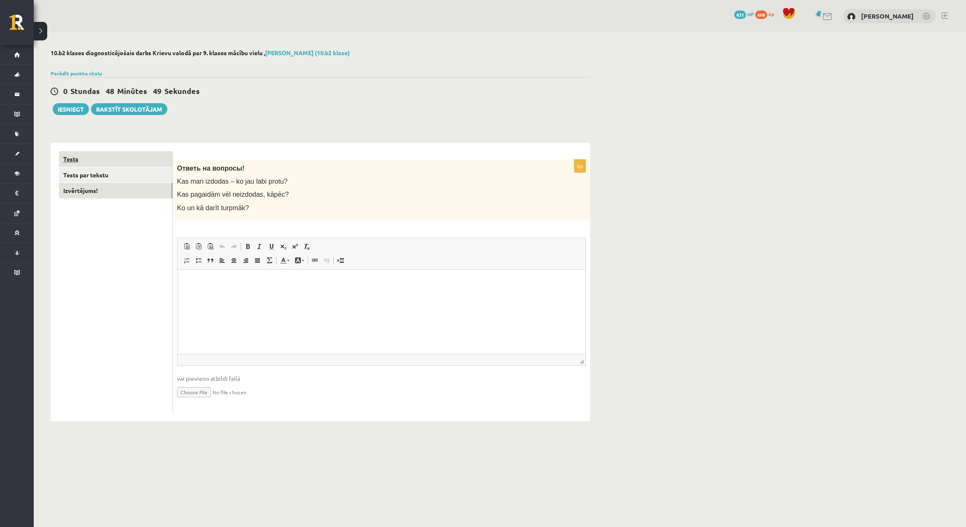
click at [100, 165] on link "Tests" at bounding box center [115, 159] width 113 height 16
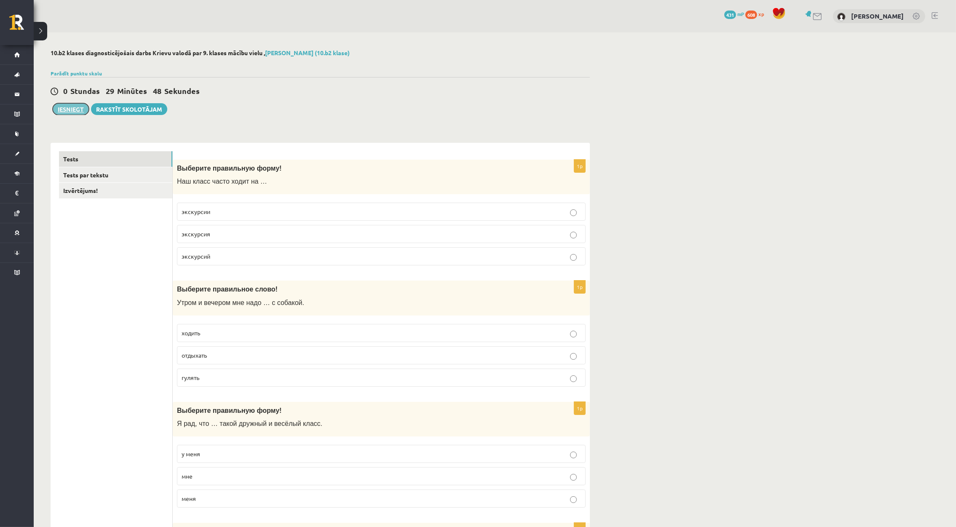
click at [67, 106] on button "Iesniegt" at bounding box center [71, 109] width 36 height 12
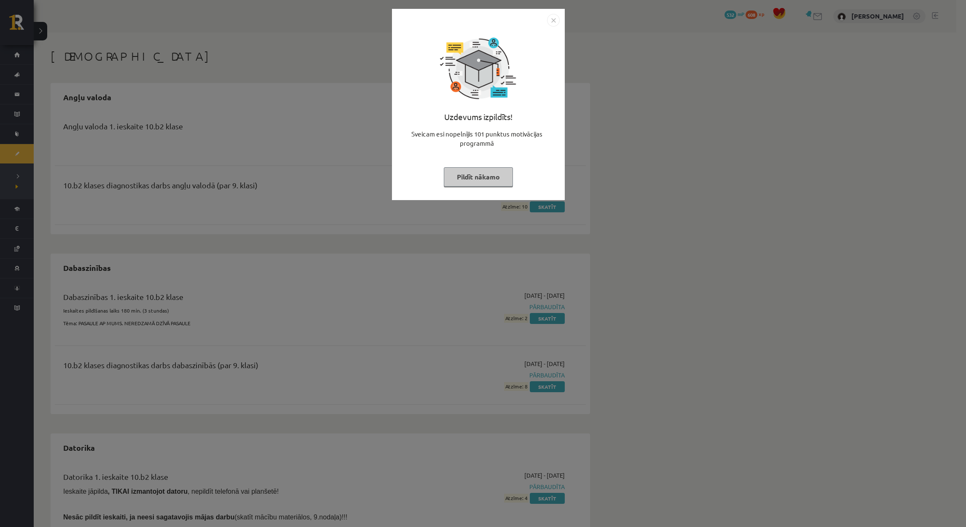
click at [836, 152] on div "Uzdevums izpildīts! Sveicam esi nopelnījis 101 punktus motivācijas programmā Pi…" at bounding box center [483, 263] width 966 height 527
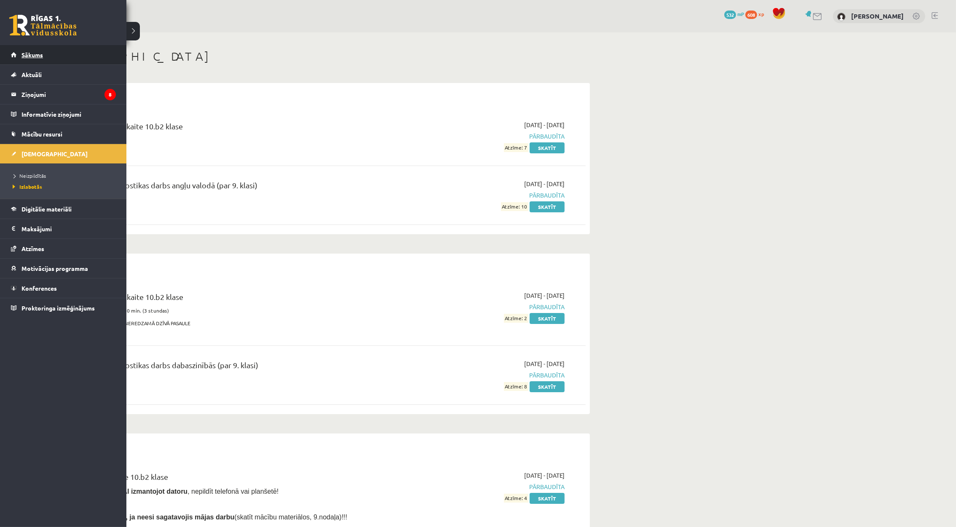
click at [17, 55] on link "Sākums" at bounding box center [63, 54] width 105 height 19
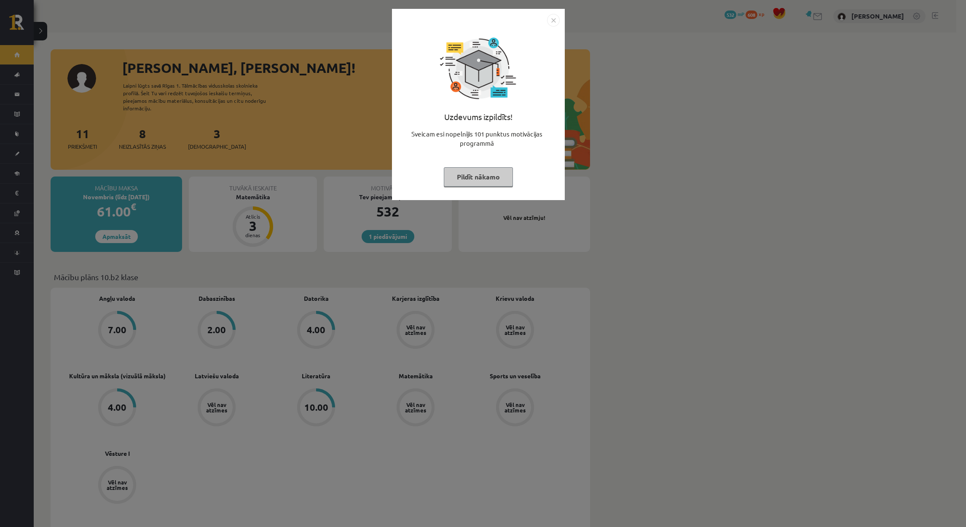
click at [256, 145] on div "Uzdevums izpildīts! Sveicam esi nopelnījis 101 punktus motivācijas programmā Pi…" at bounding box center [483, 263] width 966 height 527
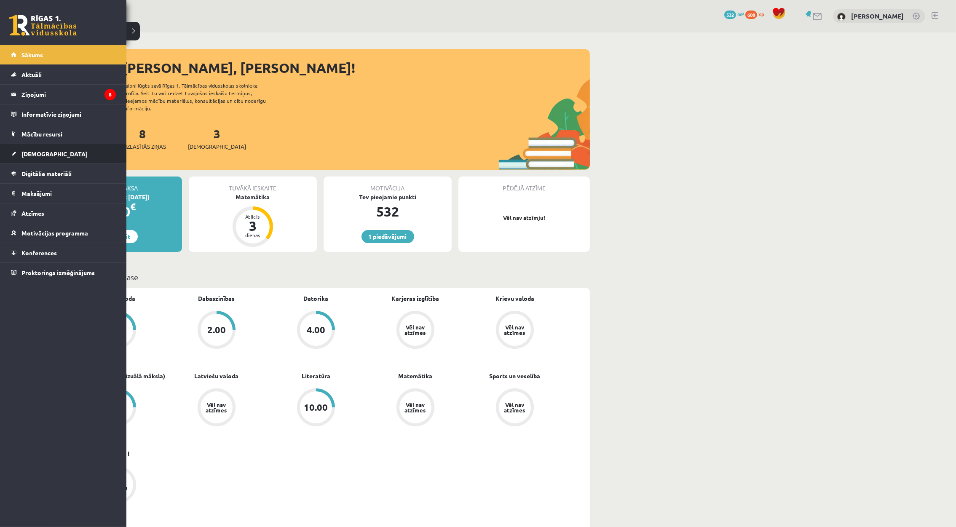
click at [47, 160] on link "[DEMOGRAPHIC_DATA]" at bounding box center [63, 153] width 105 height 19
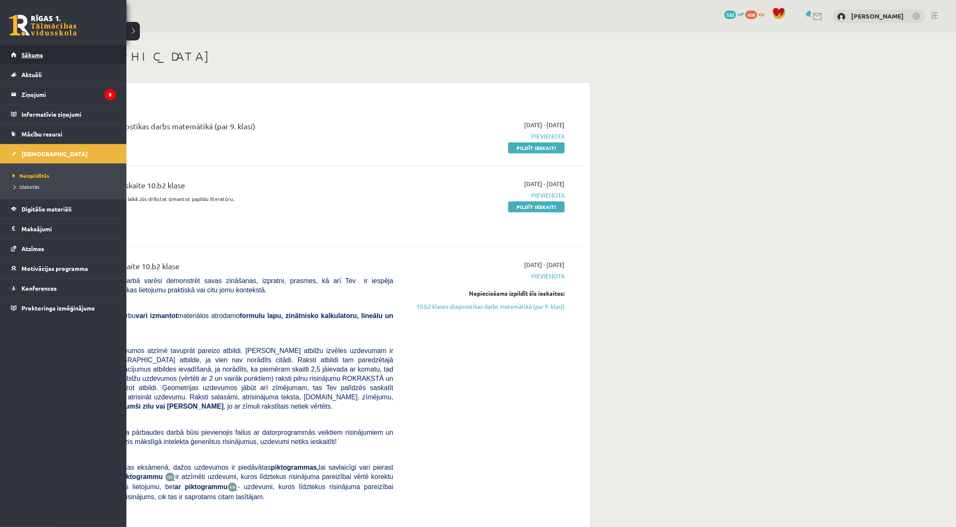
click at [75, 56] on link "Sākums" at bounding box center [63, 54] width 105 height 19
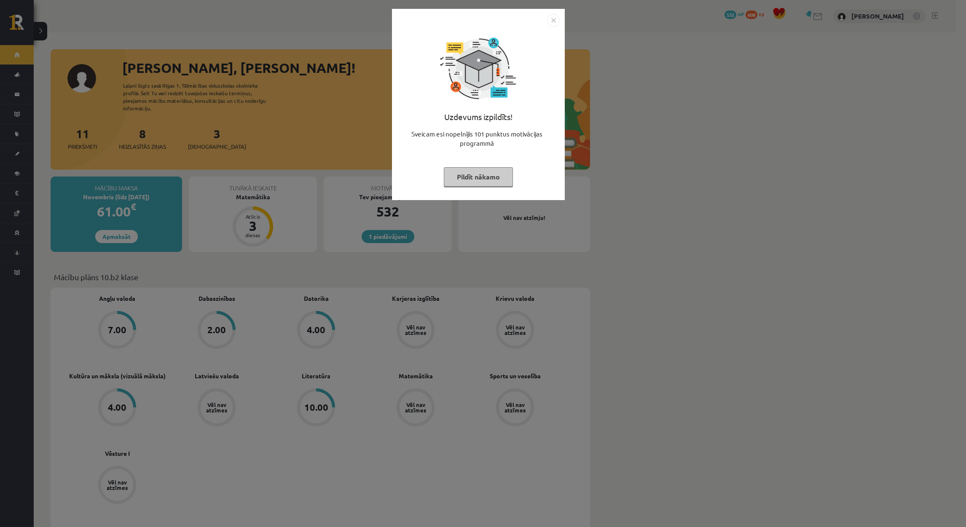
click at [476, 261] on div "Uzdevums izpildīts! Sveicam esi nopelnījis 101 punktus motivācijas programmā Pi…" at bounding box center [483, 263] width 966 height 527
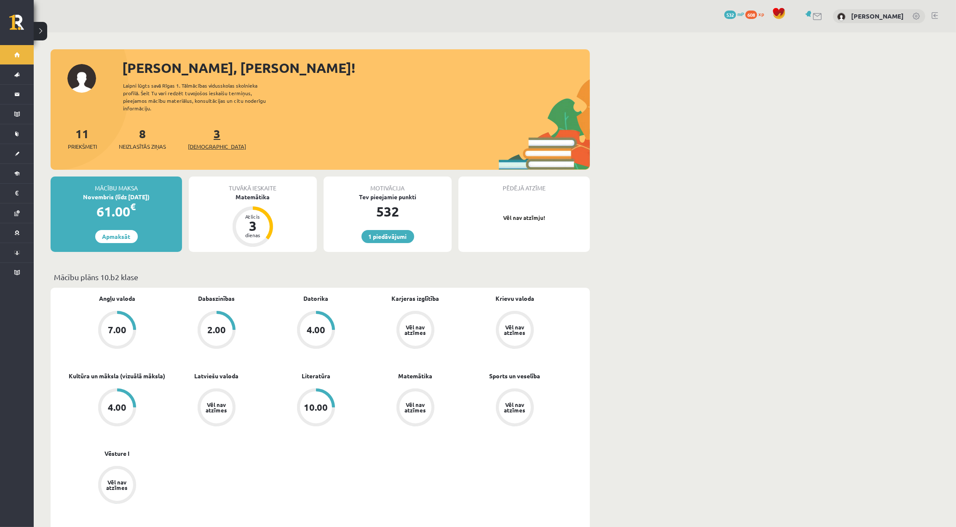
click at [199, 142] on span "[DEMOGRAPHIC_DATA]" at bounding box center [217, 146] width 58 height 8
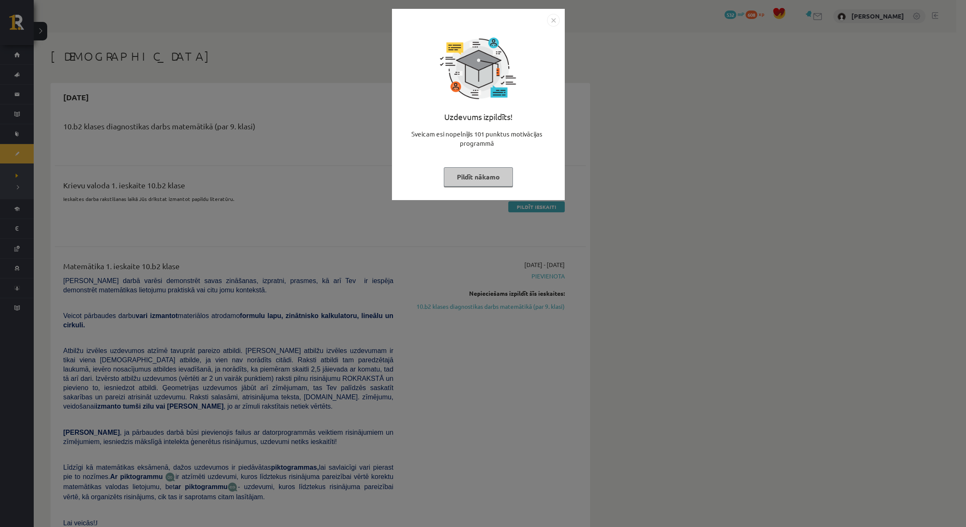
click at [552, 23] on img "Close" at bounding box center [553, 20] width 13 height 13
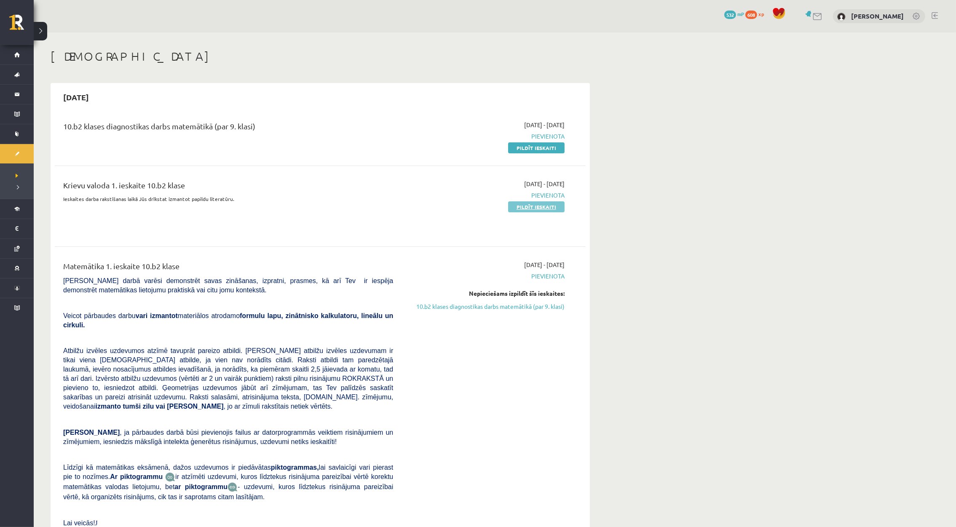
click at [528, 207] on link "Pildīt ieskaiti" at bounding box center [536, 206] width 56 height 11
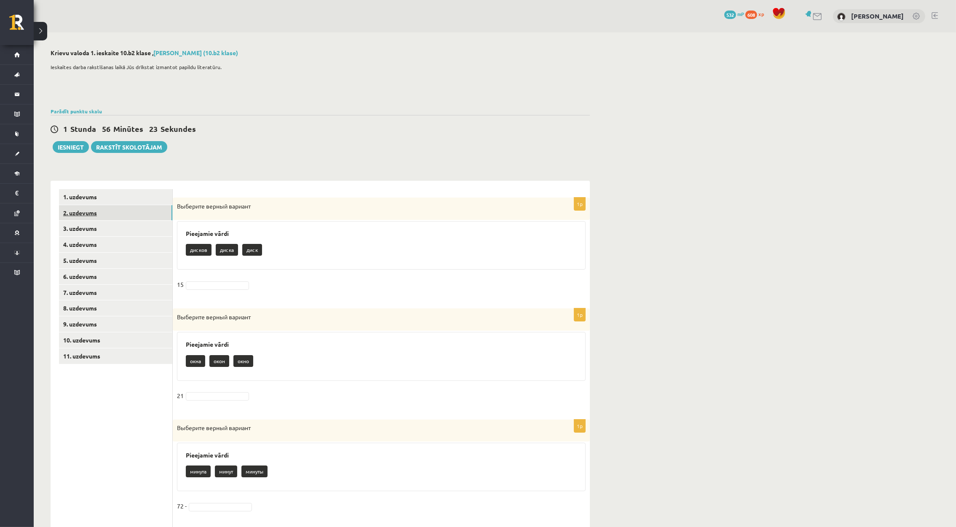
click at [97, 215] on link "2. uzdevums" at bounding box center [115, 213] width 113 height 16
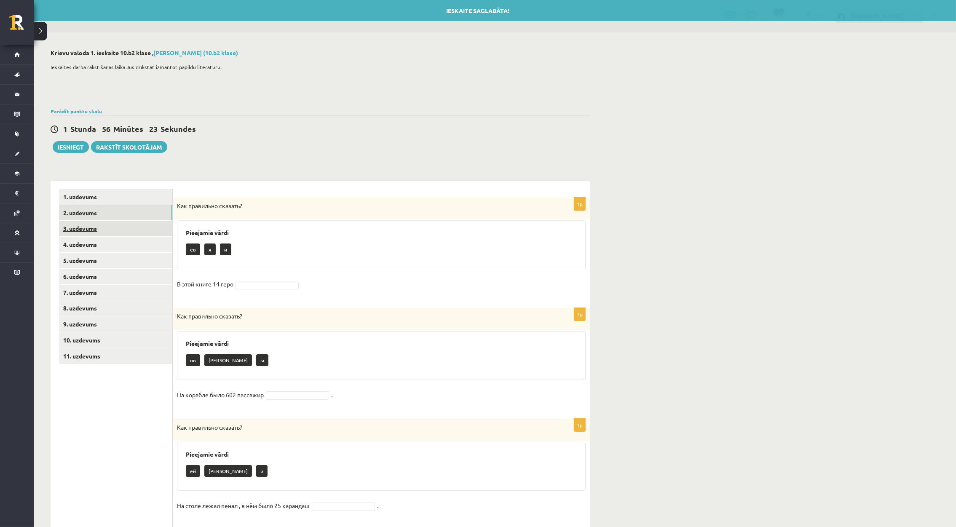
click at [94, 229] on link "3. uzdevums" at bounding box center [115, 229] width 113 height 16
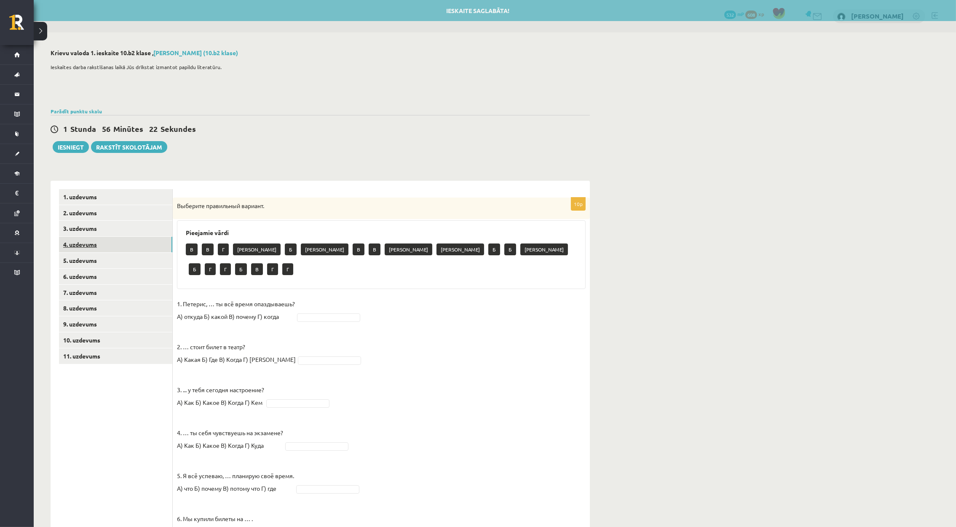
click at [93, 248] on link "4. uzdevums" at bounding box center [115, 245] width 113 height 16
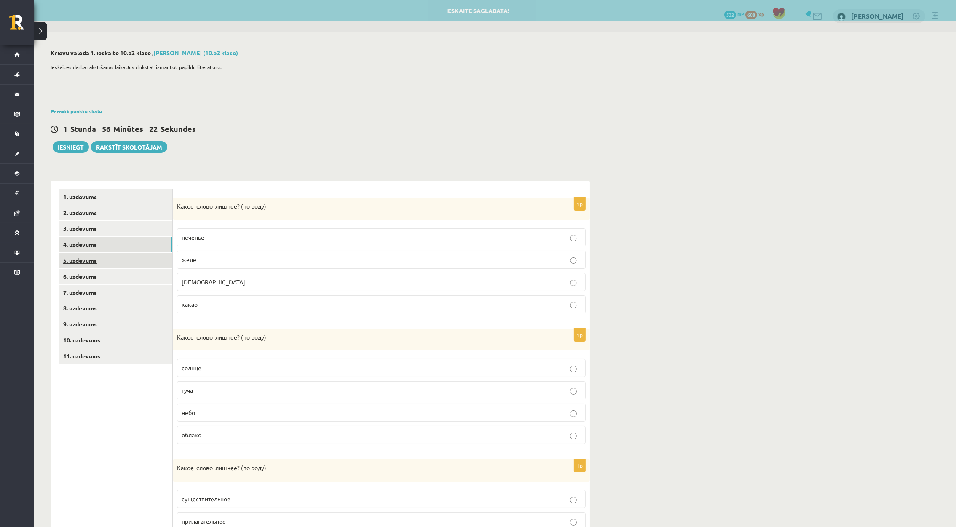
click at [93, 268] on link "5. uzdevums" at bounding box center [115, 261] width 113 height 16
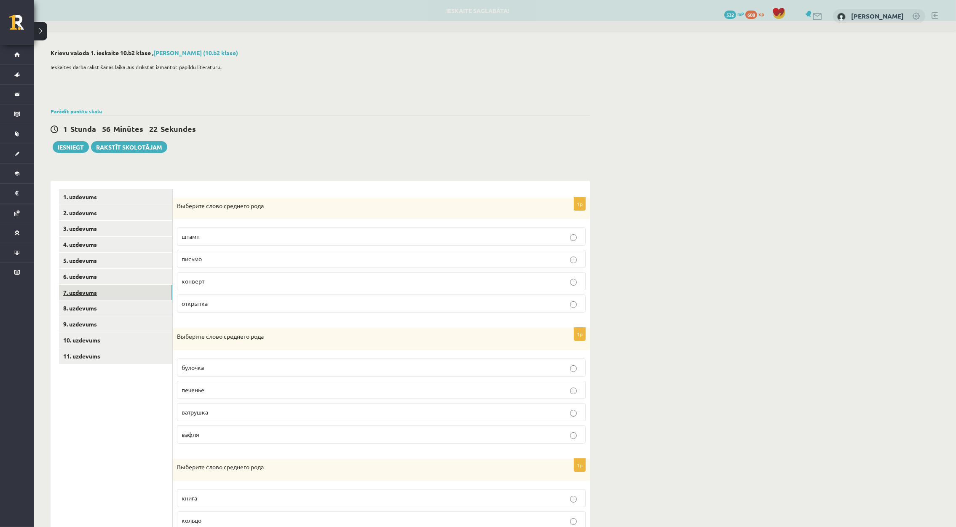
click at [91, 294] on link "7. uzdevums" at bounding box center [115, 293] width 113 height 16
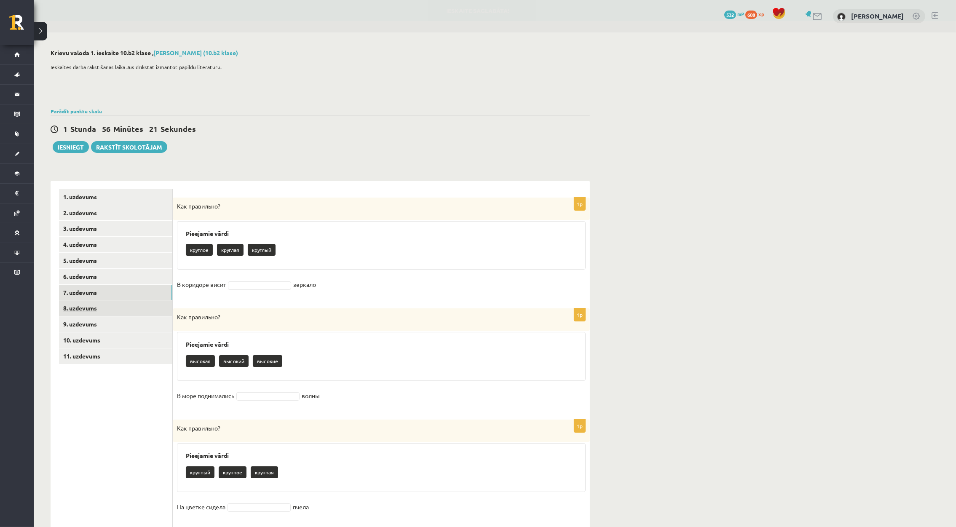
click at [91, 304] on link "8. uzdevums" at bounding box center [115, 309] width 113 height 16
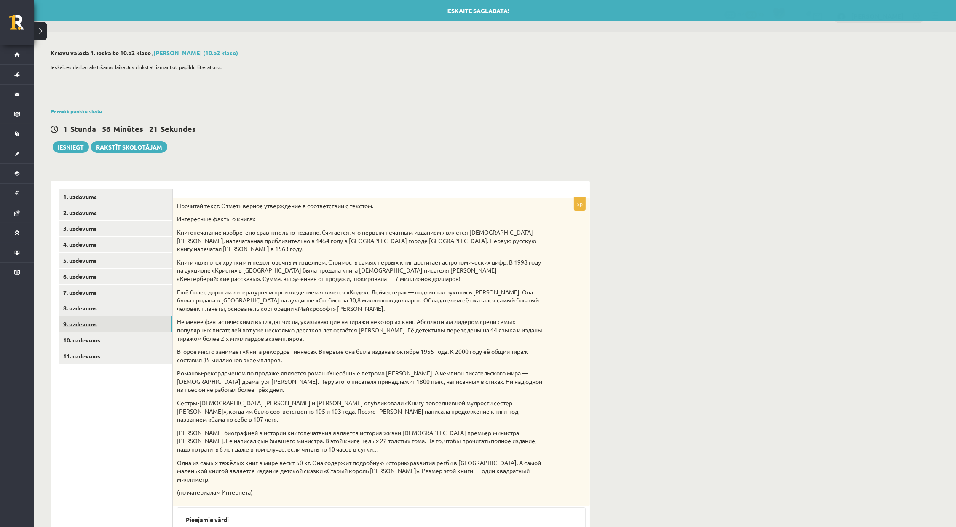
click at [92, 326] on link "9. uzdevums" at bounding box center [115, 325] width 113 height 16
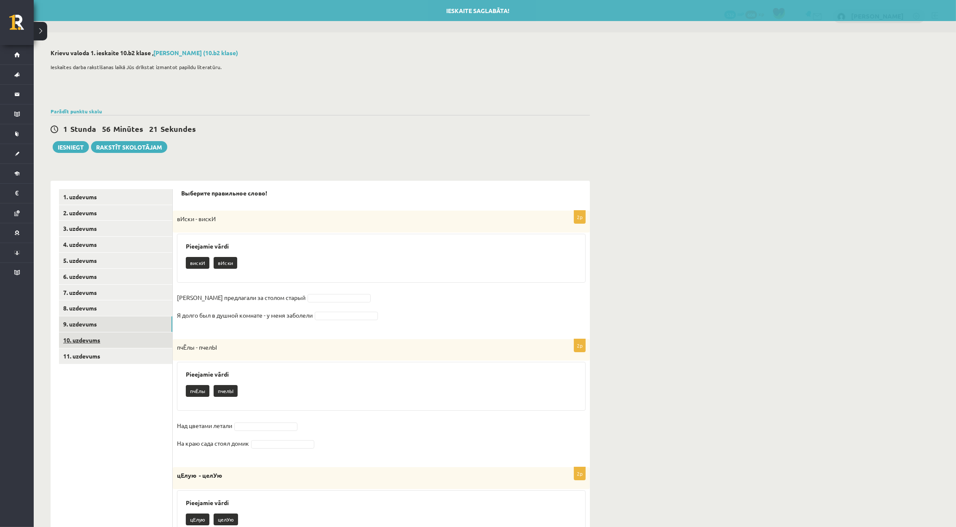
click at [94, 340] on link "10. uzdevums" at bounding box center [115, 341] width 113 height 16
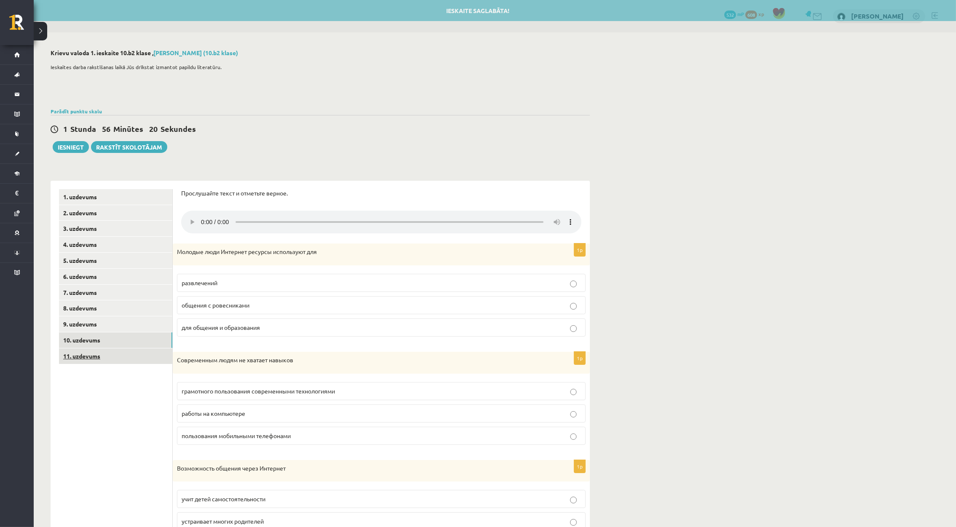
click at [94, 354] on link "11. uzdevums" at bounding box center [115, 357] width 113 height 16
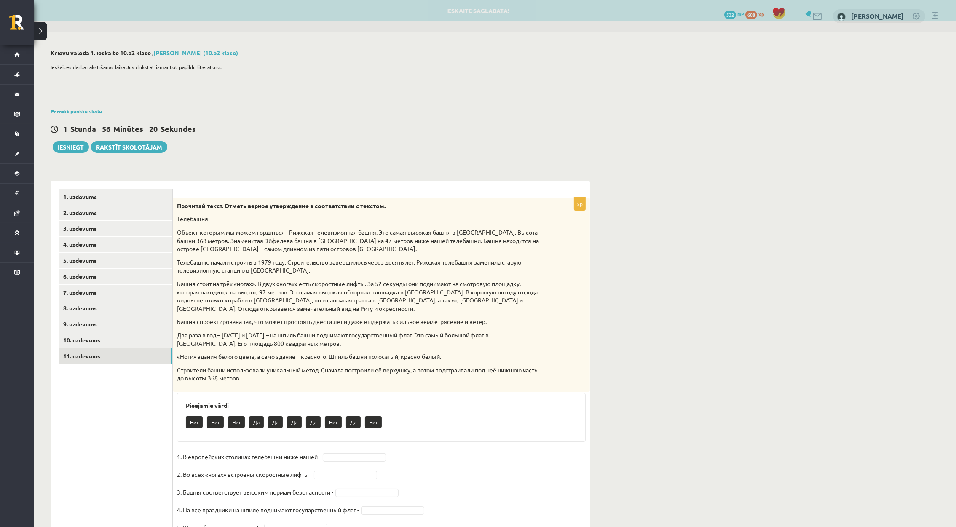
click at [98, 368] on ul "1. uzdevums 2. uzdevums 3. uzdevums 4. uzdevums 5. uzdevums 6. uzdevums 7. uzde…" at bounding box center [116, 366] width 114 height 354
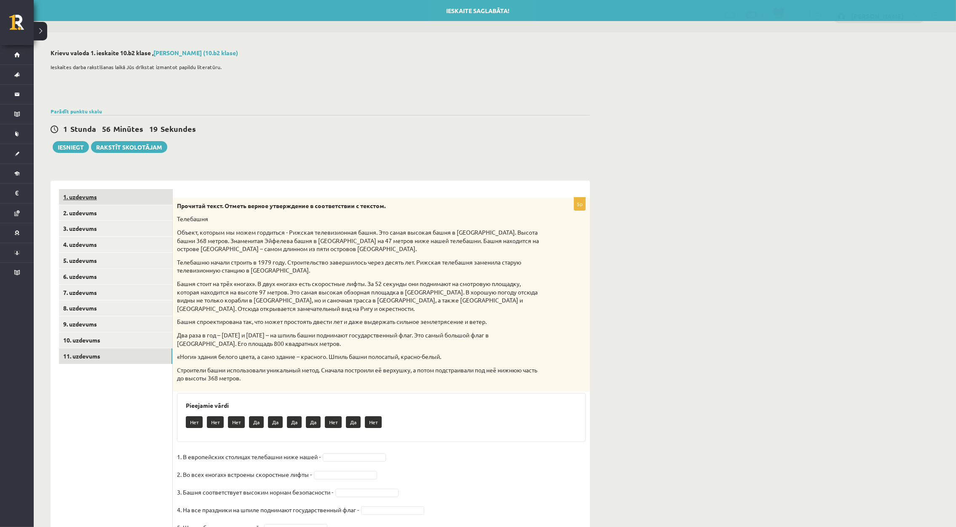
click at [123, 193] on link "1. uzdevums" at bounding box center [115, 197] width 113 height 16
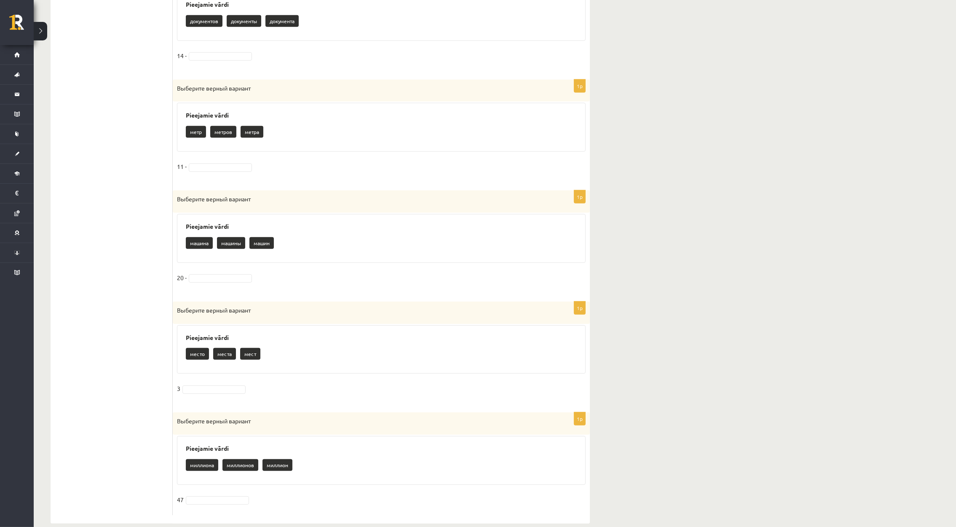
scroll to position [687, 0]
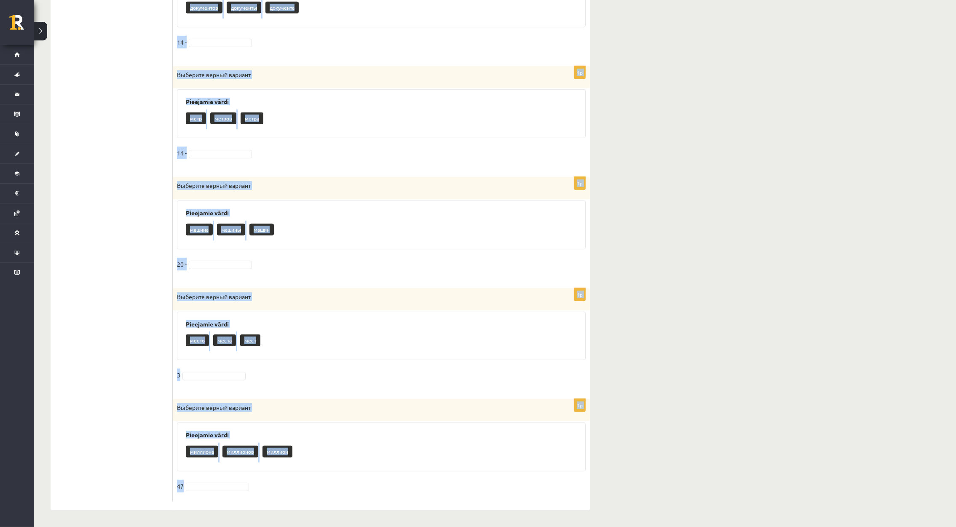
drag, startPoint x: 179, startPoint y: 205, endPoint x: 355, endPoint y: 505, distance: 348.2
click at [355, 505] on div "1p Выберите верный вариант Pieejamie vārdi диска диск дисков 15 1p Выберите вер…" at bounding box center [381, 2] width 417 height 1016
copy form "Loremips dolors ametcon Adipiscin elits doeiu temp incidi 51 8u Laboreet dolore…"
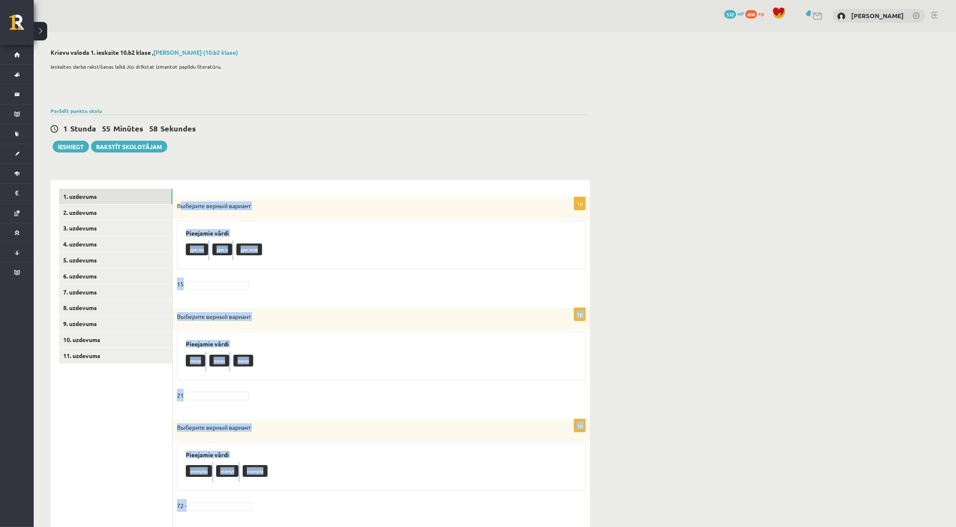
scroll to position [0, 0]
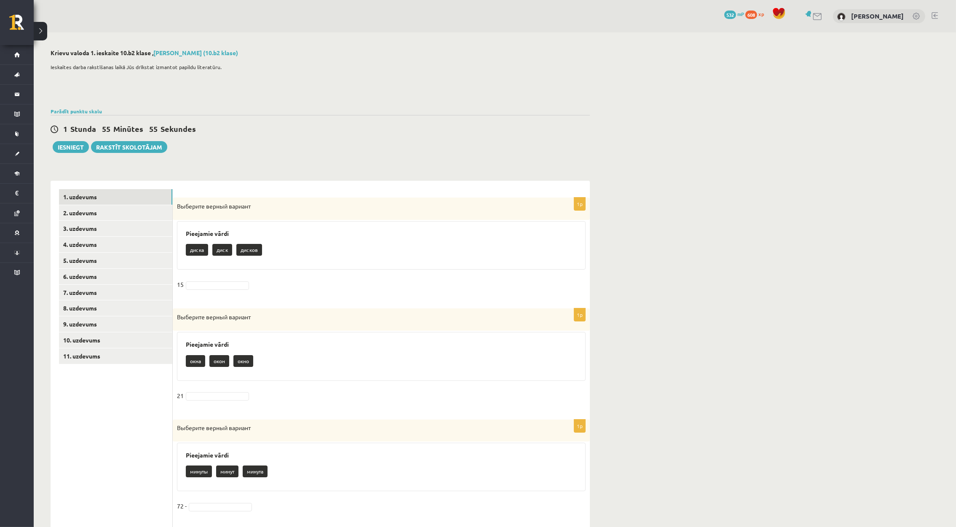
drag, startPoint x: 201, startPoint y: 248, endPoint x: 201, endPoint y: 258, distance: 9.7
click at [201, 249] on p "диска" at bounding box center [197, 250] width 22 height 12
click at [204, 290] on fieldset "15" at bounding box center [381, 287] width 409 height 18
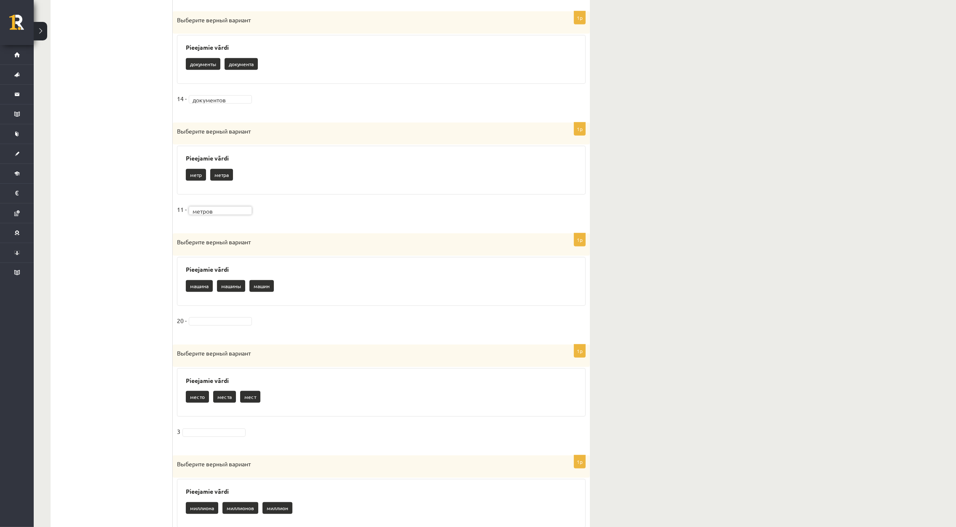
scroll to position [632, 0]
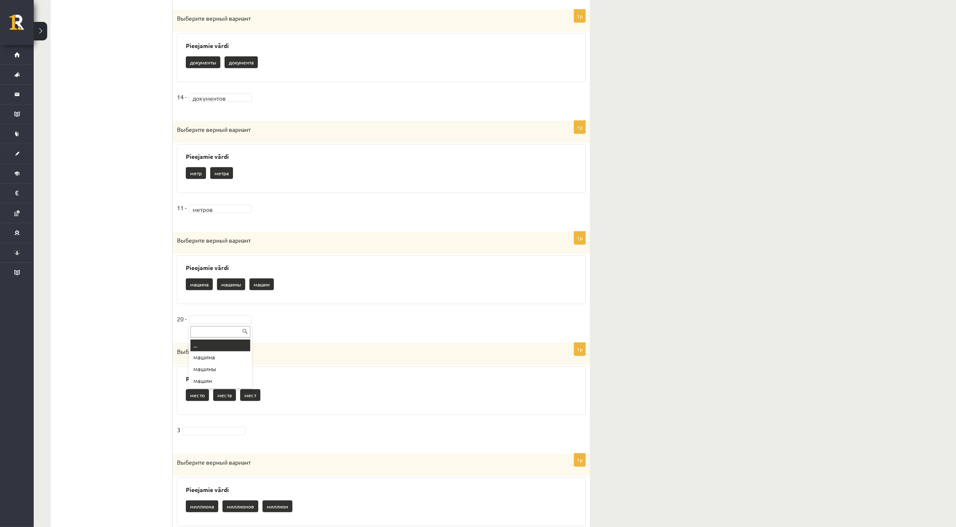
drag, startPoint x: 225, startPoint y: 321, endPoint x: 227, endPoint y: 328, distance: 6.9
drag, startPoint x: 217, startPoint y: 376, endPoint x: 222, endPoint y: 387, distance: 12.3
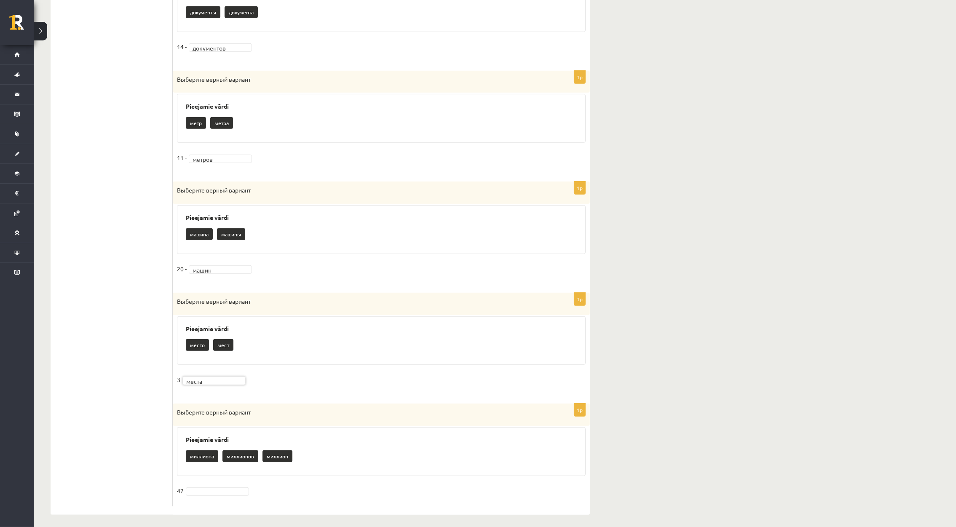
scroll to position [687, 0]
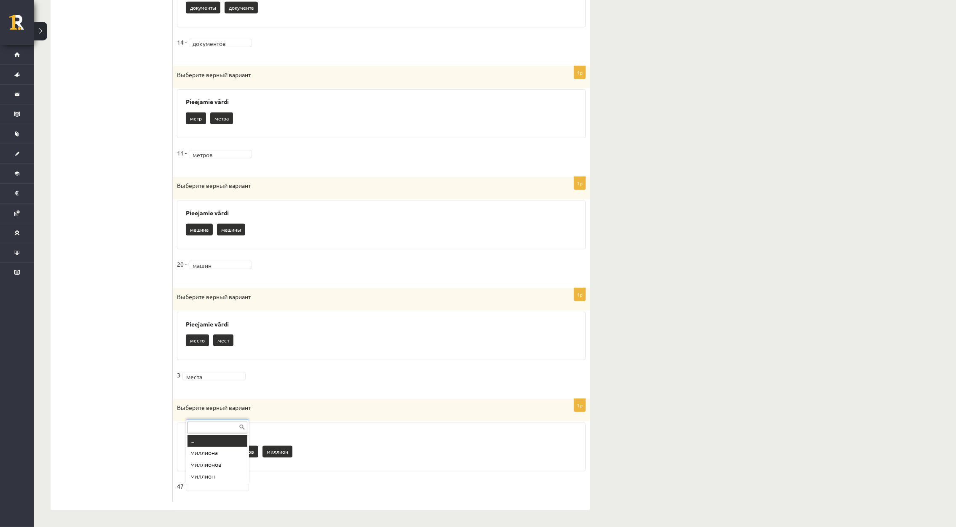
drag, startPoint x: 194, startPoint y: 491, endPoint x: 221, endPoint y: 486, distance: 27.4
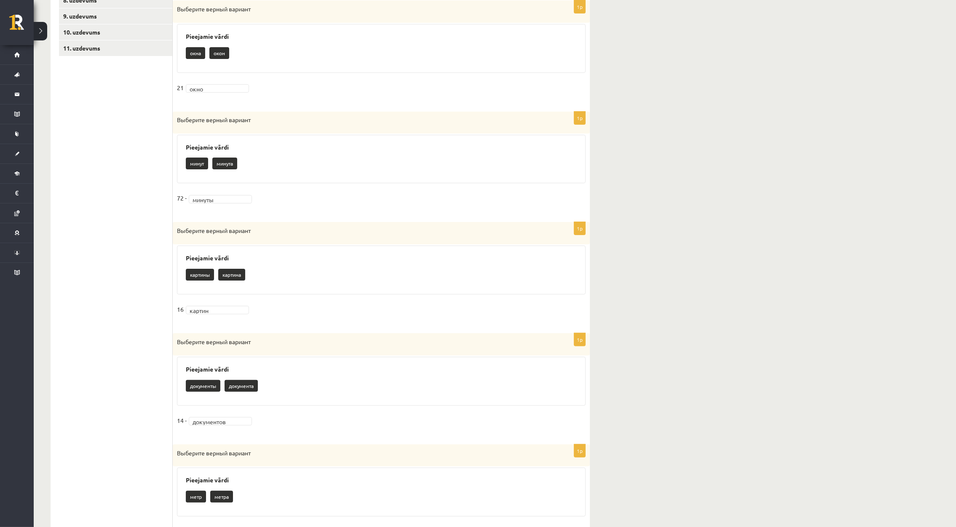
scroll to position [0, 0]
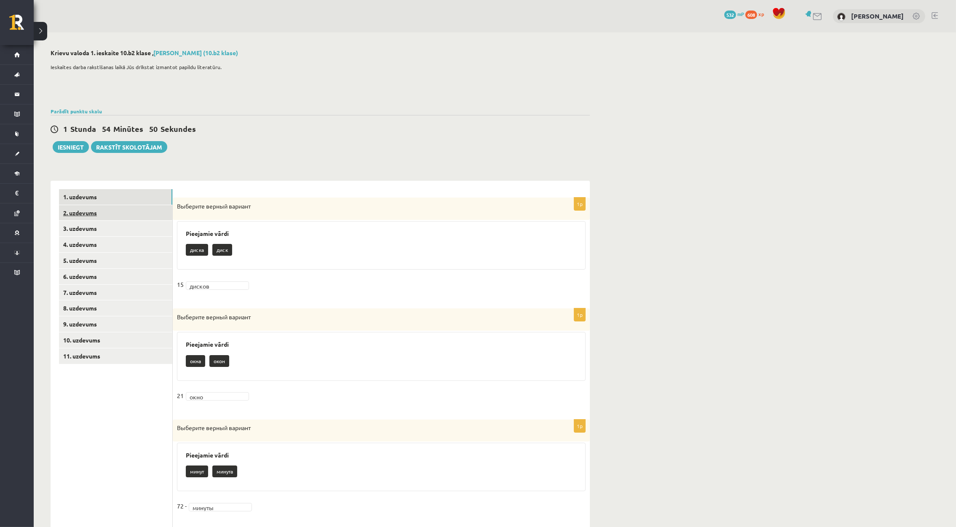
click at [92, 208] on link "2. uzdevums" at bounding box center [115, 213] width 113 height 16
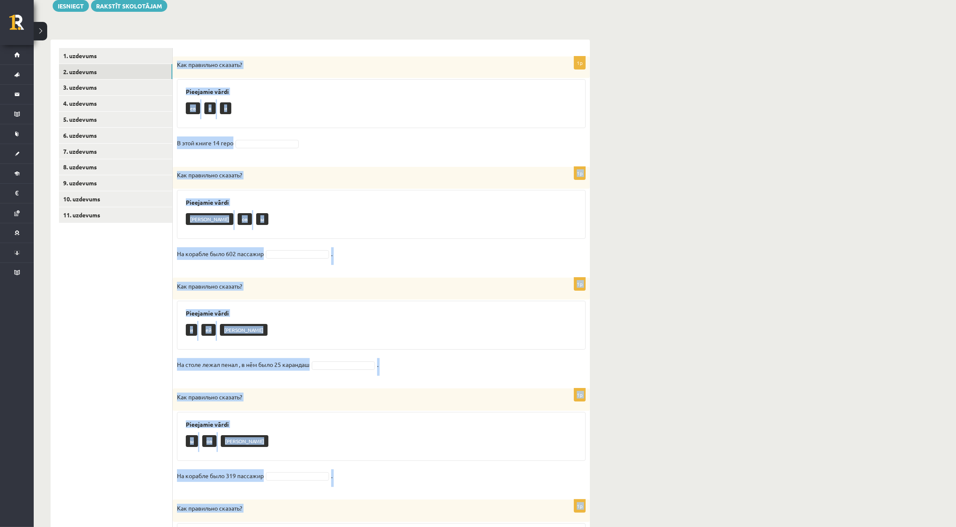
scroll to position [242, 0]
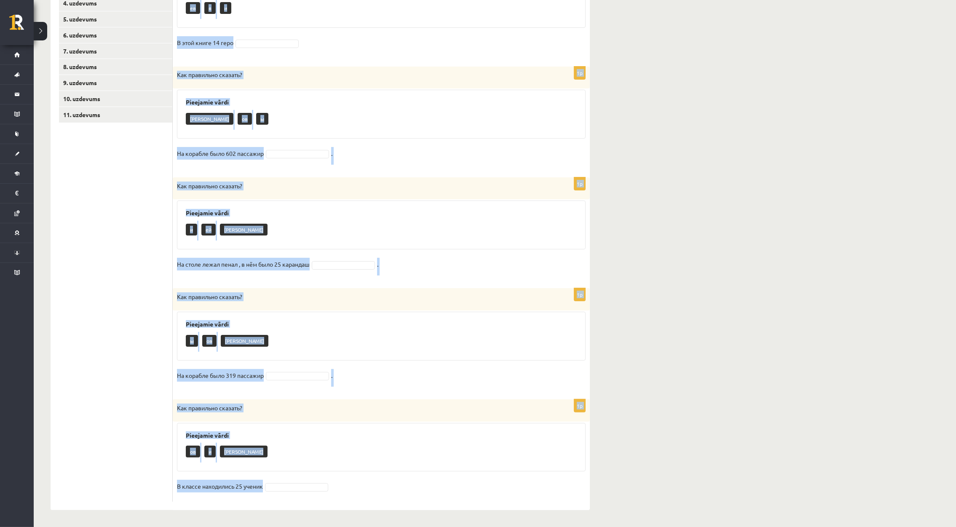
drag, startPoint x: 178, startPoint y: 203, endPoint x: 417, endPoint y: 521, distance: 397.0
click at [417, 521] on div "**********" at bounding box center [320, 159] width 573 height 736
copy form "Как правильно сказать? Pieejamie vārdi ев я и В этой книге 14 геро 1p Как прави…"
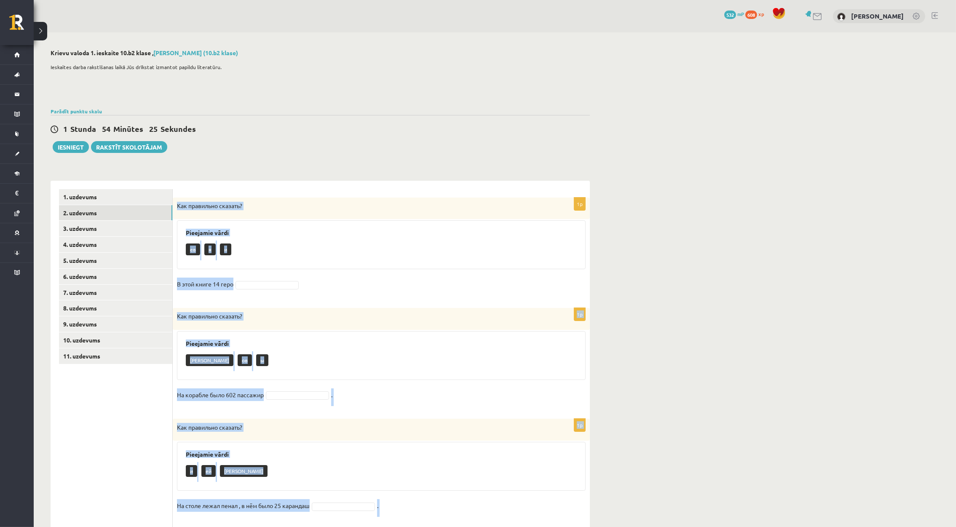
click at [773, 249] on div "**********" at bounding box center [495, 400] width 923 height 736
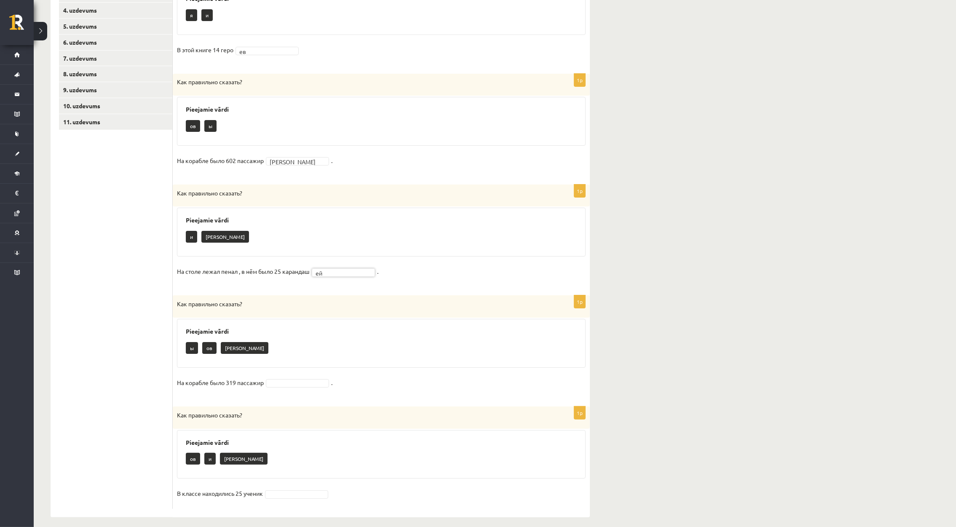
scroll to position [242, 0]
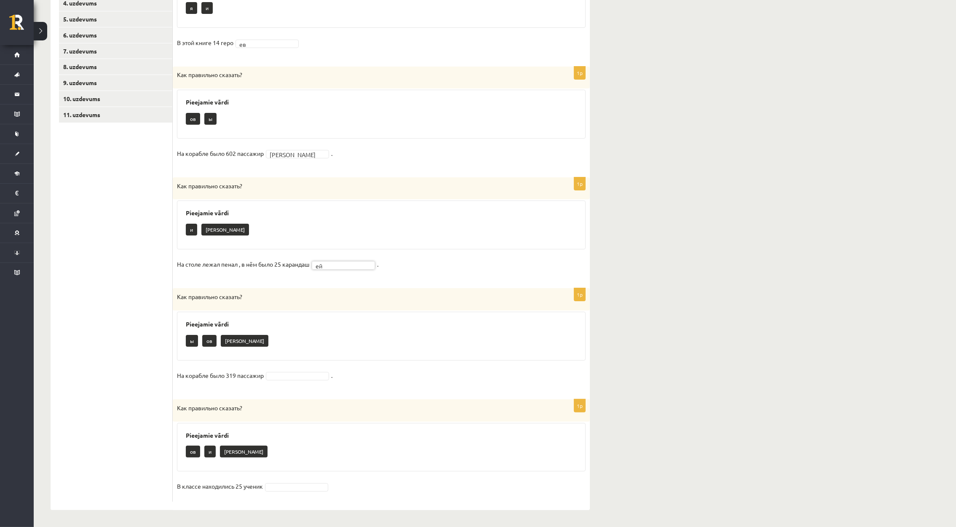
click at [294, 382] on fieldset "На корабле было 319 пассажир ." at bounding box center [381, 378] width 409 height 18
drag, startPoint x: 295, startPoint y: 373, endPoint x: 300, endPoint y: 384, distance: 11.3
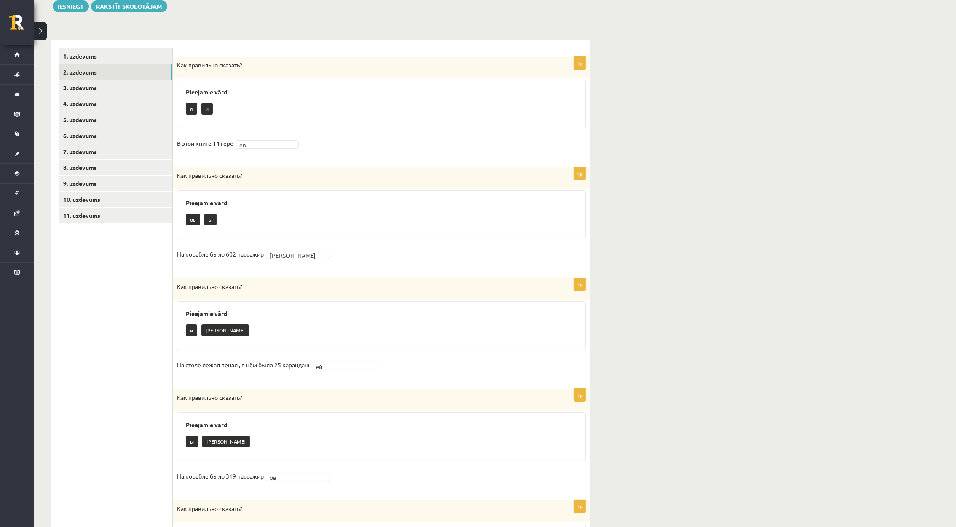
scroll to position [0, 0]
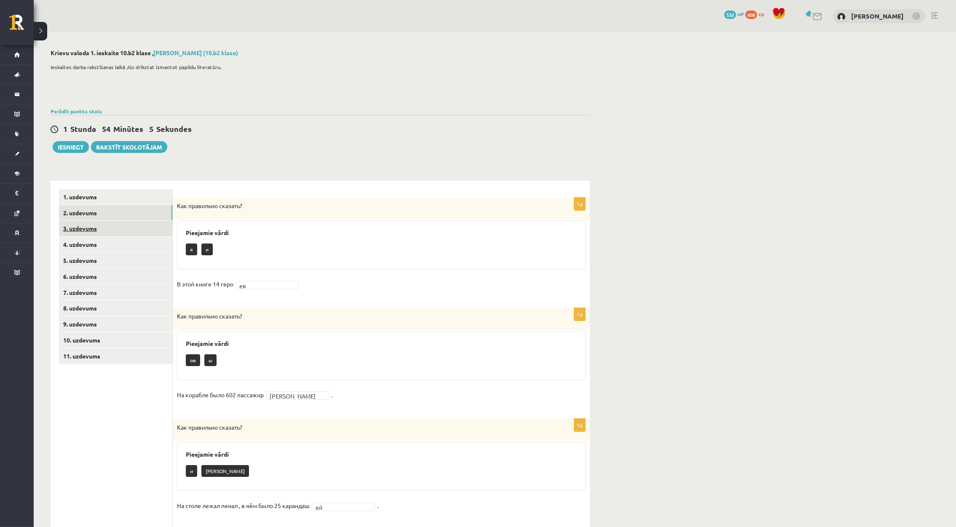
click at [110, 223] on link "3. uzdevums" at bounding box center [115, 229] width 113 height 16
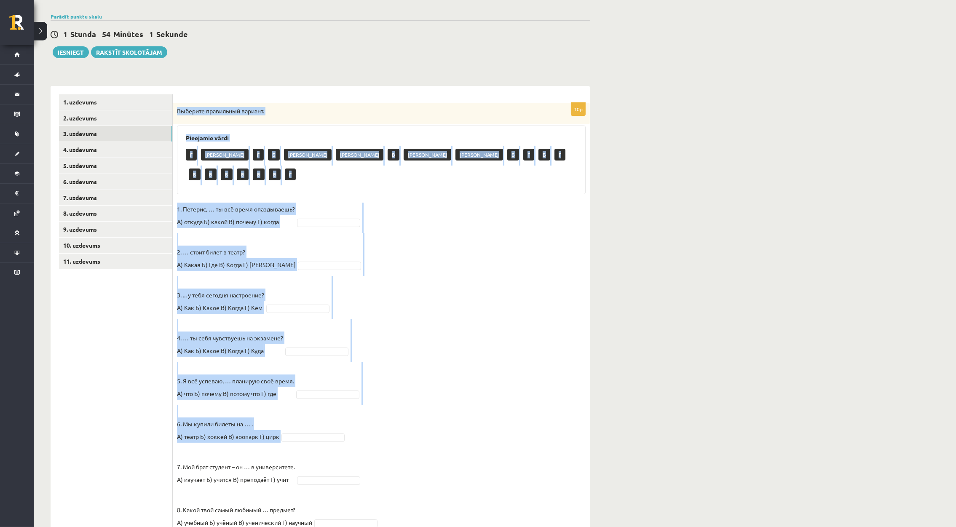
scroll to position [197, 0]
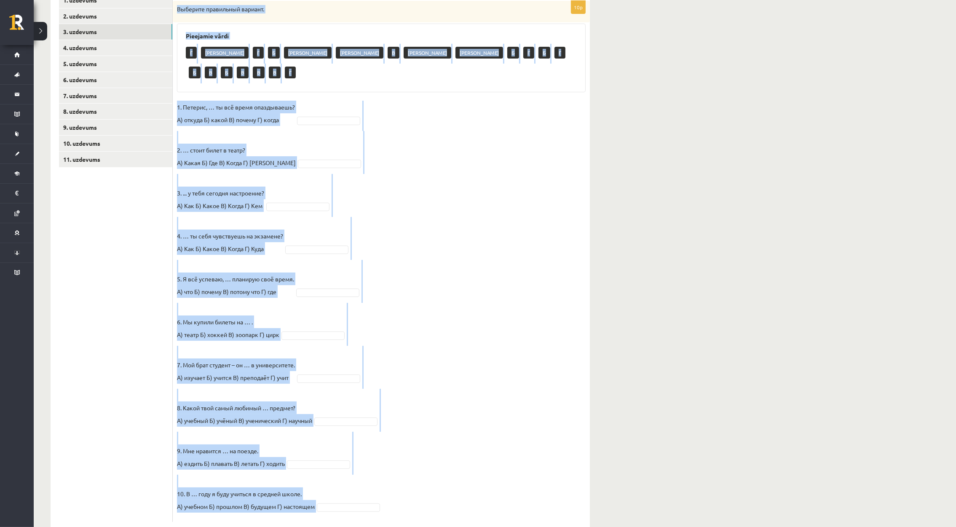
drag, startPoint x: 177, startPoint y: 204, endPoint x: 480, endPoint y: 536, distance: 448.4
click at [480, 330] on html "0 Dāvanas 532 mP 608 xp [PERSON_NAME] Sākums Aktuāli Kā mācīties eSKOLĀ Kontakt…" at bounding box center [478, 66] width 956 height 527
drag, startPoint x: 208, startPoint y: 263, endPoint x: 207, endPoint y: 256, distance: 7.2
copy div "Выберите правильный вариант. Pieejamie vārdi Г А Г Б А А В А А Б Г Б Г Б В Б В …"
click at [767, 234] on div "**********" at bounding box center [495, 192] width 923 height 712
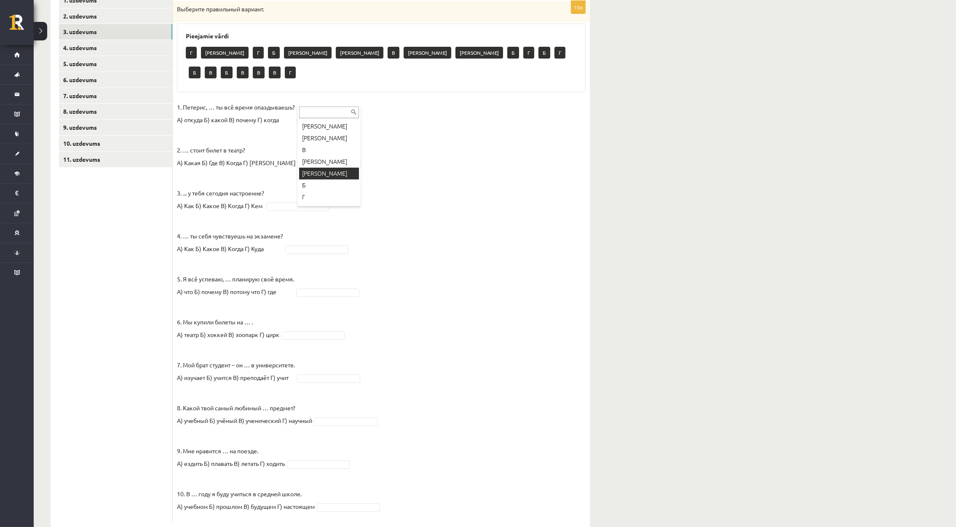
scroll to position [63, 0]
drag, startPoint x: 303, startPoint y: 145, endPoint x: 304, endPoint y: 156, distance: 11.9
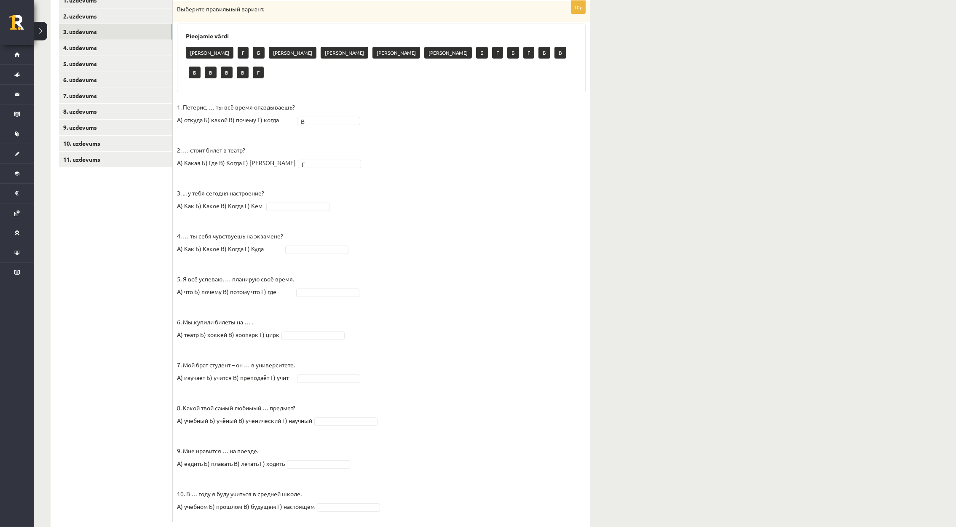
click at [289, 180] on fieldset "1. Петерис, … ты всё время опаздываешь? А) откуда Б) какой В) почему Г) когда В…" at bounding box center [381, 309] width 409 height 417
drag, startPoint x: 300, startPoint y: 231, endPoint x: 299, endPoint y: 244, distance: 13.1
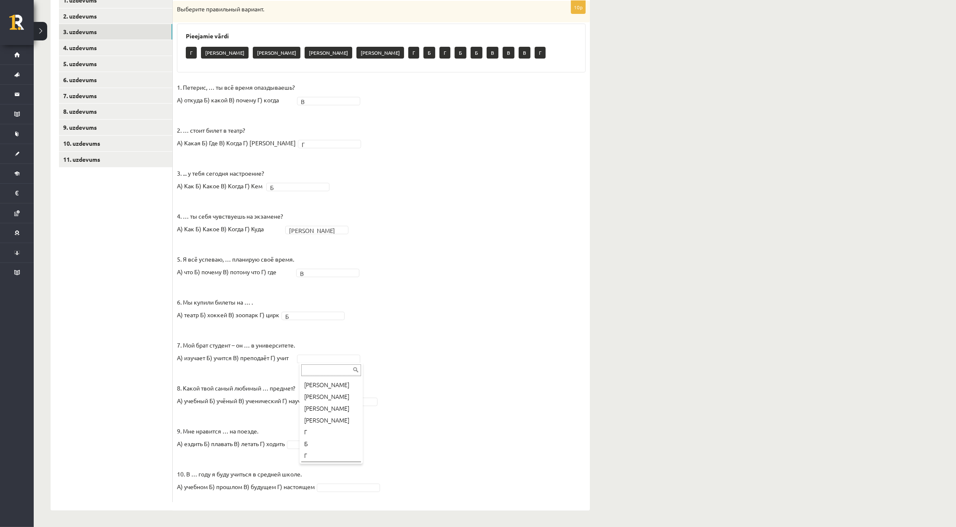
scroll to position [92, 0]
drag, startPoint x: 330, startPoint y: 400, endPoint x: 330, endPoint y: 404, distance: 4.2
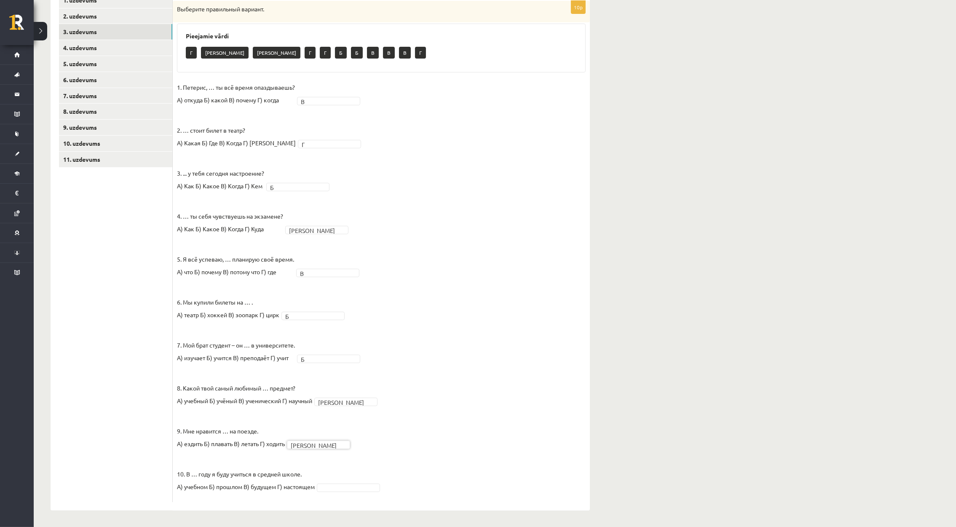
click at [333, 492] on fieldset "1. Петерис, … ты всё время опаздываешь? А) откуда Б) какой В) почему Г) когда В…" at bounding box center [381, 289] width 409 height 417
click at [125, 45] on link "4. uzdevums" at bounding box center [115, 48] width 113 height 16
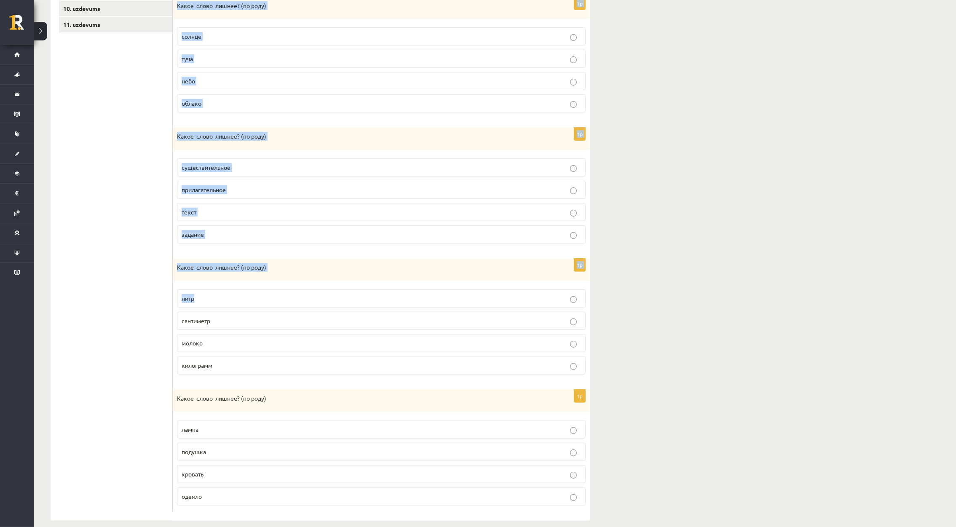
scroll to position [345, 0]
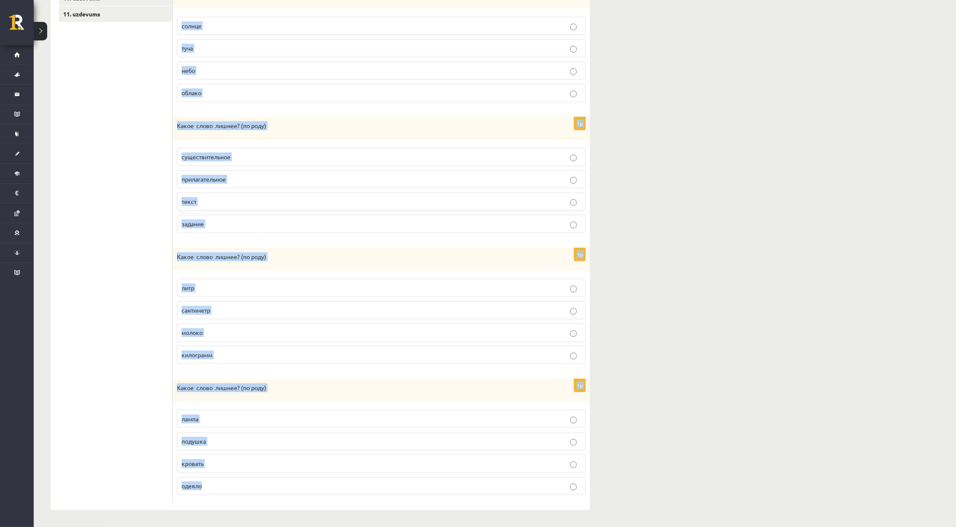
drag, startPoint x: 178, startPoint y: 195, endPoint x: 578, endPoint y: 525, distance: 518.8
click at [578, 525] on div "**********" at bounding box center [320, 108] width 573 height 837
copy form "Какое слово лишнее? ( по родy) печенье желе конфета какао 1p Какое слово лишнее…"
click at [719, 200] on div "**********" at bounding box center [495, 108] width 923 height 837
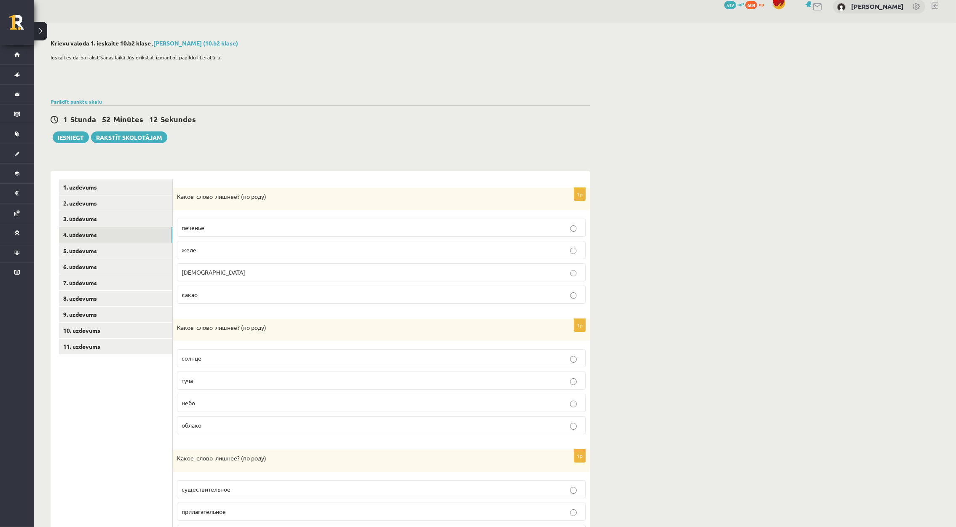
scroll to position [0, 0]
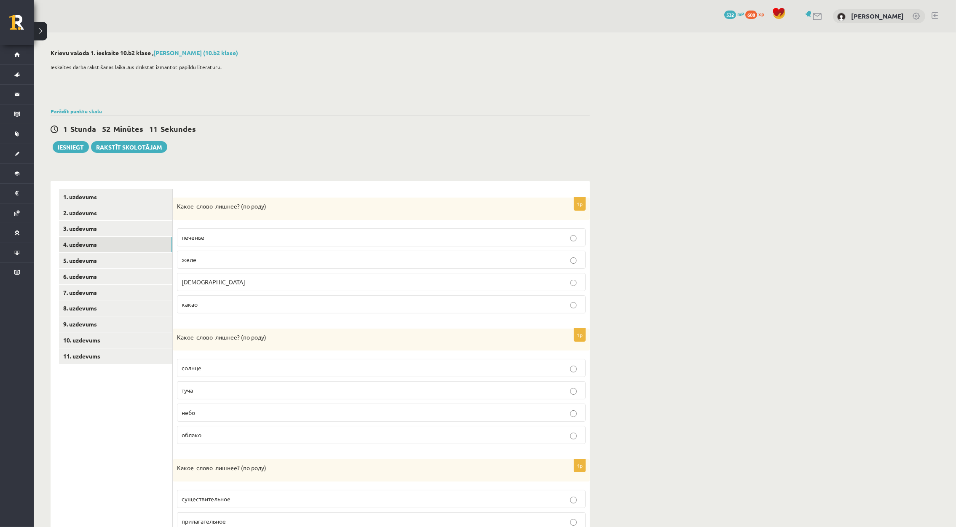
click at [249, 287] on label "конфета" at bounding box center [381, 282] width 409 height 18
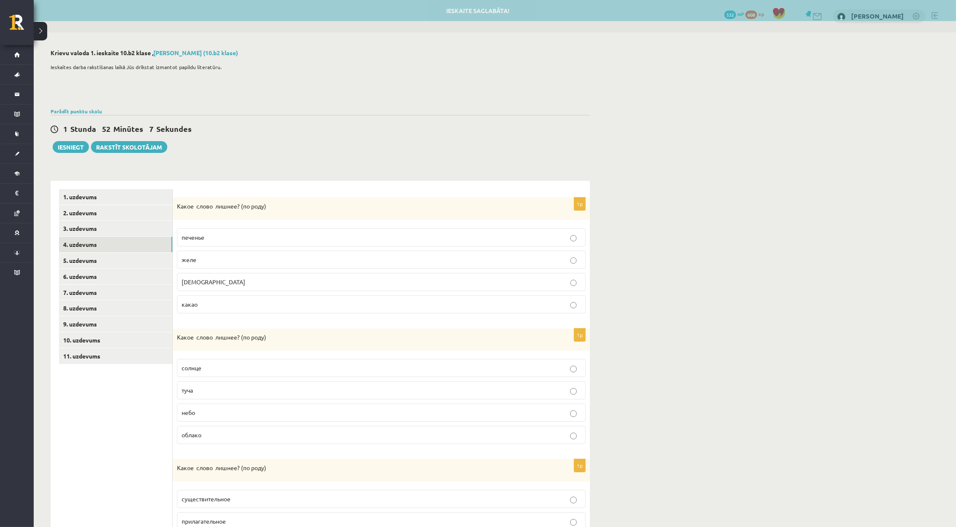
click at [223, 397] on label "туча" at bounding box center [381, 390] width 409 height 18
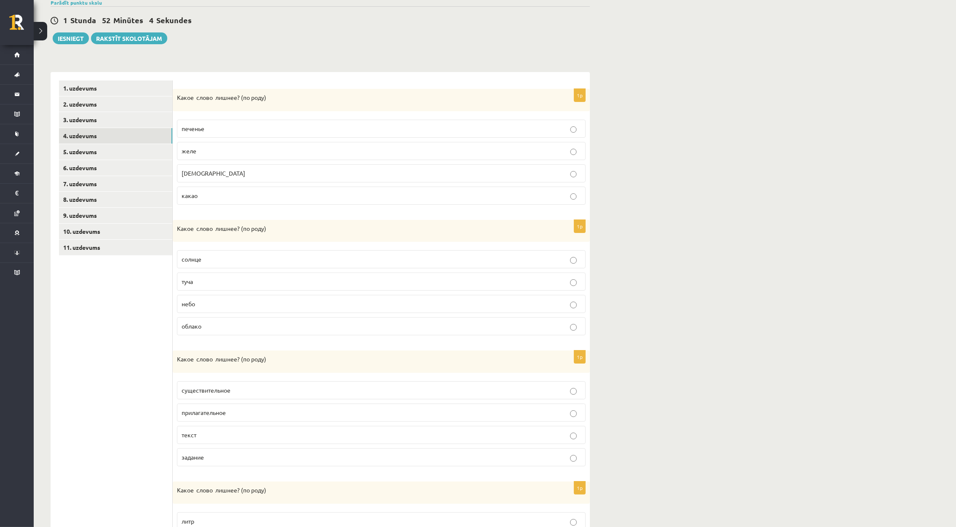
scroll to position [126, 0]
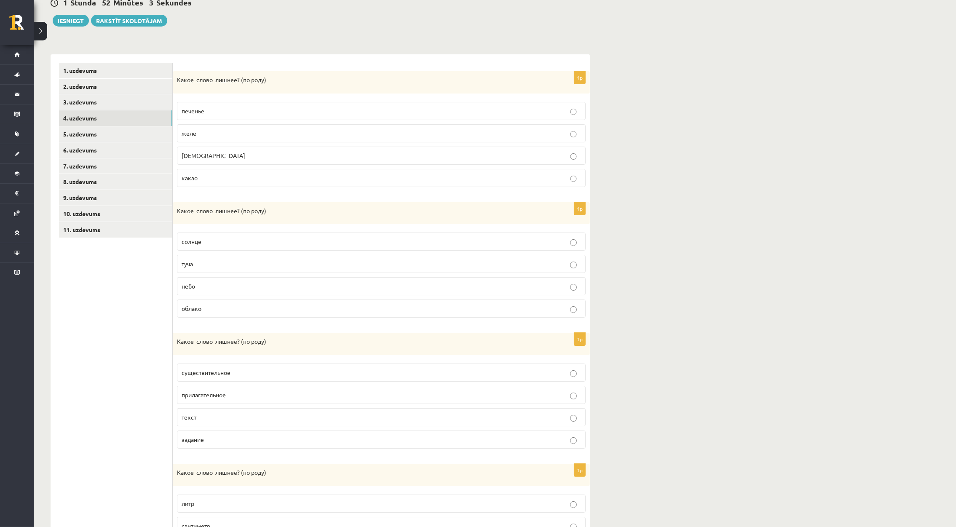
click at [254, 400] on p "прилагательное" at bounding box center [382, 395] width 400 height 9
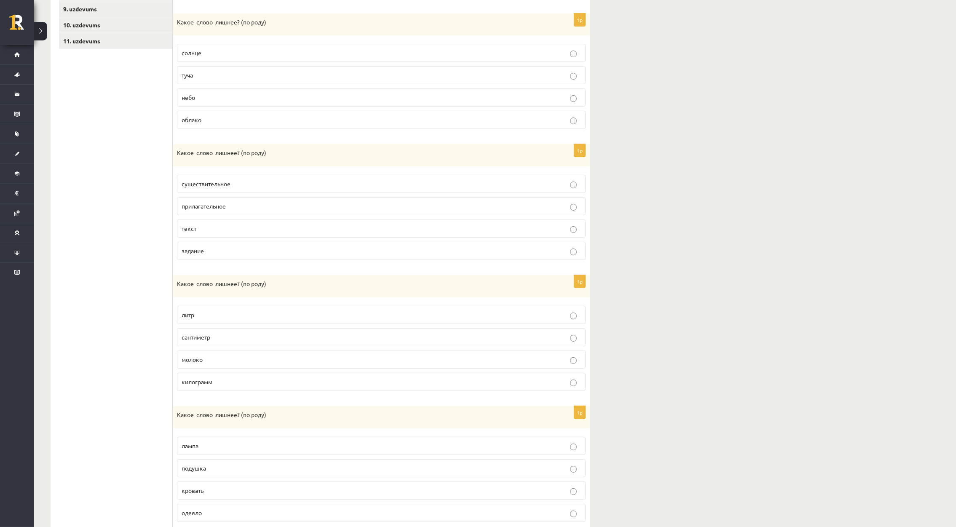
scroll to position [316, 0]
click at [255, 367] on label "молоко" at bounding box center [381, 359] width 409 height 18
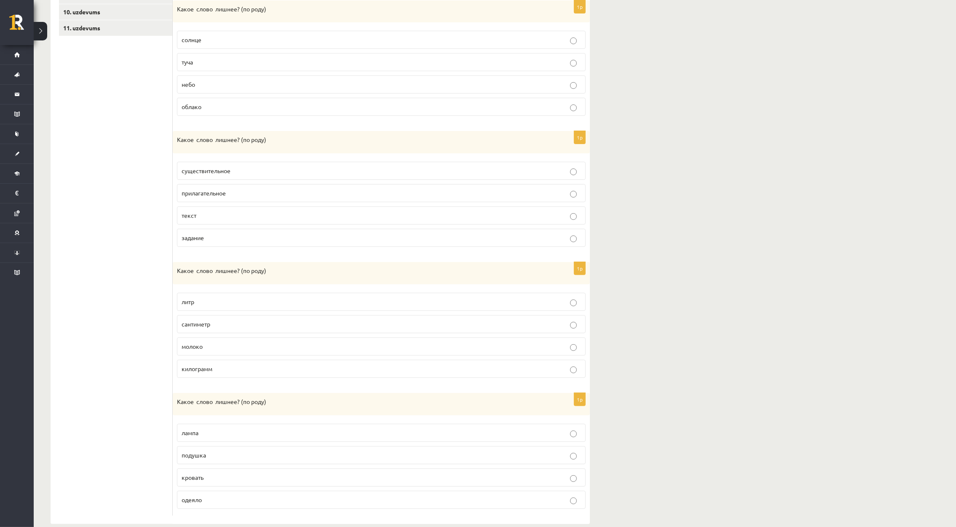
scroll to position [345, 0]
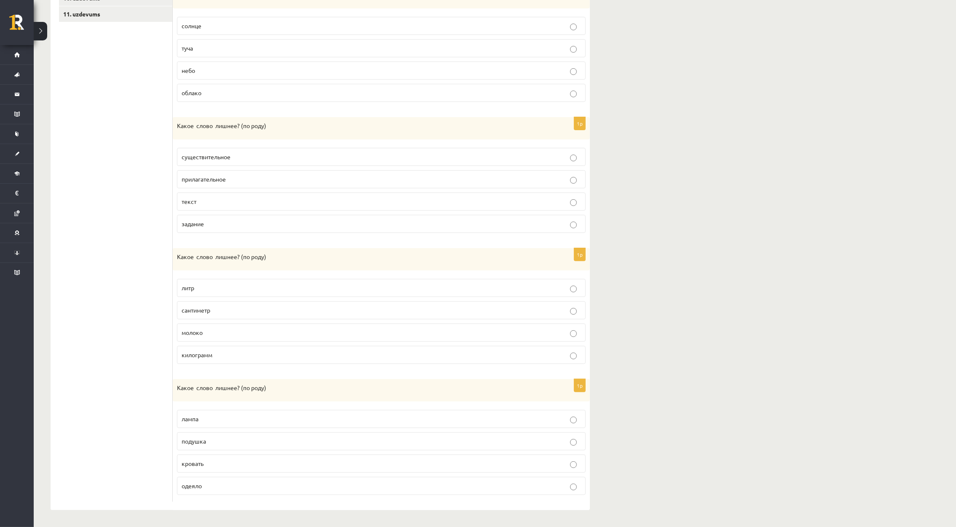
click at [217, 483] on p "одеяло" at bounding box center [382, 486] width 400 height 9
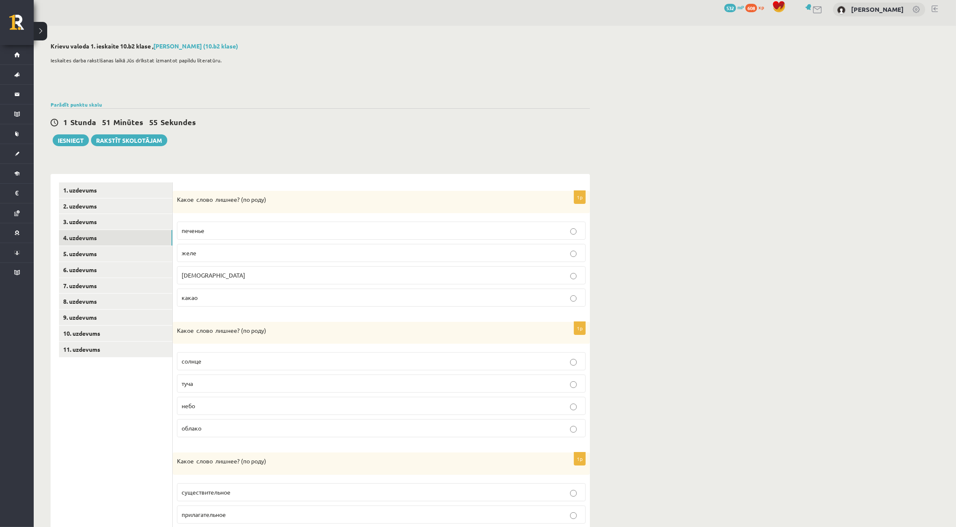
scroll to position [0, 0]
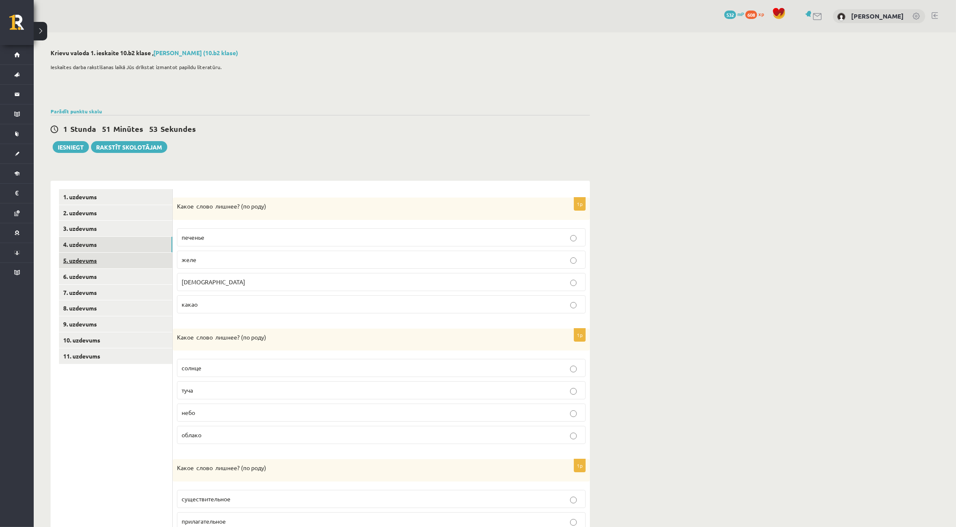
click at [86, 263] on link "5. uzdevums" at bounding box center [115, 261] width 113 height 16
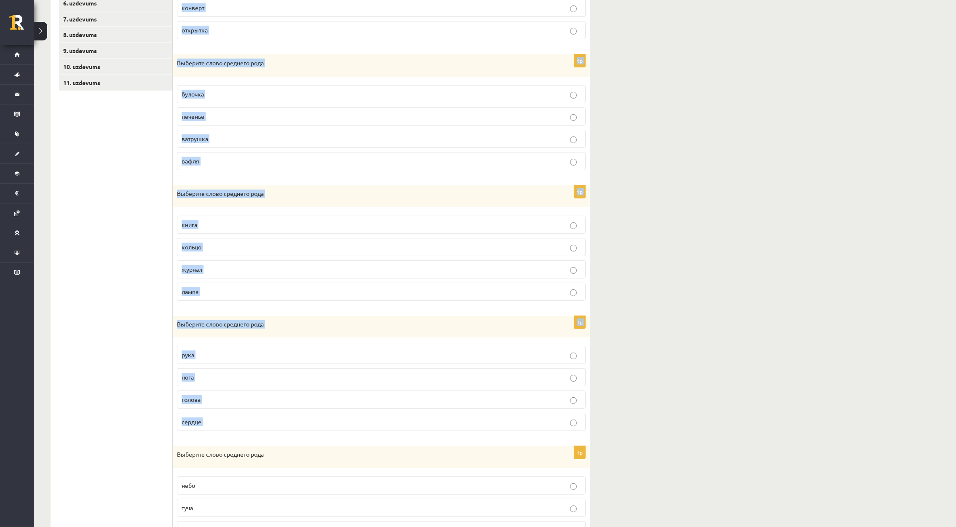
scroll to position [343, 0]
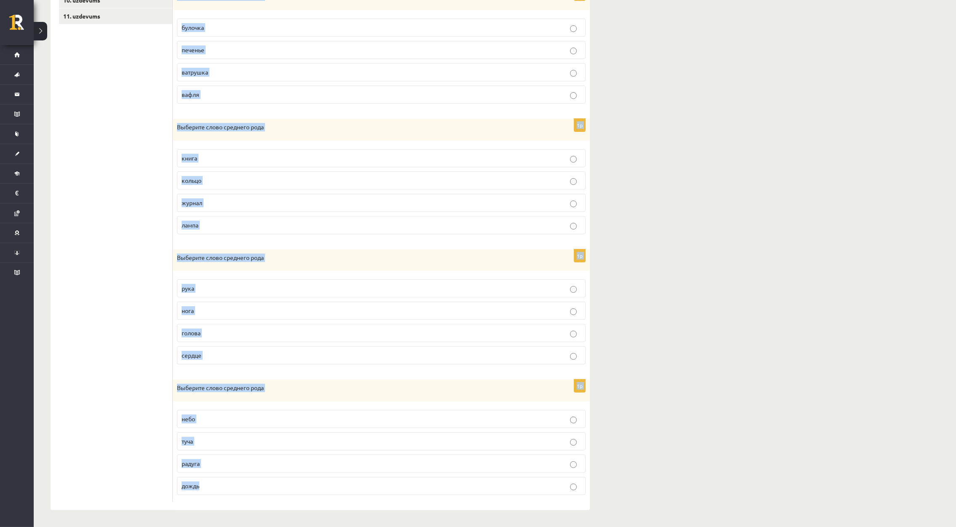
drag, startPoint x: 181, startPoint y: 203, endPoint x: 557, endPoint y: 511, distance: 485.8
click at [557, 511] on div "**********" at bounding box center [320, 109] width 573 height 835
copy form "Выберите слово среднего рода штамп письмо конверт открытка 1p Выберите слово ср…"
click at [723, 154] on div "**********" at bounding box center [495, 109] width 923 height 835
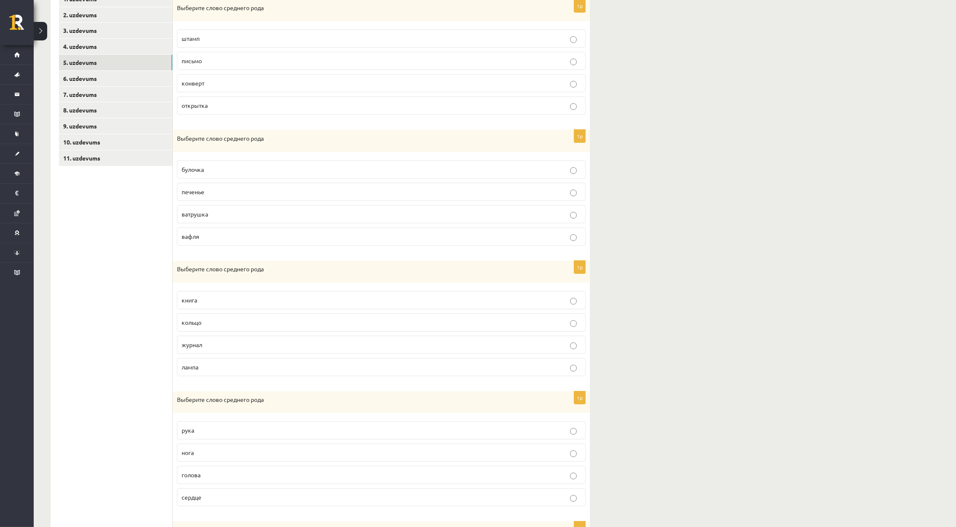
scroll to position [0, 0]
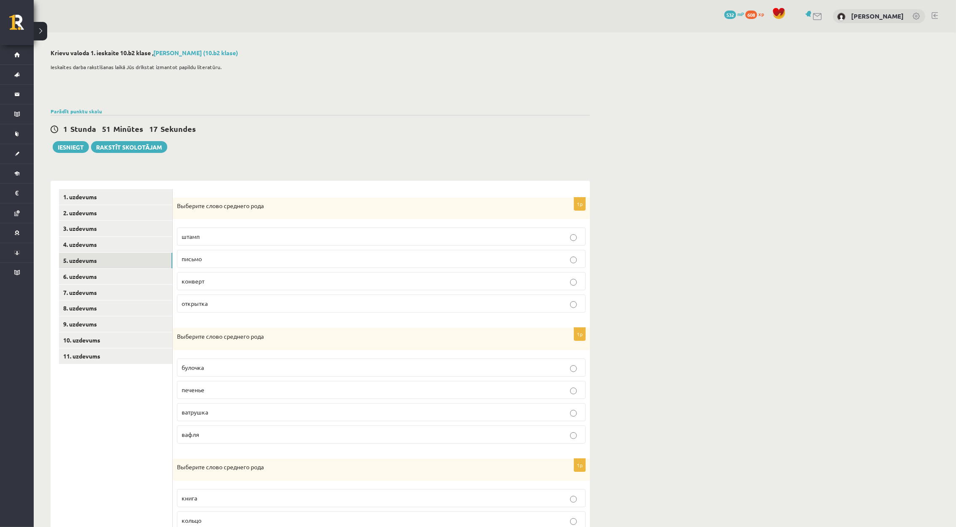
click at [202, 268] on label "письмо" at bounding box center [381, 259] width 409 height 18
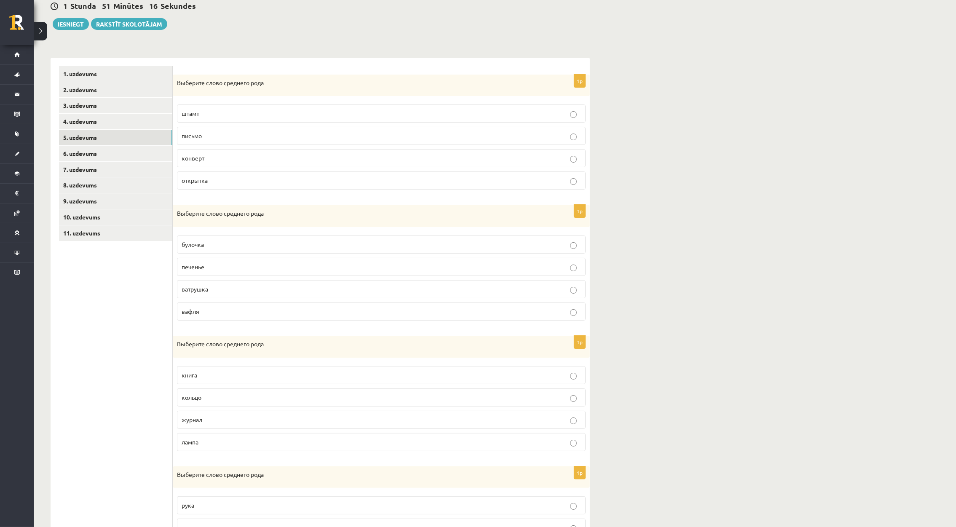
scroll to position [126, 0]
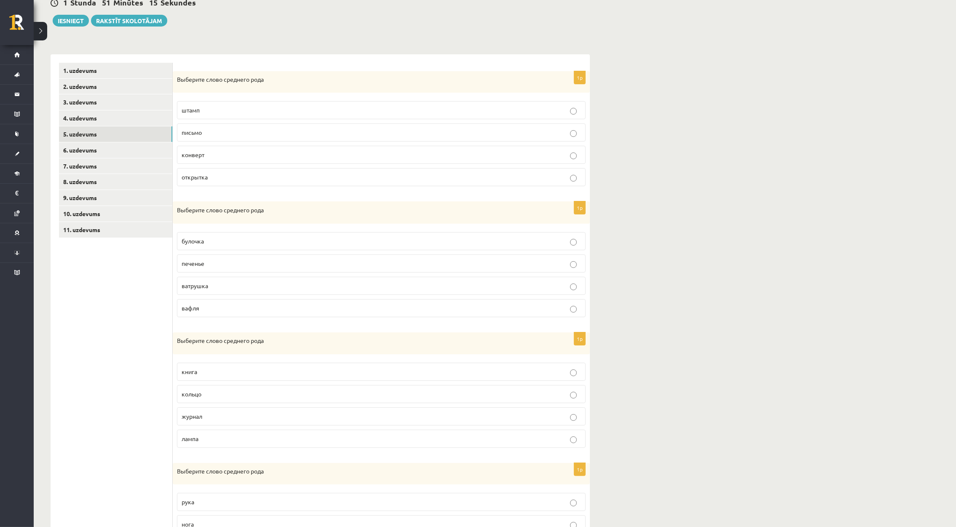
click at [202, 263] on span "печенье" at bounding box center [193, 264] width 23 height 8
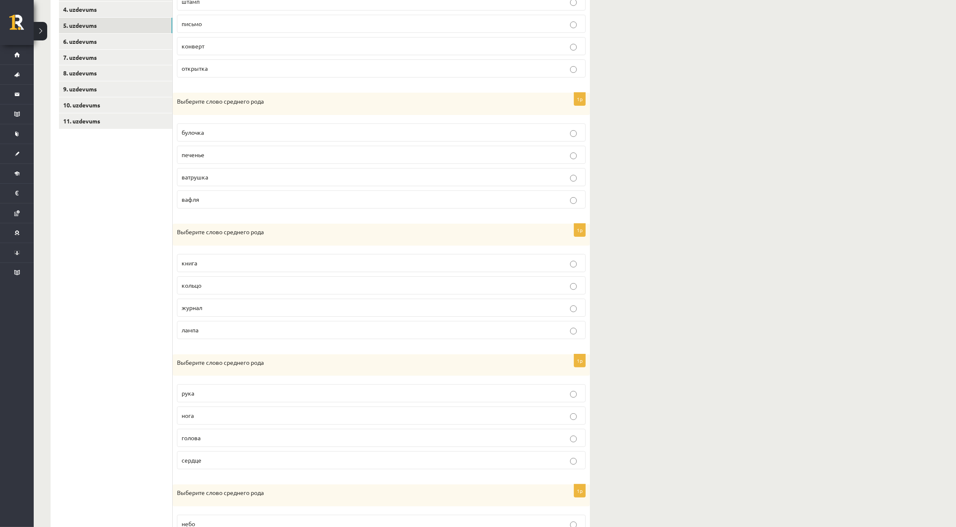
scroll to position [316, 0]
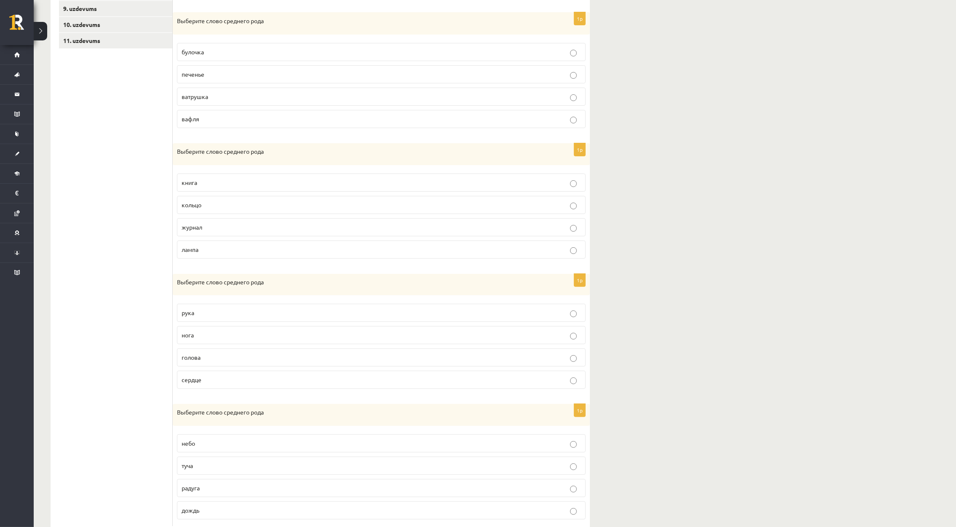
click at [235, 212] on label "кольцо" at bounding box center [381, 205] width 409 height 18
click at [204, 316] on p "рука" at bounding box center [382, 313] width 400 height 9
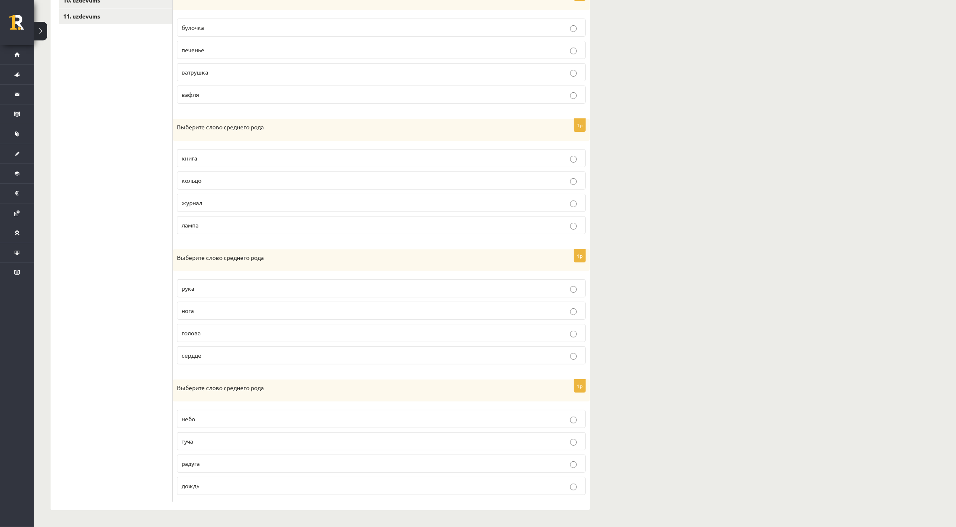
scroll to position [343, 0]
click at [214, 461] on p "радуга" at bounding box center [382, 463] width 400 height 9
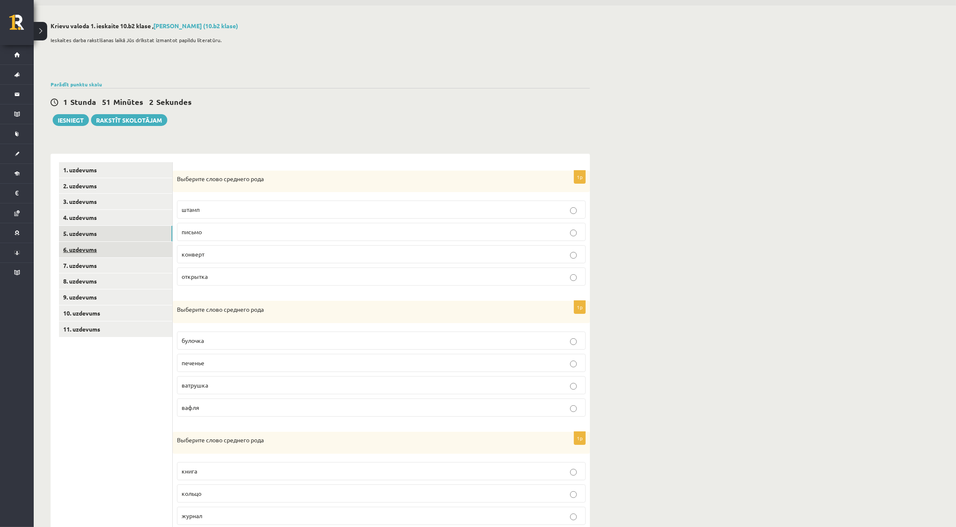
click at [115, 244] on link "6. uzdevums" at bounding box center [115, 250] width 113 height 16
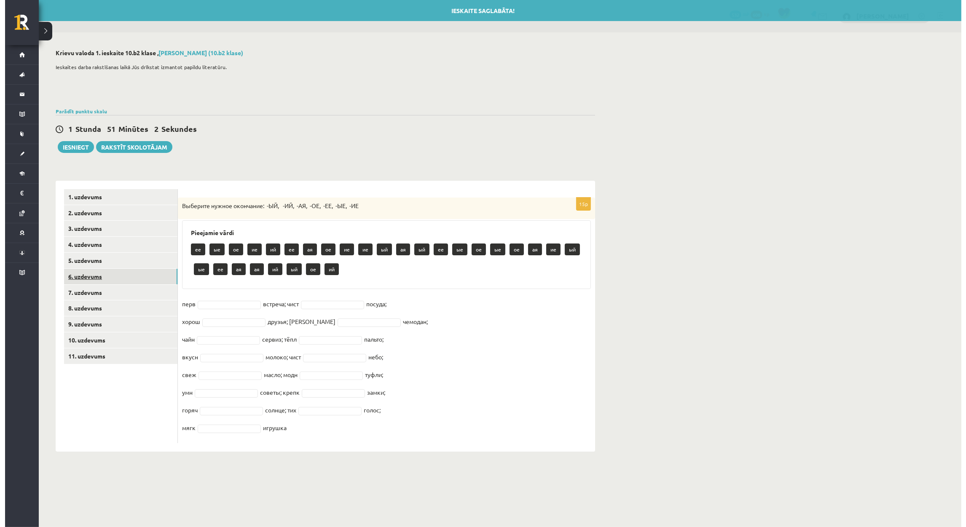
scroll to position [0, 0]
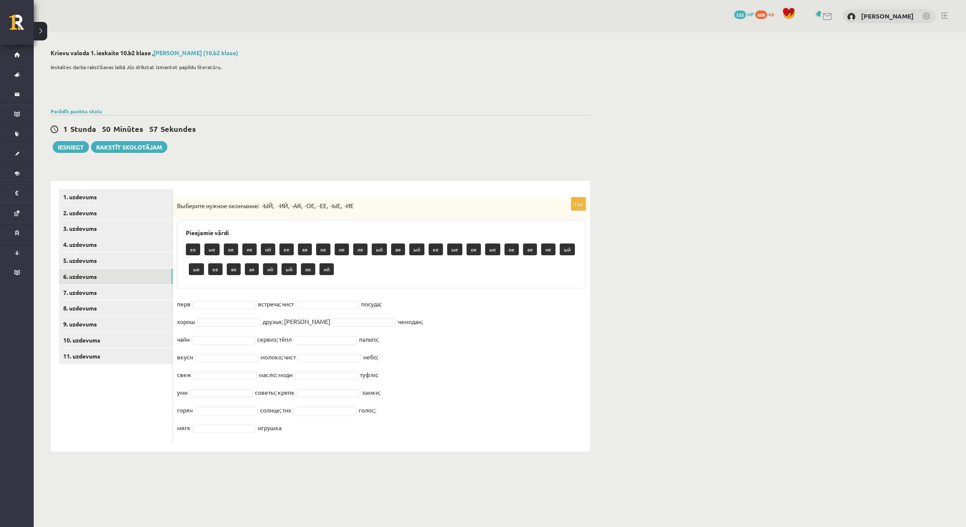
drag, startPoint x: 176, startPoint y: 203, endPoint x: 593, endPoint y: 449, distance: 484.4
click at [593, 449] on div "**********" at bounding box center [320, 250] width 573 height 436
click at [488, 367] on fieldset "перв встреча; чист посуда; хорош друзья; дорожн чемодан; чайн сервиз; тёпл паль…" at bounding box center [381, 369] width 409 height 142
click at [130, 265] on link "5. uzdevums" at bounding box center [115, 261] width 113 height 16
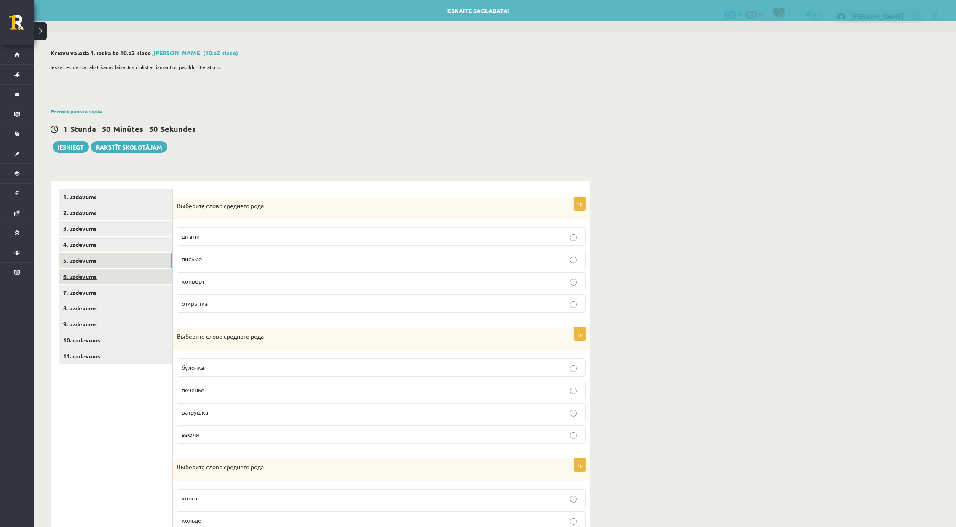
click at [122, 279] on link "6. uzdevums" at bounding box center [115, 277] width 113 height 16
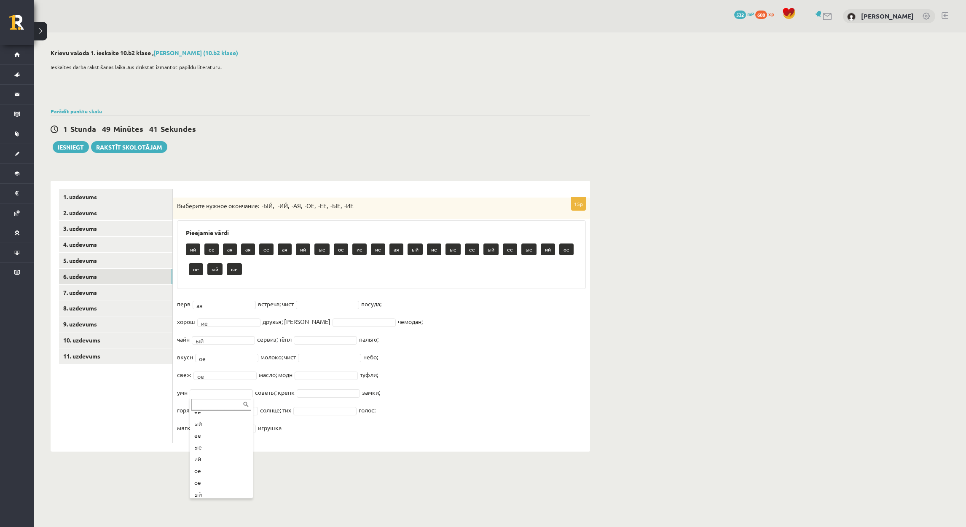
scroll to position [210, 0]
drag, startPoint x: 208, startPoint y: 409, endPoint x: 205, endPoint y: 429, distance: 20.4
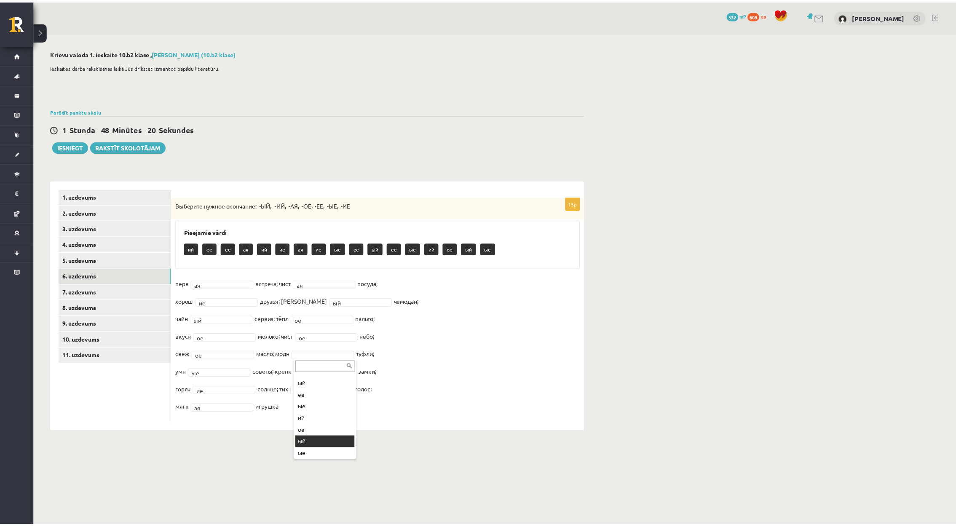
scroll to position [128, 0]
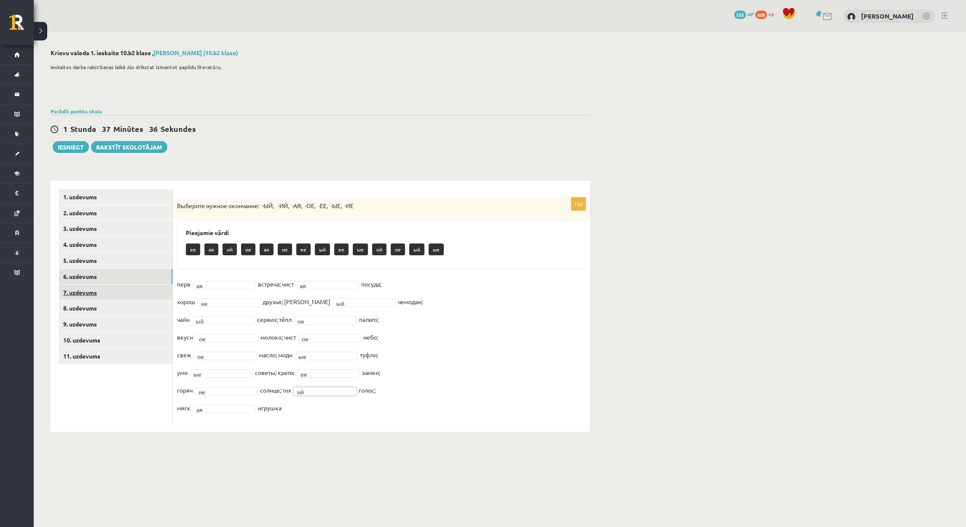
click at [94, 287] on link "7. uzdevums" at bounding box center [115, 293] width 113 height 16
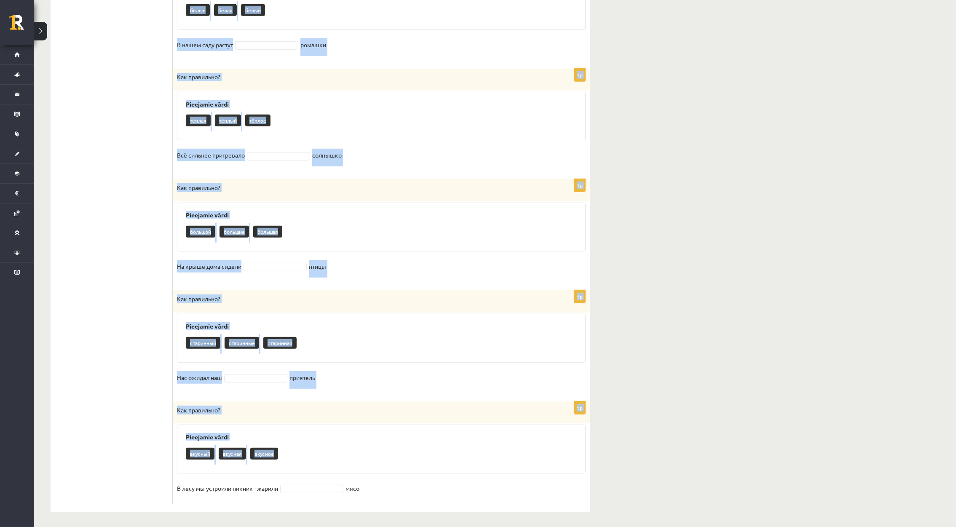
scroll to position [792, 0]
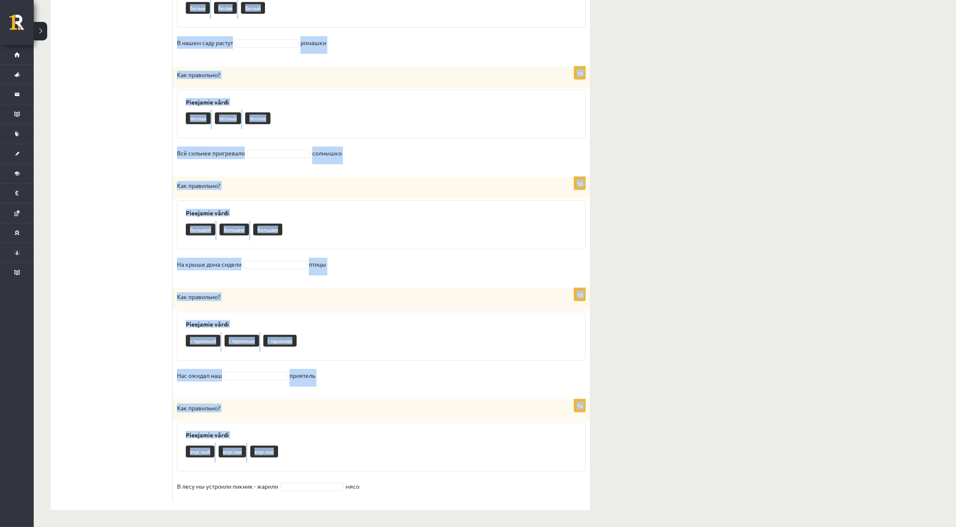
drag, startPoint x: 176, startPoint y: 206, endPoint x: 477, endPoint y: 491, distance: 414.4
copy form "Как правильно? Pieejamie vārdi круглое круглая круглый В коридоре висит зеркало…"
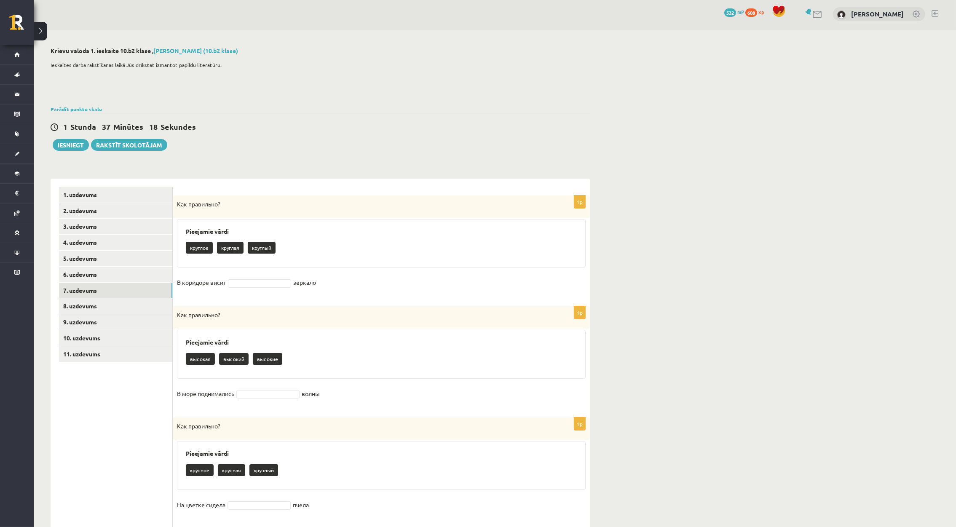
scroll to position [0, 0]
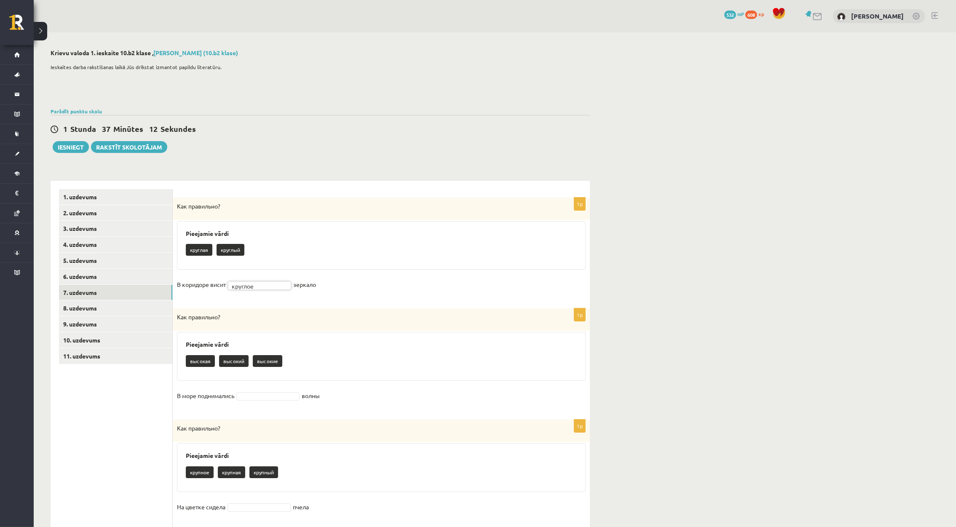
click at [252, 402] on fieldset "В море поднимались волны" at bounding box center [381, 398] width 409 height 18
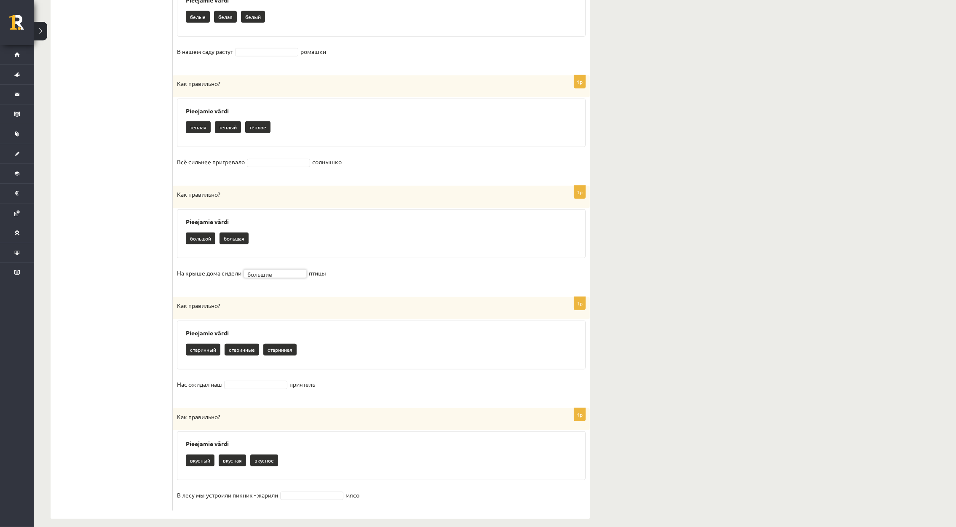
scroll to position [792, 0]
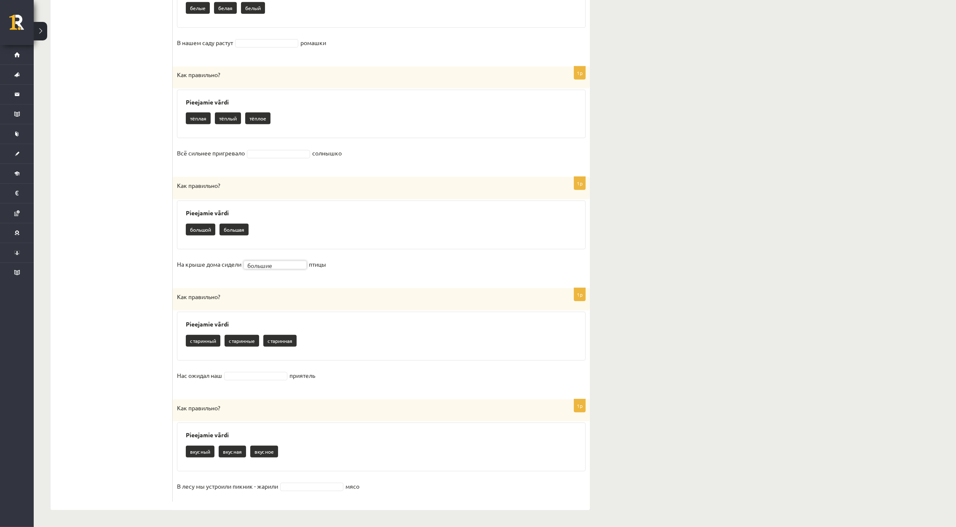
drag, startPoint x: 235, startPoint y: 378, endPoint x: 236, endPoint y: 384, distance: 6.0
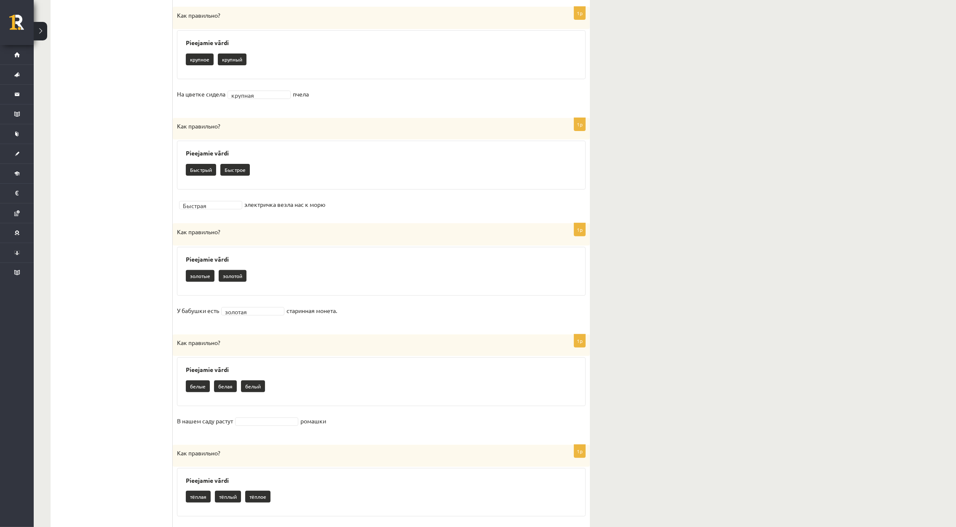
scroll to position [0, 0]
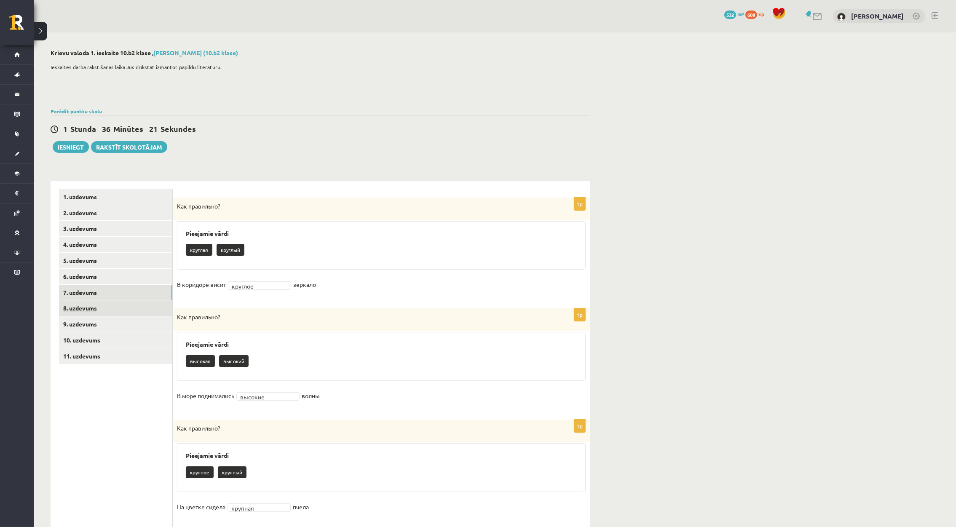
click at [92, 309] on link "8. uzdevums" at bounding box center [115, 309] width 113 height 16
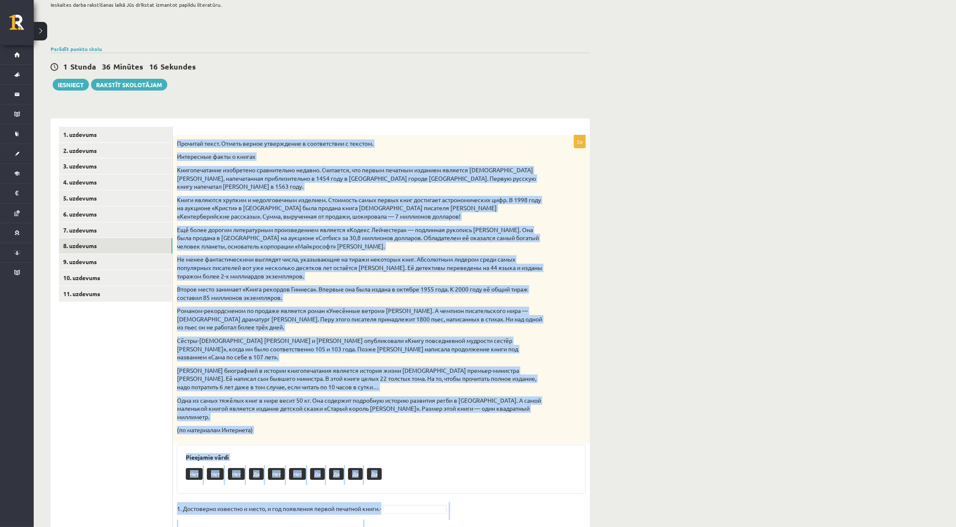
scroll to position [202, 0]
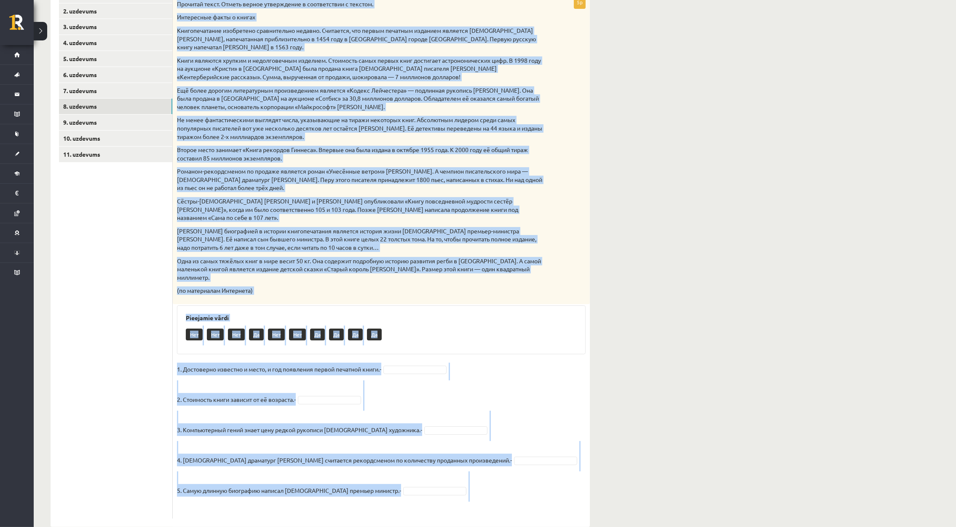
drag, startPoint x: 177, startPoint y: 203, endPoint x: 548, endPoint y: 492, distance: 470.6
click at [548, 492] on div "5p Прочитай текст. Отметь верное утверждение в соответствии с текстом. Интересн…" at bounding box center [381, 257] width 417 height 523
drag, startPoint x: 253, startPoint y: 379, endPoint x: 255, endPoint y: 386, distance: 7.7
copy div "Прочитай текст. Отметь верное утверждение в соответствии с текстом. Интересные …"
click at [620, 266] on div "**********" at bounding box center [495, 188] width 923 height 714
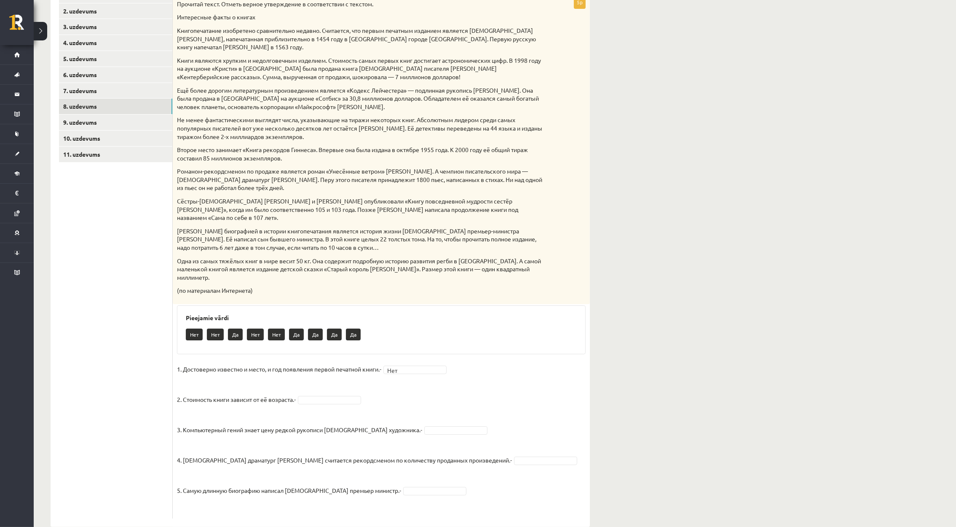
click at [348, 375] on fieldset "1. Достоверно известно и место, и год появления первой печатной книги.- Нет ***…" at bounding box center [381, 439] width 409 height 152
drag, startPoint x: 343, startPoint y: 384, endPoint x: 346, endPoint y: 389, distance: 5.5
drag, startPoint x: 424, startPoint y: 416, endPoint x: 399, endPoint y: 435, distance: 31.3
drag, startPoint x: 413, startPoint y: 496, endPoint x: 428, endPoint y: 444, distance: 53.9
click at [510, 450] on fieldset "1. Достоверно известно и место, и год появления первой печатной книги.- Нет ***…" at bounding box center [381, 439] width 409 height 152
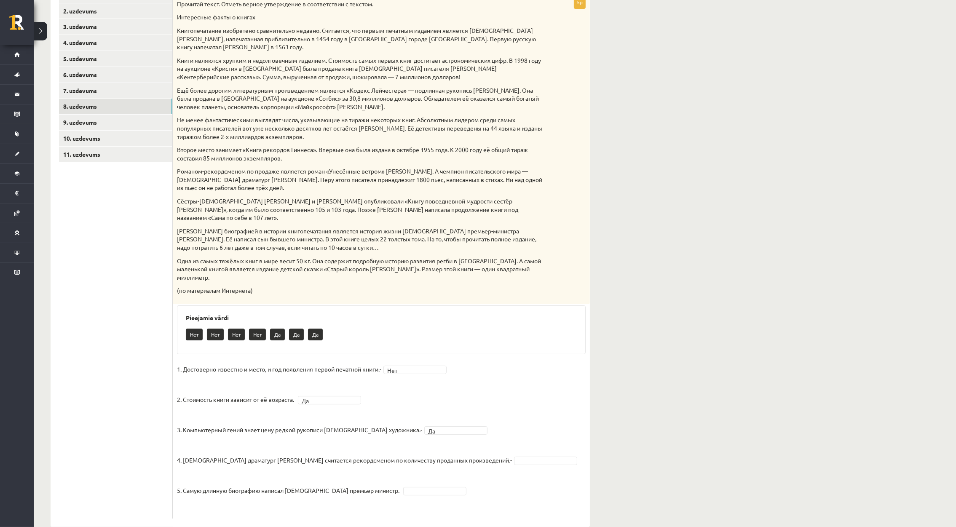
drag, startPoint x: 510, startPoint y: 445, endPoint x: 507, endPoint y: 458, distance: 12.7
click at [426, 479] on fieldset "1. Достоверно известно и место, и год появления первой печатной книги.- Нет ***…" at bounding box center [381, 439] width 409 height 152
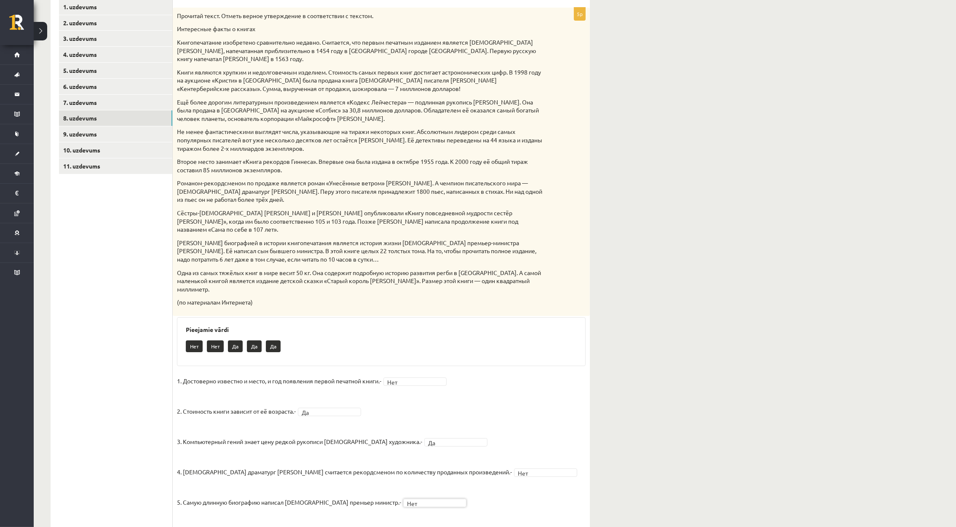
scroll to position [202, 0]
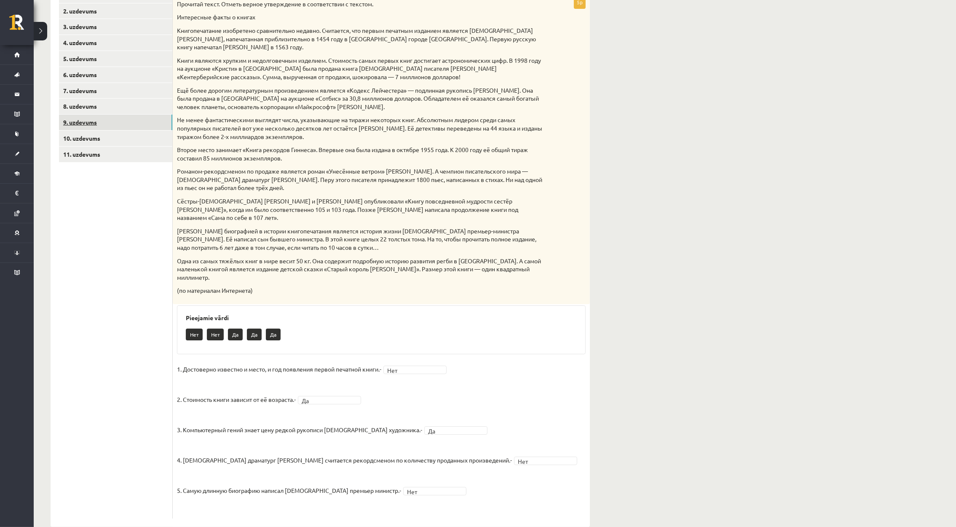
click at [130, 121] on link "9. uzdevums" at bounding box center [115, 123] width 113 height 16
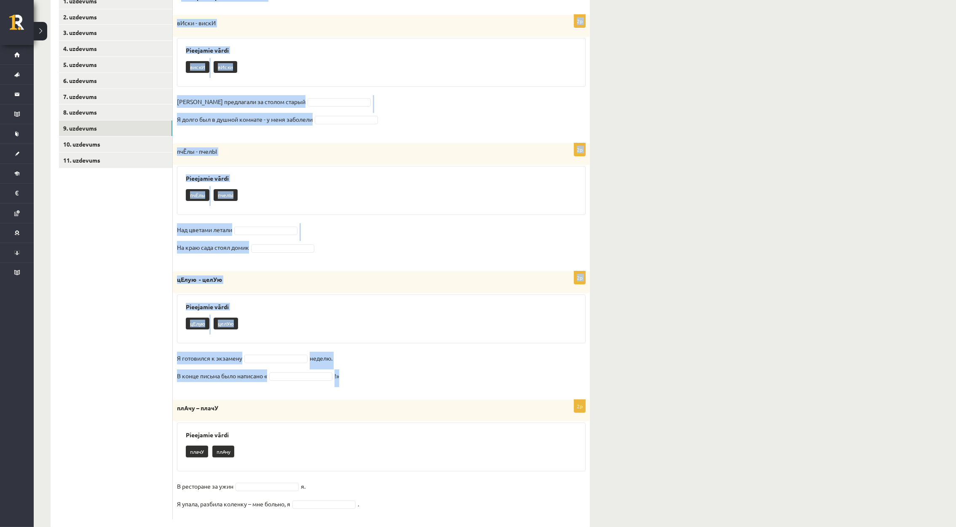
scroll to position [214, 0]
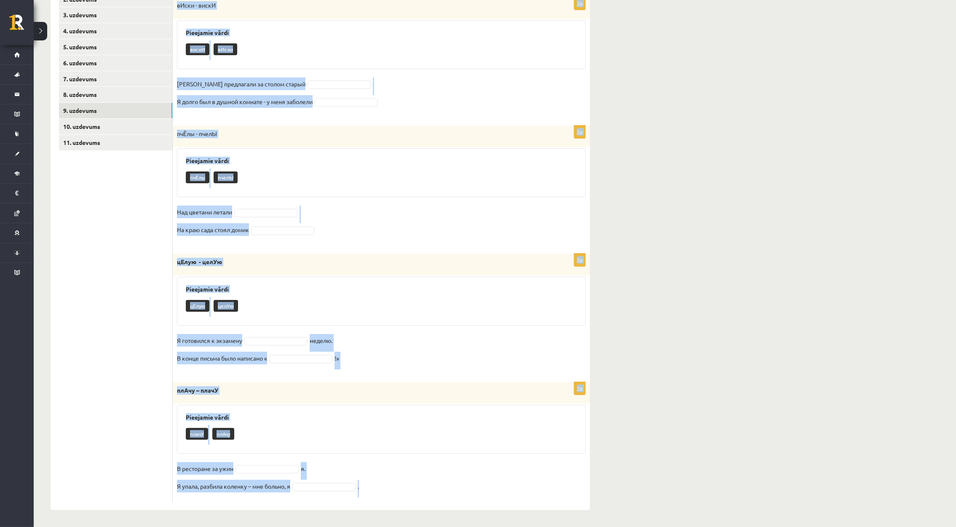
drag, startPoint x: 180, startPoint y: 189, endPoint x: 463, endPoint y: 507, distance: 425.1
click at [463, 507] on div "Выберите правильное слово! 2p вИски - вискИ Pieejamie vārdi вискИ вИски Гостям …" at bounding box center [381, 238] width 417 height 543
copy form "Выберите правильное слово! 2p вИски - вискИ Pieejamie vārdi вискИ вИски Гостям …"
click at [682, 169] on div "**********" at bounding box center [495, 173] width 923 height 708
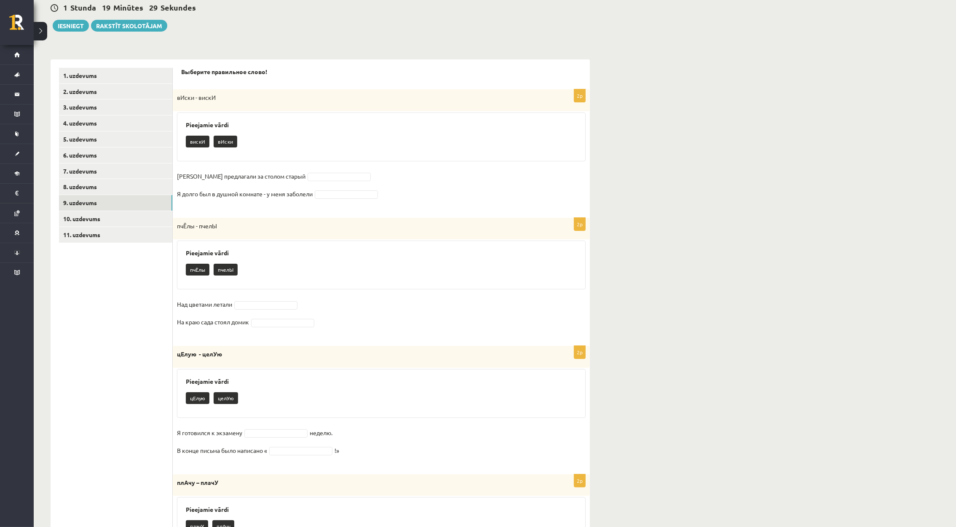
scroll to position [0, 0]
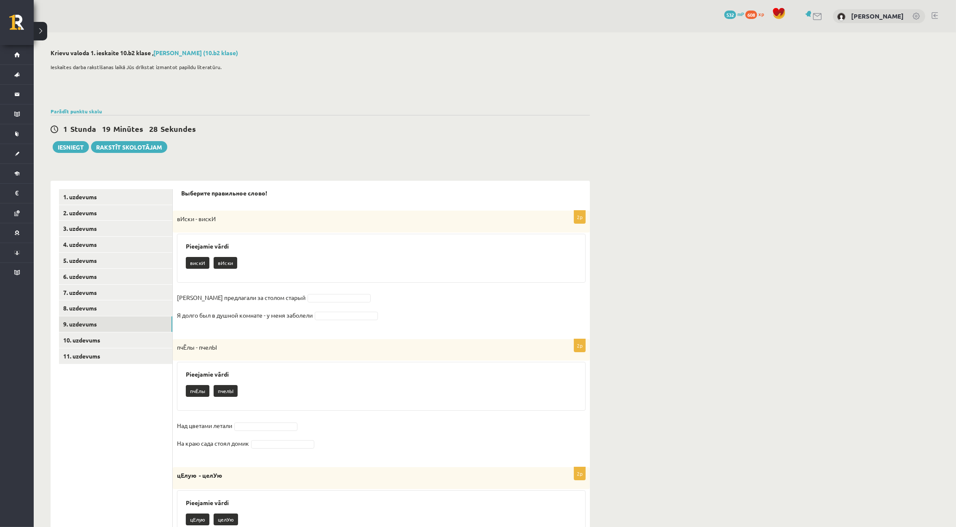
click at [314, 293] on fieldset "Гостям предлагали за столом старый Я долго был в душной комнате - у меня заболе…" at bounding box center [381, 308] width 409 height 35
drag, startPoint x: 296, startPoint y: 295, endPoint x: 312, endPoint y: 320, distance: 29.9
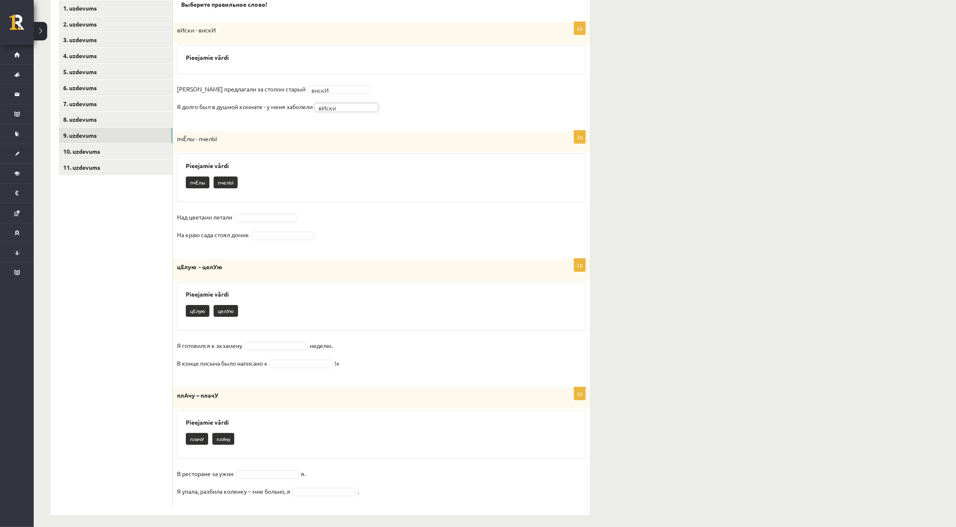
scroll to position [189, 0]
drag, startPoint x: 247, startPoint y: 220, endPoint x: 254, endPoint y: 233, distance: 15.1
drag, startPoint x: 282, startPoint y: 233, endPoint x: 282, endPoint y: 243, distance: 10.1
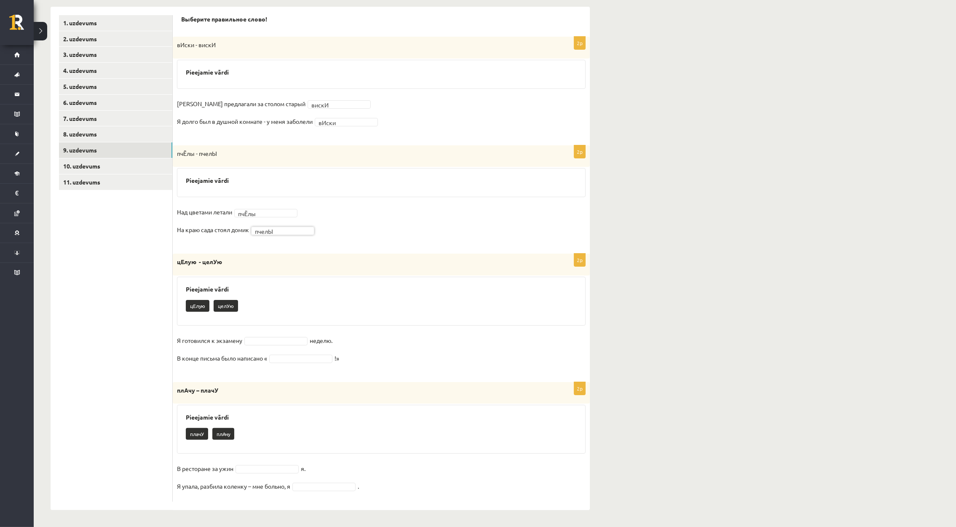
scroll to position [174, 0]
drag, startPoint x: 285, startPoint y: 373, endPoint x: 282, endPoint y: 377, distance: 5.5
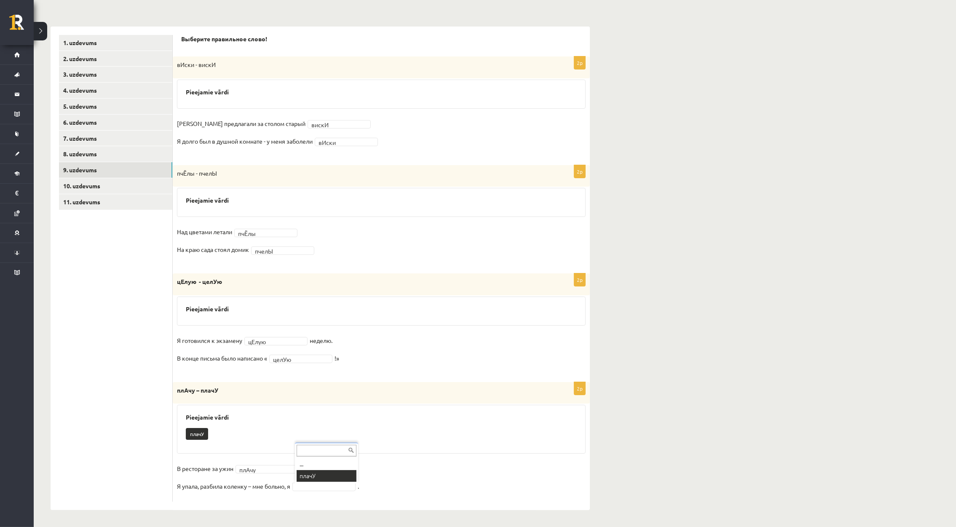
scroll to position [135, 0]
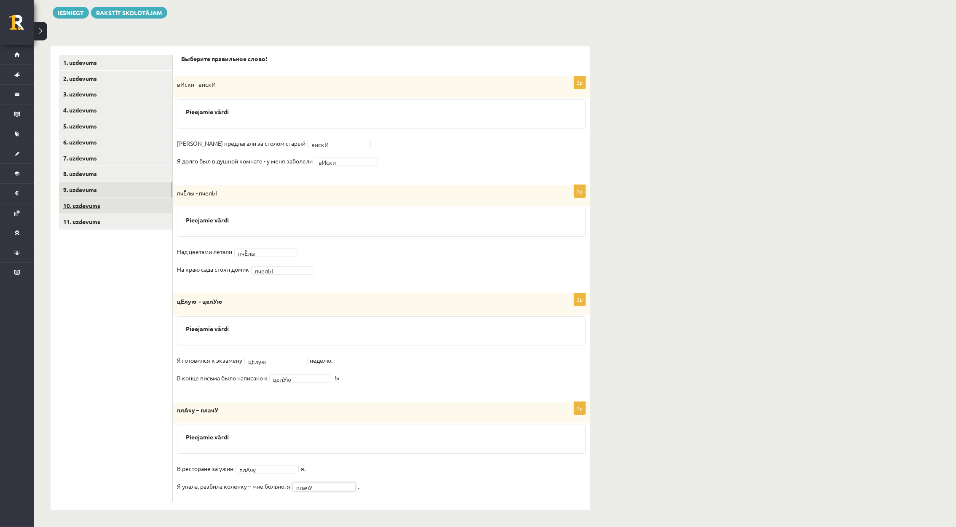
click at [113, 207] on link "10. uzdevums" at bounding box center [115, 206] width 113 height 16
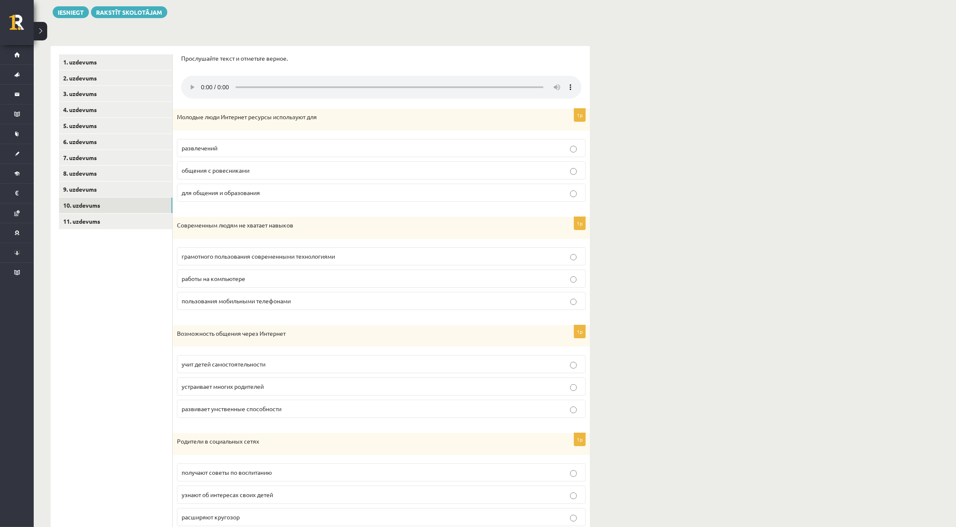
click at [334, 189] on p "для общения и образования" at bounding box center [382, 192] width 400 height 9
click at [330, 263] on label "грамотного пользования современными технологиями" at bounding box center [381, 256] width 409 height 18
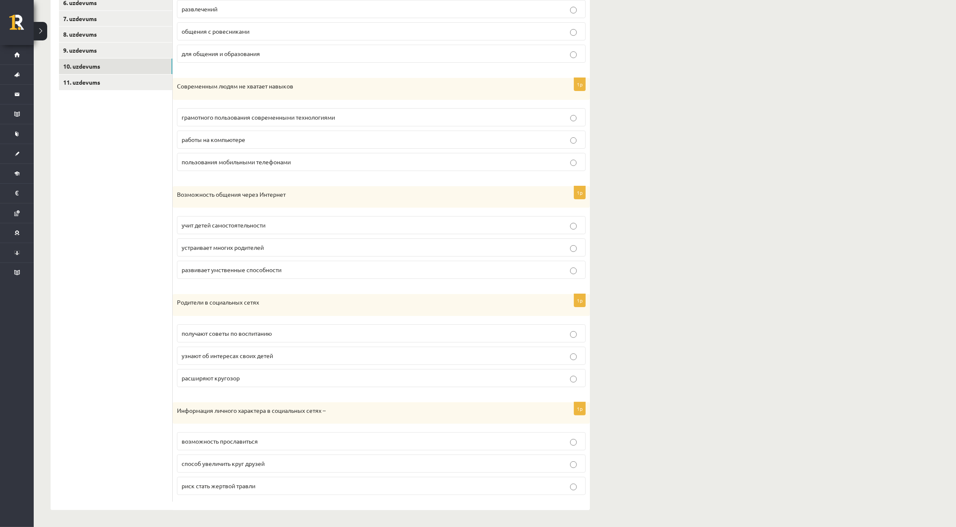
scroll to position [276, 0]
click at [262, 224] on span "учит детей самостоятельности" at bounding box center [224, 225] width 84 height 8
click at [277, 261] on label "развивает умственные способности" at bounding box center [381, 270] width 409 height 18
click at [293, 223] on p "учит детей самостоятельности" at bounding box center [382, 225] width 400 height 9
click at [258, 379] on p "расширяют кругозор" at bounding box center [382, 378] width 400 height 9
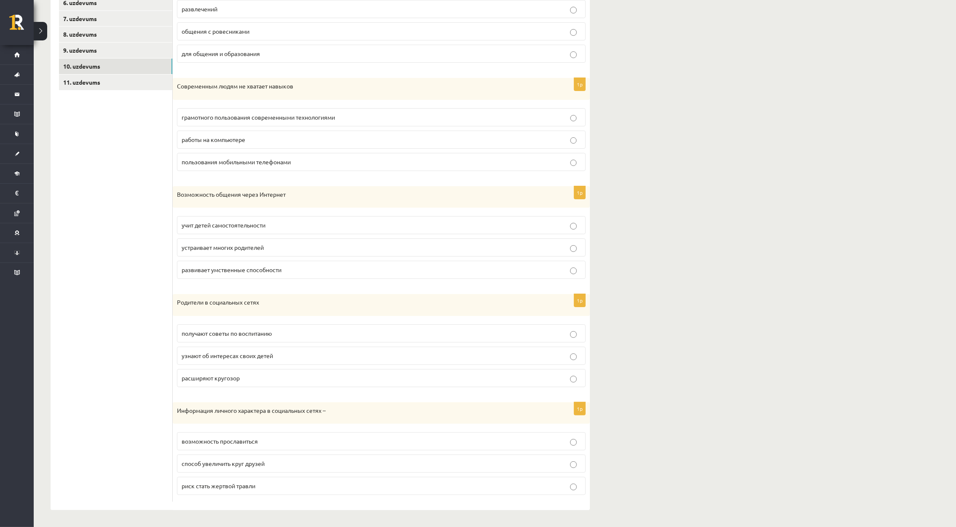
click at [273, 494] on label "риск стать жертвой травли" at bounding box center [381, 486] width 409 height 18
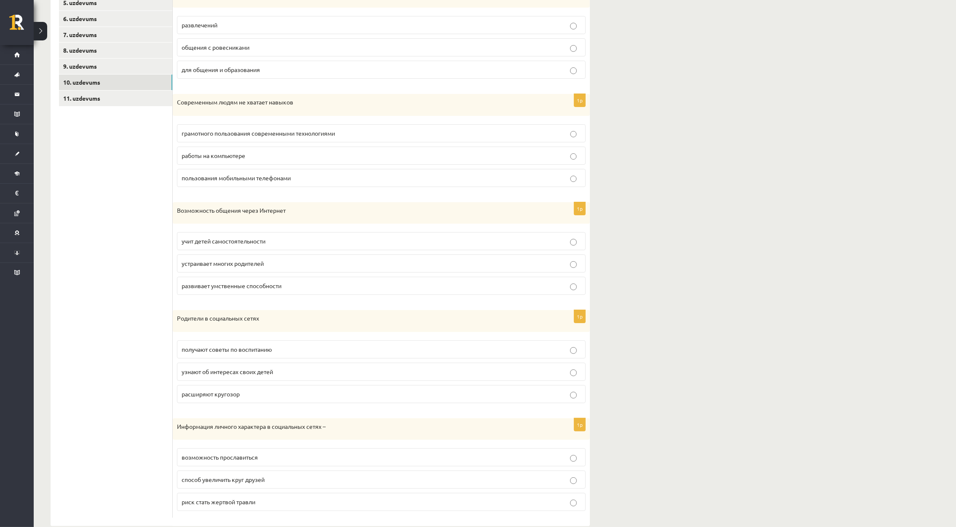
scroll to position [0, 0]
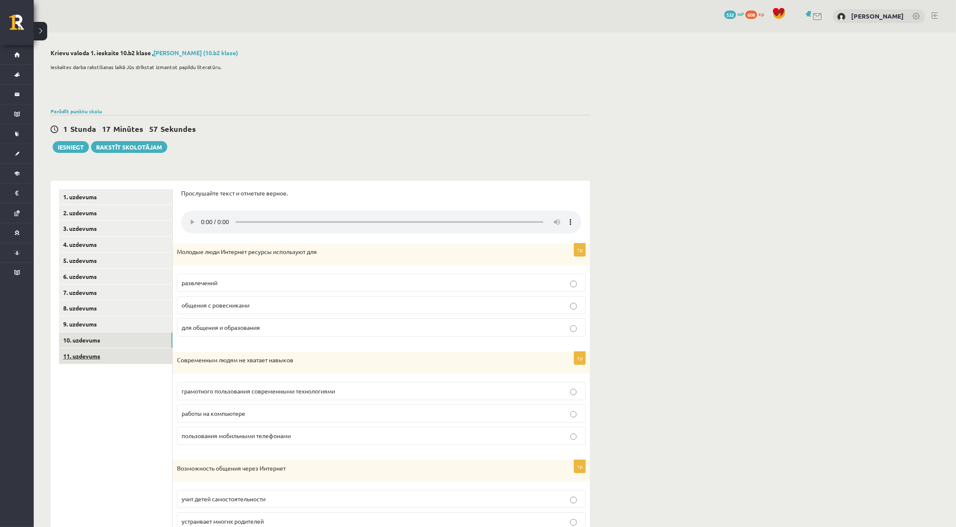
click at [86, 357] on link "11. uzdevums" at bounding box center [115, 357] width 113 height 16
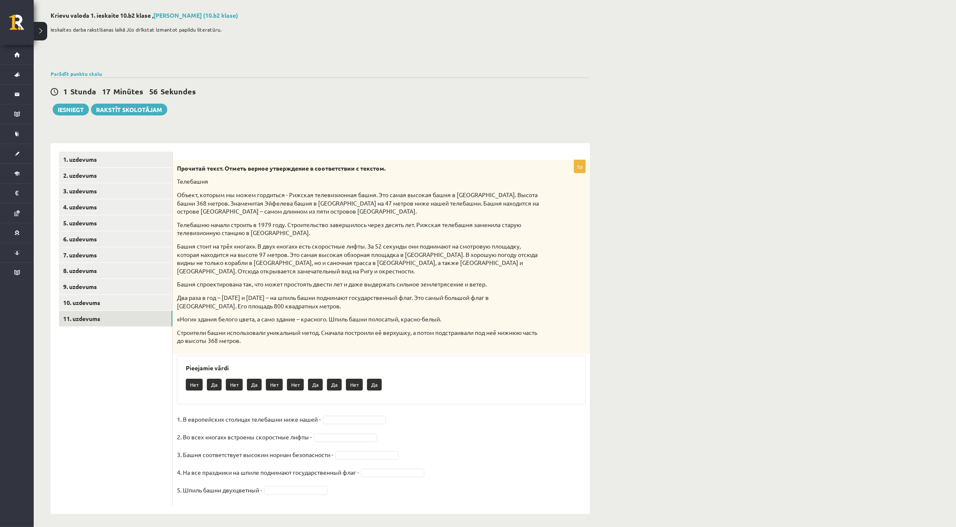
scroll to position [41, 0]
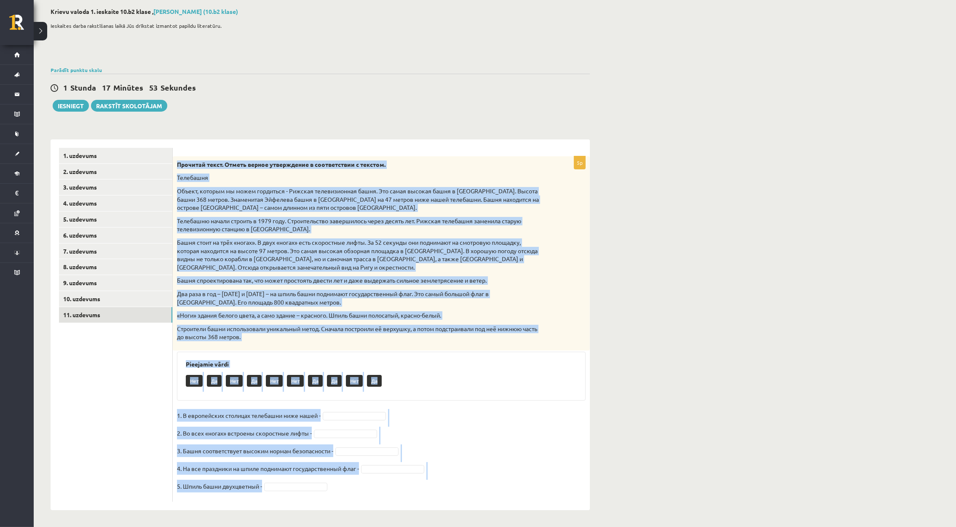
drag, startPoint x: 178, startPoint y: 166, endPoint x: 553, endPoint y: 504, distance: 504.7
click at [553, 504] on div "5p Прочитай текст. Отметь верное утверждение в соответствии с текстом. Телебашн…" at bounding box center [381, 325] width 417 height 371
copy div "Прочитай текст. Отметь верное утверждение в соответствии с текстом. Телебашня О…"
click at [411, 380] on div "Нет Да Нет Да Нет Нет Да Да Нет Да" at bounding box center [381, 382] width 391 height 20
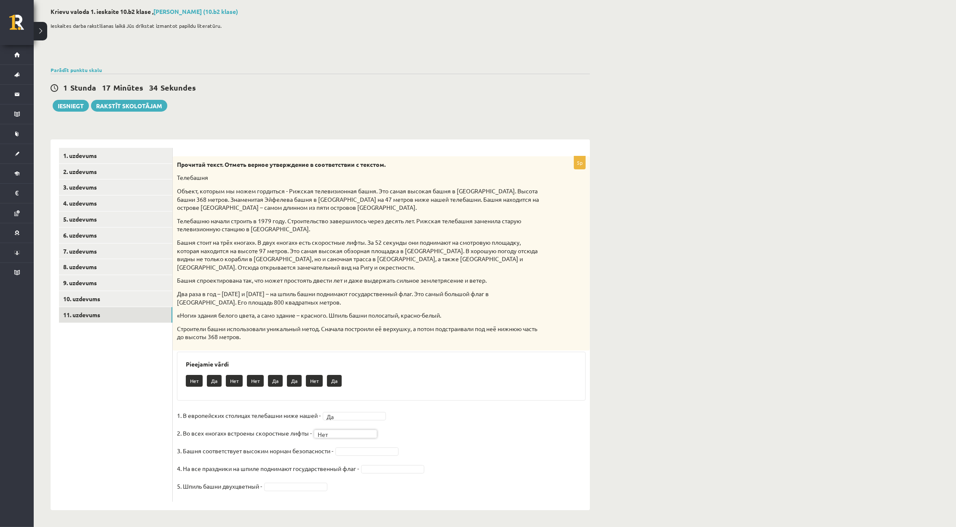
click at [358, 457] on fieldset "1. В европейских столицах телебашни ниже нашей - Да ** 2. Во всех «ногах» встро…" at bounding box center [381, 453] width 409 height 89
drag, startPoint x: 358, startPoint y: 394, endPoint x: 389, endPoint y: 470, distance: 81.9
click at [69, 109] on button "Iesniegt" at bounding box center [71, 106] width 36 height 12
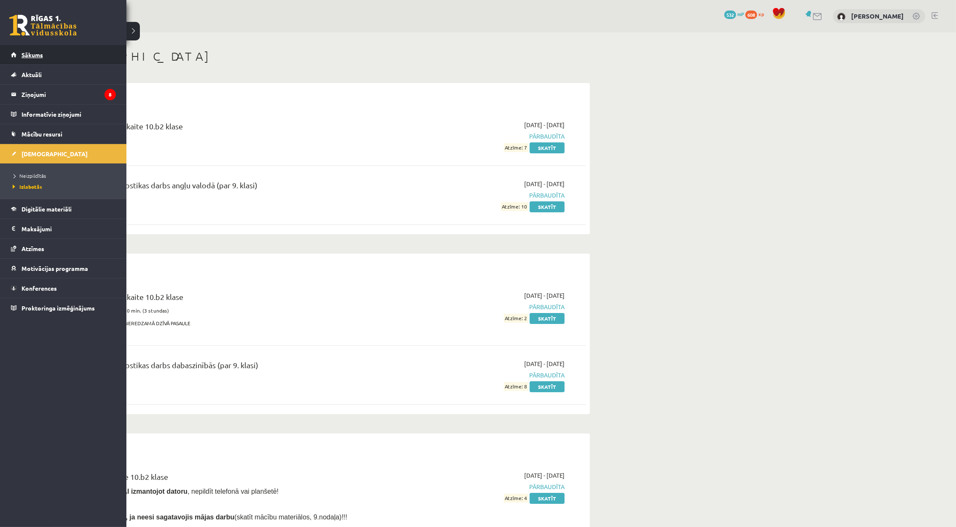
click at [17, 53] on link "Sākums" at bounding box center [63, 54] width 105 height 19
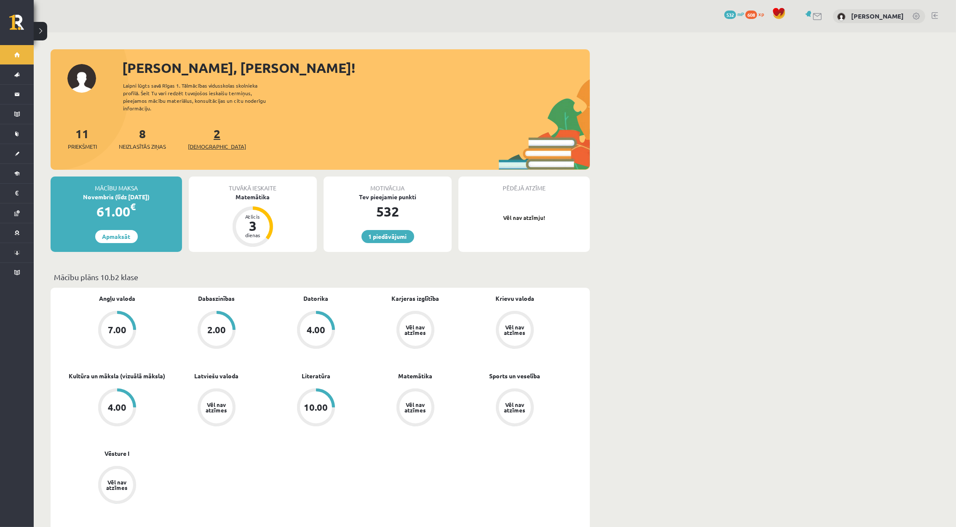
click at [200, 128] on link "2 Ieskaites" at bounding box center [217, 138] width 58 height 25
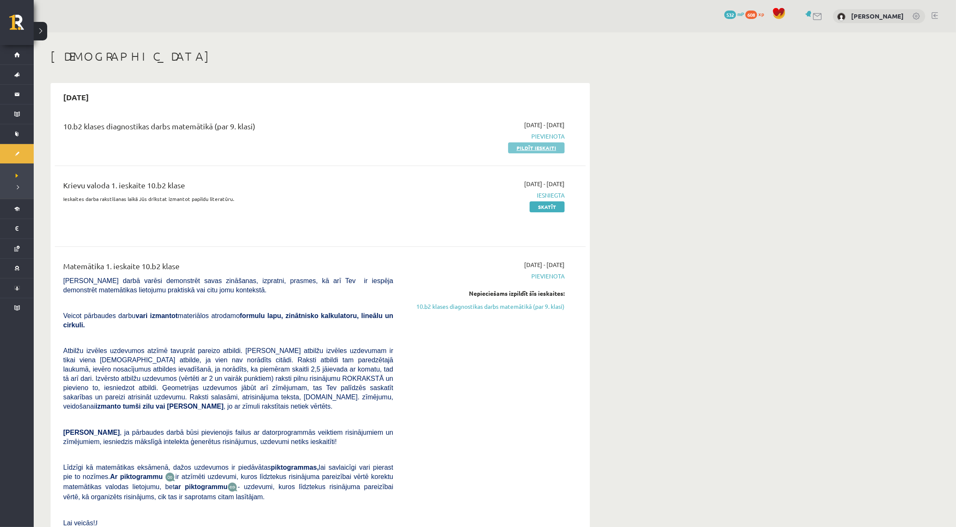
click at [547, 145] on link "Pildīt ieskaiti" at bounding box center [536, 147] width 56 height 11
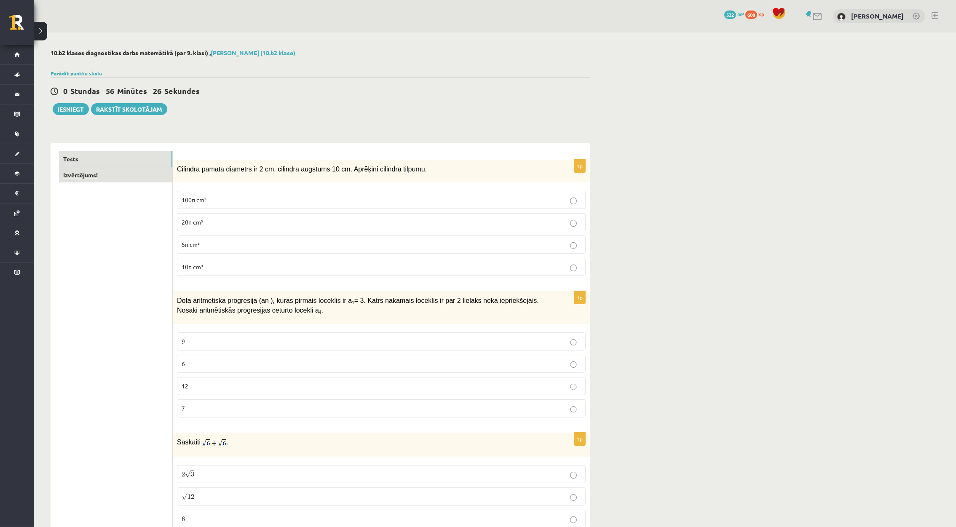
click at [127, 170] on link "Izvērtējums!" at bounding box center [115, 175] width 113 height 16
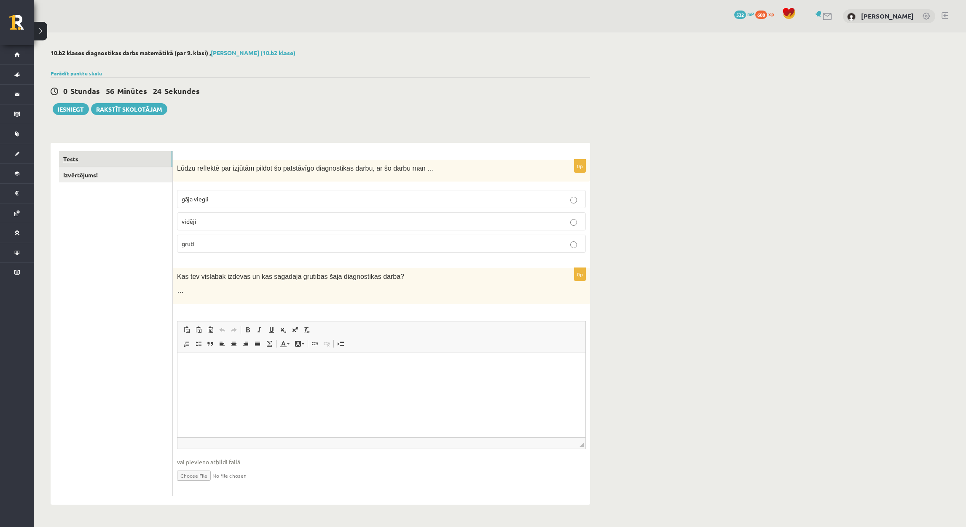
click at [129, 164] on link "Tests" at bounding box center [115, 159] width 113 height 16
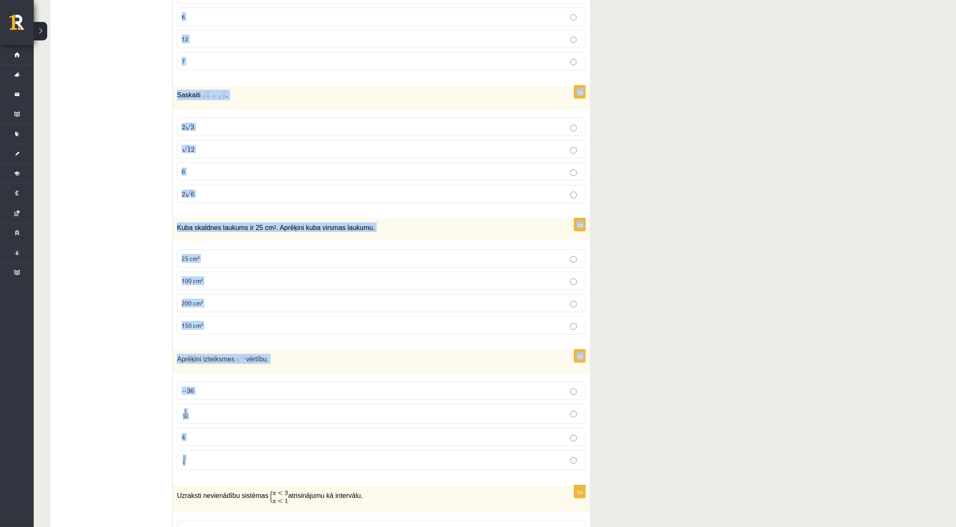
scroll to position [379, 0]
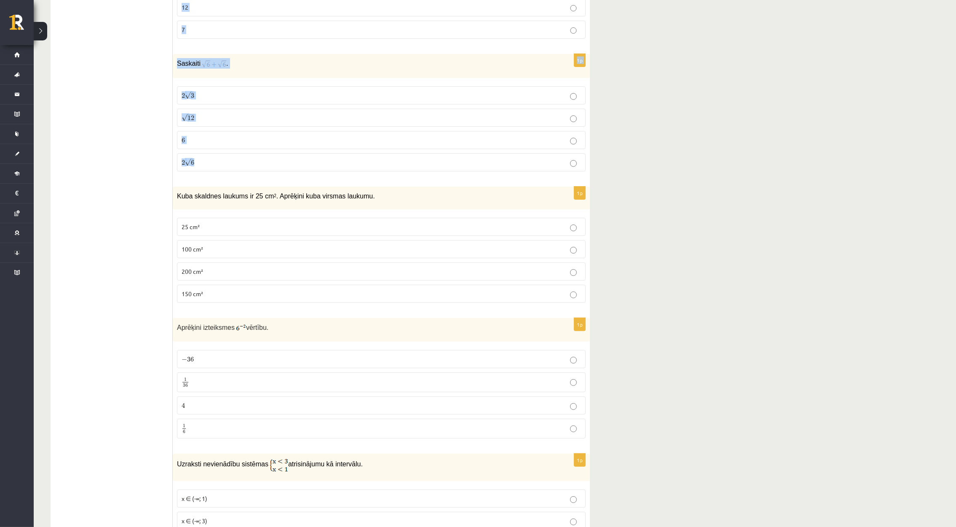
drag, startPoint x: 177, startPoint y: 166, endPoint x: 590, endPoint y: 174, distance: 412.7
drag, startPoint x: 590, startPoint y: 174, endPoint x: 623, endPoint y: 174, distance: 32.9
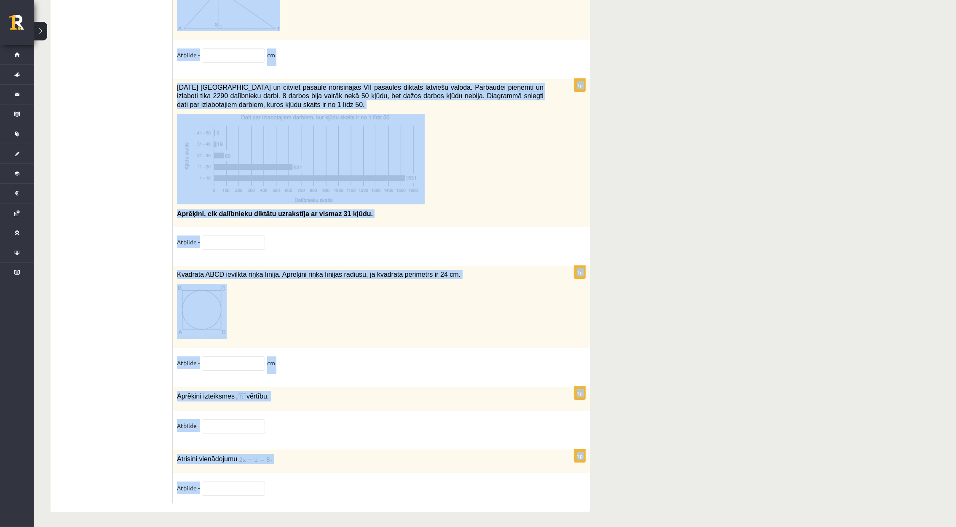
scroll to position [4125, 0]
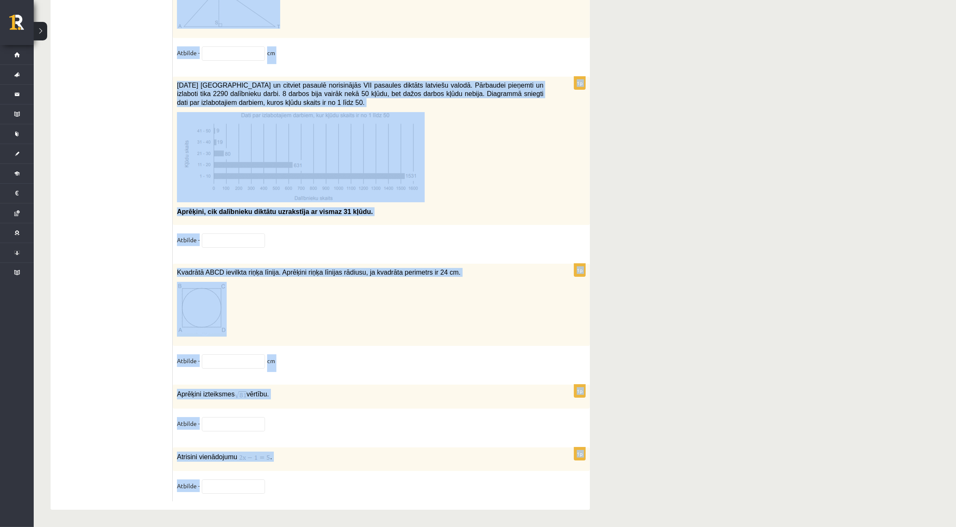
drag, startPoint x: 176, startPoint y: 162, endPoint x: 612, endPoint y: 495, distance: 548.7
copy form "Loremips dolors ametcons ad 6 el, seddoeiu temporin 48 ut. Laboreet dolorema al…"
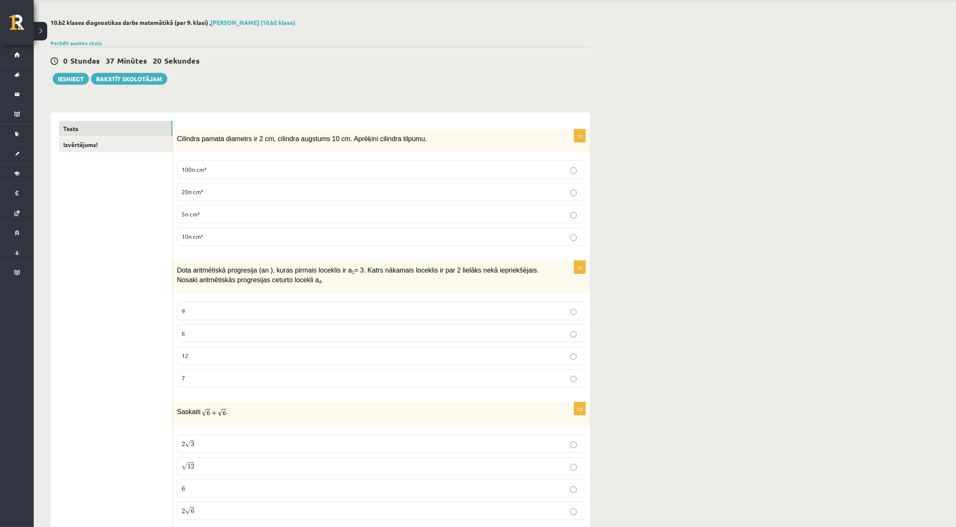
scroll to position [0, 0]
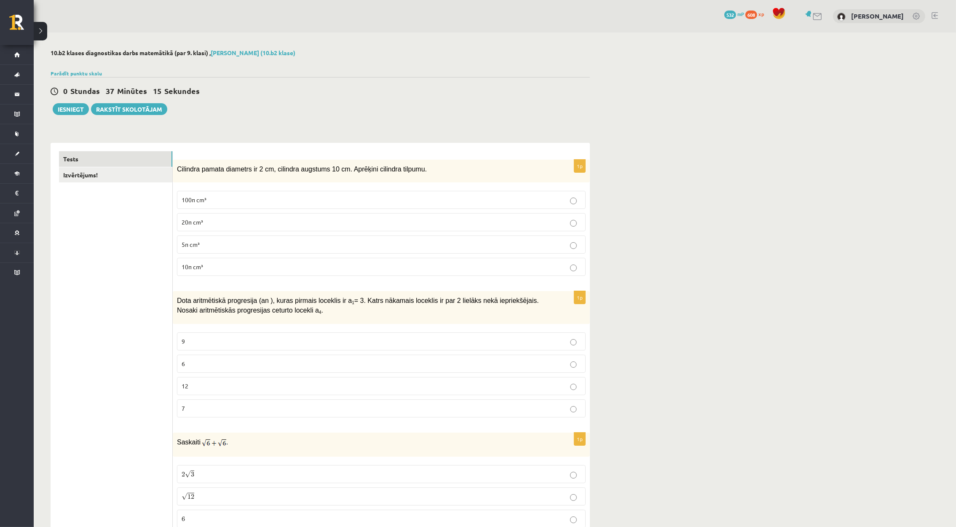
click at [269, 269] on p "10π cm³" at bounding box center [382, 267] width 400 height 9
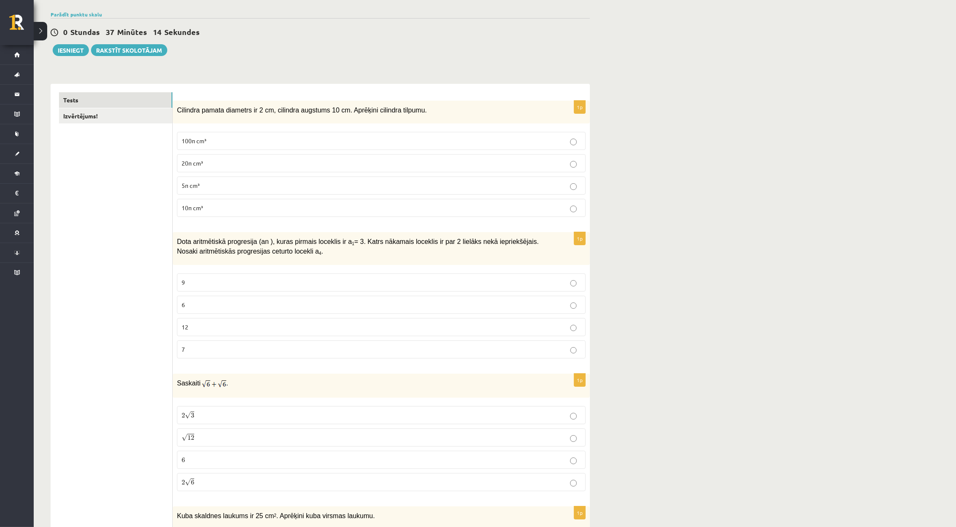
scroll to position [63, 0]
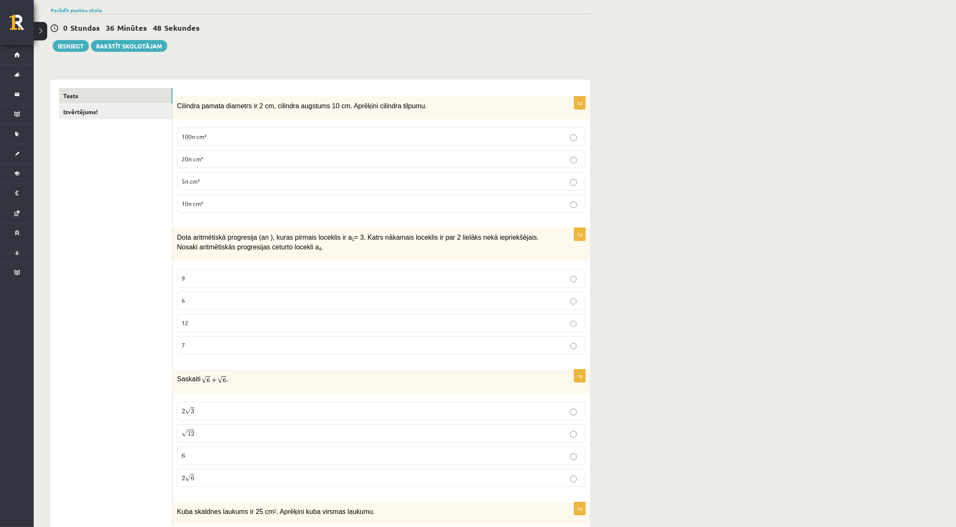
click at [180, 270] on label "9" at bounding box center [381, 278] width 409 height 18
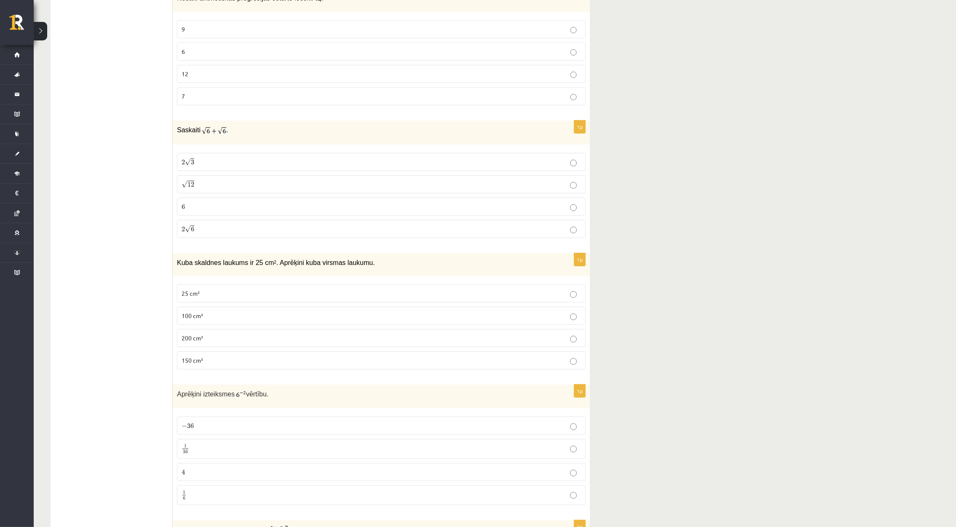
scroll to position [316, 0]
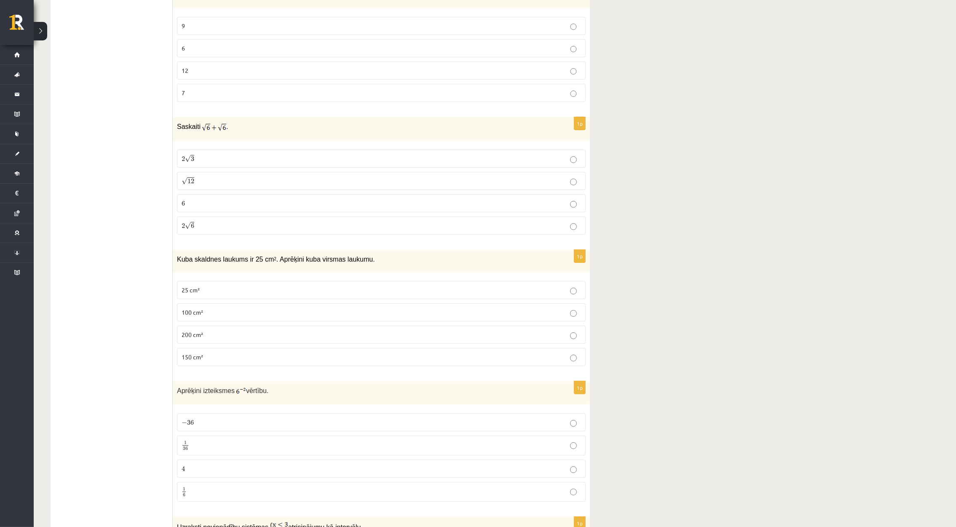
click at [244, 147] on fieldset "2 √ 3 2 3 √ 12 12 6 6 2 √ 6 2 6" at bounding box center [381, 191] width 409 height 92
click at [232, 162] on p "2 √ 3 2 3" at bounding box center [382, 158] width 400 height 9
click at [216, 360] on p "150 cm²" at bounding box center [382, 357] width 400 height 9
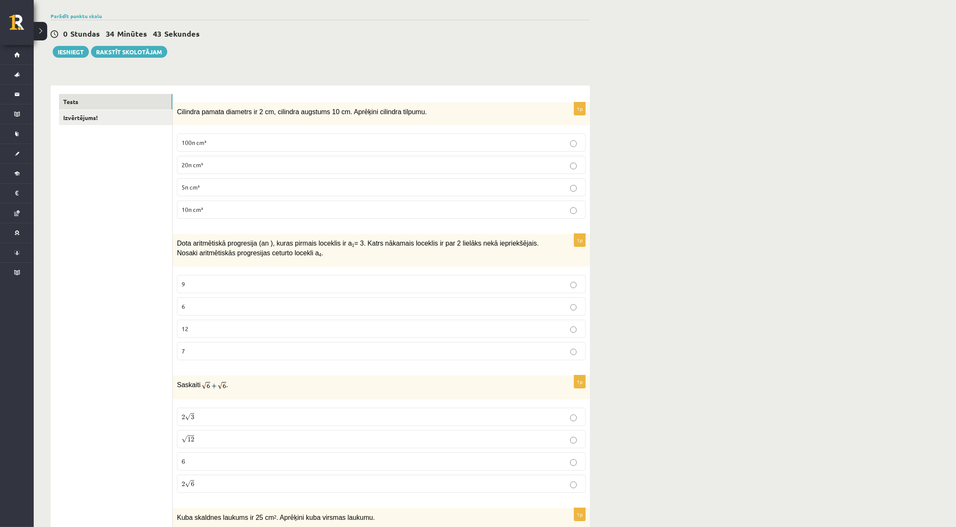
scroll to position [63, 0]
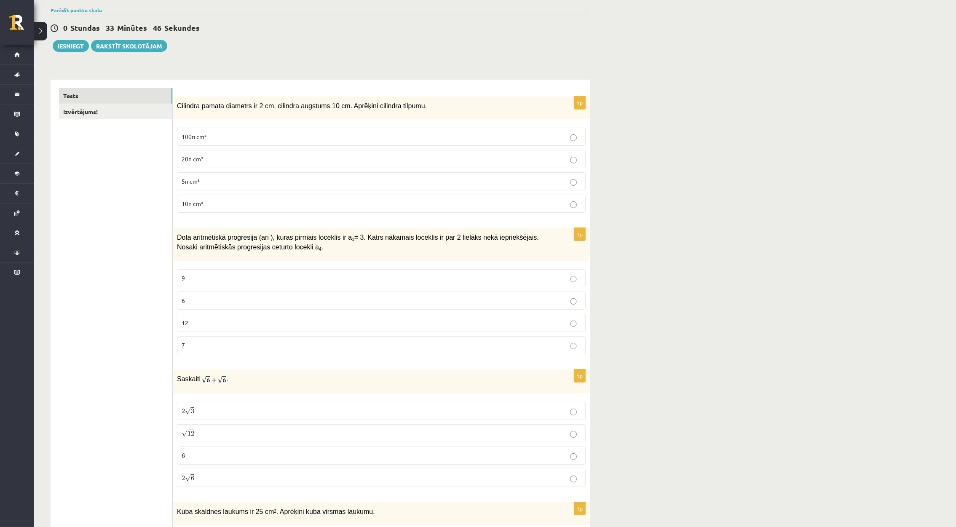
click at [328, 481] on p "2 √ 6 2 6" at bounding box center [382, 478] width 400 height 9
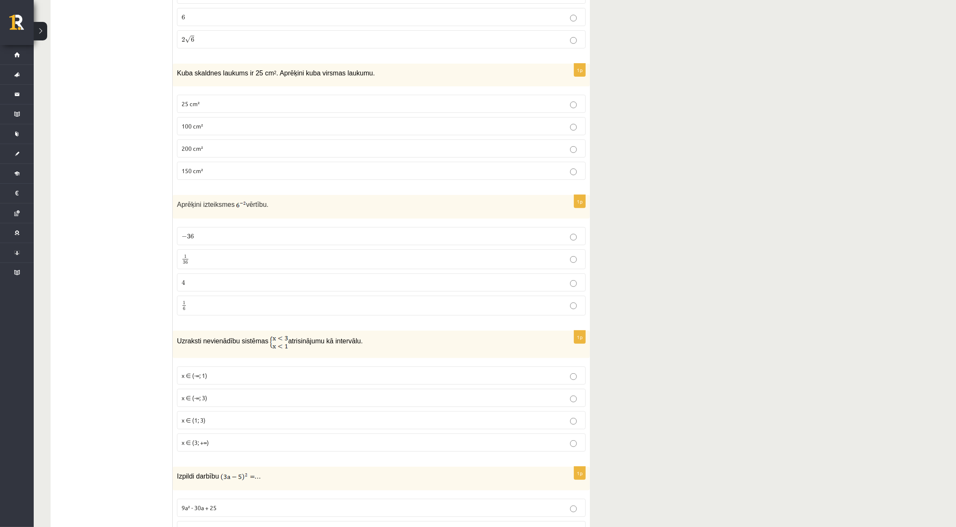
scroll to position [506, 0]
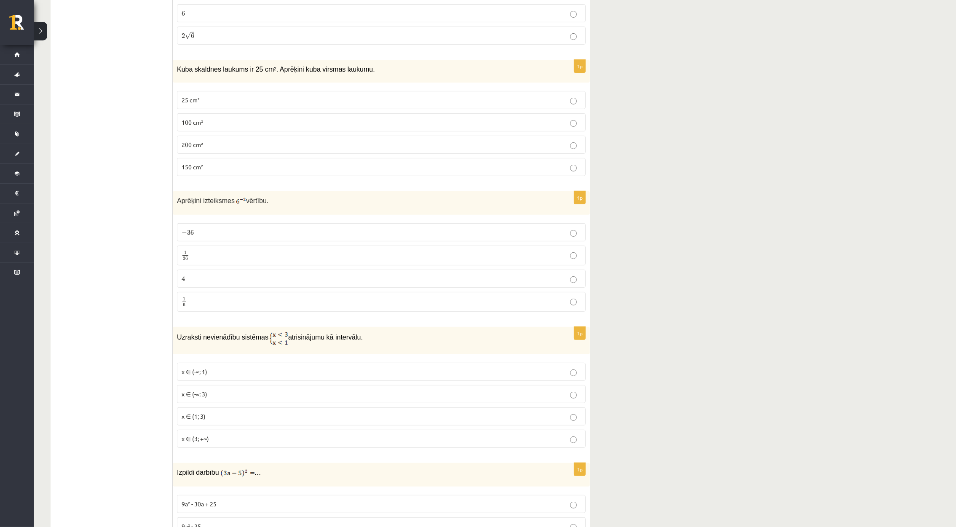
click at [231, 263] on label "1 36 1 36" at bounding box center [381, 256] width 409 height 20
click at [217, 375] on p "x ∈ (-∞; 1)" at bounding box center [382, 372] width 400 height 9
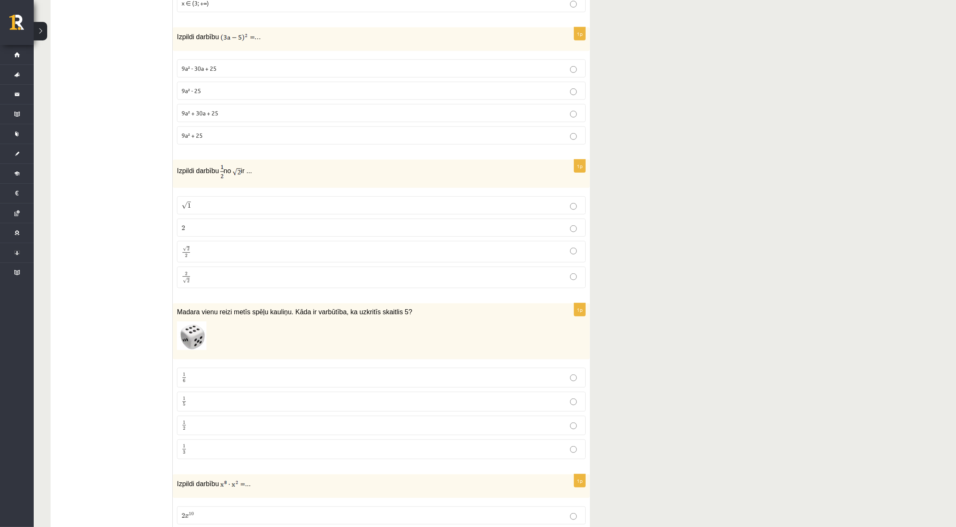
scroll to position [948, 0]
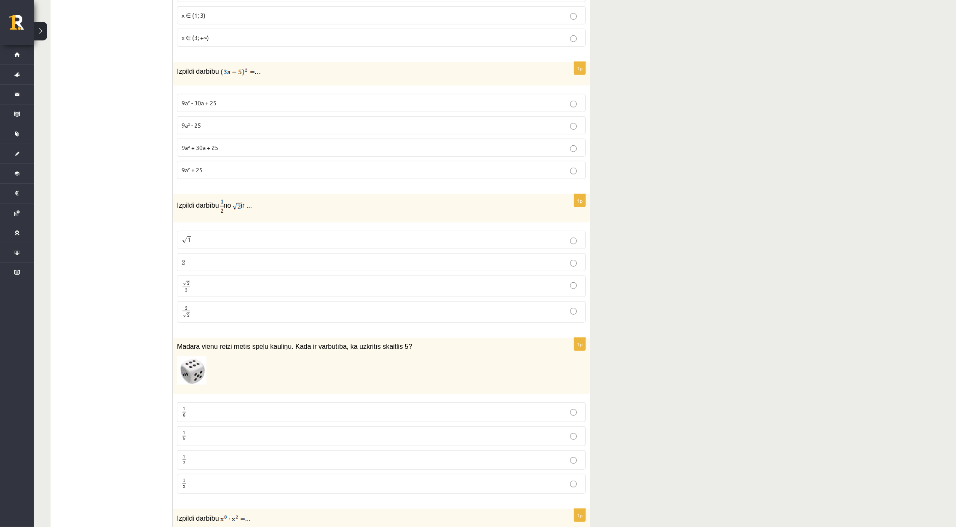
scroll to position [913, 0]
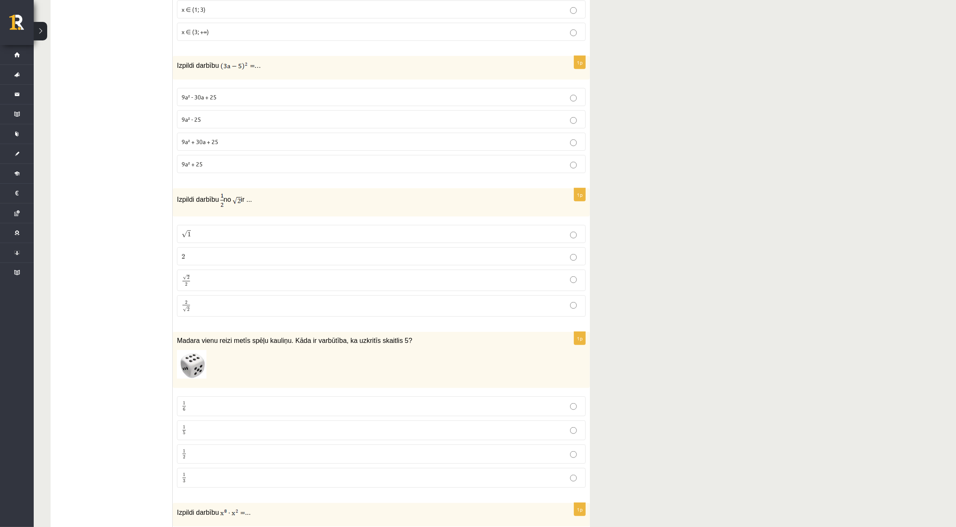
click at [213, 98] on span "9a² - 30a + 25" at bounding box center [199, 97] width 35 height 8
click at [213, 285] on p "√ 2 2 2 2" at bounding box center [382, 280] width 400 height 12
click at [219, 410] on p "1 6 1 6" at bounding box center [382, 406] width 400 height 11
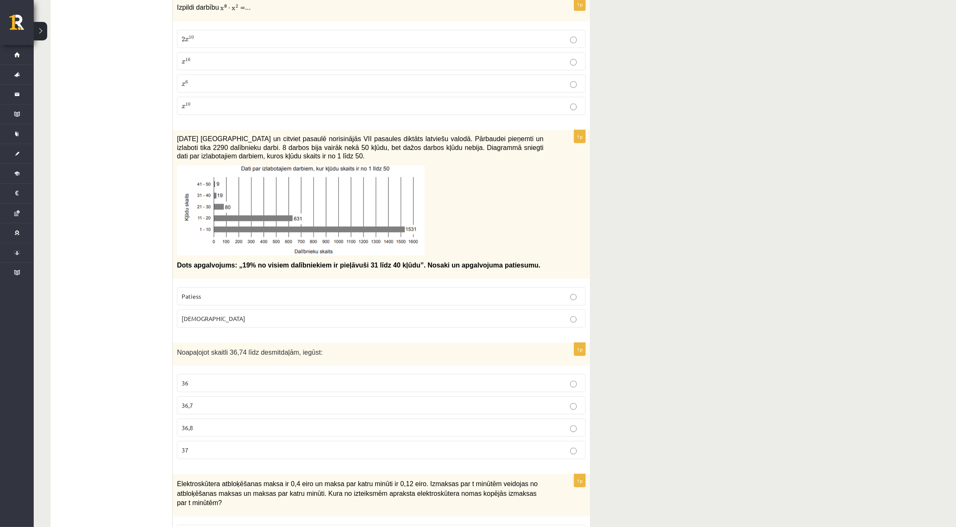
scroll to position [1397, 0]
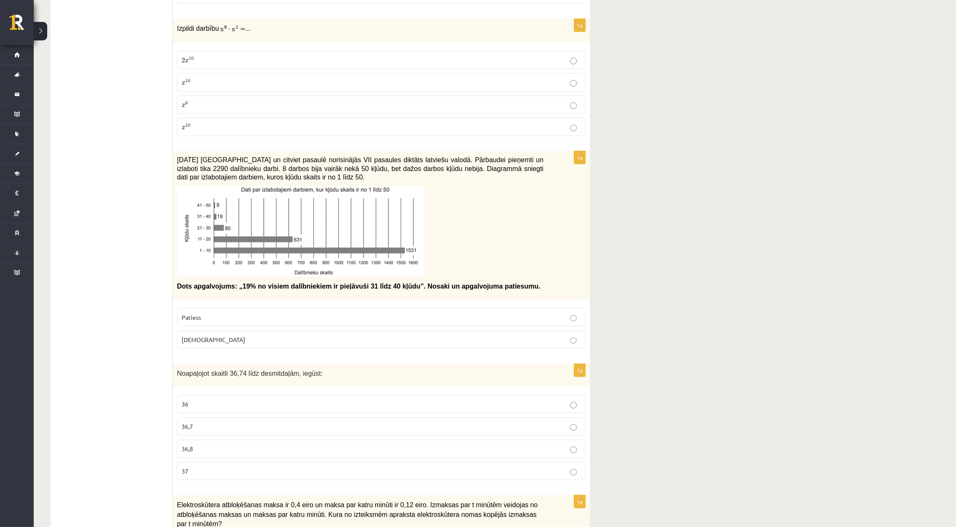
click at [224, 129] on p "x 10 x 10" at bounding box center [382, 127] width 400 height 9
click at [209, 349] on label "Aplams" at bounding box center [381, 340] width 409 height 18
click at [199, 430] on p "36,7" at bounding box center [382, 426] width 400 height 9
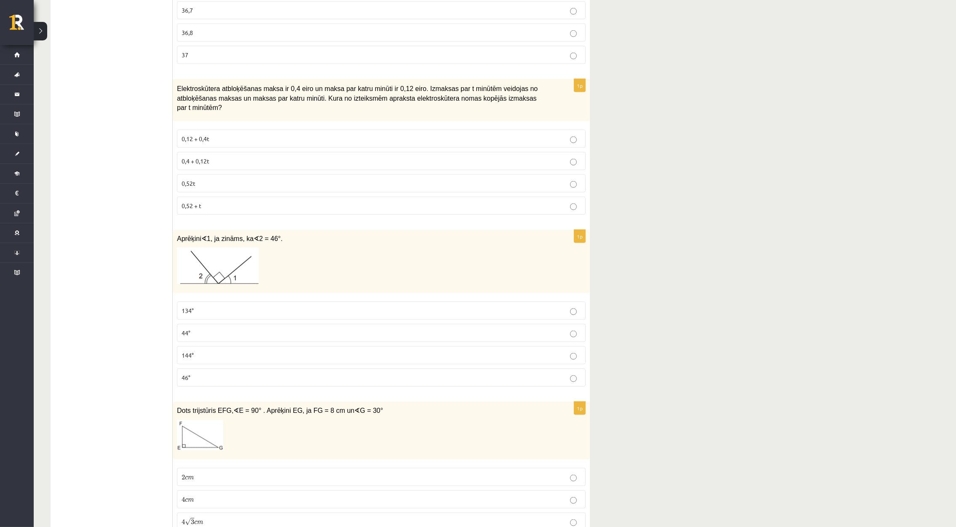
scroll to position [1840, 0]
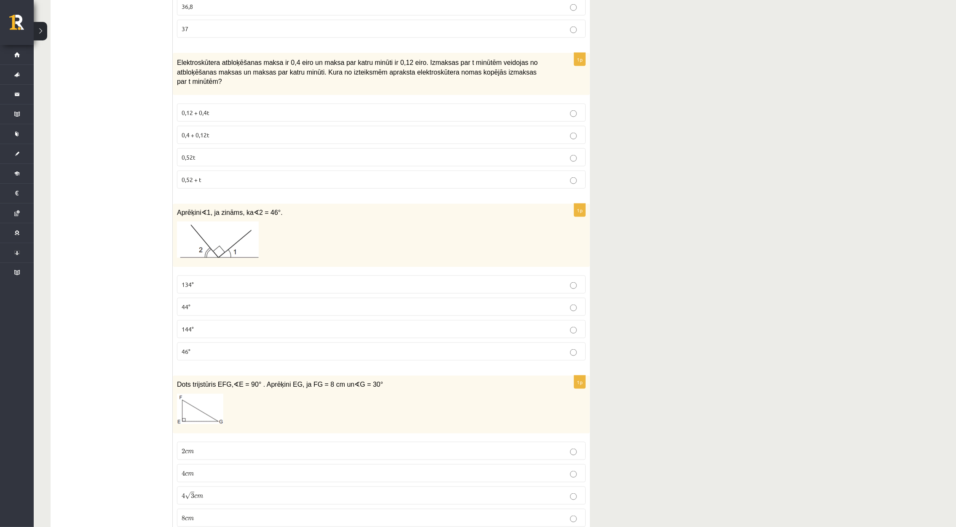
click at [218, 131] on p "0,4 + 0,12t" at bounding box center [382, 135] width 400 height 9
click at [207, 280] on p "134°" at bounding box center [382, 284] width 400 height 9
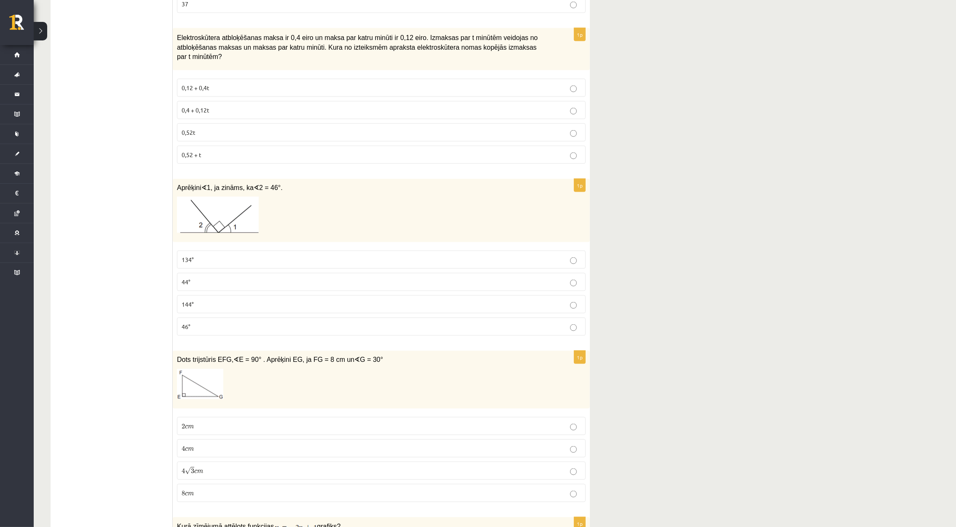
scroll to position [1903, 0]
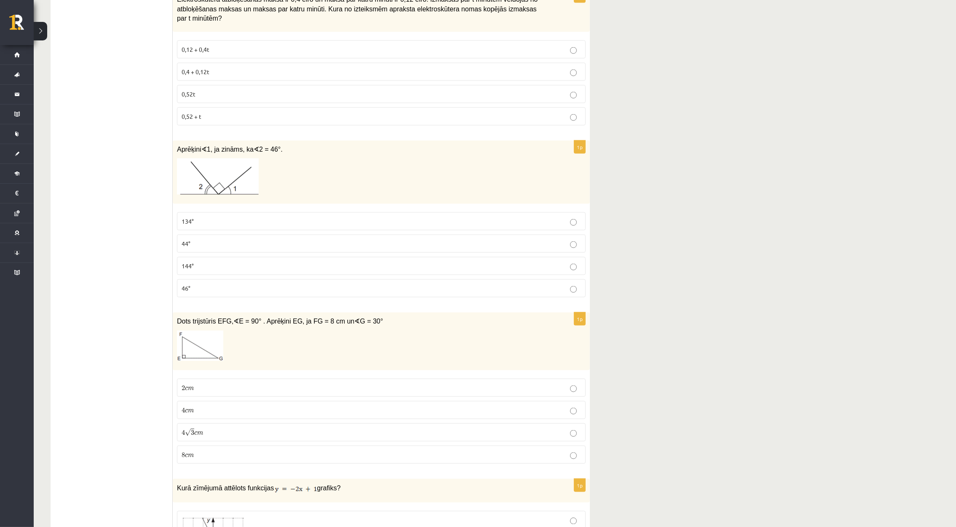
click at [220, 437] on label "4 √ 3 c m 4 3 c m" at bounding box center [381, 433] width 409 height 18
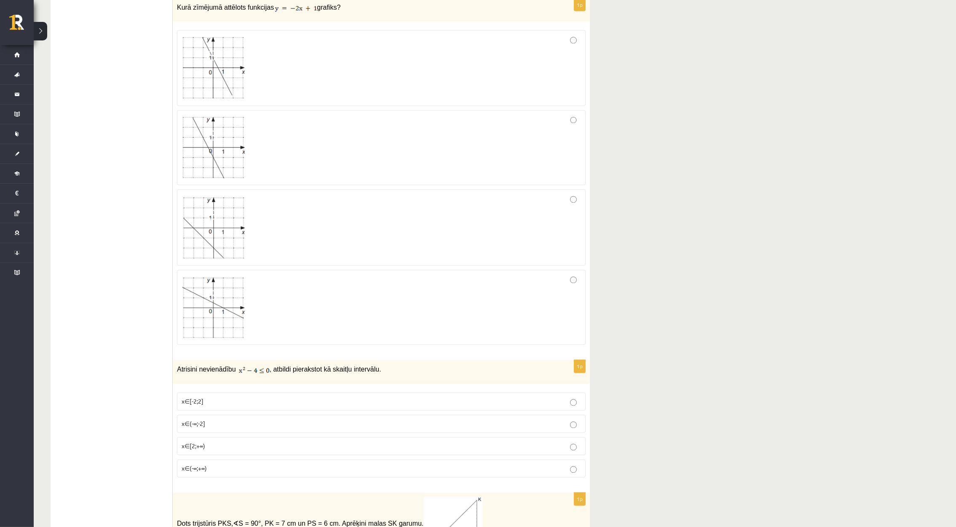
scroll to position [2374, 0]
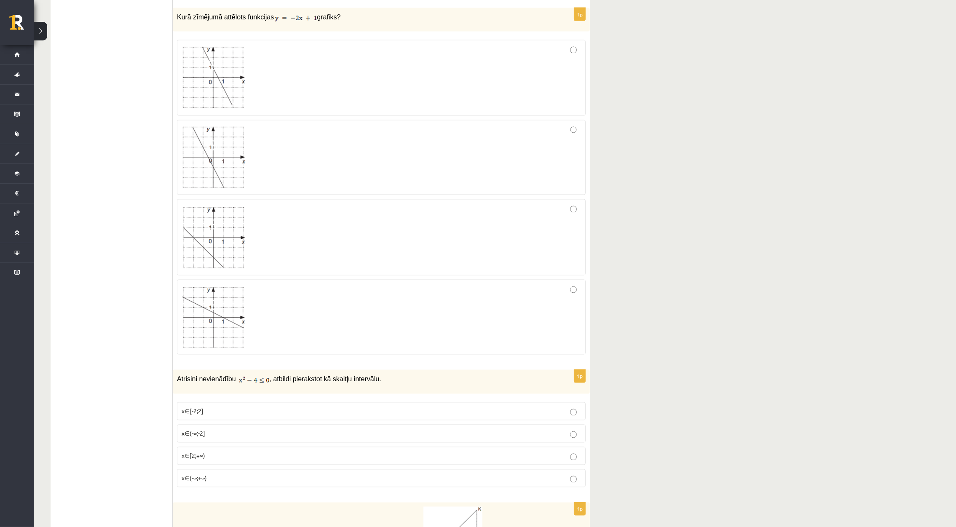
click at [494, 131] on div at bounding box center [382, 158] width 400 height 66
click at [233, 407] on p "x∈[-2;2]" at bounding box center [382, 411] width 400 height 9
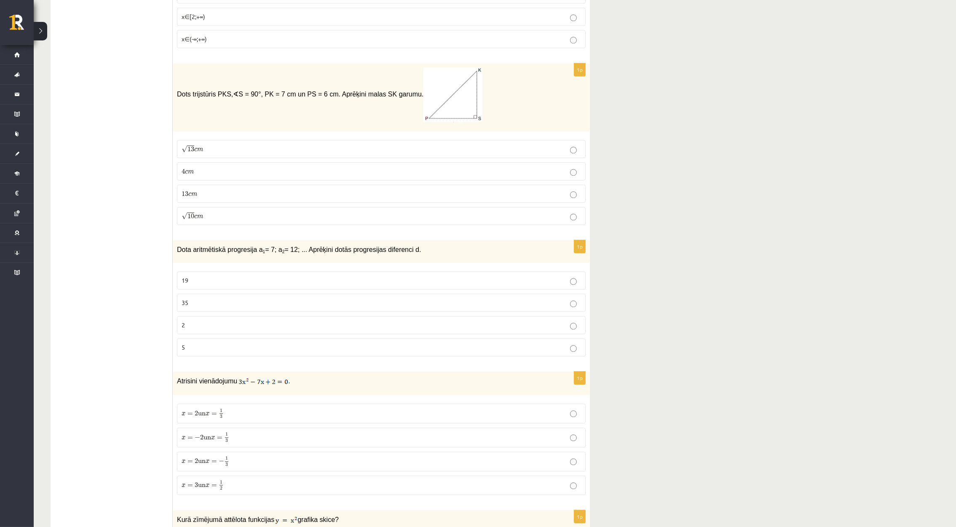
scroll to position [2817, 0]
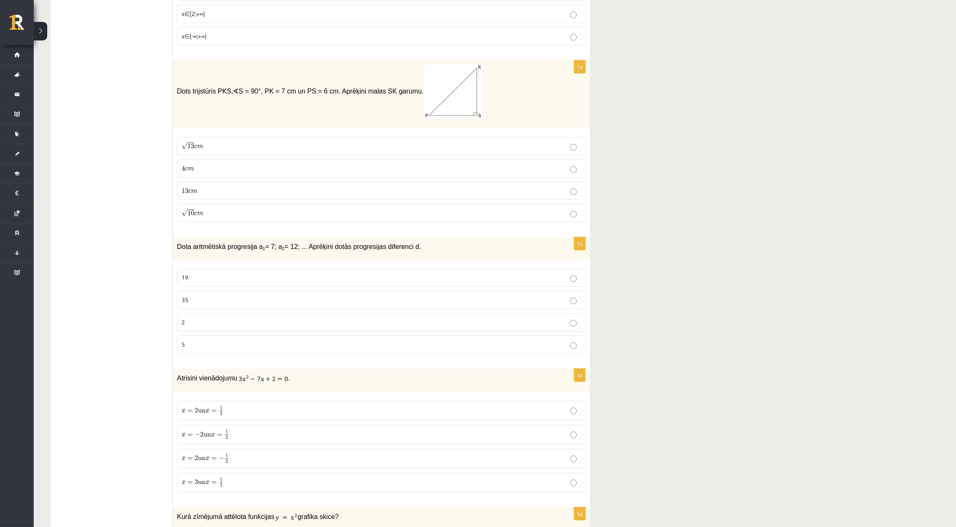
click at [336, 137] on label "√ 13 c m 13 c m" at bounding box center [381, 146] width 409 height 18
click at [188, 343] on p "5" at bounding box center [382, 344] width 400 height 9
click at [257, 405] on p "x = 2 un x = 1 3 x = 2 un x = 1 3" at bounding box center [382, 410] width 400 height 11
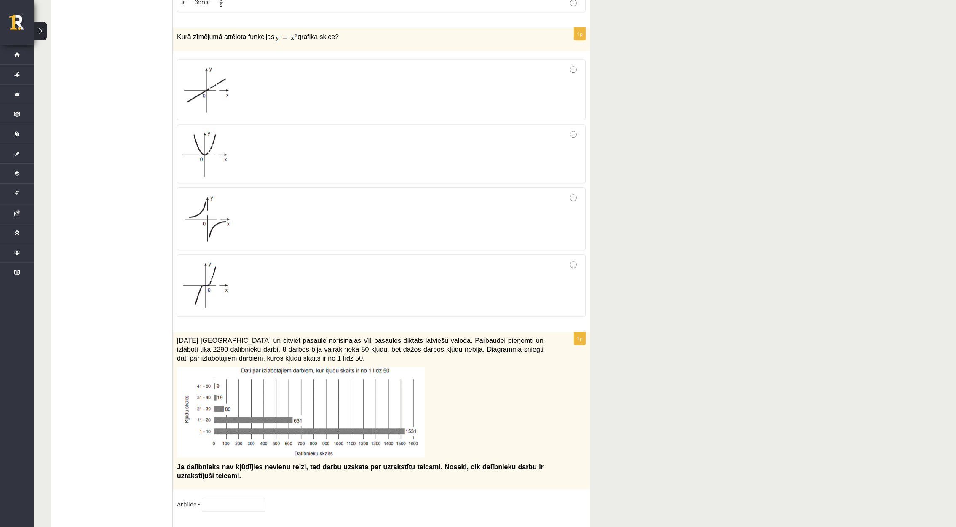
scroll to position [3306, 0]
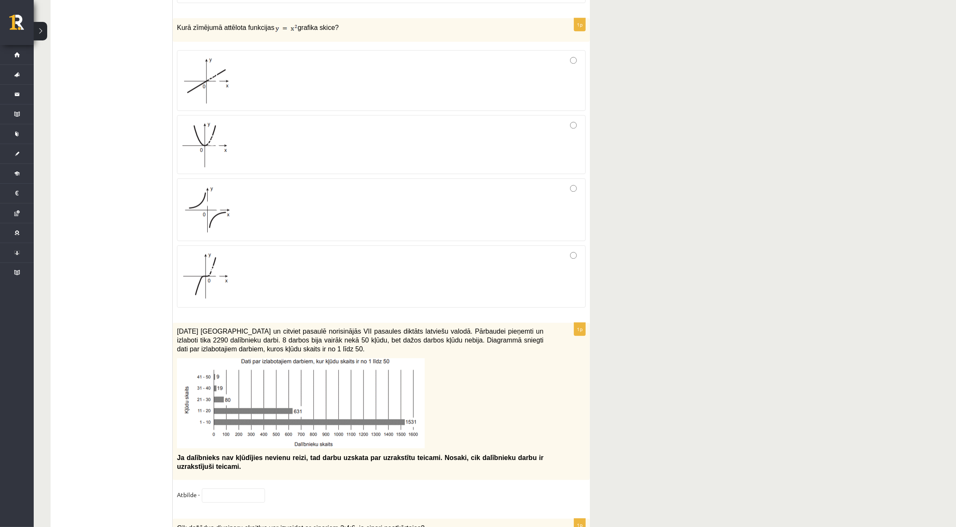
click at [345, 129] on div at bounding box center [382, 145] width 400 height 50
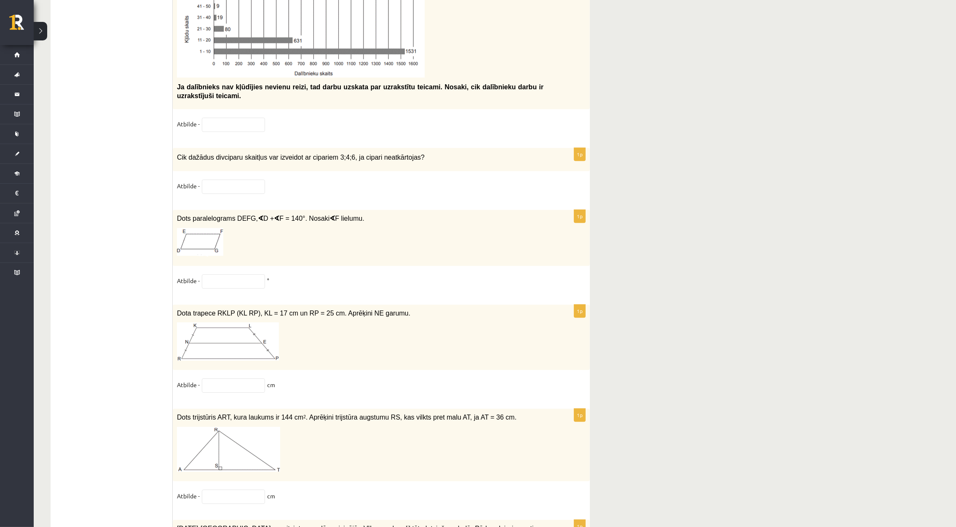
scroll to position [3685, 0]
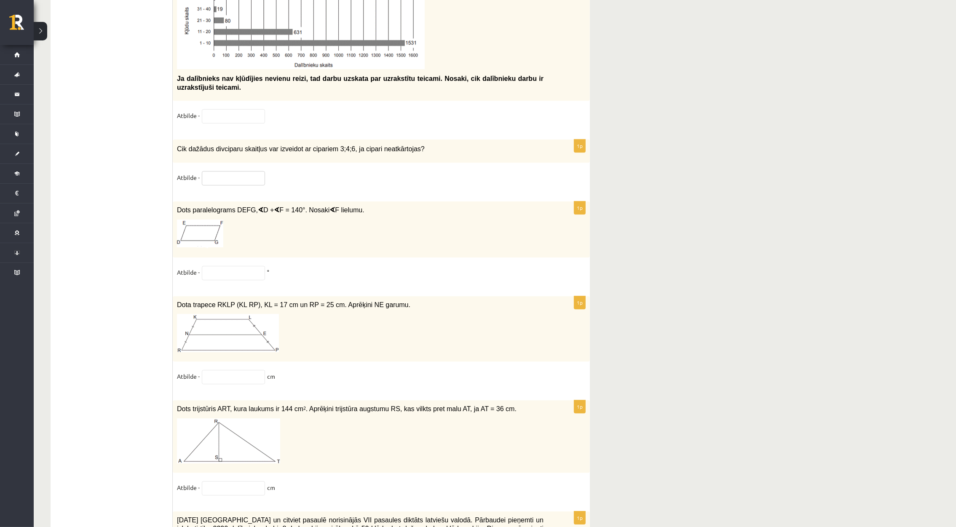
click at [237, 182] on input "text" at bounding box center [233, 178] width 63 height 14
type input "*"
click at [229, 276] on input "text" at bounding box center [233, 273] width 63 height 14
type input "**"
click at [213, 372] on input "text" at bounding box center [233, 377] width 63 height 14
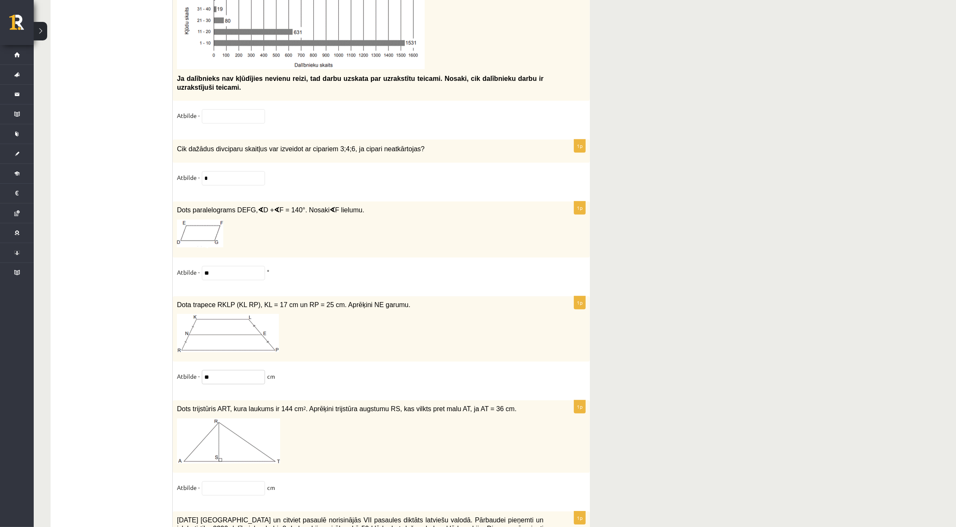
type input "**"
drag, startPoint x: 226, startPoint y: 500, endPoint x: 226, endPoint y: 495, distance: 5.5
click at [226, 498] on fieldset "Atbilde - cm" at bounding box center [381, 490] width 409 height 18
click at [226, 494] on input "text" at bounding box center [233, 488] width 63 height 14
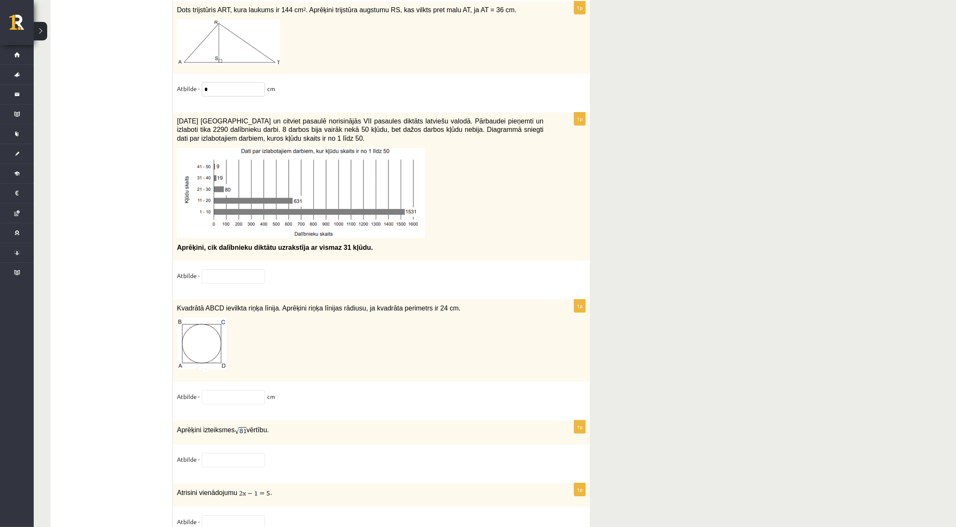
scroll to position [4125, 0]
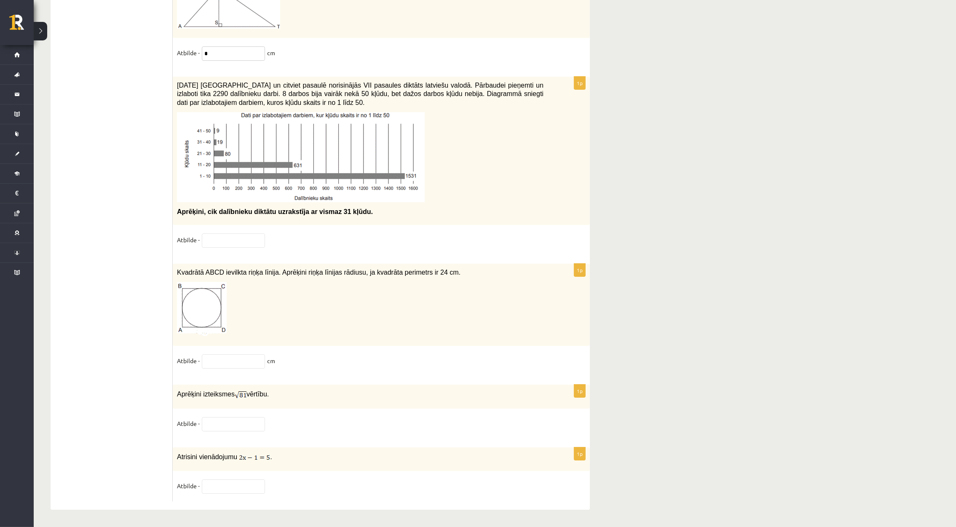
type input "*"
click at [218, 240] on input "text" at bounding box center [233, 240] width 63 height 14
type input "*"
type input "**"
click at [222, 369] on fieldset "Atbilde - cm" at bounding box center [381, 363] width 409 height 18
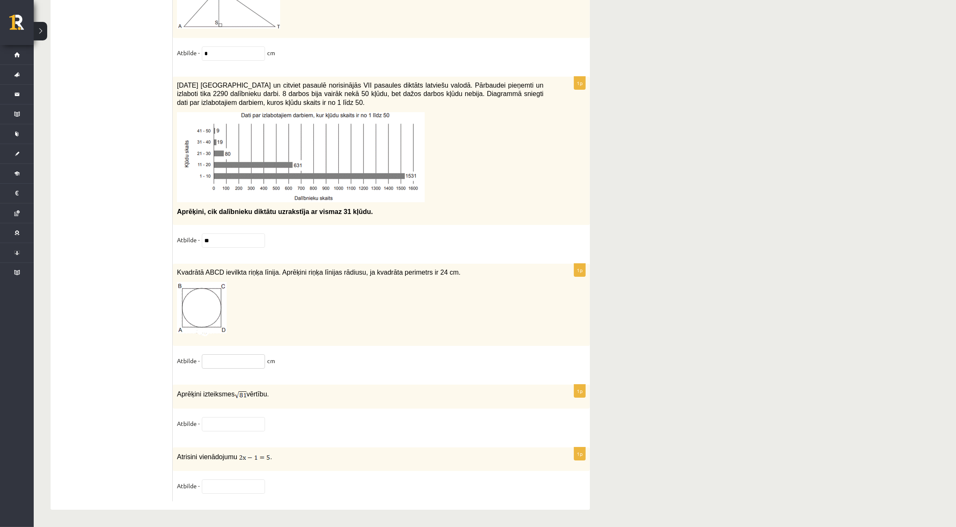
click at [222, 361] on input "text" at bounding box center [233, 361] width 63 height 14
type input "*"
click at [209, 417] on input "text" at bounding box center [233, 424] width 63 height 14
type input "*"
click at [246, 485] on input "text" at bounding box center [233, 487] width 63 height 14
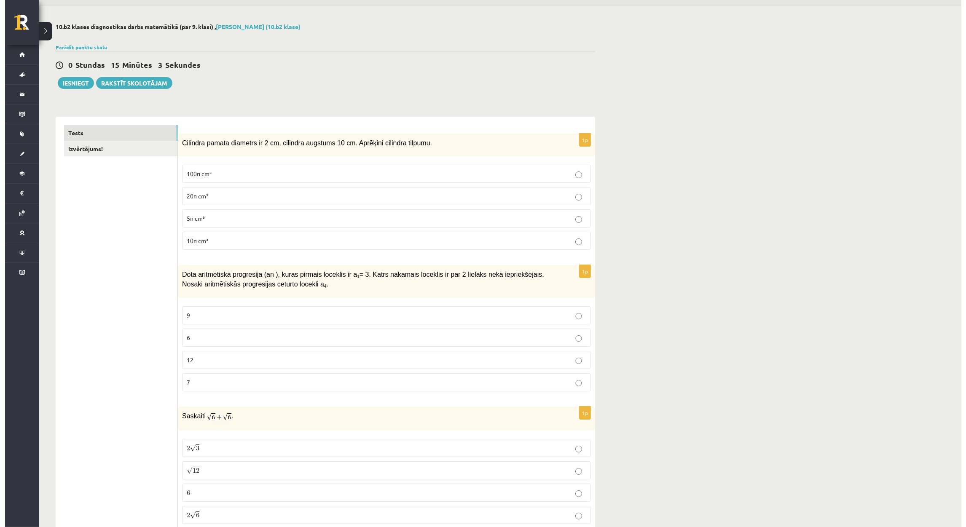
scroll to position [0, 0]
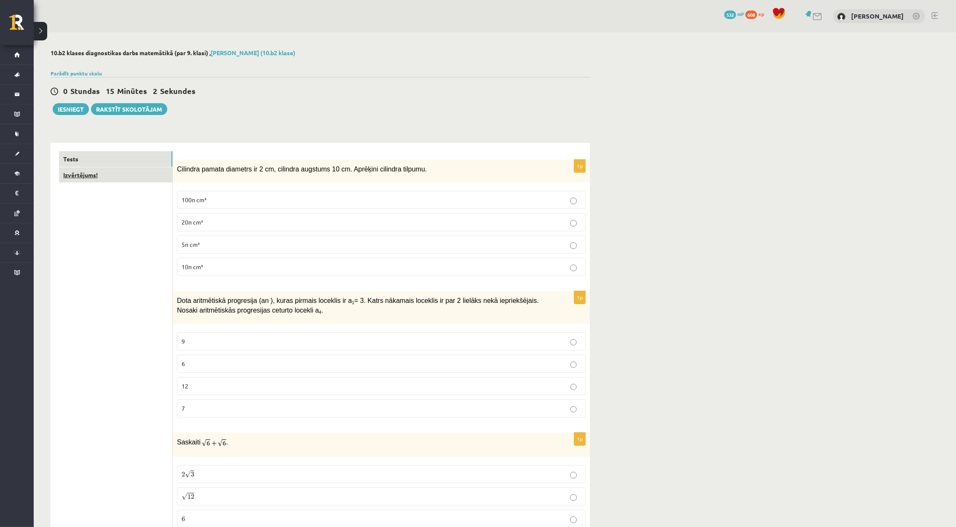
type input "*"
click at [118, 173] on link "Izvērtējums!" at bounding box center [115, 175] width 113 height 16
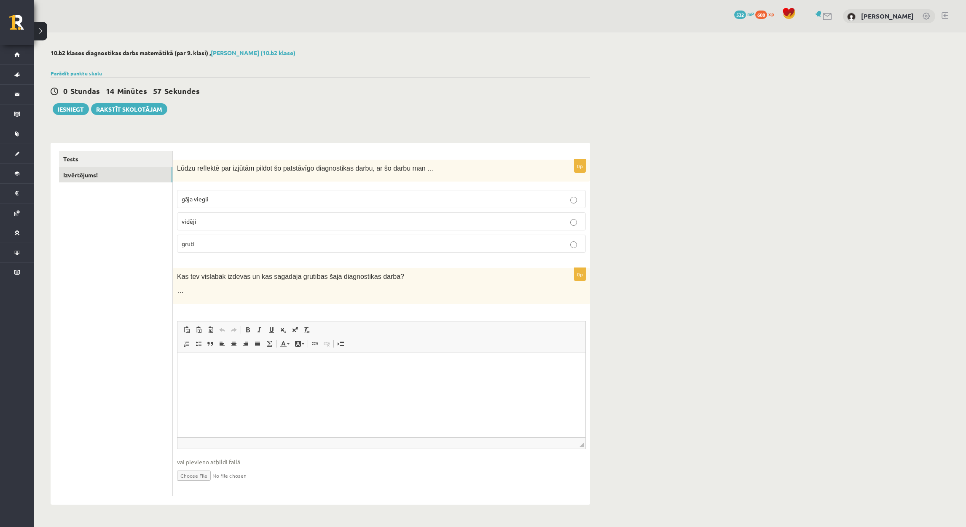
click at [232, 223] on p "vidēji" at bounding box center [382, 221] width 400 height 9
click at [68, 108] on button "Iesniegt" at bounding box center [71, 109] width 36 height 12
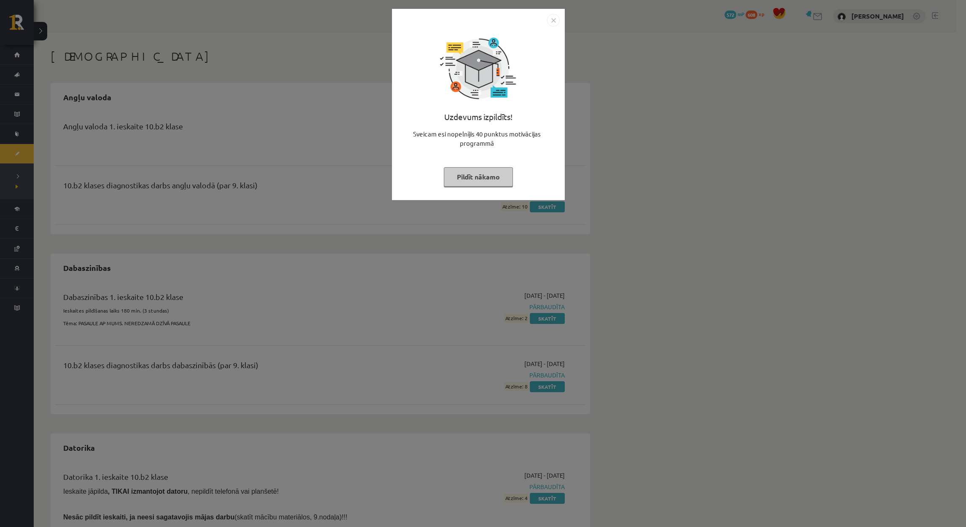
click at [549, 20] on img "Close" at bounding box center [553, 20] width 13 height 13
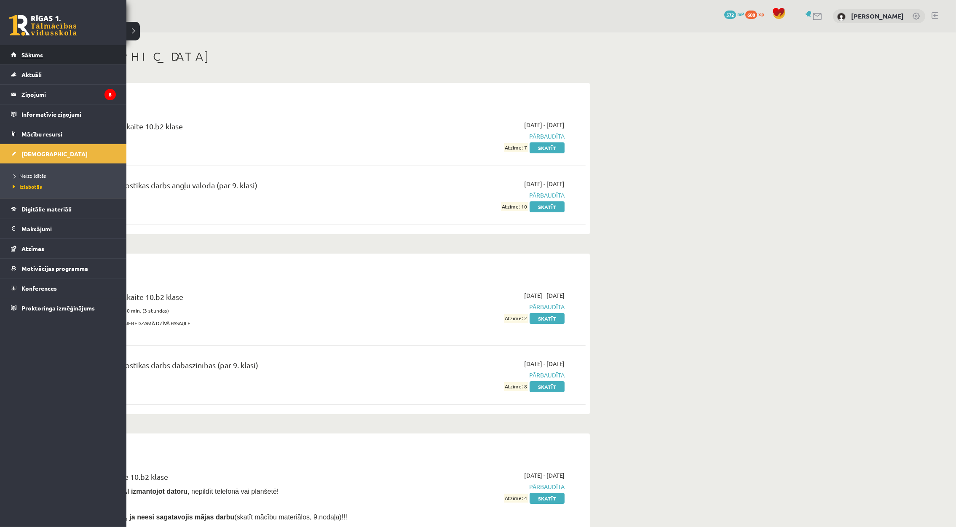
click at [21, 59] on link "Sākums" at bounding box center [63, 54] width 105 height 19
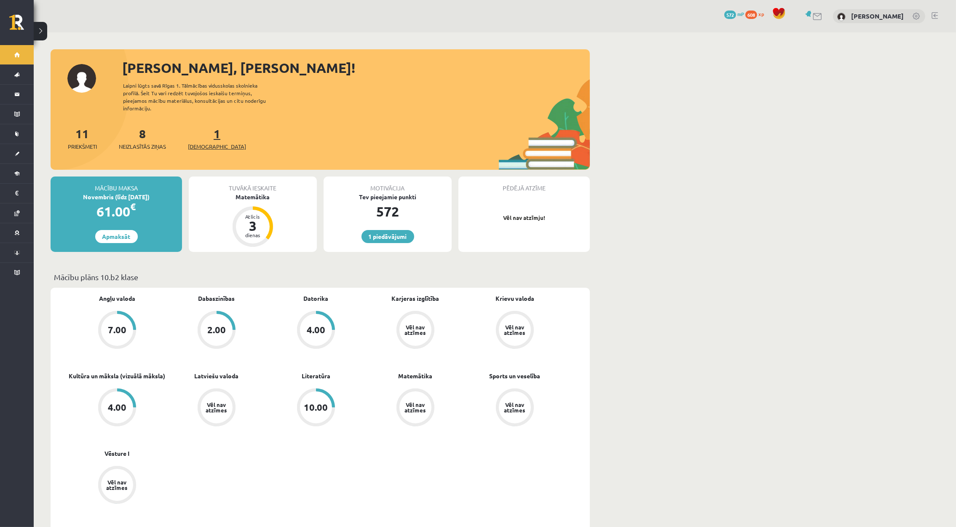
click at [204, 142] on span "[DEMOGRAPHIC_DATA]" at bounding box center [217, 146] width 58 height 8
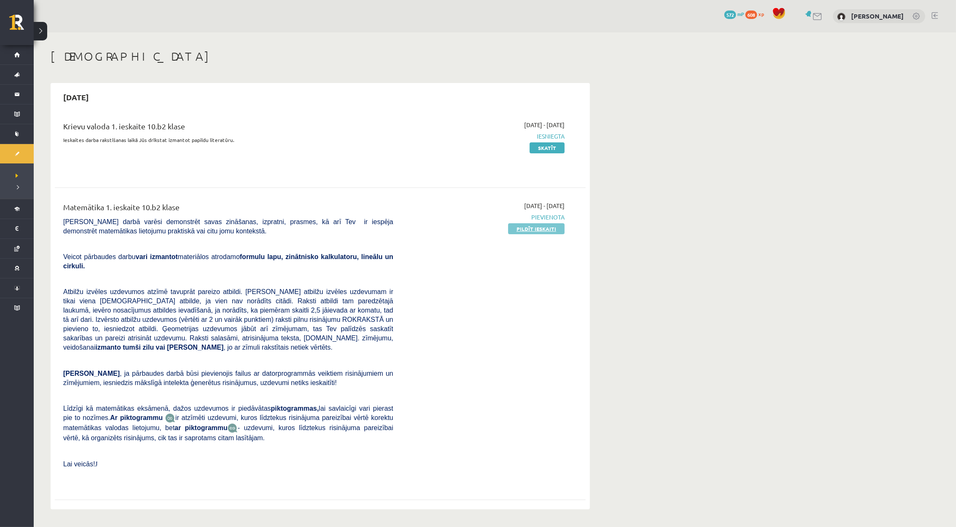
click at [554, 233] on link "Pildīt ieskaiti" at bounding box center [536, 228] width 56 height 11
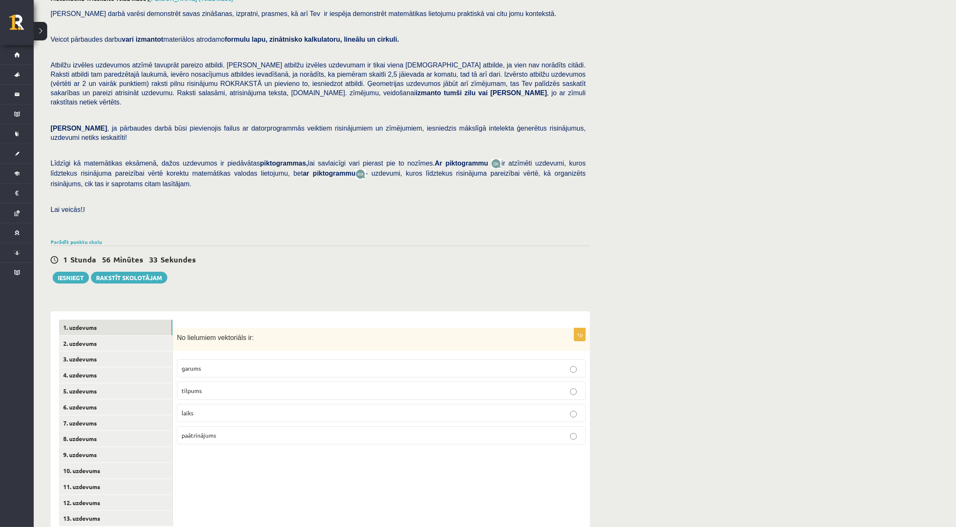
scroll to position [59, 0]
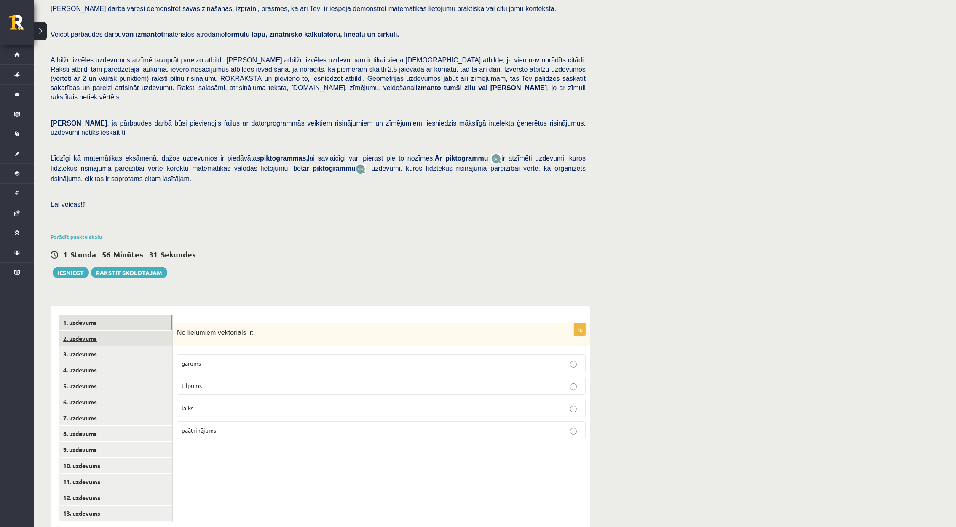
click at [107, 331] on link "2. uzdevums" at bounding box center [115, 339] width 113 height 16
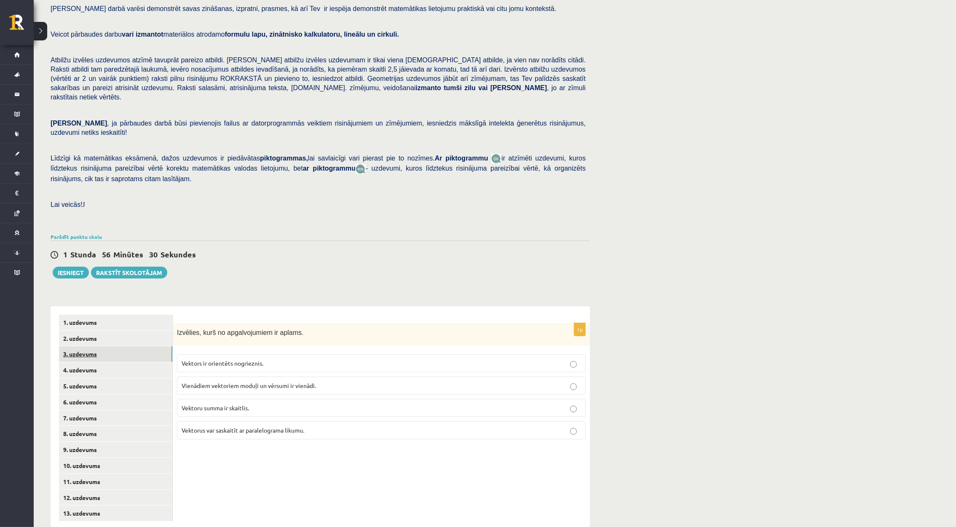
click at [109, 346] on link "3. uzdevums" at bounding box center [115, 354] width 113 height 16
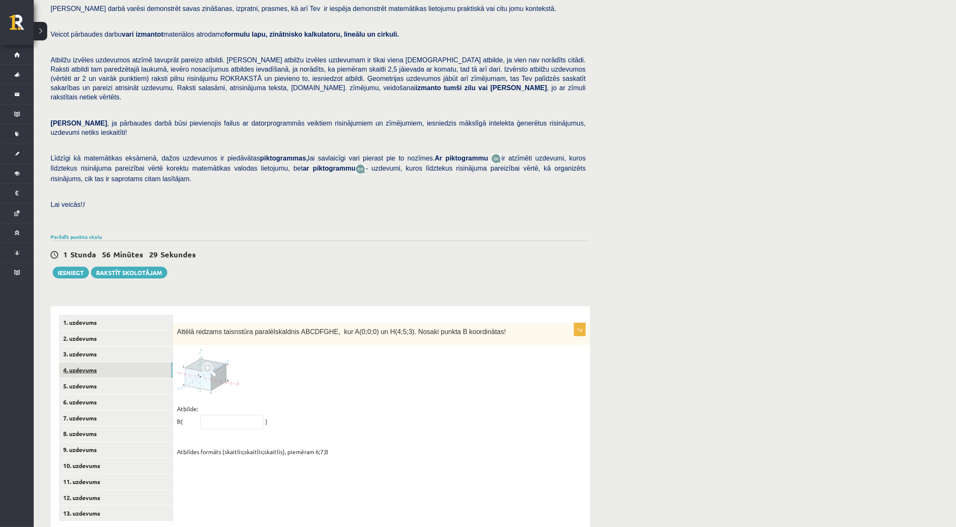
click at [112, 362] on link "4. uzdevums" at bounding box center [115, 370] width 113 height 16
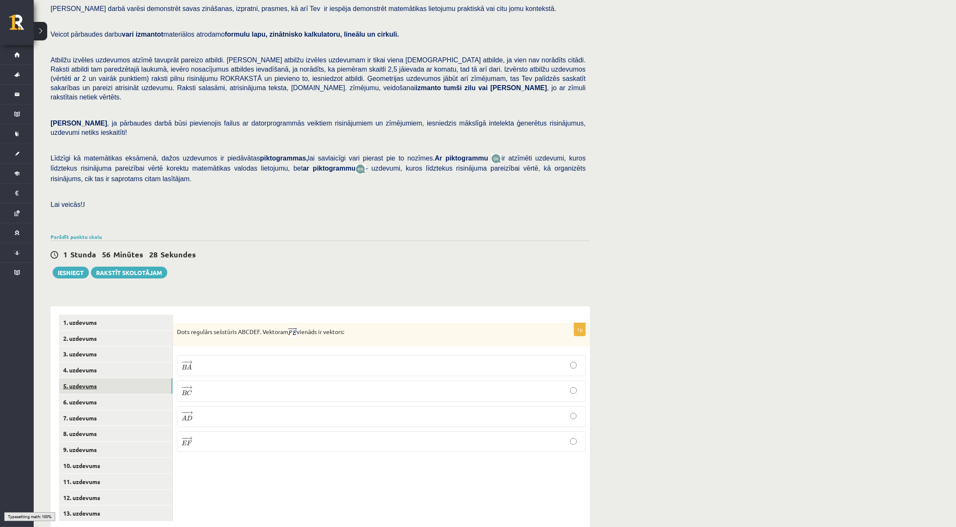
click at [115, 378] on link "5. uzdevums" at bounding box center [115, 386] width 113 height 16
click at [115, 394] on link "6. uzdevums" at bounding box center [115, 402] width 113 height 16
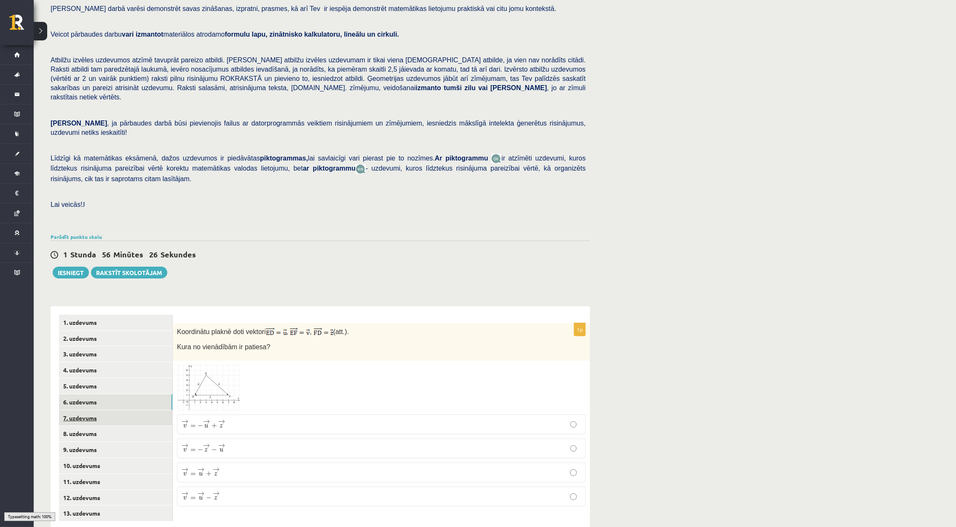
click at [119, 411] on link "7. uzdevums" at bounding box center [115, 419] width 113 height 16
click at [126, 426] on link "8. uzdevums" at bounding box center [115, 434] width 113 height 16
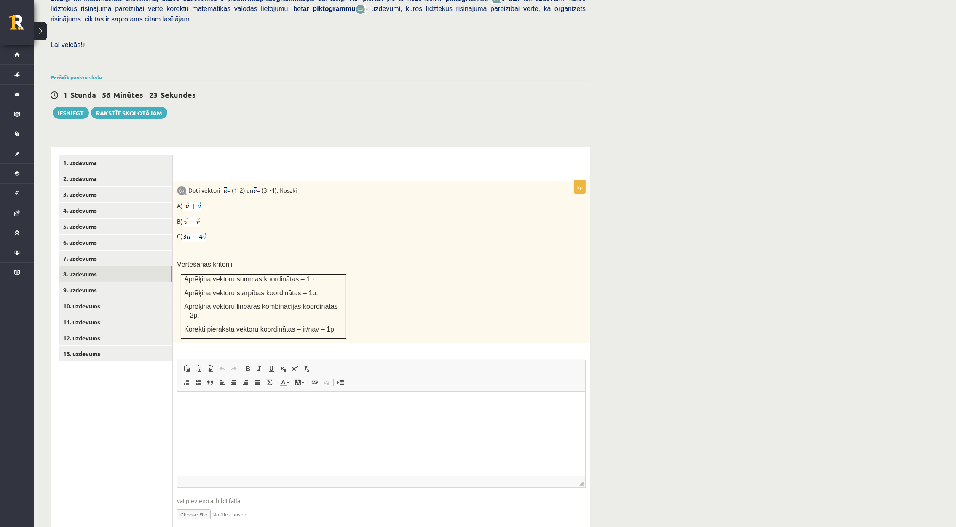
scroll to position [223, 0]
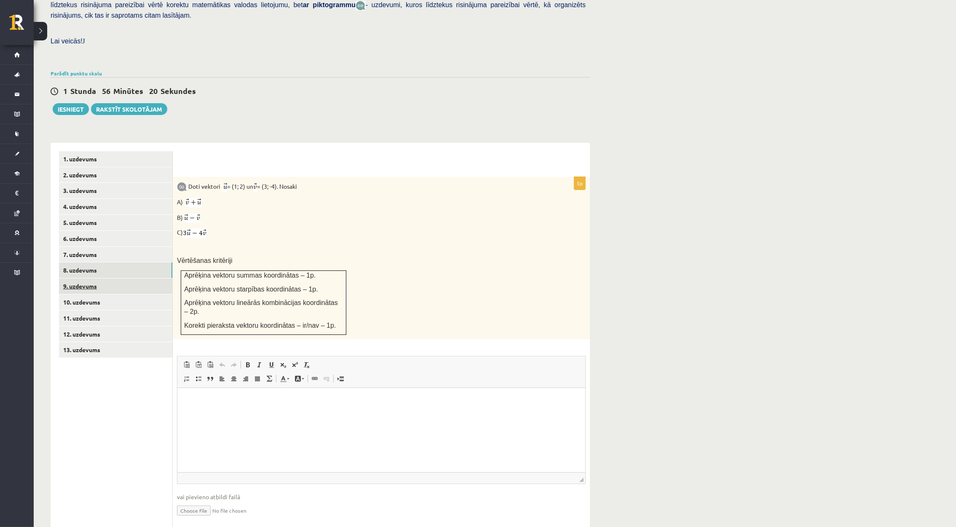
click at [103, 279] on link "9. uzdevums" at bounding box center [115, 287] width 113 height 16
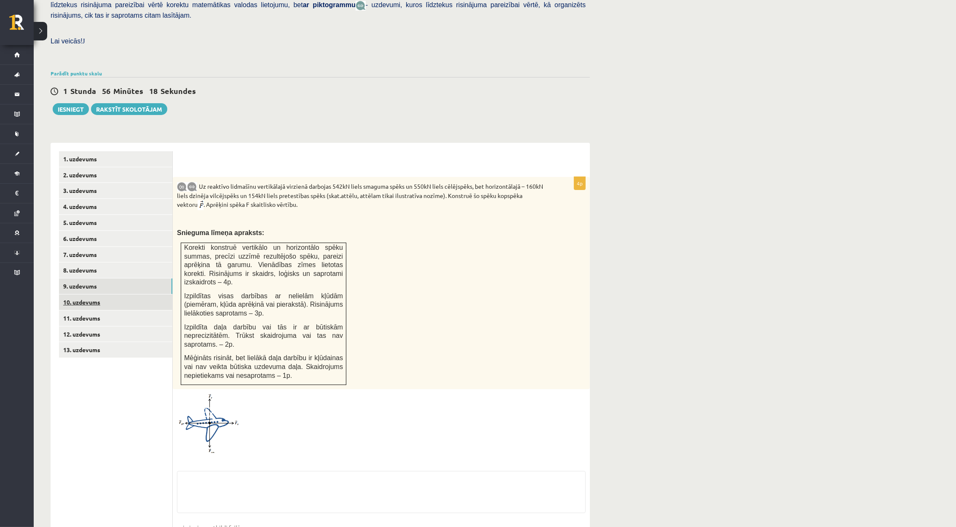
click at [108, 295] on link "10. uzdevums" at bounding box center [115, 303] width 113 height 16
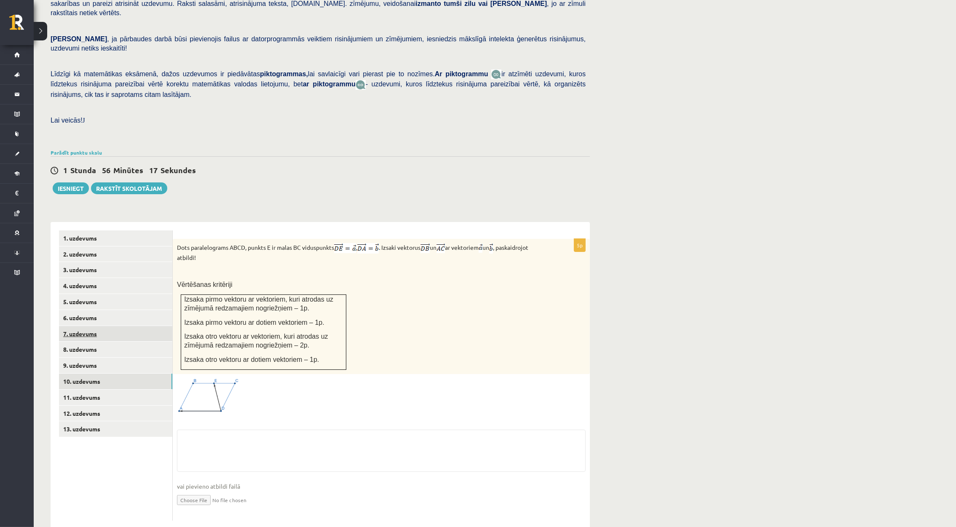
click at [118, 326] on link "7. uzdevums" at bounding box center [115, 334] width 113 height 16
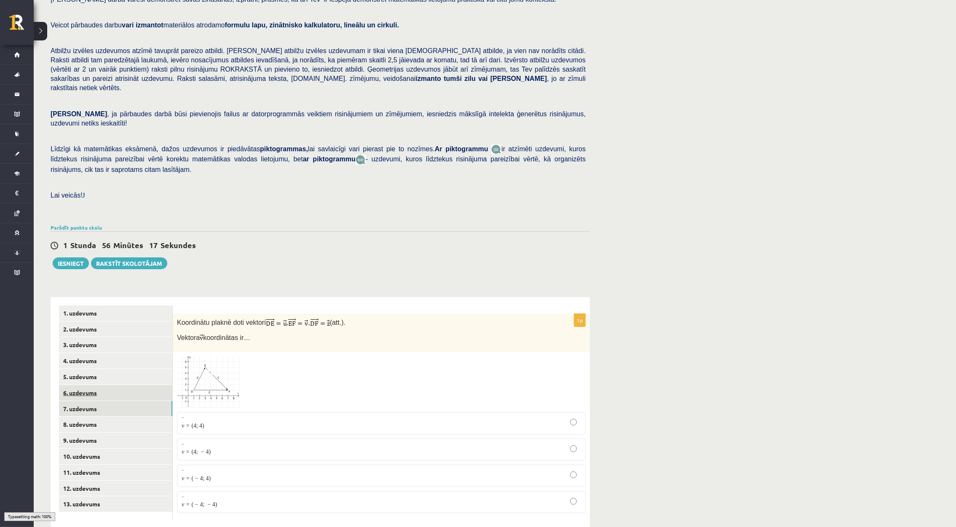
scroll to position [60, 0]
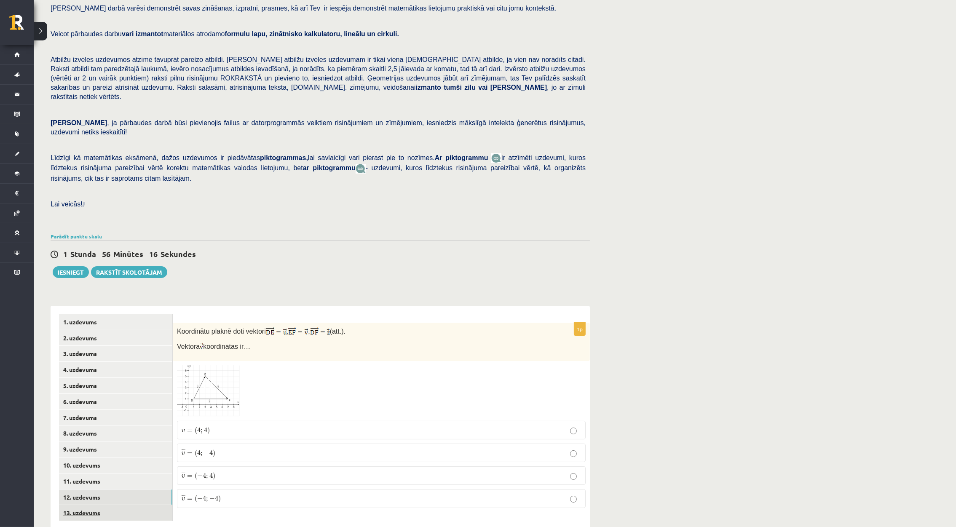
click at [156, 486] on ul "1. uzdevums 2. uzdevums 3. uzdevums 4. uzdevums 5. uzdevums 6. uzdevums 7. uzde…" at bounding box center [116, 417] width 114 height 207
click at [158, 490] on link "12. uzdevums" at bounding box center [115, 498] width 113 height 16
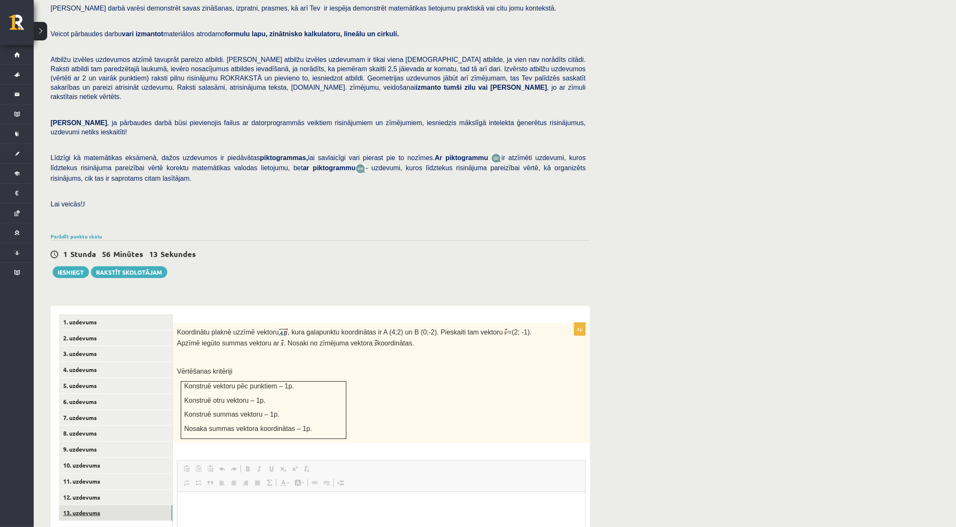
scroll to position [0, 0]
click at [158, 505] on link "13. uzdevums" at bounding box center [115, 513] width 113 height 16
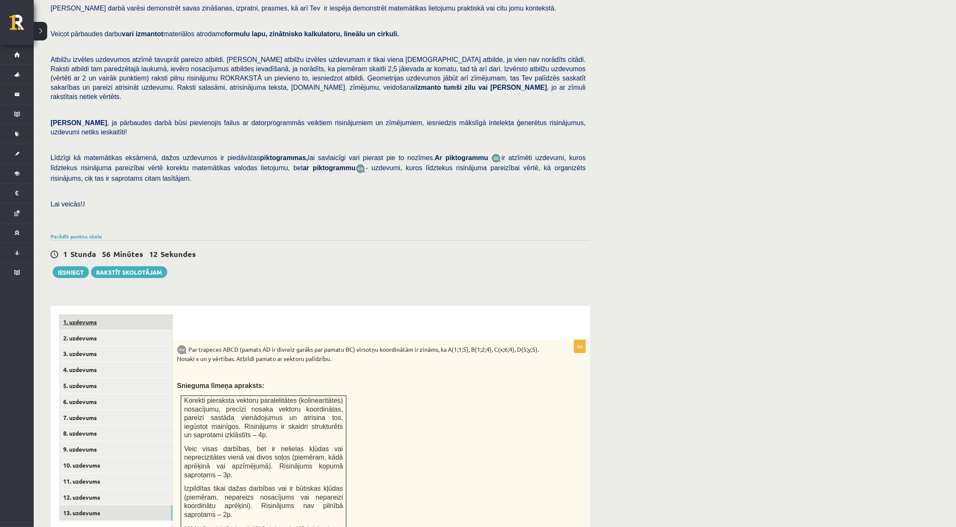
click at [111, 314] on link "1. uzdevums" at bounding box center [115, 322] width 113 height 16
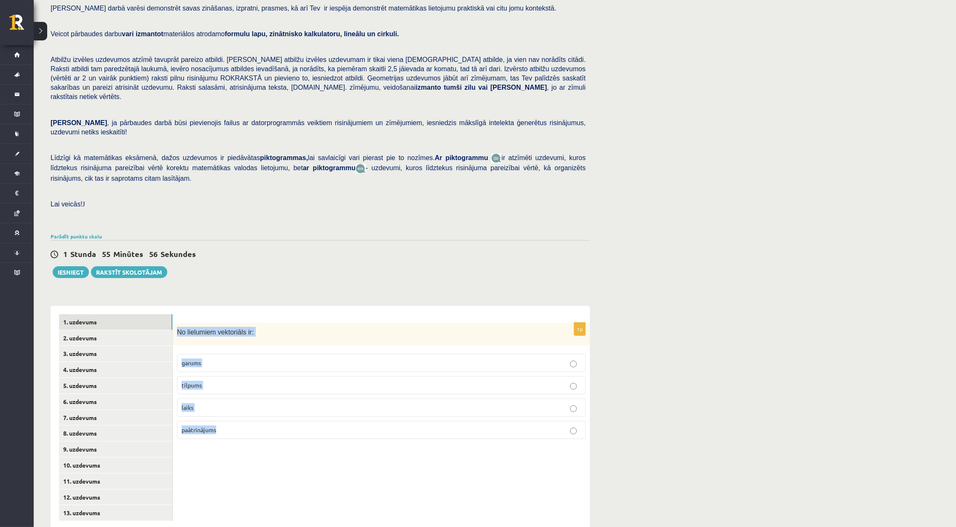
drag, startPoint x: 178, startPoint y: 312, endPoint x: 304, endPoint y: 437, distance: 177.9
click at [304, 437] on div "1p No lielumiem vektoriāls ir: garums tilpums laiks paātrinājums" at bounding box center [381, 418] width 417 height 224
drag, startPoint x: 304, startPoint y: 437, endPoint x: 246, endPoint y: 309, distance: 141.5
copy div "No lielumiem vektoriāls ir: garums tilpums laiks paātrinājums"
click at [231, 421] on label "paātrinājums" at bounding box center [381, 430] width 409 height 18
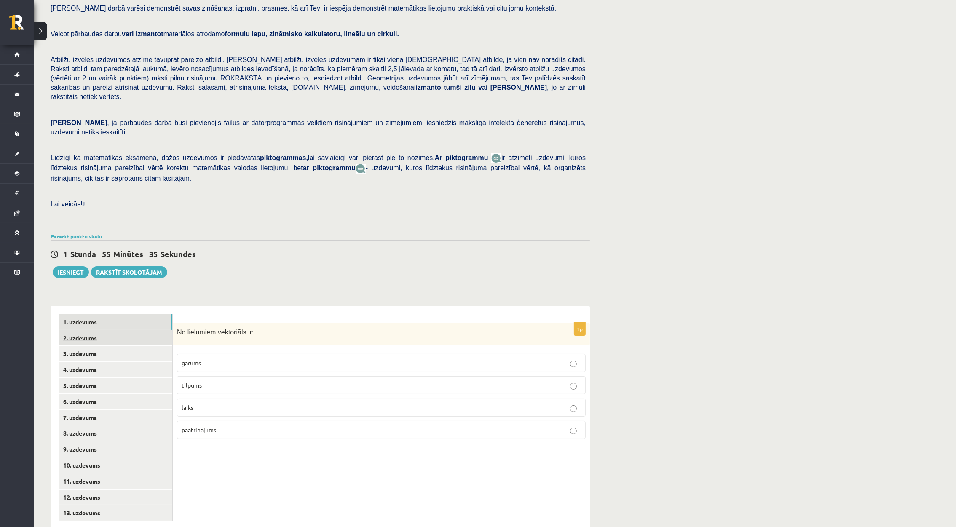
click at [130, 330] on link "2. uzdevums" at bounding box center [115, 338] width 113 height 16
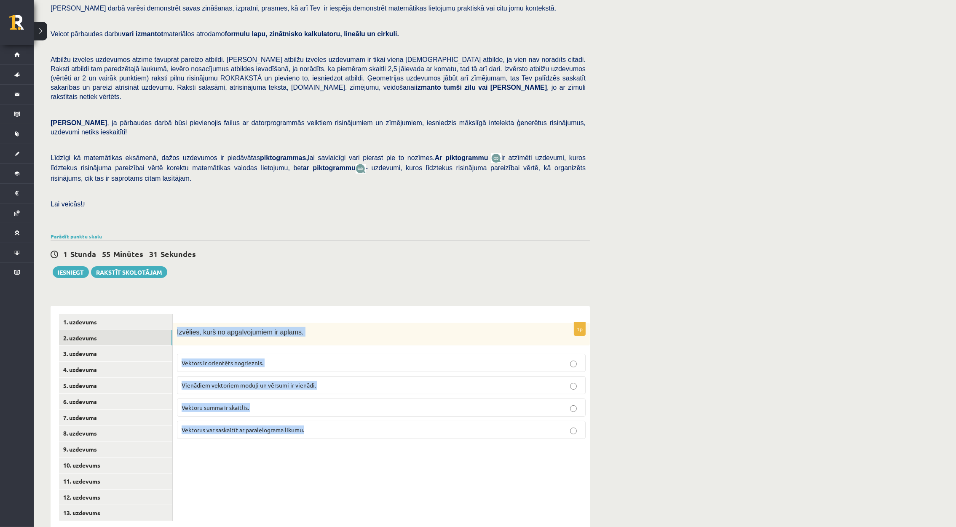
drag, startPoint x: 176, startPoint y: 309, endPoint x: 394, endPoint y: 421, distance: 244.9
click at [394, 421] on div "1p Izvēlies, kurš no apgalvojumiem ir aplams. Vektors ir orientēts nogrieznis. …" at bounding box center [381, 384] width 417 height 123
copy div "Izvēlies, kurš no apgalvojumiem ir aplams. Vektors ir orientēts nogrieznis. Vie…"
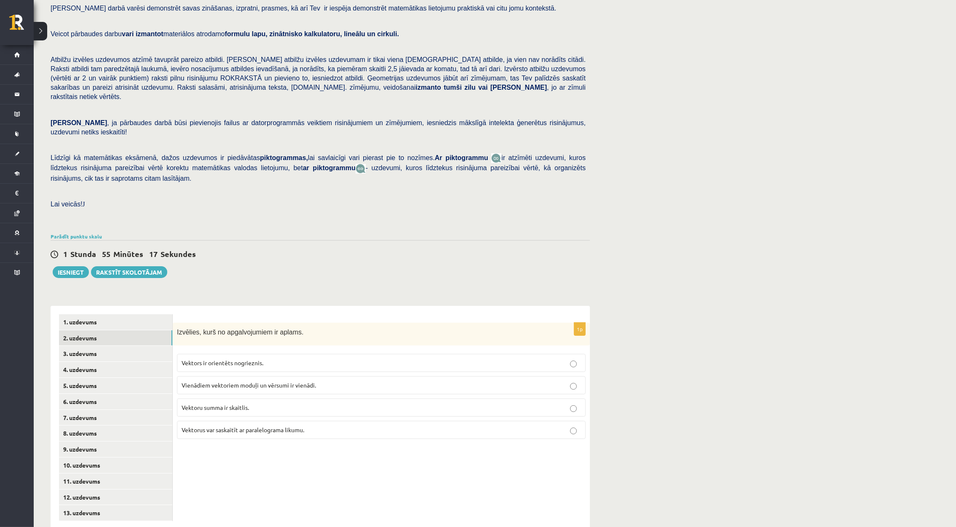
click at [325, 249] on div "1 Stunda 55 Minūtes 17 Sekundes" at bounding box center [320, 254] width 539 height 11
click at [304, 399] on label "Vektoru summa ir skaitlis." at bounding box center [381, 408] width 409 height 18
click at [87, 346] on link "3. uzdevums" at bounding box center [115, 354] width 113 height 16
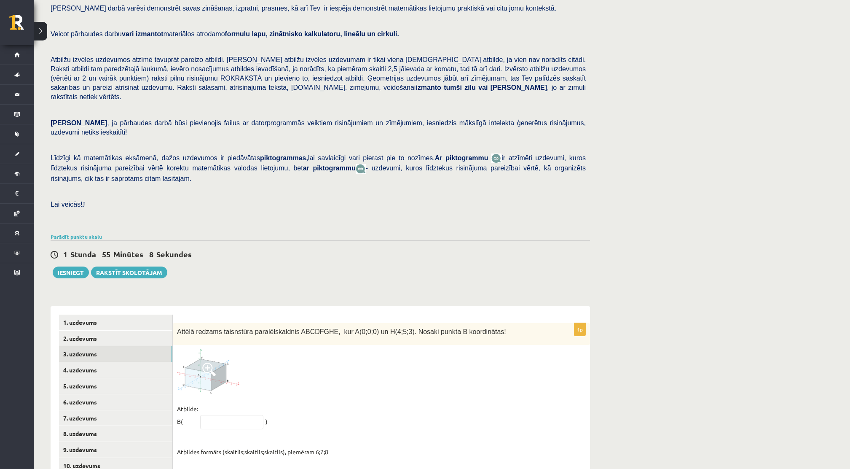
drag, startPoint x: 965, startPoint y: 1, endPoint x: 608, endPoint y: 201, distance: 409.1
click at [608, 201] on div "Matemātika 1. ieskaite 10.b2 klase , [PERSON_NAME] (10.b2 klase) [PERSON_NAME] …" at bounding box center [442, 260] width 816 height 574
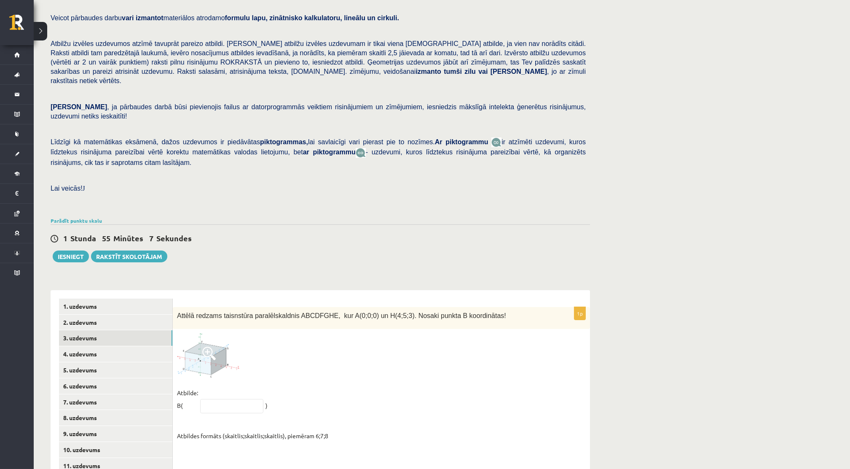
scroll to position [119, 0]
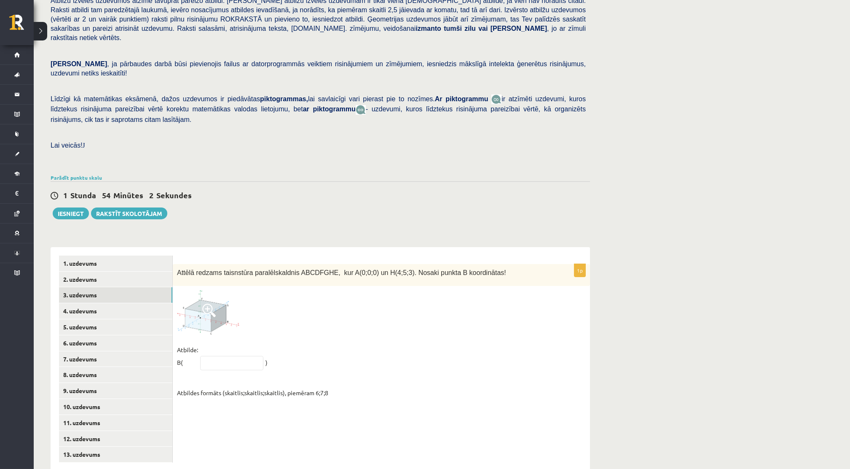
drag, startPoint x: 287, startPoint y: 302, endPoint x: 289, endPoint y: 291, distance: 10.7
click at [288, 298] on div at bounding box center [381, 312] width 409 height 44
click at [223, 356] on input "text" at bounding box center [231, 363] width 63 height 14
paste input "*****"
type input "*****"
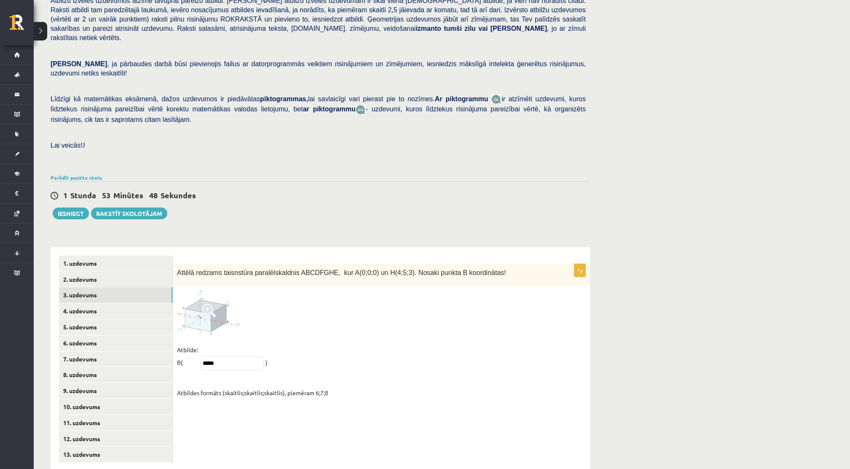
click at [298, 319] on div "1p Attēlā redzams taisnstūra paralēlskaldnis ABCDFGHE, kur A(0;0;0) un H(4;5;3)…" at bounding box center [381, 333] width 417 height 139
click at [59, 303] on link "4. uzdevums" at bounding box center [115, 311] width 113 height 16
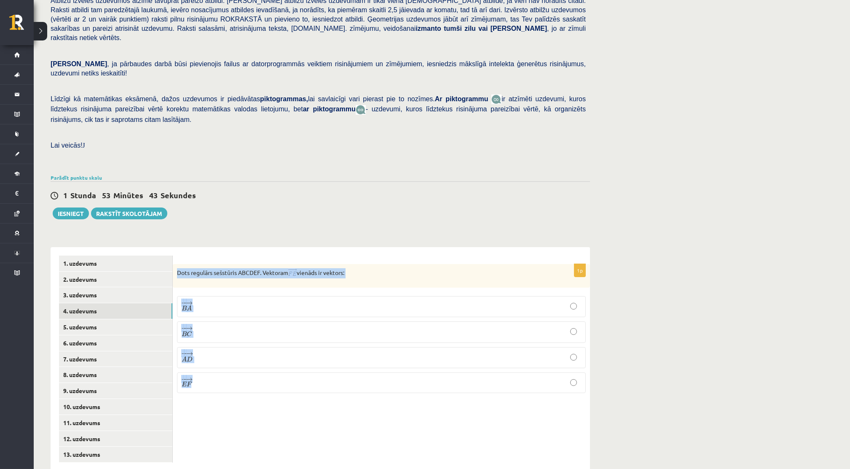
drag, startPoint x: 175, startPoint y: 252, endPoint x: 548, endPoint y: 394, distance: 399.4
click at [548, 394] on div "1p Dots regulārs sešstūris ABCDEF. Vektoram vienāds ir vektors: − − → B A B A →…" at bounding box center [381, 359] width 417 height 224
copy div "Dots regulārs sešstūris ABCDEF. Vektoram vienāds ir vektors: − − → B A B A → − …"
click at [211, 372] on label "− − → E F E F →" at bounding box center [381, 382] width 409 height 21
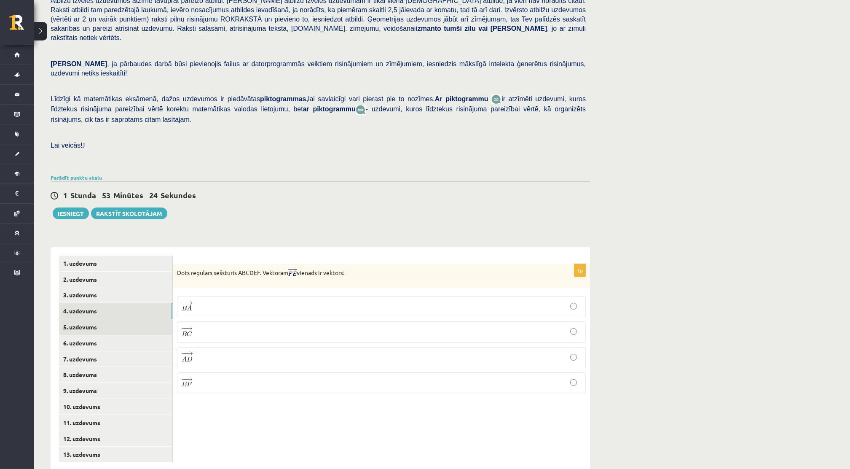
click at [75, 319] on link "5. uzdevums" at bounding box center [115, 327] width 113 height 16
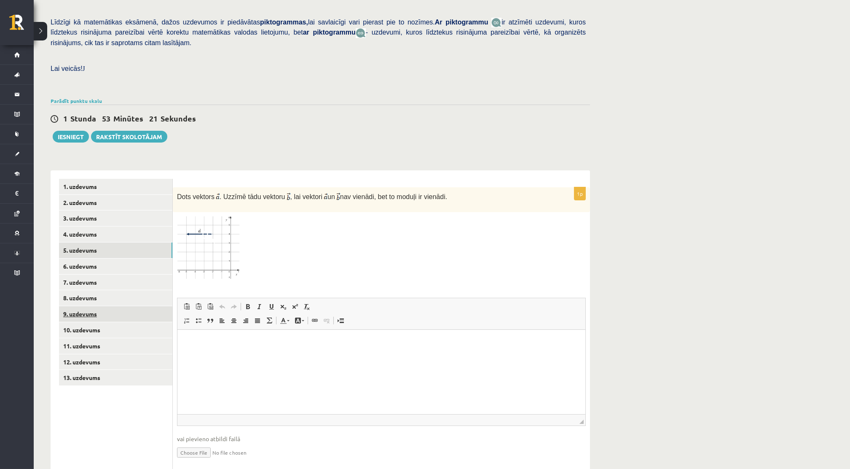
scroll to position [205, 0]
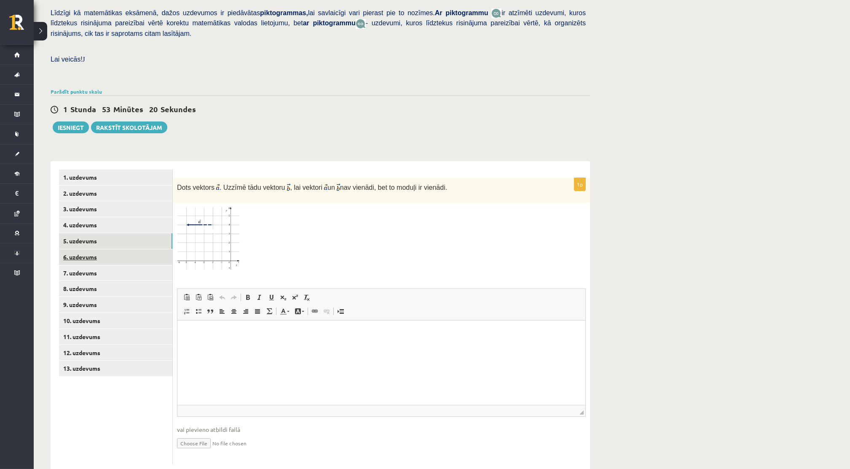
click at [105, 249] on link "6. uzdevums" at bounding box center [115, 257] width 113 height 16
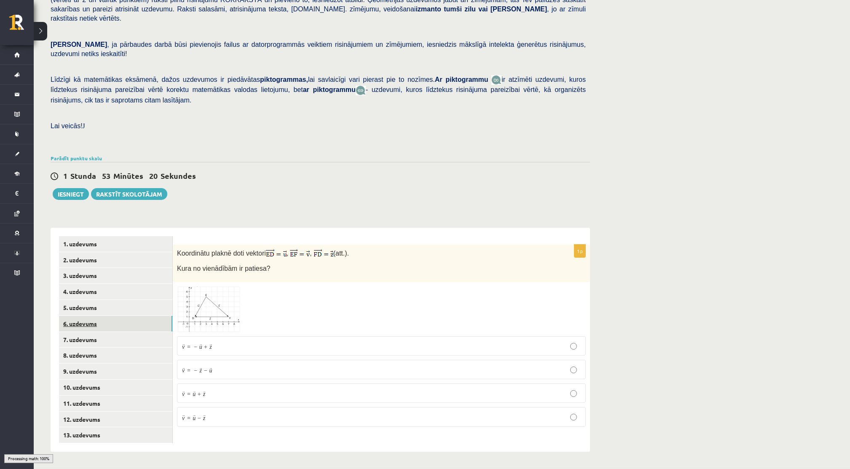
scroll to position [119, 0]
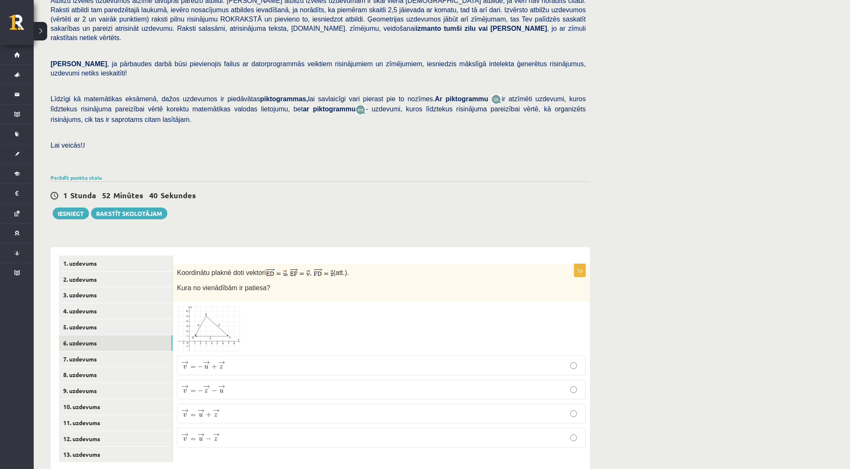
click at [265, 427] on label "→ v = → u − → z v → = u → − z →" at bounding box center [381, 437] width 409 height 20
click at [115, 351] on link "7. uzdevums" at bounding box center [115, 359] width 113 height 16
click at [130, 367] on link "8. uzdevums" at bounding box center [115, 375] width 113 height 16
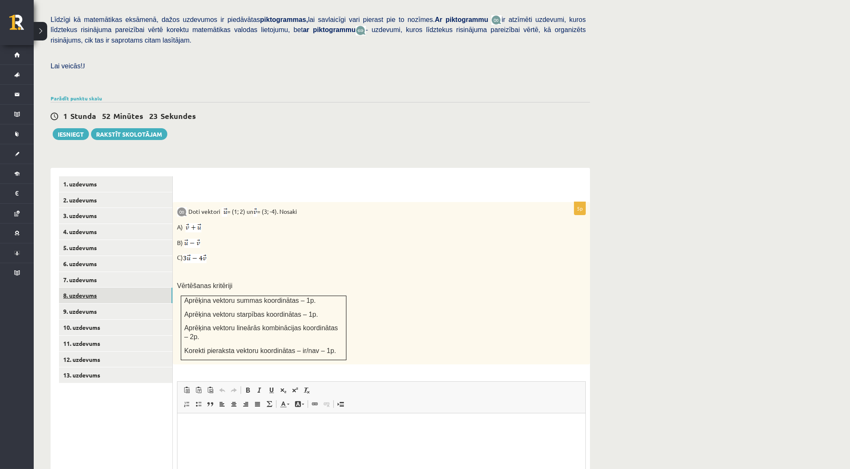
scroll to position [0, 0]
click at [198, 223] on img at bounding box center [193, 227] width 16 height 9
click at [137, 303] on link "9. uzdevums" at bounding box center [115, 311] width 113 height 16
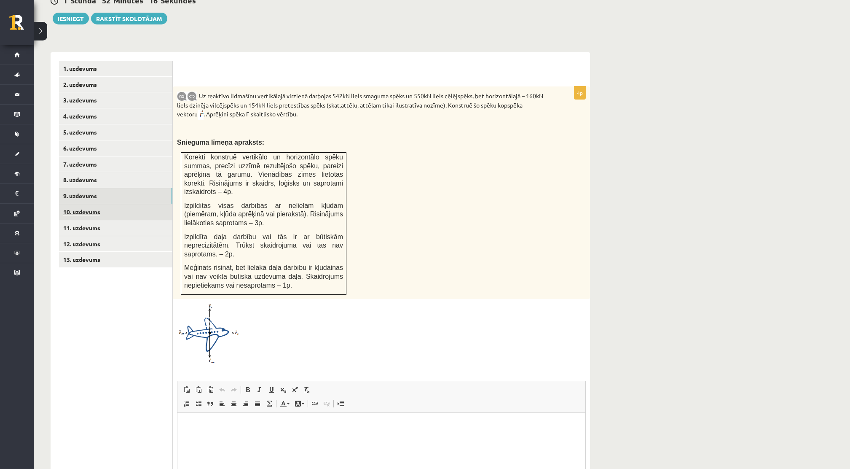
click at [102, 204] on link "10. uzdevums" at bounding box center [115, 212] width 113 height 16
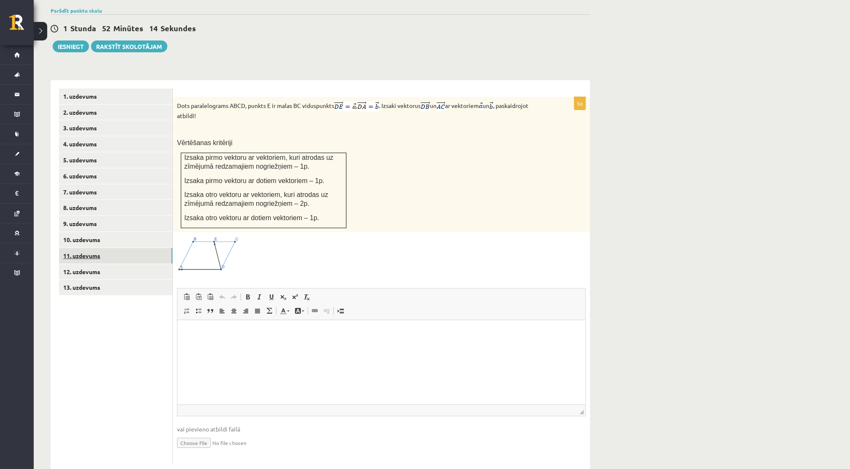
click at [91, 248] on link "11. uzdevums" at bounding box center [115, 256] width 113 height 16
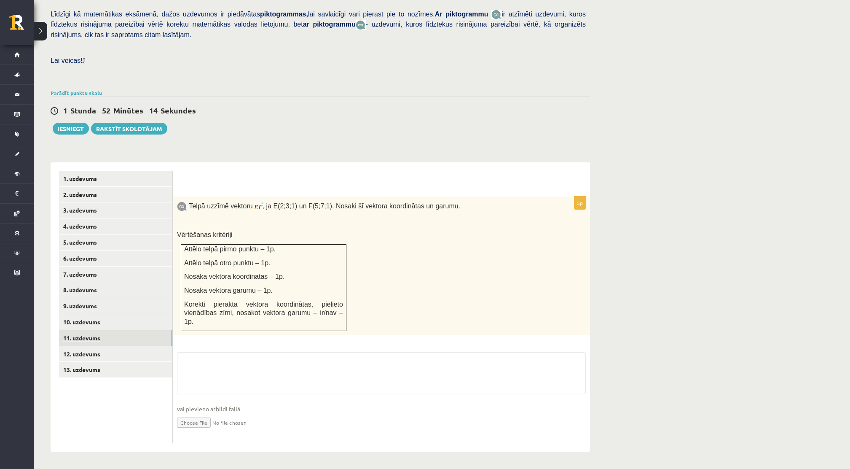
scroll to position [175, 0]
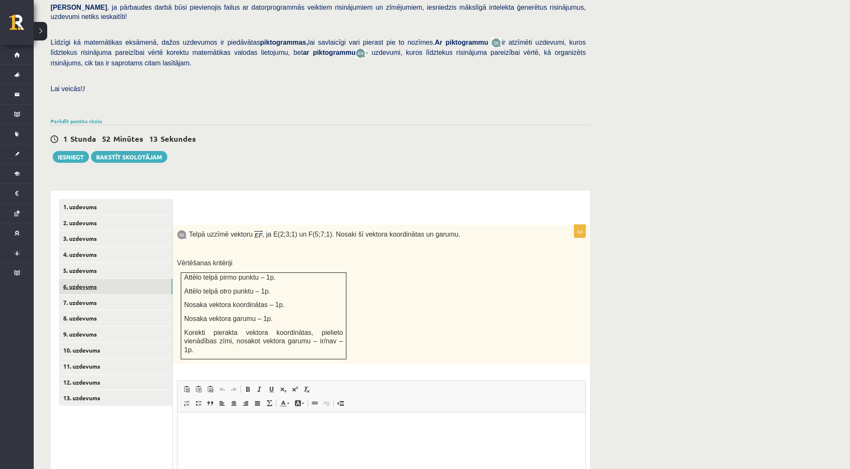
click at [92, 279] on link "6. uzdevums" at bounding box center [115, 287] width 113 height 16
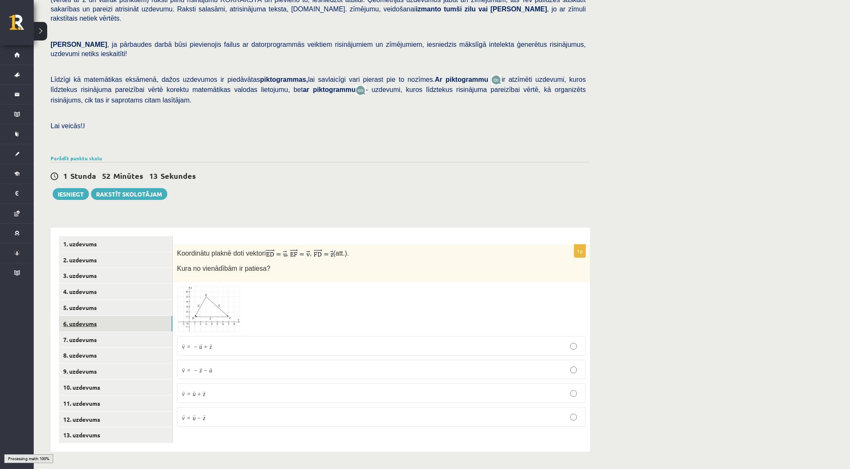
scroll to position [119, 0]
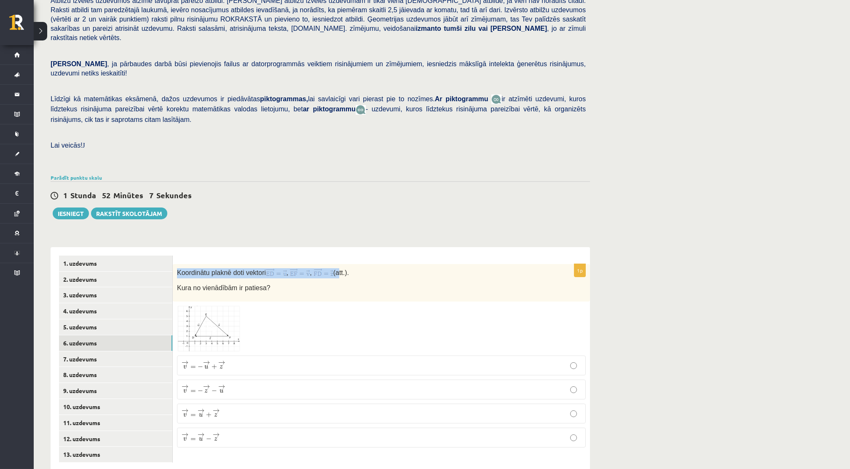
drag, startPoint x: 174, startPoint y: 255, endPoint x: 335, endPoint y: 234, distance: 162.4
click at [335, 247] on div "1p Koordinātu plaknē doti vektori , , (att.). Kura no vienādībām ir patiesa? → …" at bounding box center [381, 359] width 417 height 224
drag, startPoint x: 335, startPoint y: 234, endPoint x: 361, endPoint y: 264, distance: 39.5
click at [397, 268] on p "Koordinātu plaknē doti vektori , , (att.)." at bounding box center [360, 273] width 367 height 10
click at [113, 351] on link "7. uzdevums" at bounding box center [115, 359] width 113 height 16
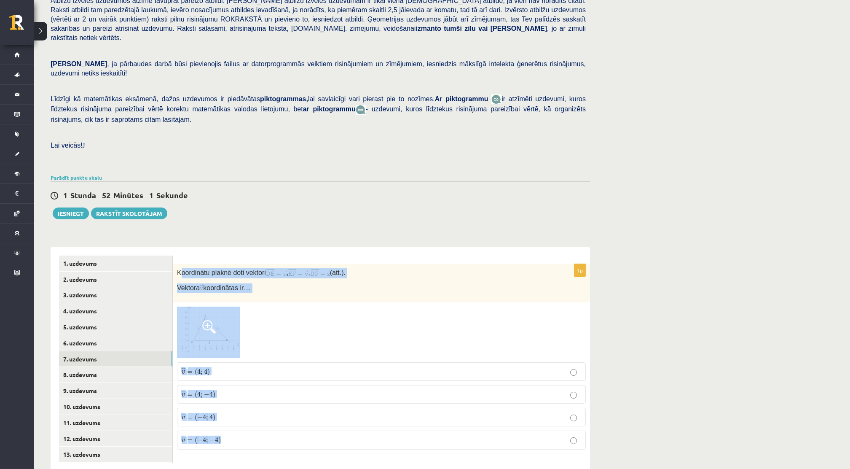
drag, startPoint x: 180, startPoint y: 252, endPoint x: 231, endPoint y: 429, distance: 184.9
click at [231, 429] on div "1p Koordinātu plaknē doti vektori , , (att.). Vektora koordinātas ir… ¯ ¯ ¯ v =…" at bounding box center [381, 360] width 417 height 192
copy div "oordinātu plaknē doti vektori , , (att.). Vektora koordinātas ir… ¯ ¯ ¯ v = ( 4…"
click at [294, 274] on div "Koordinātu plaknē doti vektori , , (att.). Vektora koordinātas ir…" at bounding box center [381, 283] width 417 height 38
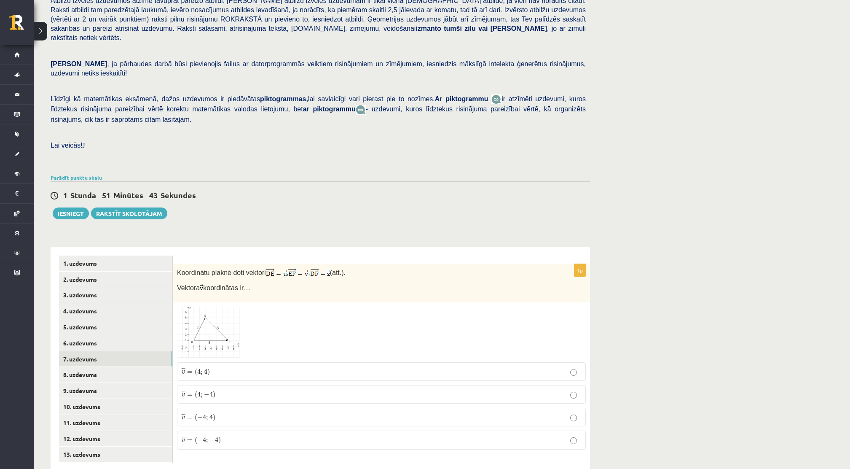
drag, startPoint x: 345, startPoint y: 203, endPoint x: 345, endPoint y: 120, distance: 83.5
click at [345, 201] on div "Matemātika 1. ieskaite 10.b2 klase , [PERSON_NAME] (10.b2 klase) [PERSON_NAME] …" at bounding box center [320, 201] width 573 height 574
click at [122, 335] on link "6. uzdevums" at bounding box center [115, 343] width 113 height 16
click at [125, 351] on link "7. uzdevums" at bounding box center [115, 359] width 113 height 16
click at [215, 322] on img at bounding box center [208, 331] width 63 height 51
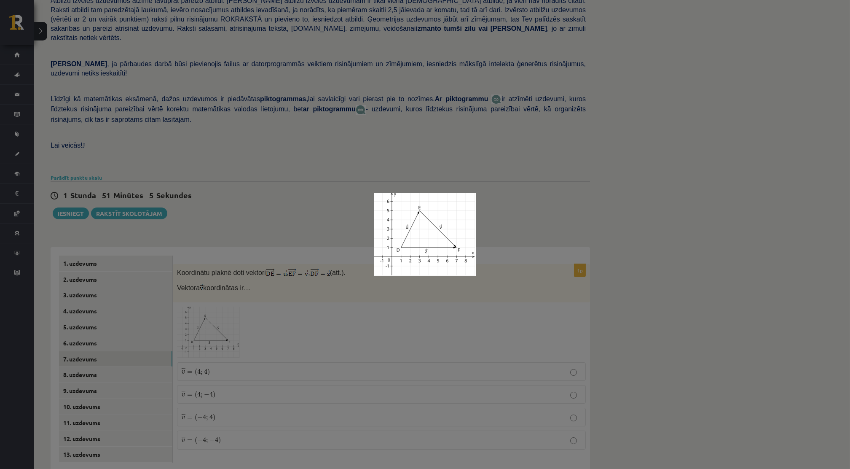
click at [519, 161] on div at bounding box center [425, 234] width 850 height 469
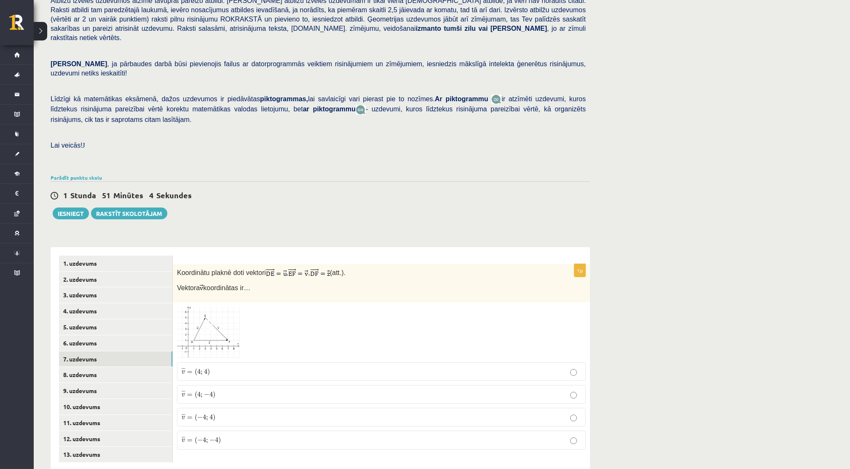
click at [236, 367] on p "¯ ¯ ¯ v = ( 4 ; 4 ) v ¯ = ( 4 ; 4 )" at bounding box center [382, 371] width 400 height 9
click at [114, 367] on link "8. uzdevums" at bounding box center [115, 375] width 113 height 16
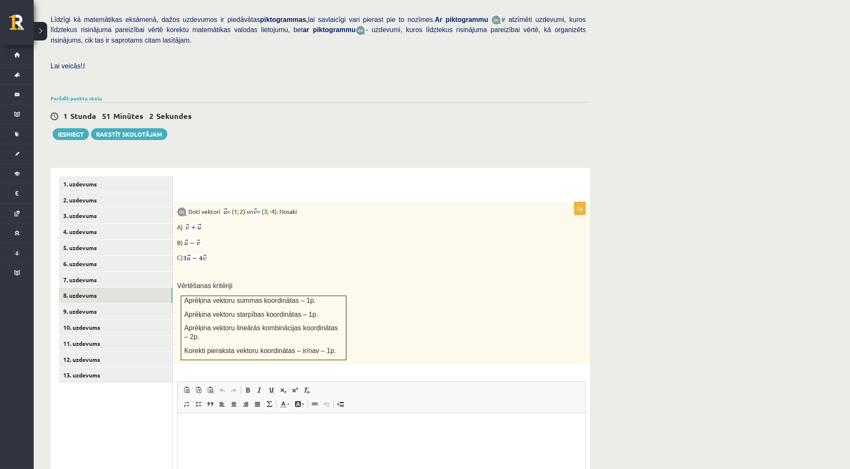
scroll to position [0, 0]
click at [188, 213] on div "Doti vektori = (1; 2) un = (3; -4). Nosaki A) B) C) Vērtēšanas kritēriji Aprēķi…" at bounding box center [381, 283] width 417 height 162
click at [193, 223] on img at bounding box center [193, 227] width 16 height 9
click at [203, 419] on html at bounding box center [381, 426] width 408 height 26
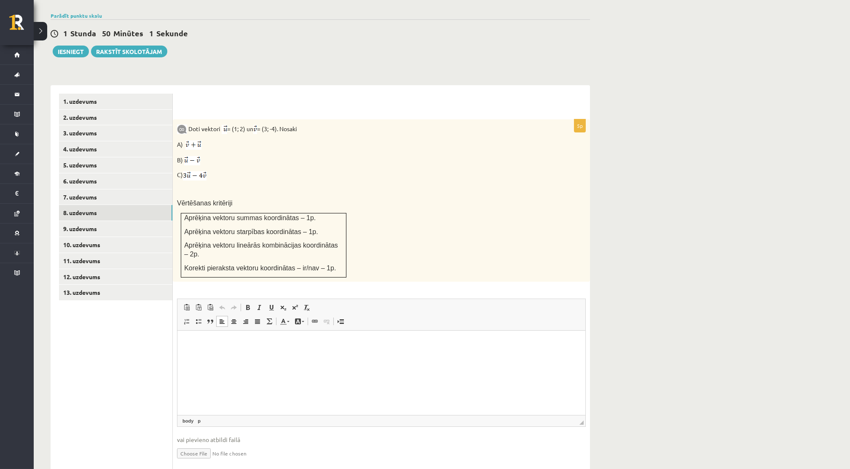
scroll to position [282, 0]
click at [239, 355] on html at bounding box center [381, 342] width 408 height 26
drag, startPoint x: 228, startPoint y: 379, endPoint x: 205, endPoint y: 340, distance: 45.5
click at [205, 340] on p "Визуальный текстовый редактор, wiswyg-editor-user-answer-47433943554340" at bounding box center [380, 342] width 391 height 9
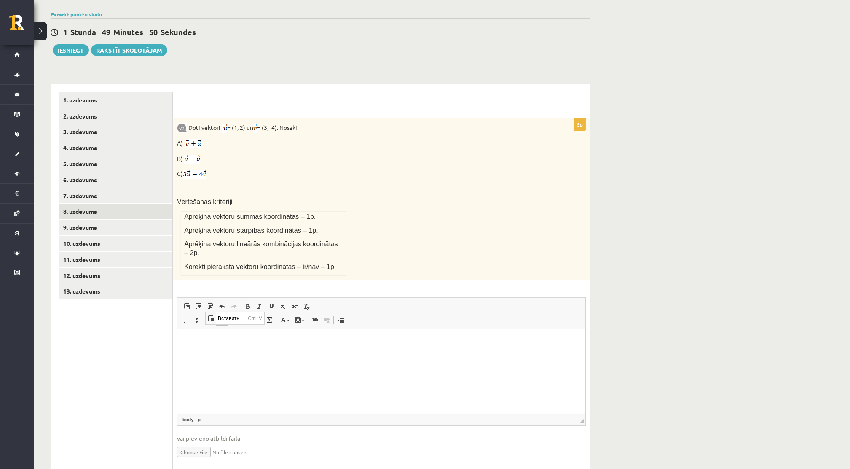
scroll to position [0, 0]
click at [200, 343] on p "Визуальный текстовый редактор, wiswyg-editor-user-answer-47433943554340" at bounding box center [380, 342] width 391 height 9
drag, startPoint x: 225, startPoint y: 342, endPoint x: 215, endPoint y: 330, distance: 15.6
click at [209, 340] on p "**********" at bounding box center [380, 351] width 391 height 26
drag, startPoint x: 245, startPoint y: 352, endPoint x: 207, endPoint y: 349, distance: 38.0
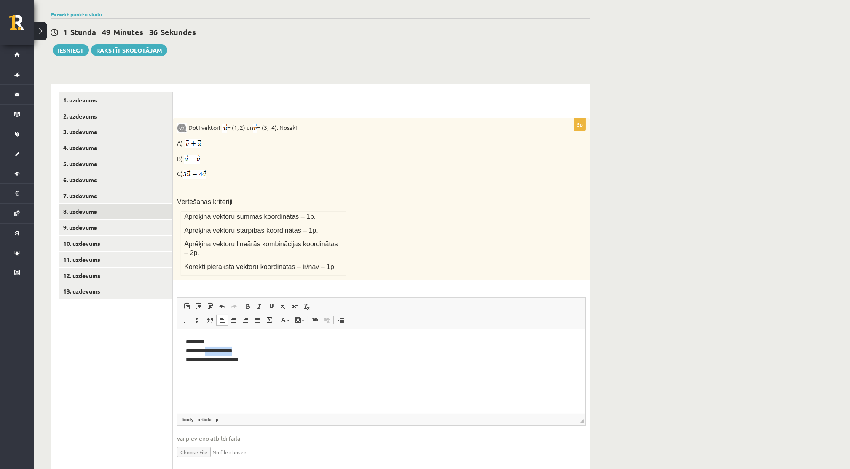
click at [207, 349] on p "**********" at bounding box center [380, 351] width 391 height 26
drag, startPoint x: 251, startPoint y: 359, endPoint x: 211, endPoint y: 365, distance: 40.9
click at [211, 365] on html "**********" at bounding box center [381, 350] width 408 height 43
drag, startPoint x: 181, startPoint y: 339, endPoint x: 241, endPoint y: 374, distance: 69.5
click at [241, 372] on html "**********" at bounding box center [381, 350] width 408 height 43
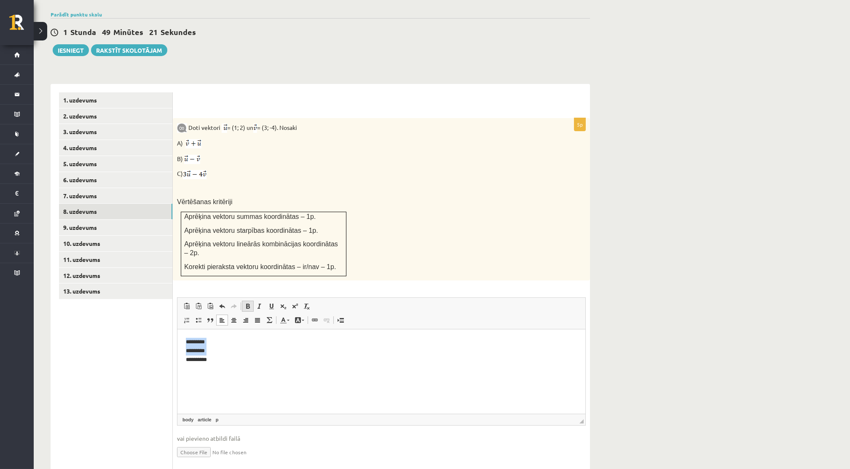
click at [245, 301] on link "Полужирный Комбинация клавиш Ctrl+B" at bounding box center [248, 306] width 12 height 11
click at [231, 351] on p "**********" at bounding box center [380, 351] width 391 height 26
click at [219, 338] on p "**********" at bounding box center [380, 351] width 391 height 26
click at [224, 334] on html "**********" at bounding box center [381, 350] width 408 height 43
click at [181, 341] on html "**********" at bounding box center [381, 350] width 408 height 43
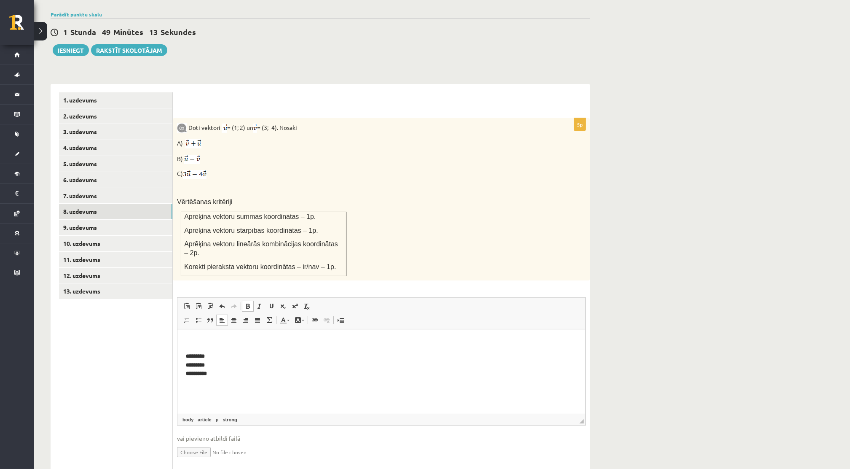
click at [195, 338] on p "Визуальный текстовый редактор, wiswyg-editor-user-answer-47433943554340" at bounding box center [380, 342] width 391 height 9
click at [202, 338] on p "Визуальный текстовый редактор, wiswyg-editor-user-answer-47433943554340" at bounding box center [380, 342] width 391 height 9
click at [187, 341] on p "Визуальный текстовый редактор, wiswyg-editor-user-answer-47433943554340" at bounding box center [380, 342] width 391 height 9
click at [195, 341] on p "Визуальный текстовый редактор, wiswyg-editor-user-answer-47433943554340" at bounding box center [380, 342] width 391 height 9
click at [192, 333] on html "**********" at bounding box center [381, 357] width 408 height 57
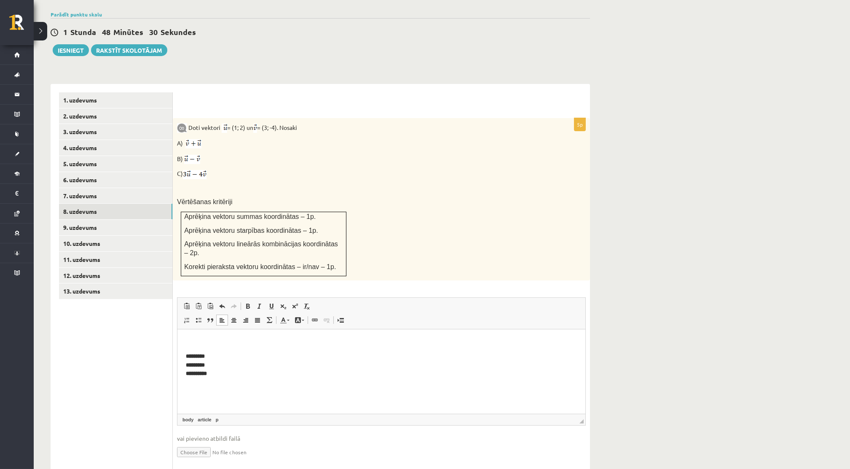
click at [177, 316] on div "5p Doti vektori = (1; 2) un = (3; -4). Nosaki A) B) C) Vērtēšanas kritēriji Apr…" at bounding box center [381, 295] width 417 height 354
click at [180, 343] on html "**********" at bounding box center [381, 357] width 408 height 57
click at [185, 343] on html "**********" at bounding box center [381, 357] width 408 height 57
click at [197, 386] on html "**********" at bounding box center [381, 357] width 408 height 57
click at [202, 349] on article "**********" at bounding box center [380, 358] width 391 height 40
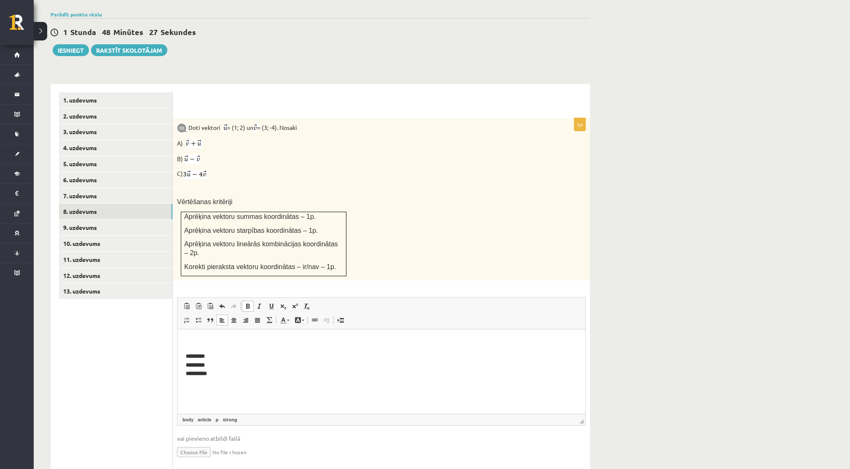
click at [185, 348] on html "**********" at bounding box center [381, 357] width 408 height 57
click at [189, 346] on p "Визуальный текстовый редактор, wiswyg-editor-user-answer-47433943554340" at bounding box center [380, 342] width 391 height 9
click at [190, 341] on p "Визуальный текстовый редактор, wiswyg-editor-user-answer-47433943554340" at bounding box center [380, 342] width 391 height 9
click at [178, 348] on html "**********" at bounding box center [381, 365] width 408 height 72
click at [184, 352] on html "**********" at bounding box center [381, 365] width 408 height 72
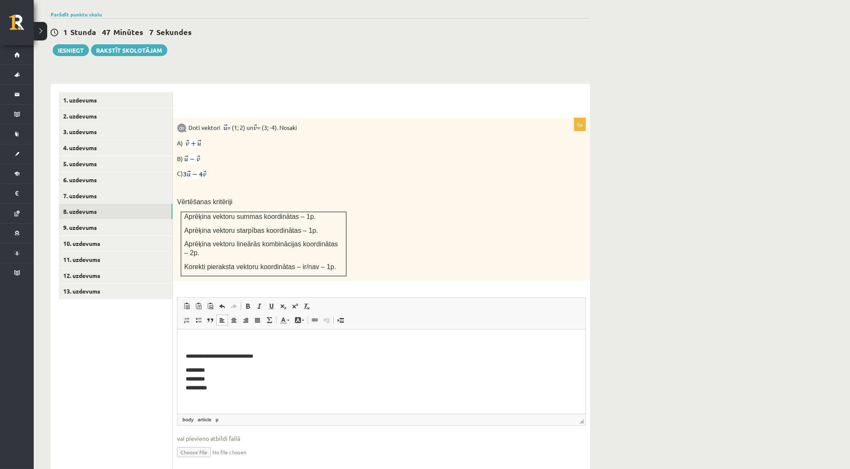
click at [215, 356] on p "**********" at bounding box center [380, 356] width 391 height 9
click at [216, 356] on p "**********" at bounding box center [380, 356] width 391 height 9
click at [217, 356] on p "**********" at bounding box center [380, 356] width 391 height 9
drag, startPoint x: 410, startPoint y: 382, endPoint x: 238, endPoint y: 347, distance: 175.2
click at [410, 382] on p "**********" at bounding box center [380, 379] width 391 height 26
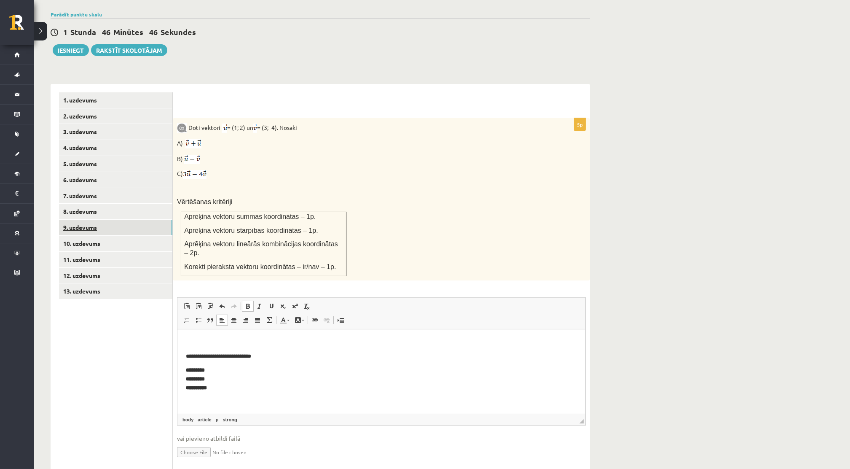
click at [108, 220] on link "9. uzdevums" at bounding box center [115, 228] width 113 height 16
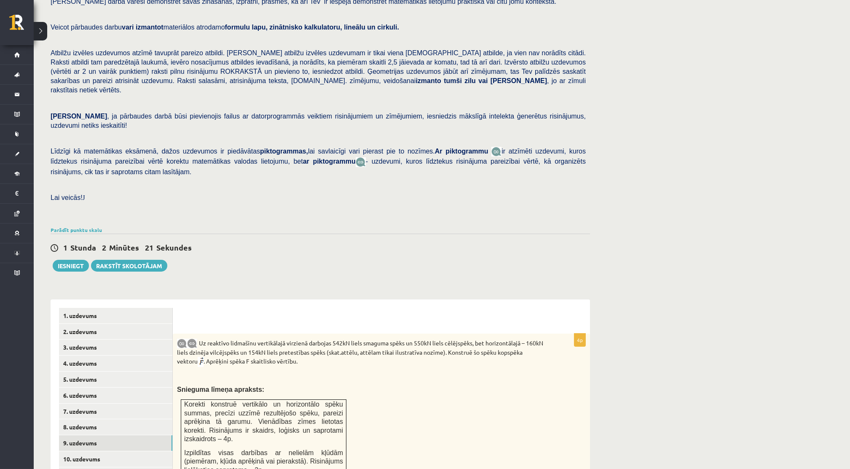
scroll to position [337, 0]
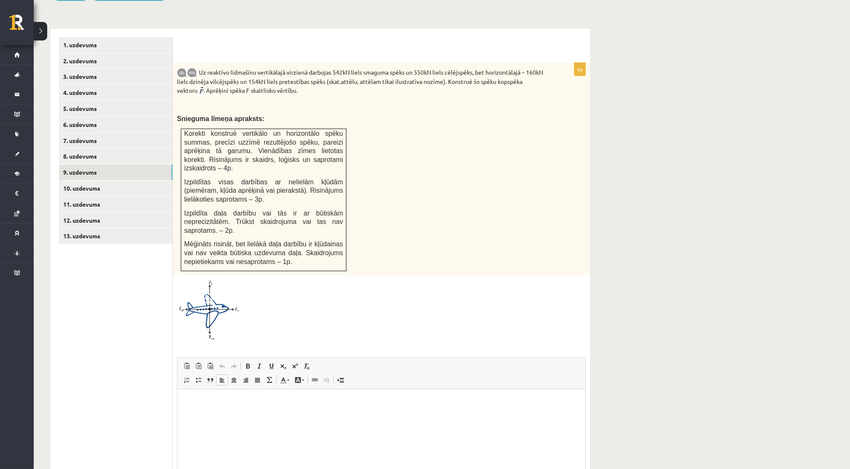
drag, startPoint x: 81, startPoint y: 34, endPoint x: 226, endPoint y: 248, distance: 259.2
click at [226, 248] on div "4p Uz reaktīvo lidmašīnu vertikālajā virzienā darbojas 542kN liels smaguma spēk…" at bounding box center [381, 298] width 417 height 470
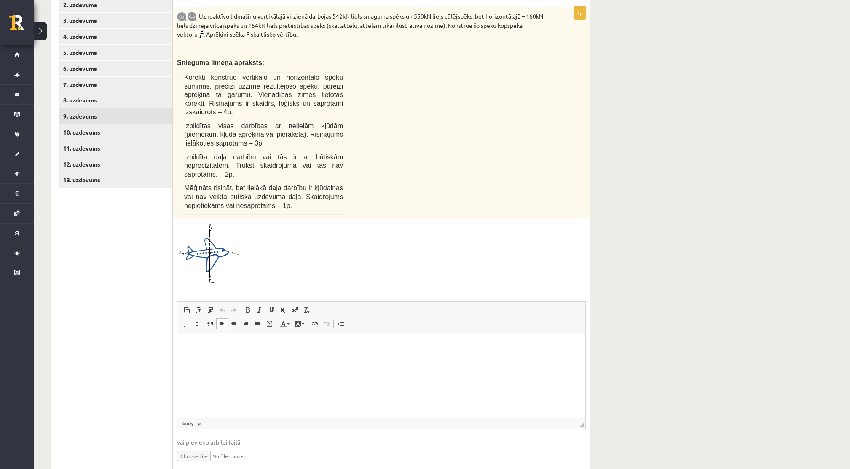
scroll to position [397, 0]
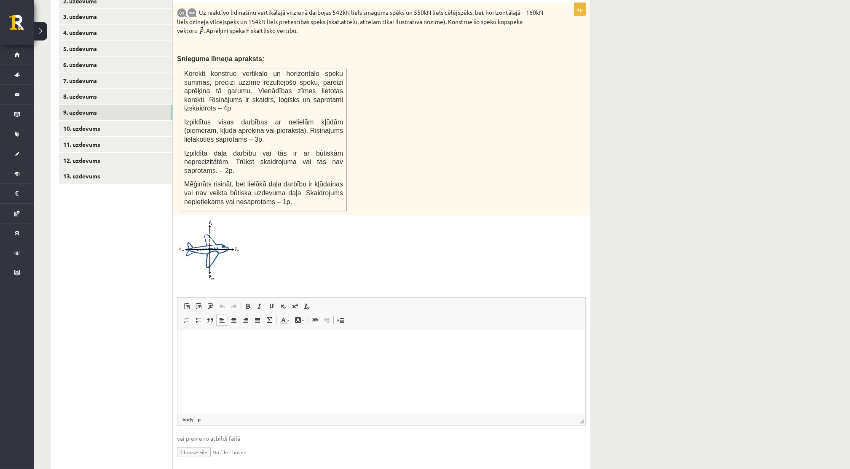
click at [204, 443] on input "file" at bounding box center [381, 451] width 409 height 17
type input "**********"
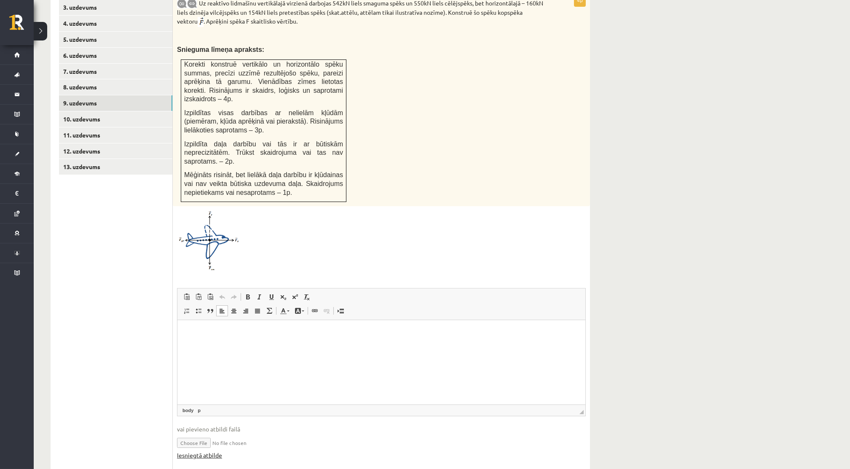
click at [215, 451] on link "Iesniegtā atbilde" at bounding box center [199, 455] width 45 height 9
click at [126, 111] on link "10. uzdevums" at bounding box center [115, 119] width 113 height 16
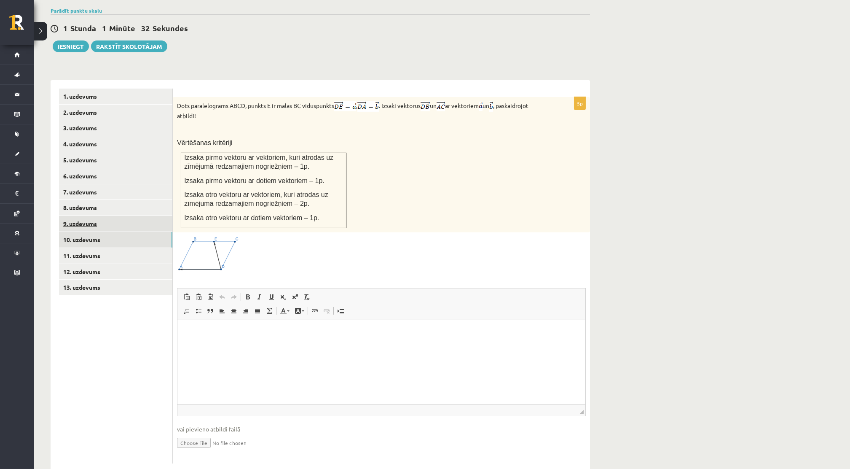
scroll to position [0, 0]
click at [84, 248] on link "11. uzdevums" at bounding box center [115, 256] width 113 height 16
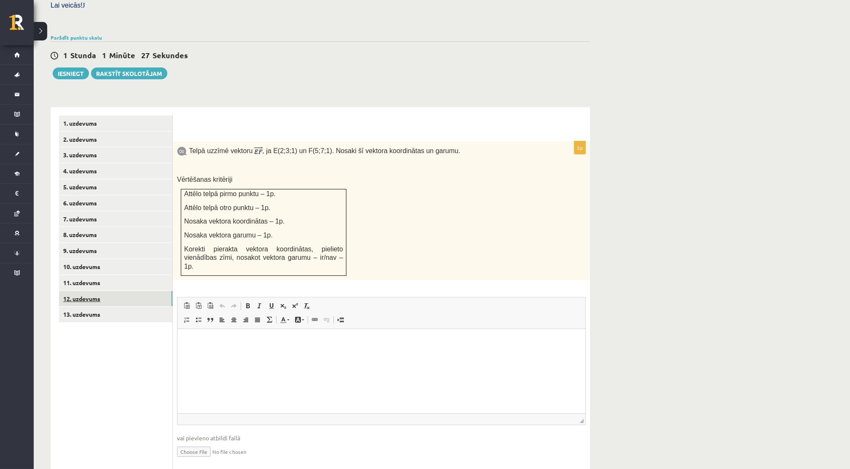
click at [82, 291] on link "12. uzdevums" at bounding box center [115, 299] width 113 height 16
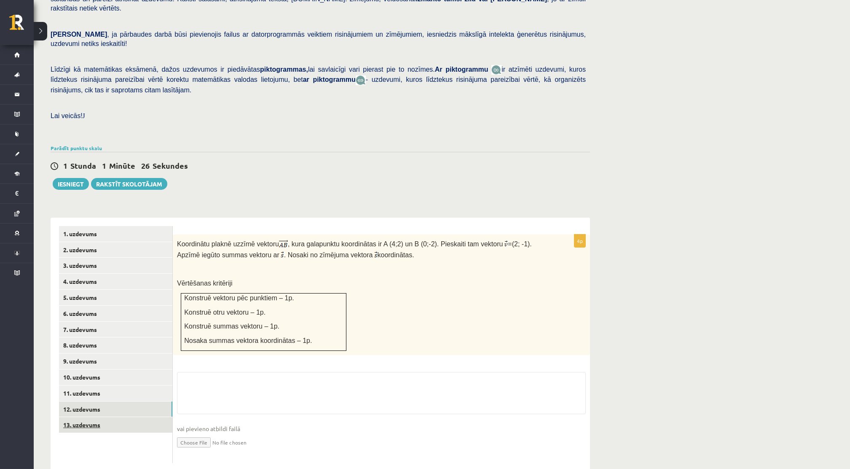
scroll to position [232, 0]
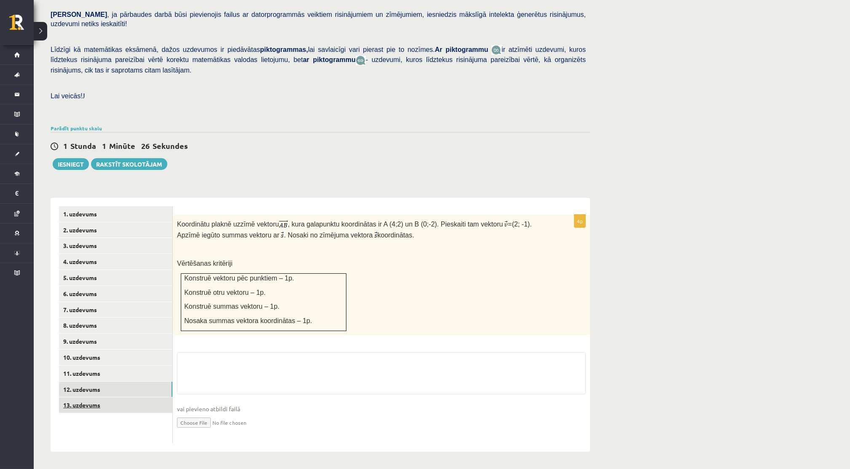
click at [91, 407] on ul "1. uzdevums 2. uzdevums 3. uzdevums 4. uzdevums 5. uzdevums 6. uzdevums 7. uzde…" at bounding box center [116, 324] width 114 height 237
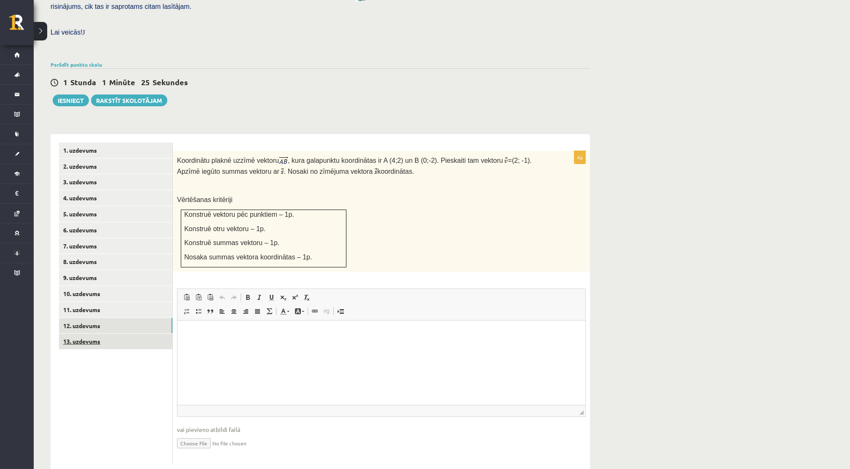
scroll to position [0, 0]
click at [85, 333] on link "13. uzdevums" at bounding box center [115, 341] width 113 height 16
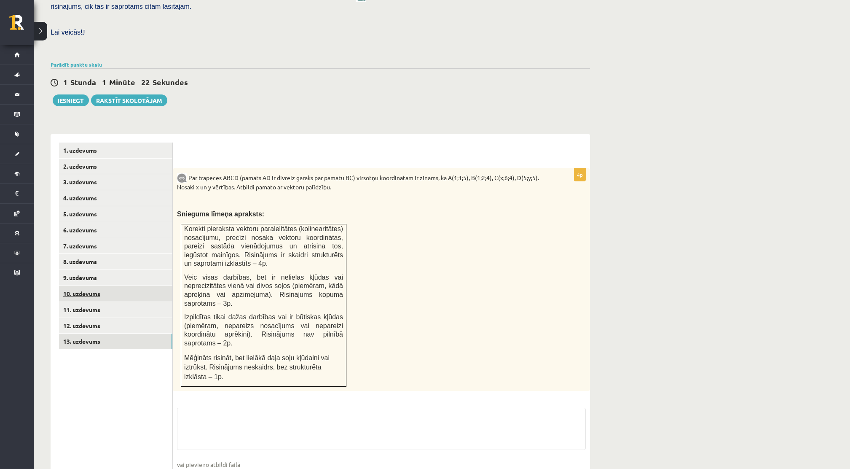
click at [88, 286] on link "10. uzdevums" at bounding box center [115, 294] width 113 height 16
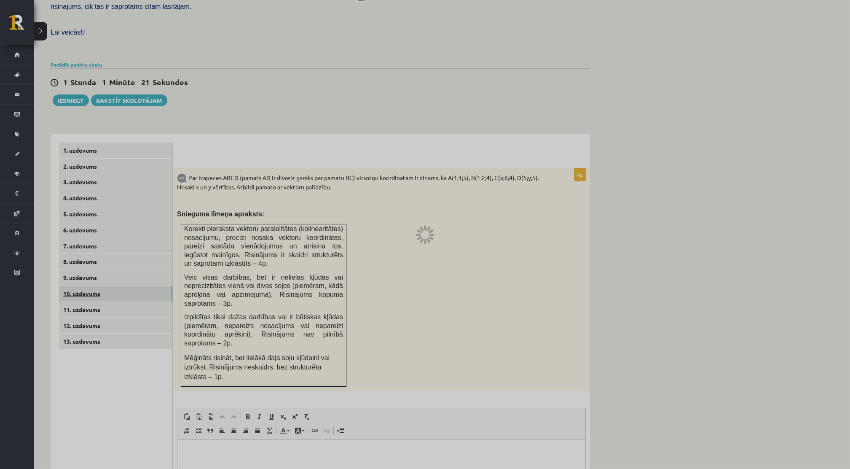
scroll to position [202, 0]
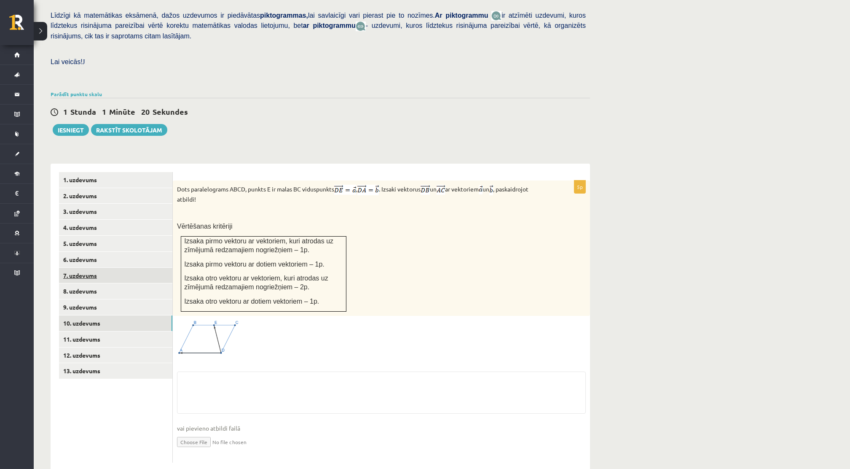
click at [89, 268] on link "7. uzdevums" at bounding box center [115, 276] width 113 height 16
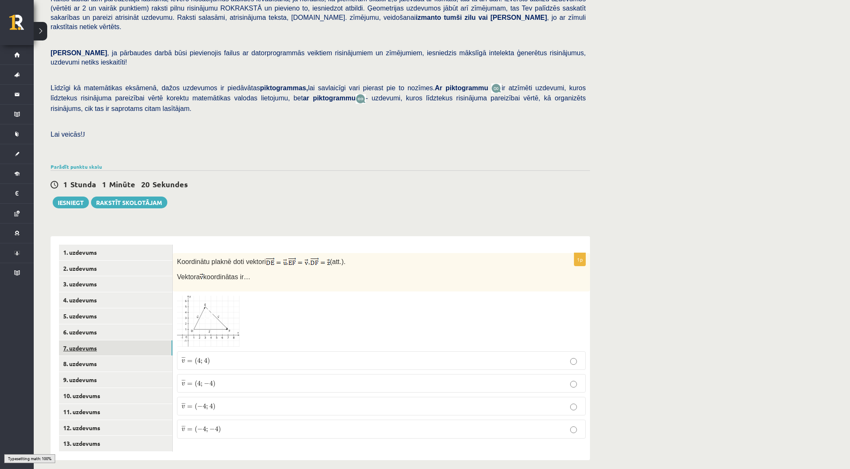
scroll to position [119, 0]
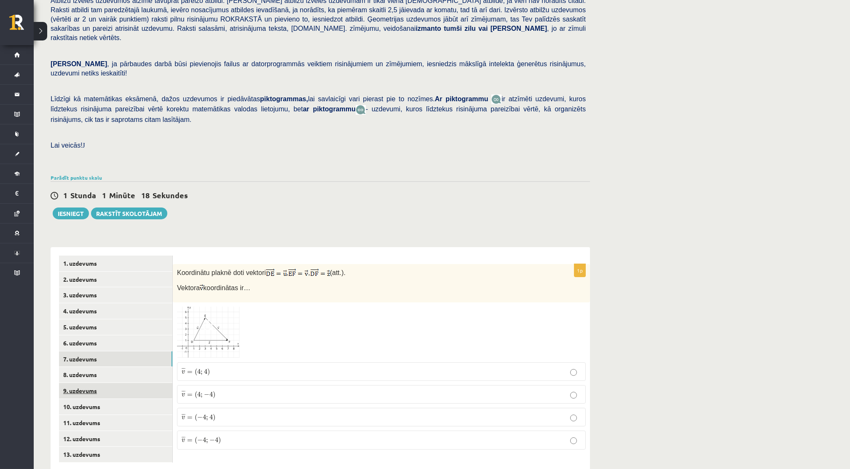
click at [88, 383] on link "9. uzdevums" at bounding box center [115, 391] width 113 height 16
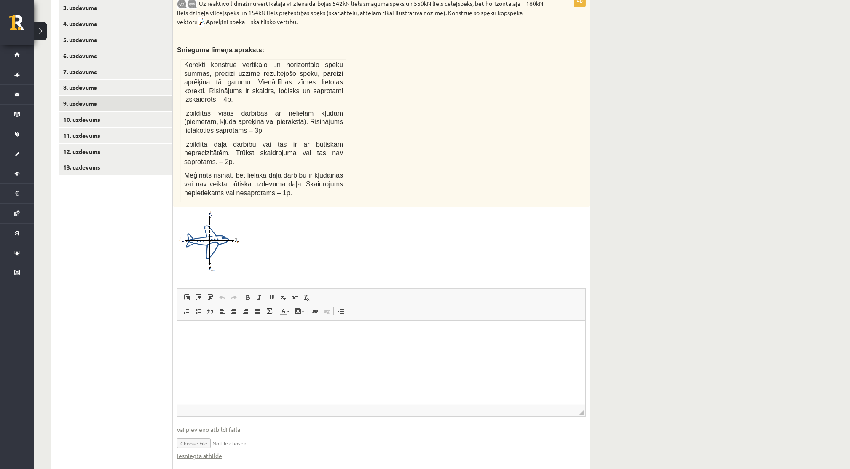
scroll to position [406, 0]
click at [130, 111] on link "10. uzdevums" at bounding box center [115, 119] width 113 height 16
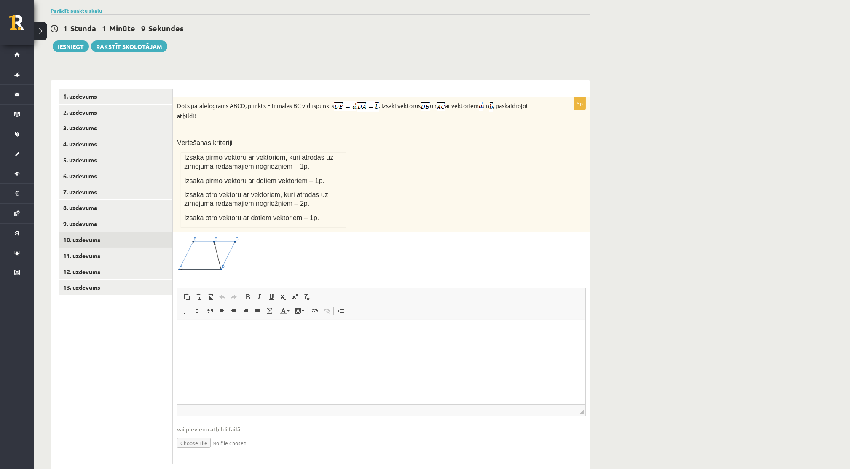
scroll to position [0, 0]
click at [319, 213] on div "Dots paralelograms ABCD, punkts E ir malas BC viduspunkts , . Izsaki vektorus u…" at bounding box center [381, 164] width 417 height 135
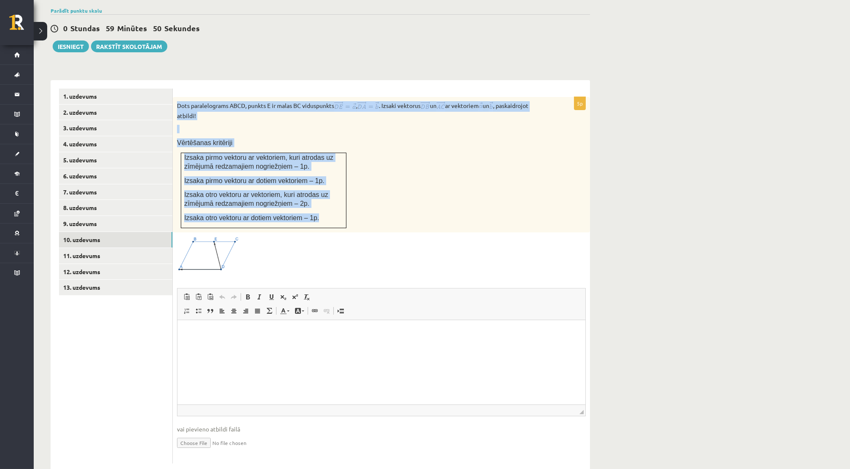
drag, startPoint x: 178, startPoint y: 86, endPoint x: 319, endPoint y: 204, distance: 183.1
click at [319, 204] on div "Dots paralelograms ABCD, punkts E ir malas BC viduspunkts , . Izsaki vektorus u…" at bounding box center [381, 164] width 417 height 135
copy div "Dots paralelograms ABCD, punkts E ir malas BC viduspunkts , . Izsaki vektorus u…"
click at [208, 433] on input "file" at bounding box center [381, 441] width 409 height 17
type input "**********"
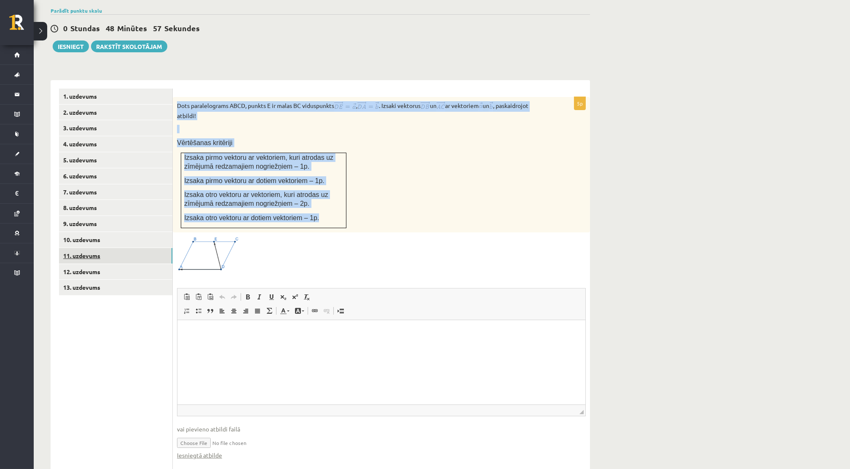
click at [105, 248] on link "11. uzdevums" at bounding box center [115, 256] width 113 height 16
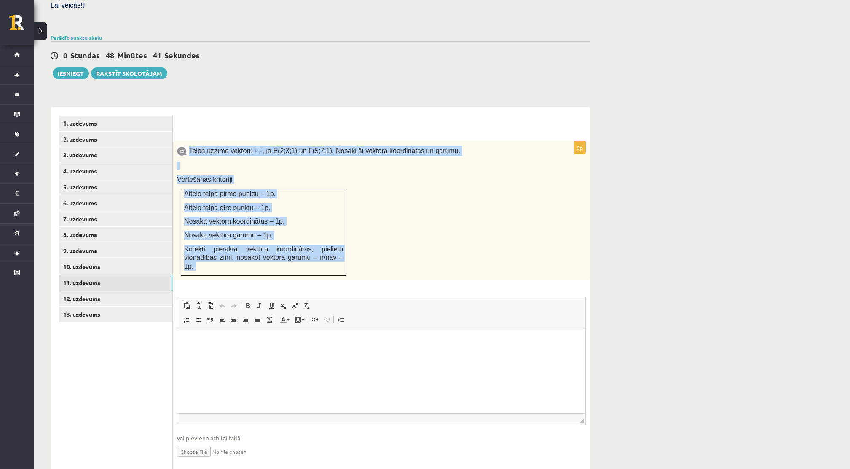
drag, startPoint x: 190, startPoint y: 129, endPoint x: 453, endPoint y: 249, distance: 289.1
click at [453, 249] on div "Telpā uzzīmē vektoru , ja E(2;3;1) un F(5;7;1). Nosaki šī vektora koordinātas u…" at bounding box center [381, 210] width 417 height 139
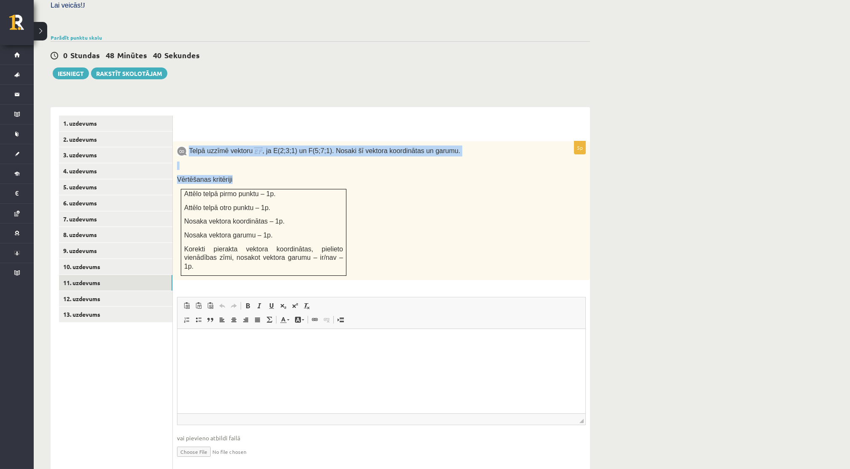
drag, startPoint x: 453, startPoint y: 249, endPoint x: 394, endPoint y: 206, distance: 72.1
click at [394, 206] on div "Telpā uzzīmē vektoru , ja E(2;3;1) un F(5;7;1). Nosaki šī vektora koordinātas u…" at bounding box center [381, 210] width 417 height 139
click at [110, 291] on link "12. uzdevums" at bounding box center [115, 299] width 113 height 16
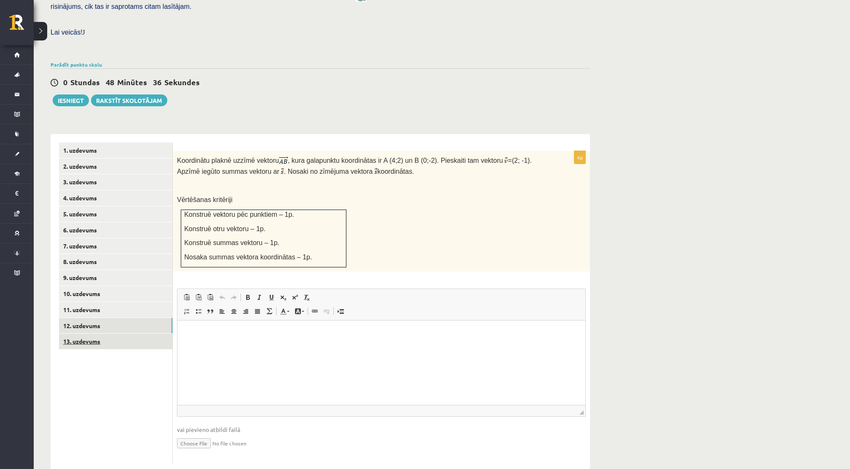
click at [111, 333] on link "13. uzdevums" at bounding box center [115, 341] width 113 height 16
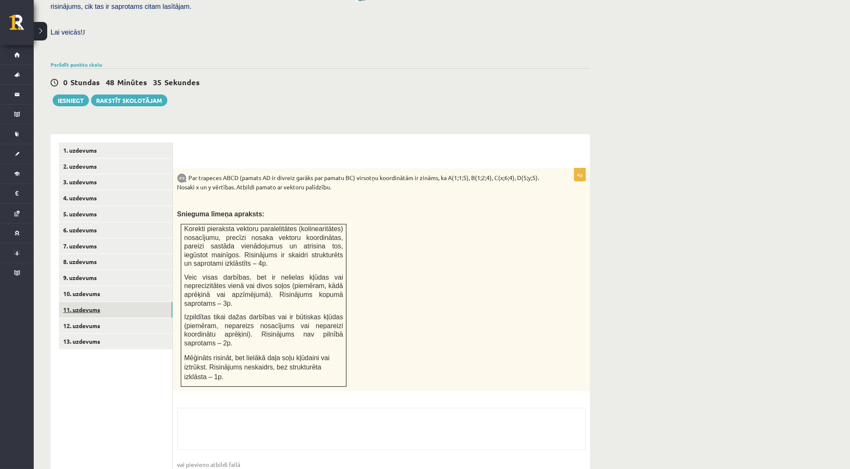
click at [114, 302] on link "11. uzdevums" at bounding box center [115, 310] width 113 height 16
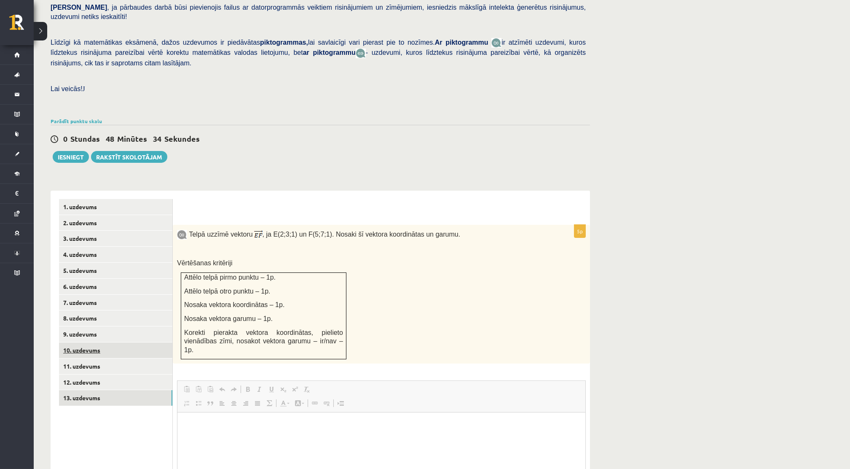
scroll to position [232, 0]
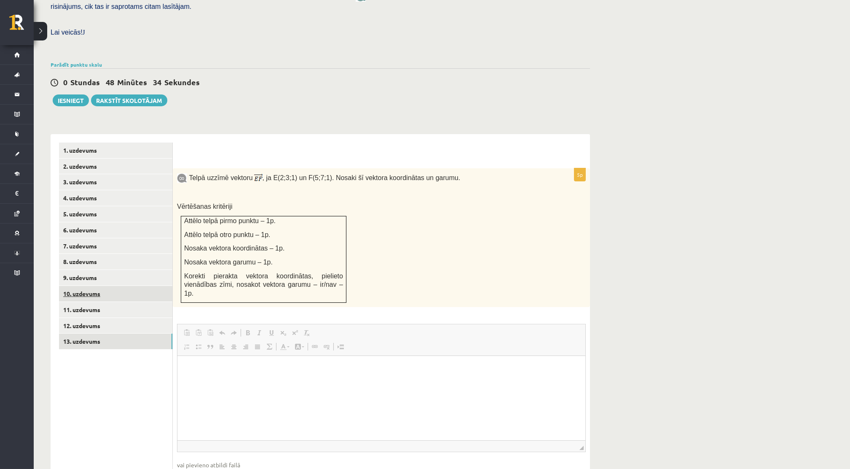
click at [110, 333] on link "13. uzdevums" at bounding box center [115, 341] width 113 height 16
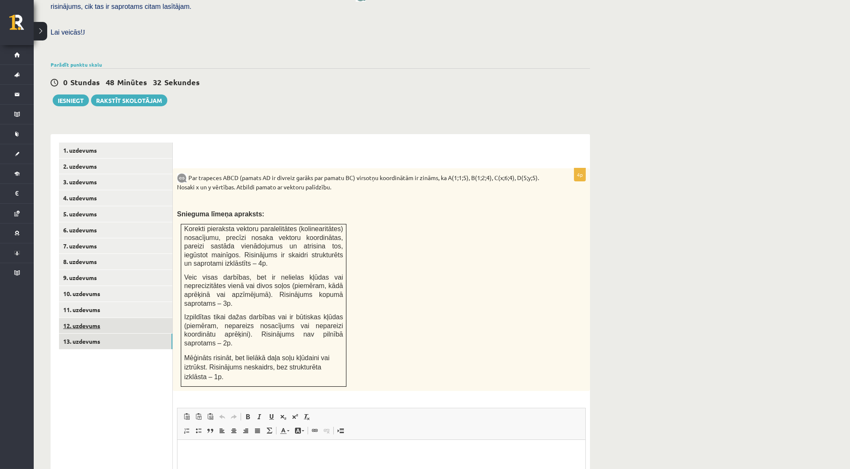
scroll to position [0, 0]
click at [113, 302] on link "11. uzdevums" at bounding box center [115, 310] width 113 height 16
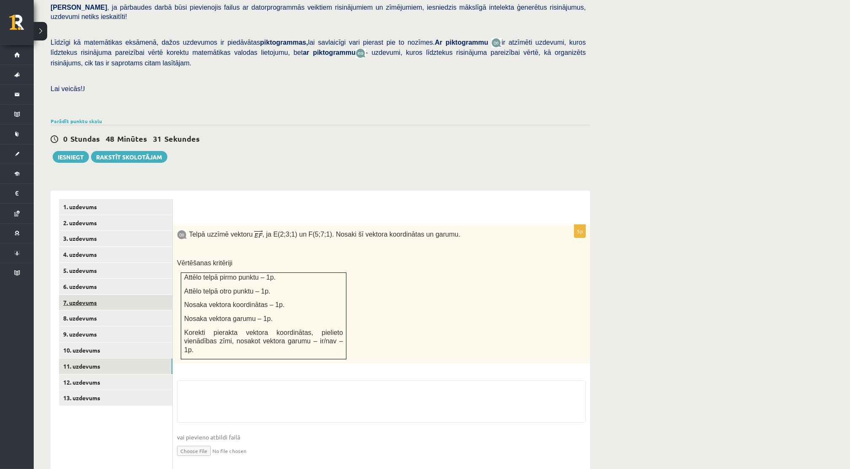
click at [116, 295] on link "7. uzdevums" at bounding box center [115, 303] width 113 height 16
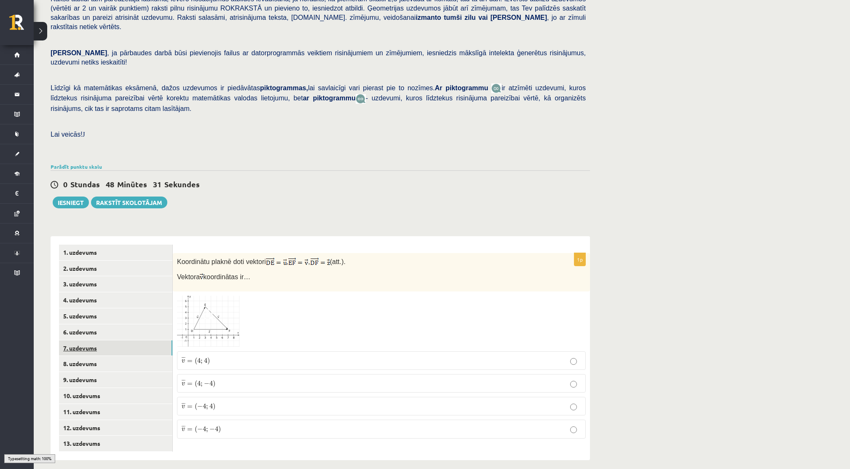
scroll to position [119, 0]
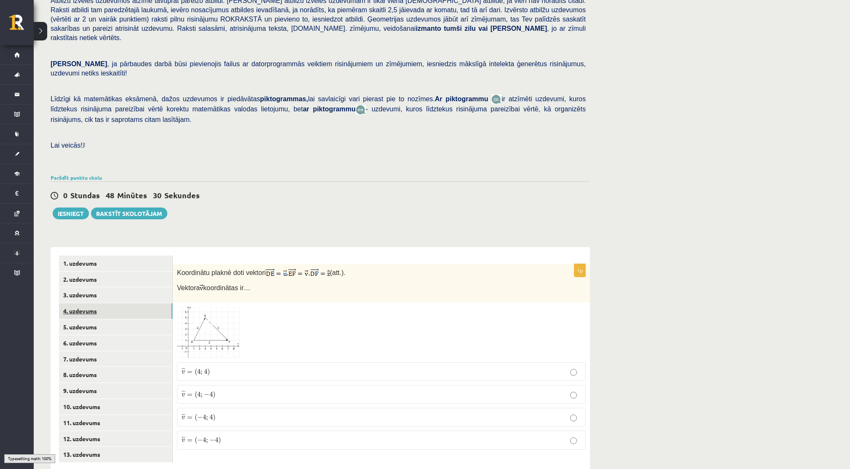
click at [118, 303] on link "4. uzdevums" at bounding box center [115, 311] width 113 height 16
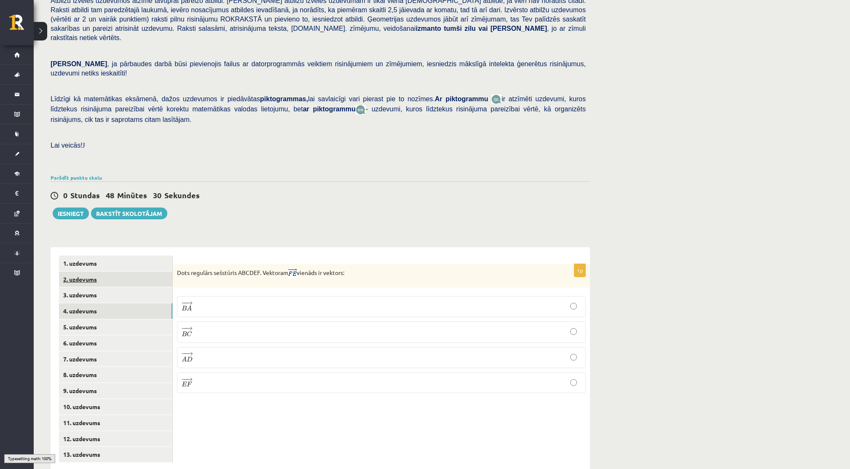
click at [117, 271] on link "2. uzdevums" at bounding box center [115, 279] width 113 height 16
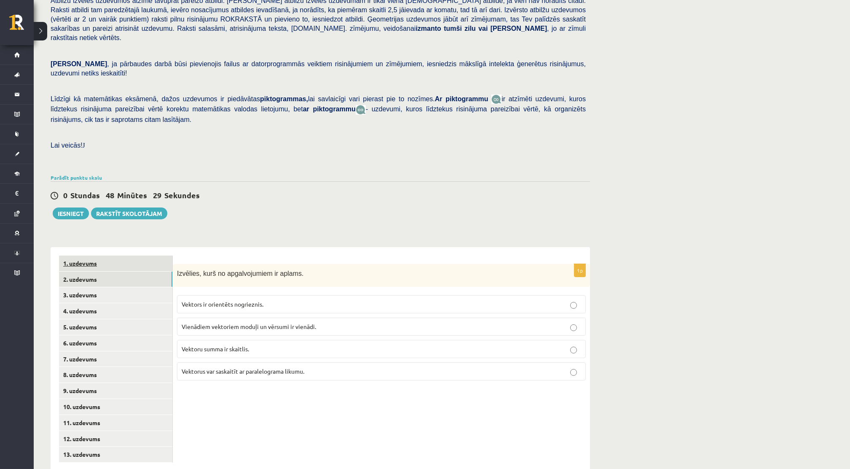
click at [113, 255] on link "1. uzdevums" at bounding box center [115, 263] width 113 height 16
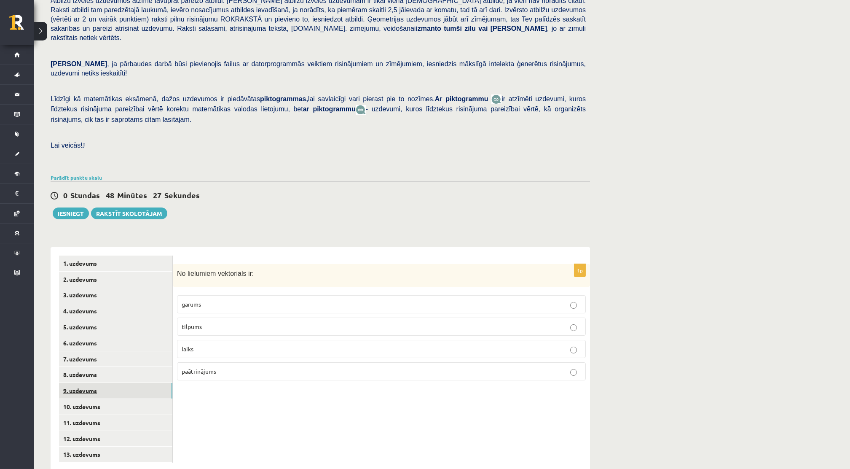
click at [123, 383] on link "9. uzdevums" at bounding box center [115, 391] width 113 height 16
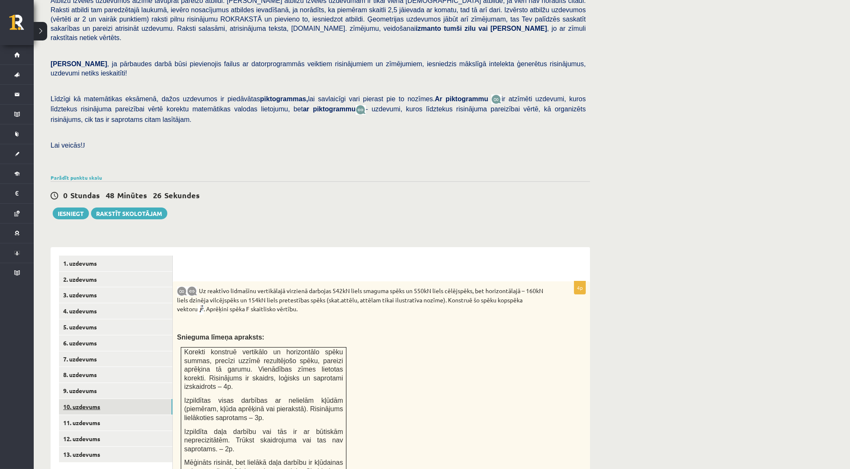
click at [110, 399] on link "10. uzdevums" at bounding box center [115, 407] width 113 height 16
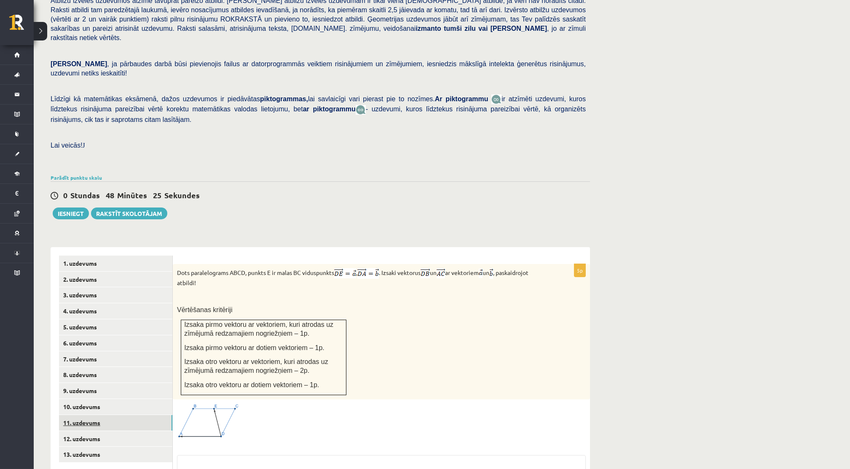
click at [97, 415] on link "11. uzdevums" at bounding box center [115, 423] width 113 height 16
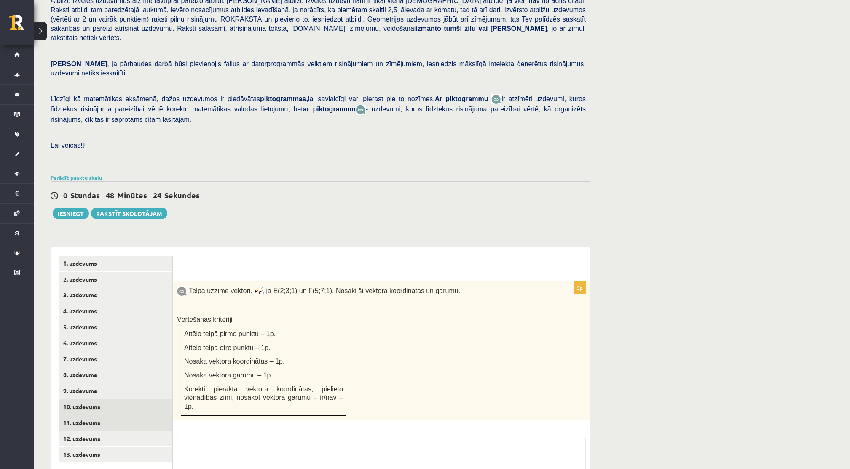
click at [98, 399] on link "10. uzdevums" at bounding box center [115, 407] width 113 height 16
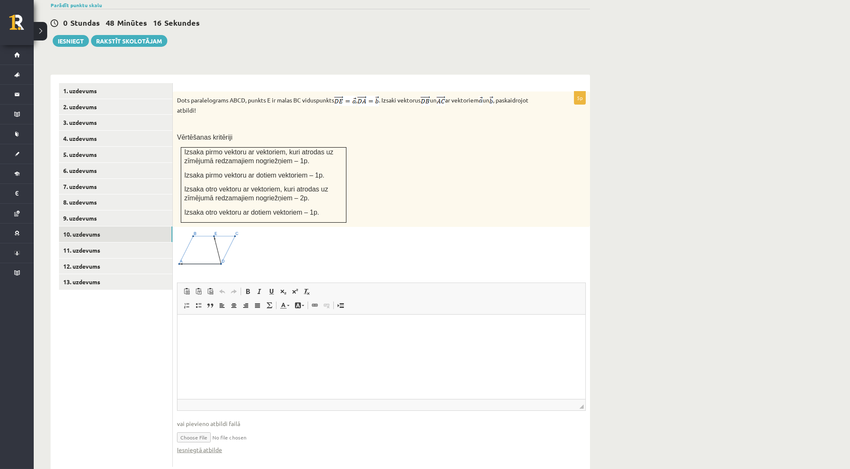
scroll to position [295, 0]
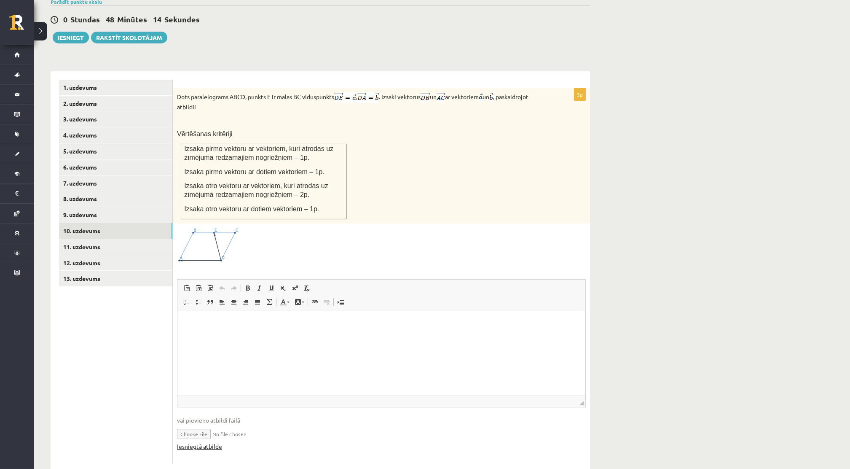
click at [194, 442] on link "Iesniegtā atbilde" at bounding box center [199, 446] width 45 height 9
click at [152, 239] on link "11. uzdevums" at bounding box center [115, 247] width 113 height 16
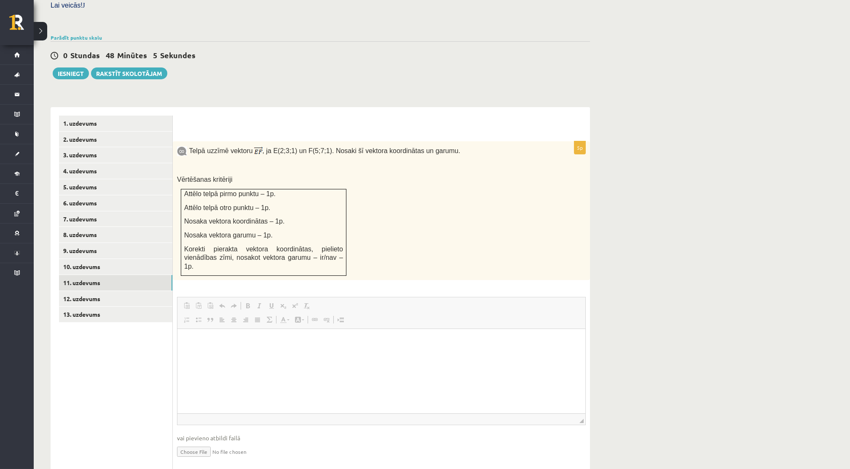
scroll to position [0, 0]
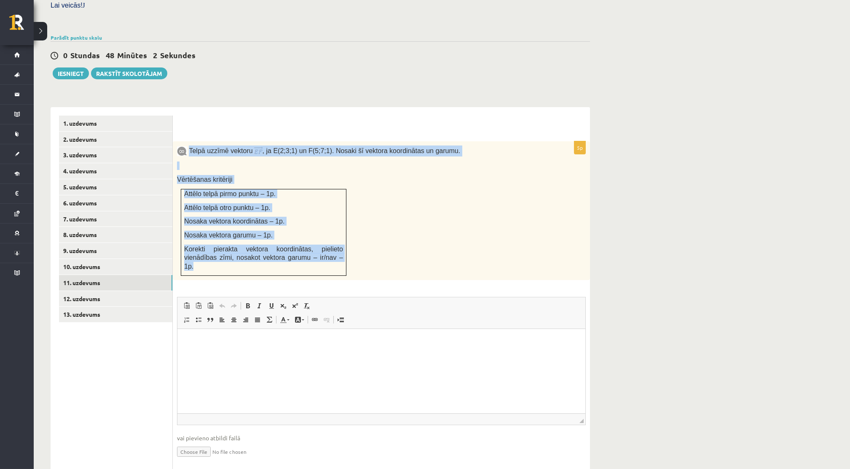
drag, startPoint x: 188, startPoint y: 129, endPoint x: 328, endPoint y: 238, distance: 177.3
click at [328, 238] on div "Telpā uzzīmē vektoru , ja E(2;3;1) un F(5;7;1). Nosaki šī vektora koordinātas u…" at bounding box center [381, 210] width 417 height 139
copy div "Telpā uzzīmē vektoru , ja E(2;3;1) un F(5;7;1). Nosaki šī vektora koordinātas u…"
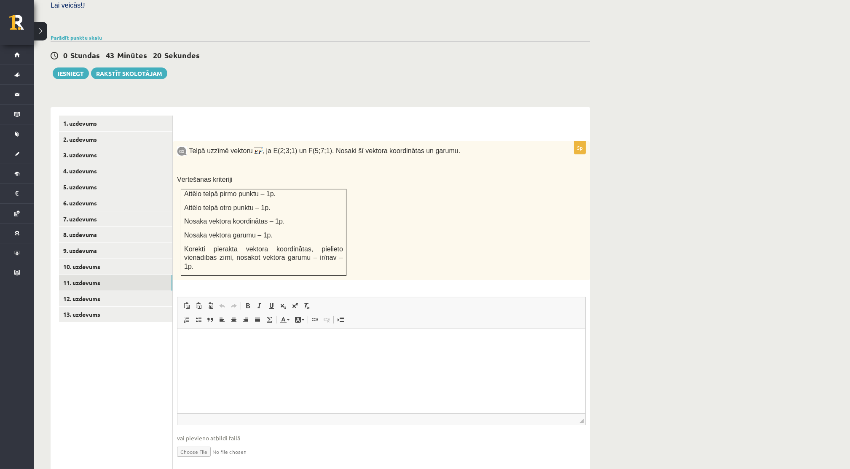
click at [136, 372] on ul "1. uzdevums 2. uzdevums 3. uzdevums 4. uzdevums 5. uzdevums 6. uzdevums 7. uzde…" at bounding box center [116, 293] width 114 height 357
click at [190, 442] on input "file" at bounding box center [381, 450] width 409 height 17
type input "**********"
click at [116, 291] on link "12. uzdevums" at bounding box center [115, 299] width 113 height 16
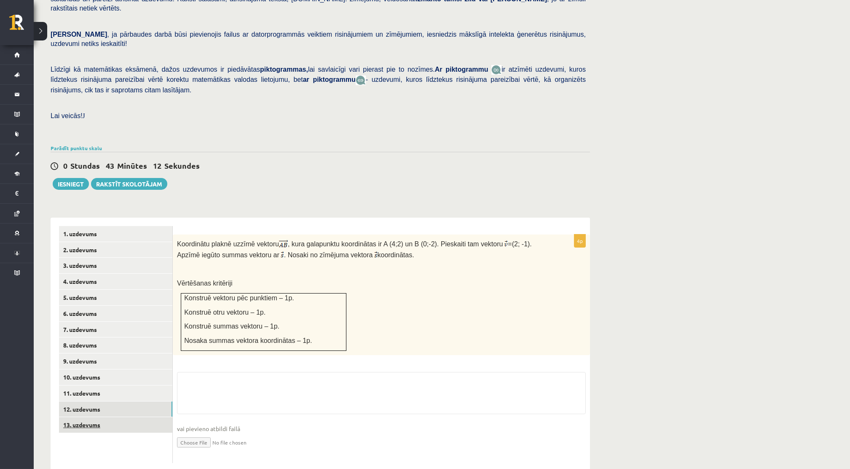
click at [140, 417] on link "13. uzdevums" at bounding box center [115, 425] width 113 height 16
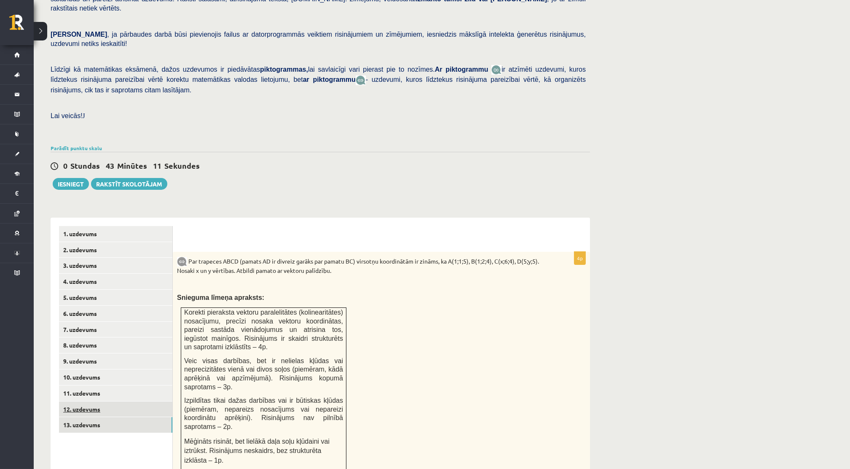
click at [137, 401] on link "12. uzdevums" at bounding box center [115, 409] width 113 height 16
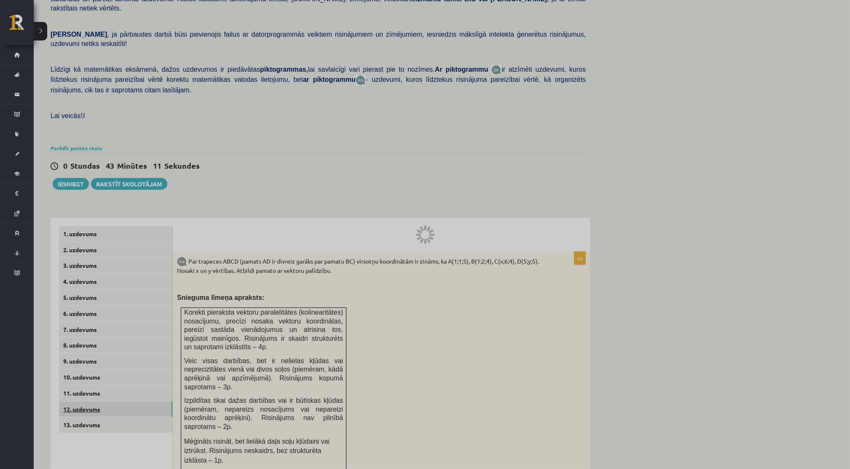
scroll to position [0, 0]
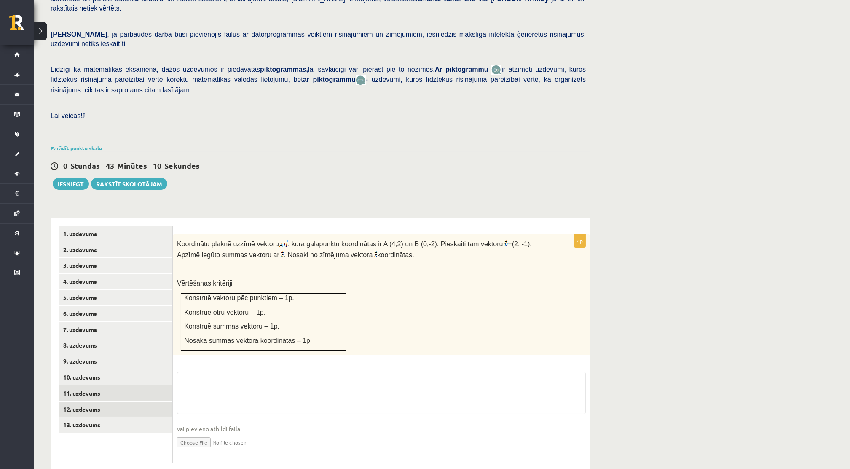
click at [139, 385] on link "11. uzdevums" at bounding box center [115, 393] width 113 height 16
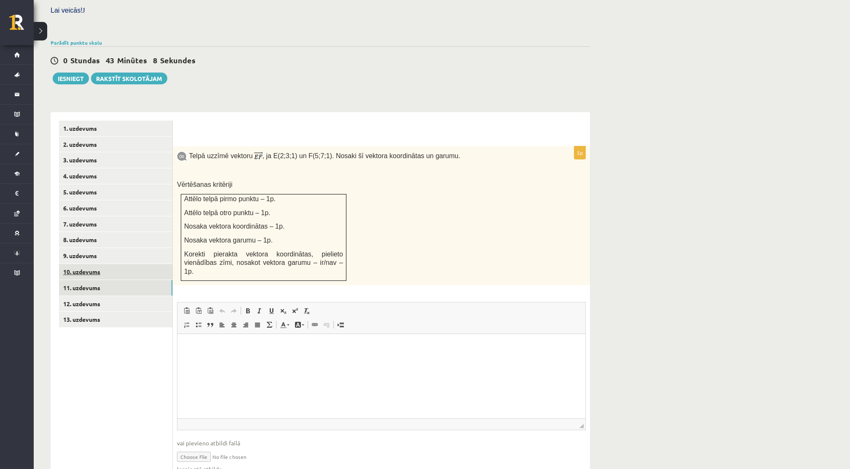
scroll to position [268, 0]
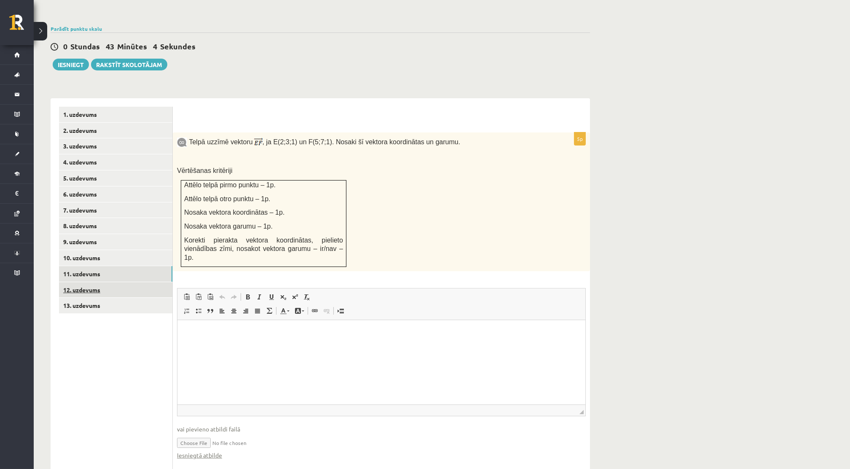
click at [110, 282] on link "12. uzdevums" at bounding box center [115, 290] width 113 height 16
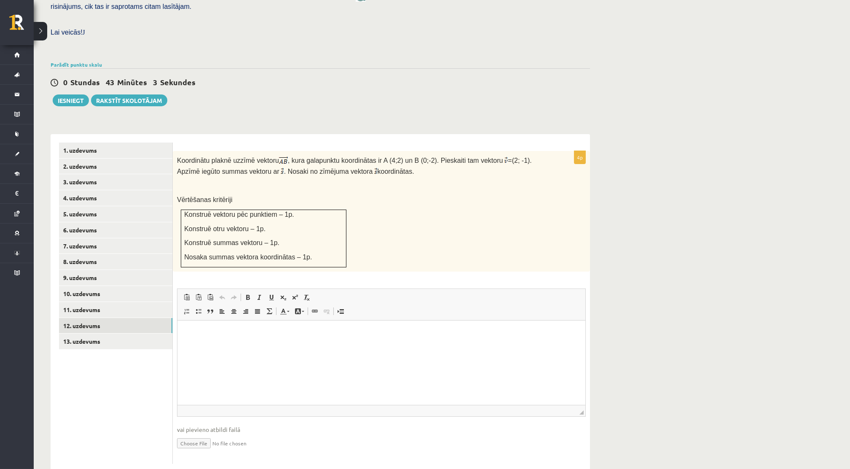
scroll to position [0, 0]
click at [72, 142] on link "1. uzdevums" at bounding box center [115, 150] width 113 height 16
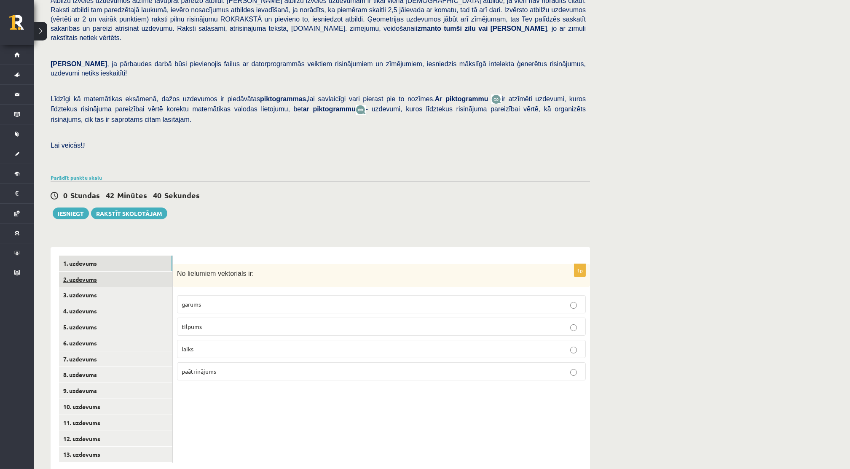
click at [70, 271] on link "2. uzdevums" at bounding box center [115, 279] width 113 height 16
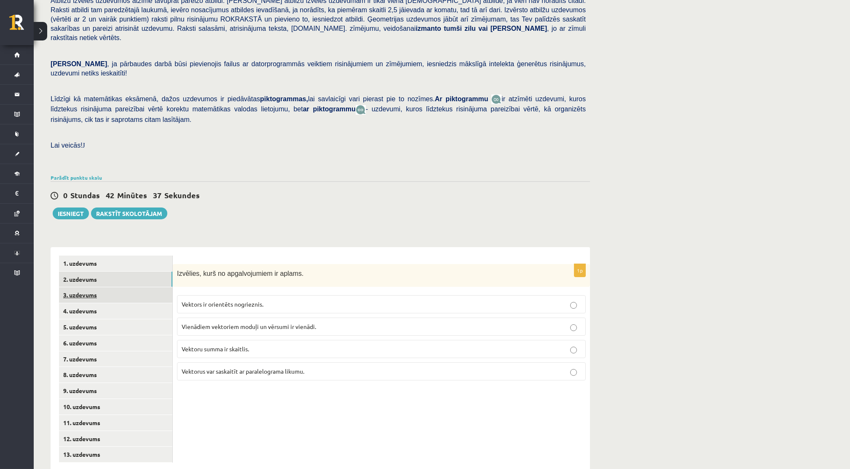
click at [67, 287] on link "3. uzdevums" at bounding box center [115, 295] width 113 height 16
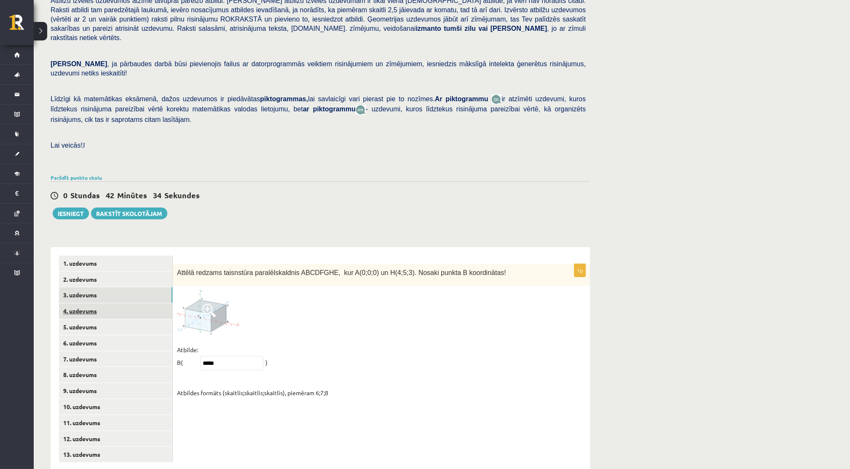
click at [95, 303] on link "4. uzdevums" at bounding box center [115, 311] width 113 height 16
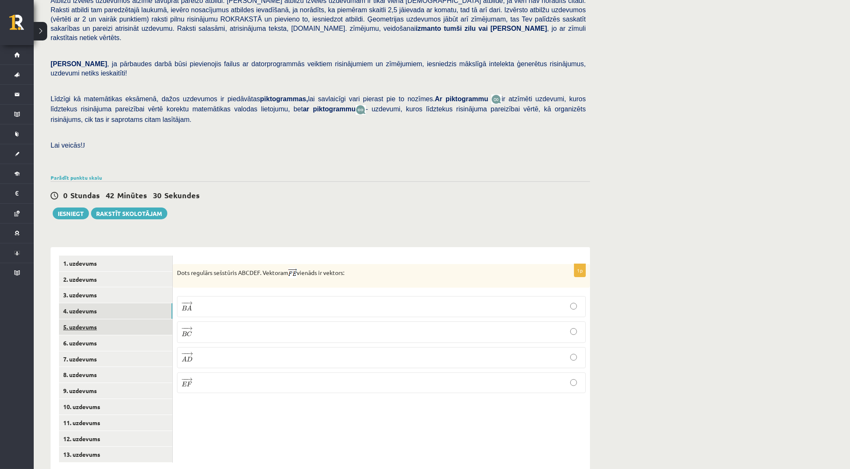
click at [98, 319] on link "5. uzdevums" at bounding box center [115, 327] width 113 height 16
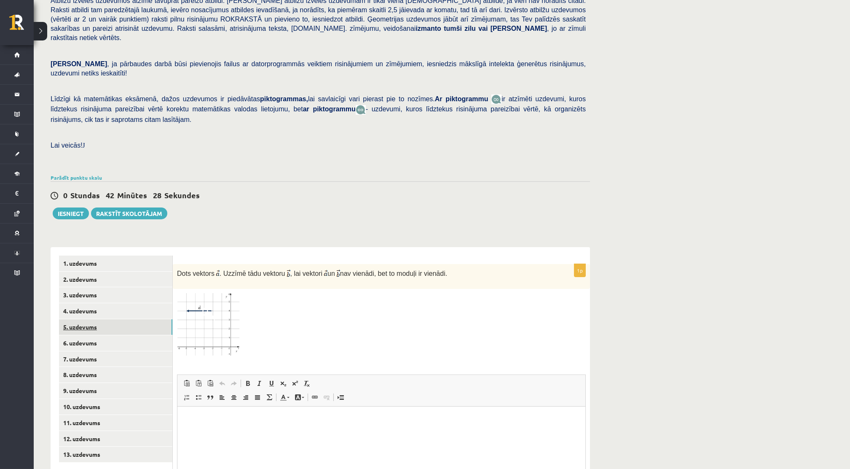
scroll to position [0, 0]
click at [98, 335] on link "6. uzdevums" at bounding box center [115, 343] width 113 height 16
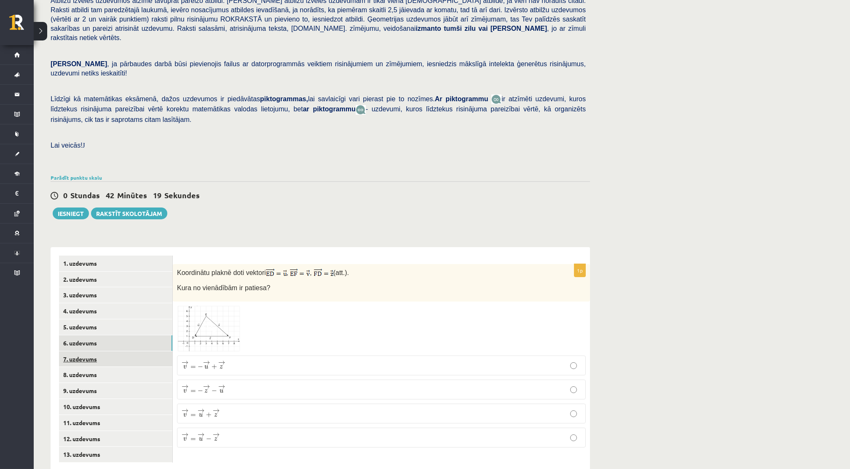
click at [110, 351] on link "7. uzdevums" at bounding box center [115, 359] width 113 height 16
click at [113, 335] on link "6. uzdevums" at bounding box center [115, 343] width 113 height 16
click at [110, 367] on link "8. uzdevums" at bounding box center [115, 375] width 113 height 16
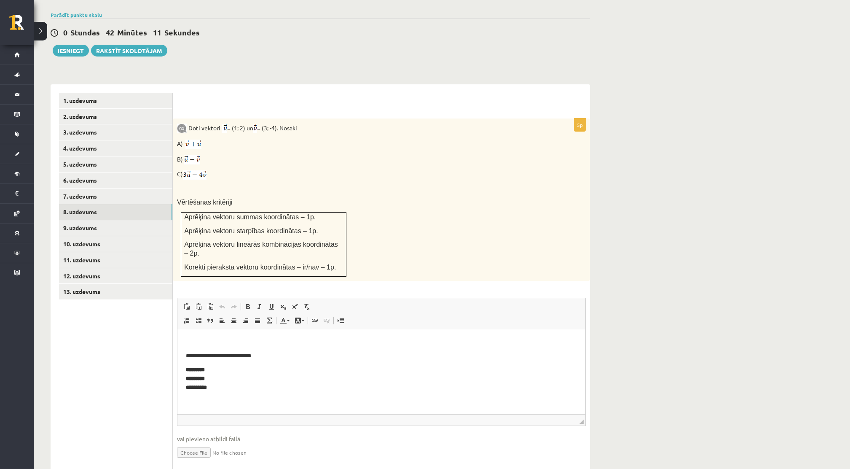
scroll to position [1, 0]
click at [137, 220] on link "9. uzdevums" at bounding box center [115, 228] width 113 height 16
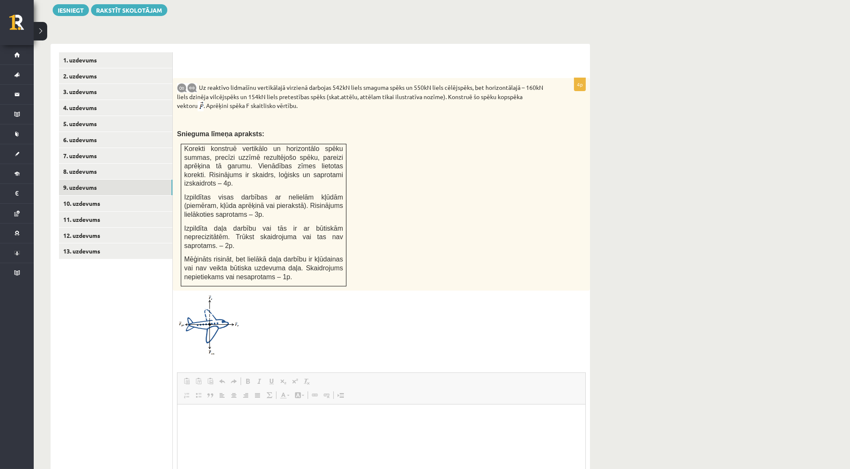
scroll to position [0, 0]
click at [83, 196] on link "10. uzdevums" at bounding box center [115, 204] width 113 height 16
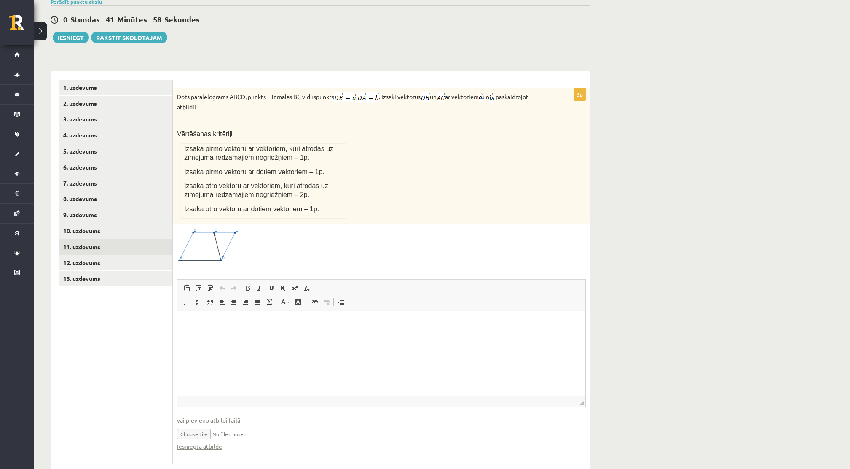
click at [89, 239] on link "11. uzdevums" at bounding box center [115, 247] width 113 height 16
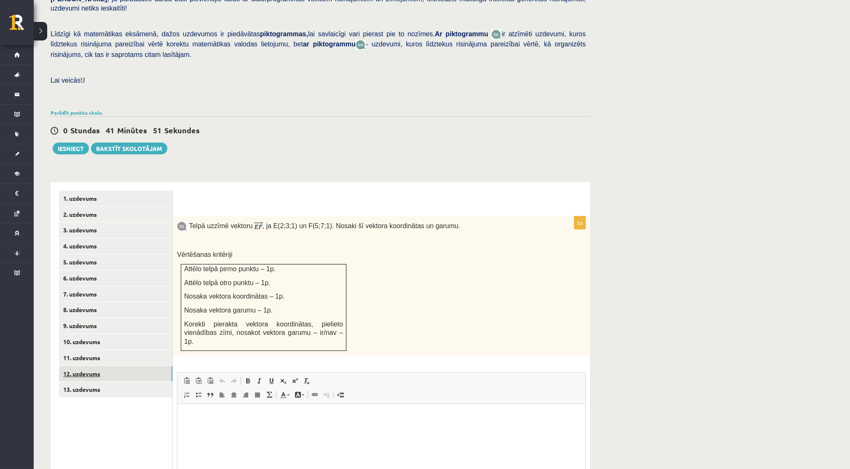
click at [148, 366] on link "12. uzdevums" at bounding box center [115, 374] width 113 height 16
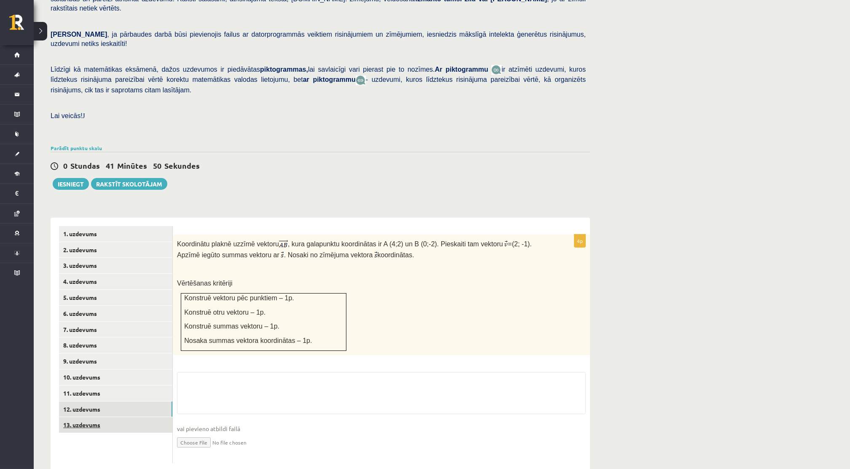
click at [126, 417] on link "13. uzdevums" at bounding box center [115, 425] width 113 height 16
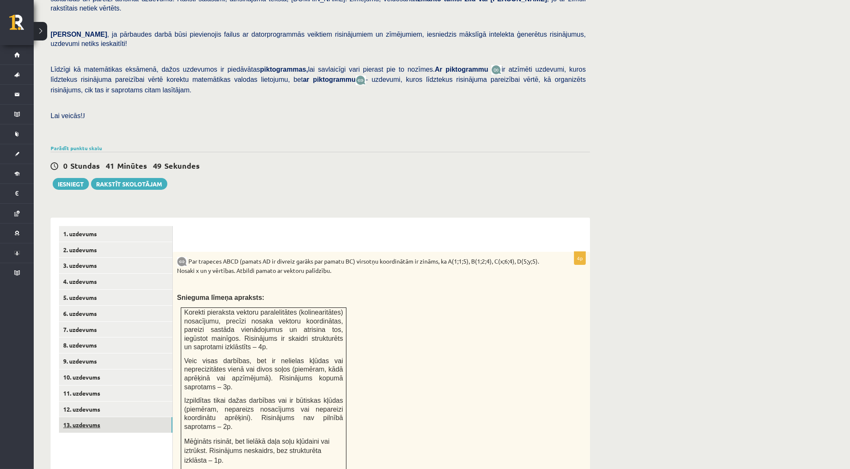
scroll to position [0, 0]
click at [76, 178] on button "Iesniegt" at bounding box center [71, 184] width 36 height 12
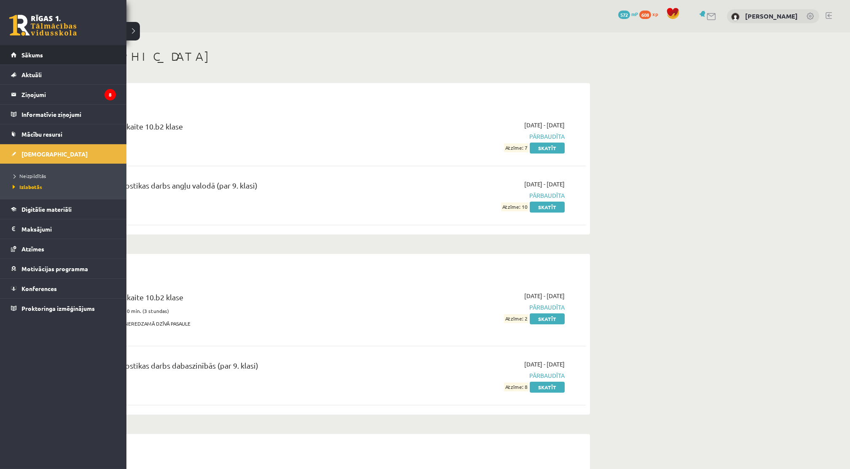
click at [5, 56] on li "Sākums" at bounding box center [63, 55] width 126 height 20
click at [15, 48] on link "Sākums" at bounding box center [63, 54] width 105 height 19
